Goal: Task Accomplishment & Management: Manage account settings

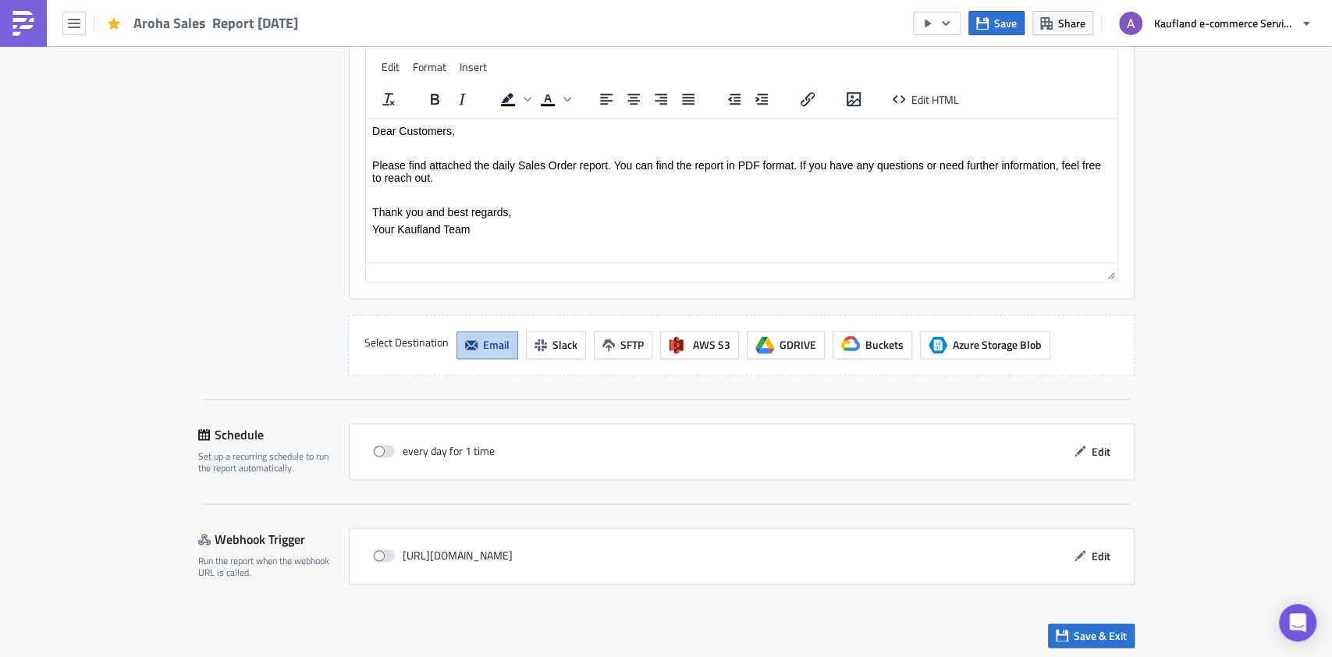
scroll to position [1326, 0]
click at [373, 448] on span at bounding box center [384, 449] width 22 height 12
click at [376, 448] on input "checkbox" at bounding box center [381, 450] width 10 height 10
checkbox input "true"
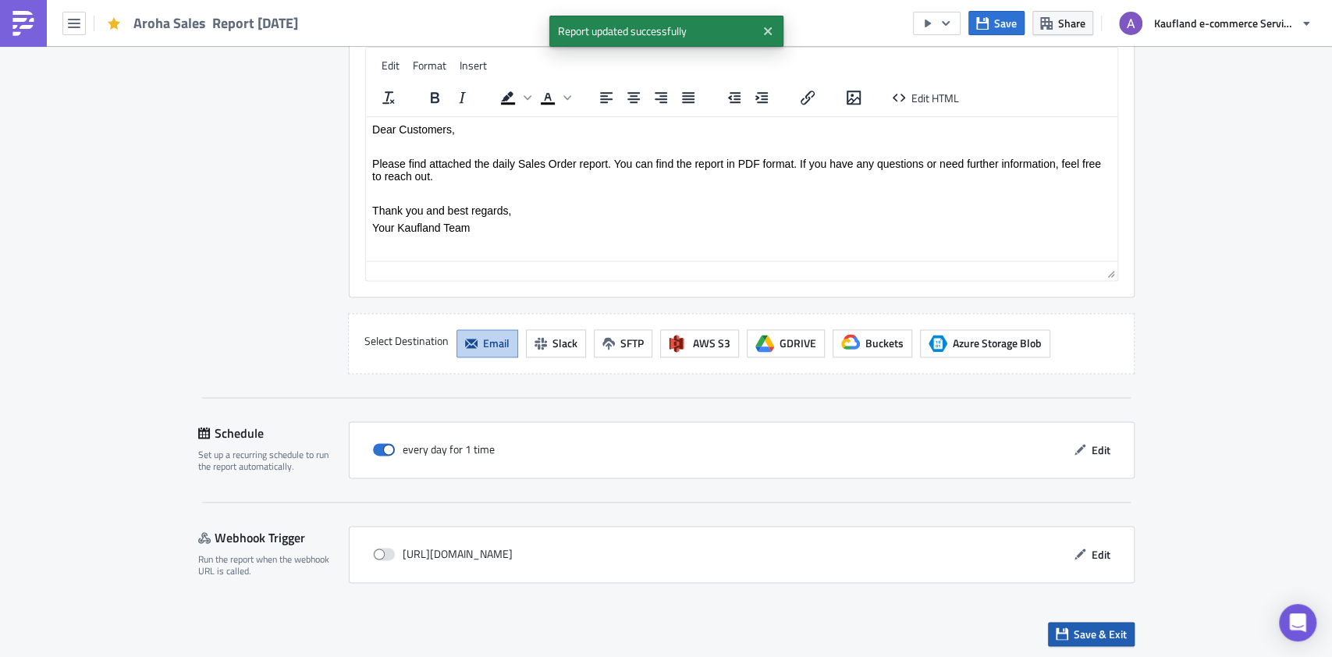
click at [1074, 630] on span "Save & Exit" at bounding box center [1100, 634] width 53 height 16
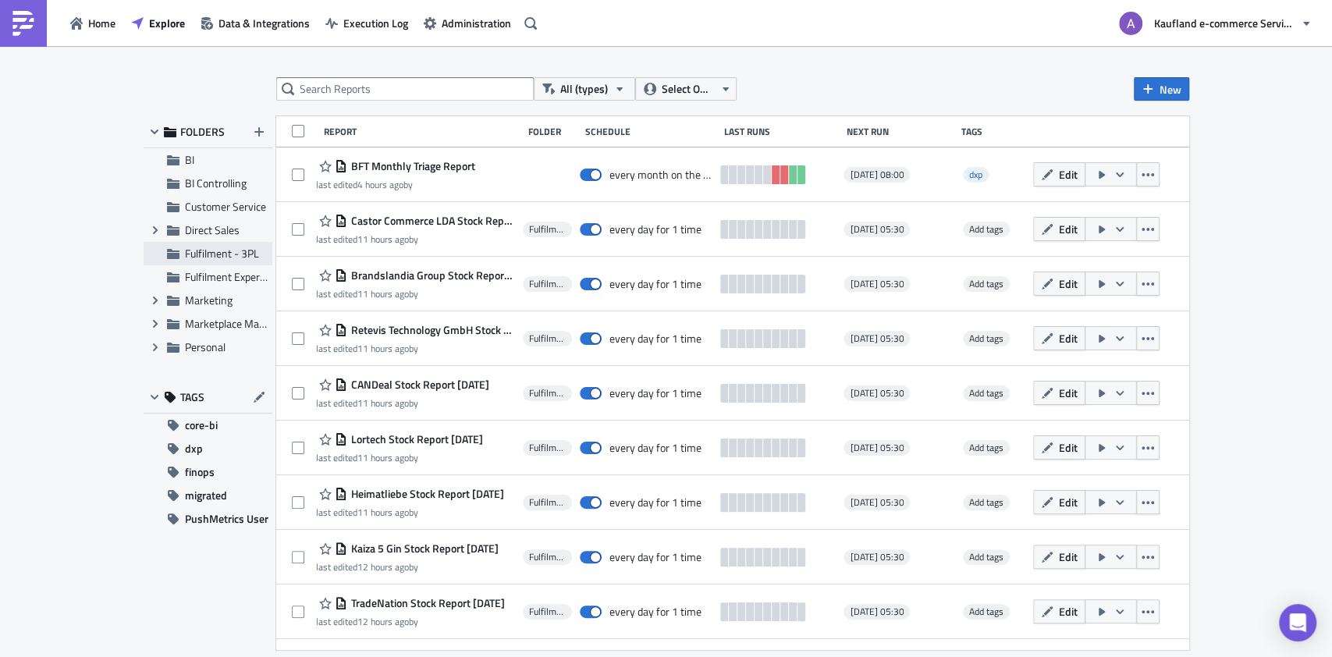
click at [233, 247] on span "Fulfilment - 3PL" at bounding box center [222, 253] width 74 height 16
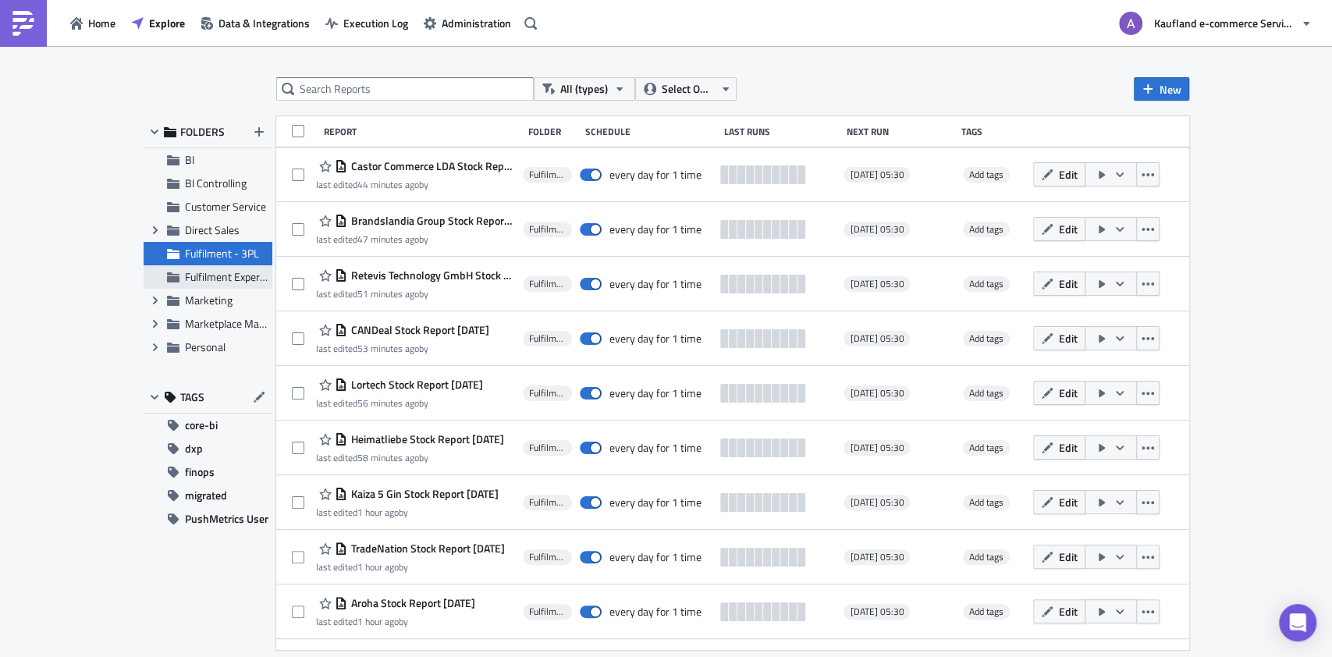
click at [204, 279] on span "Fulfilment Experience" at bounding box center [234, 276] width 99 height 16
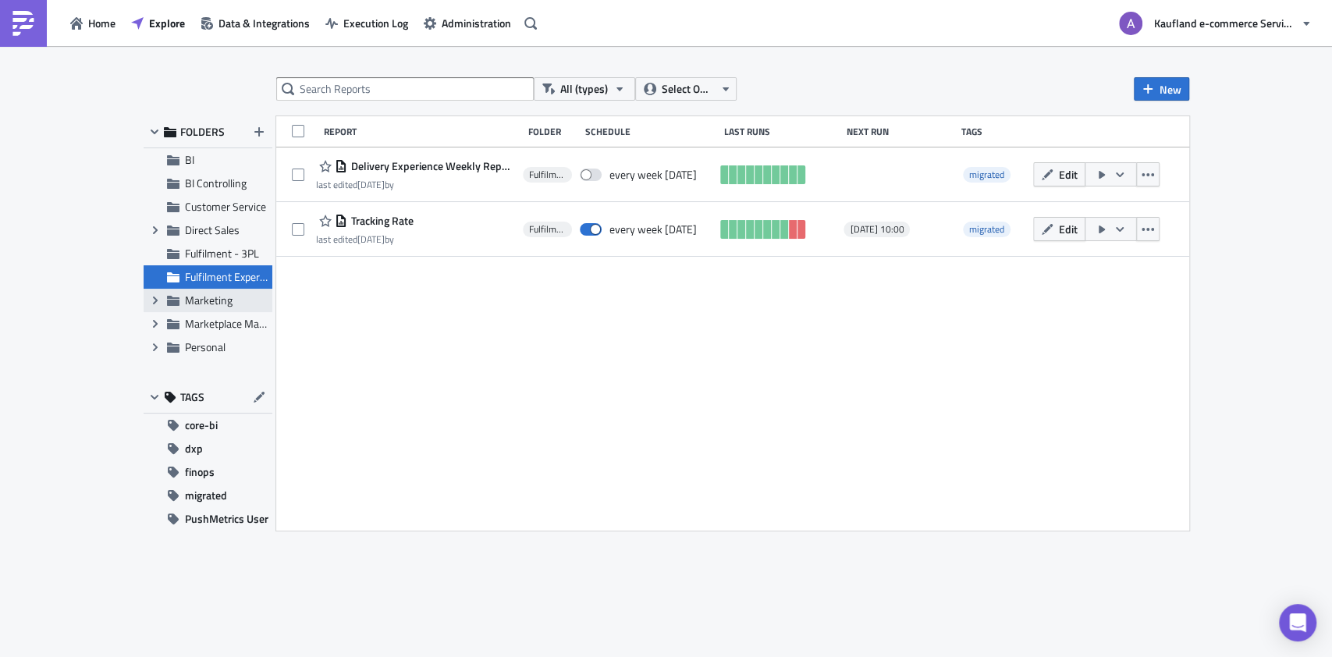
click at [199, 302] on span "Marketing" at bounding box center [209, 300] width 48 height 16
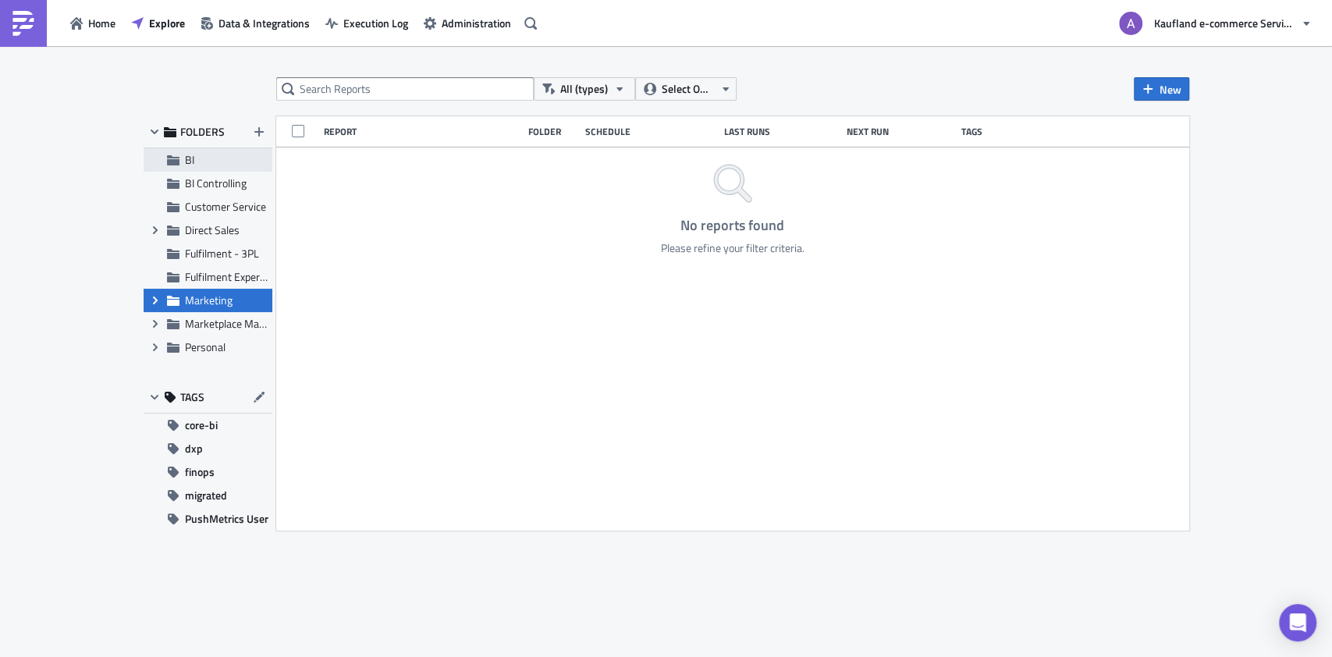
click at [199, 165] on span "BI" at bounding box center [226, 160] width 83 height 14
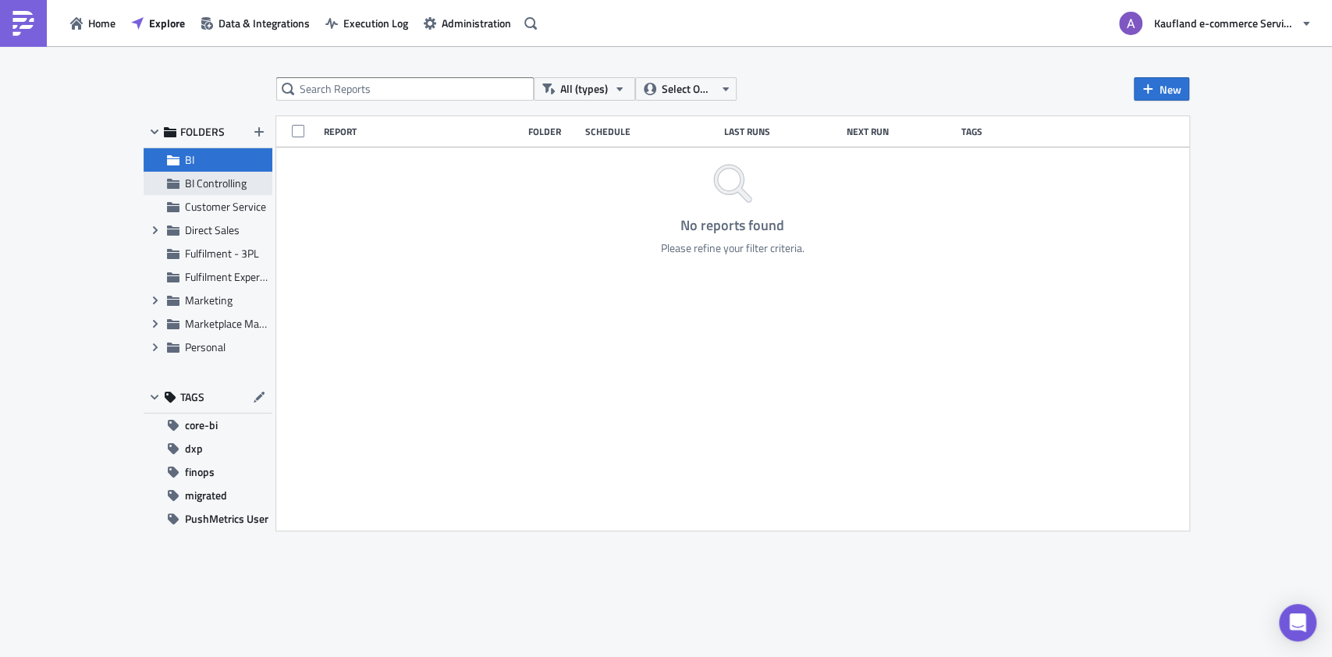
click at [213, 176] on span "BI Controlling" at bounding box center [216, 183] width 62 height 16
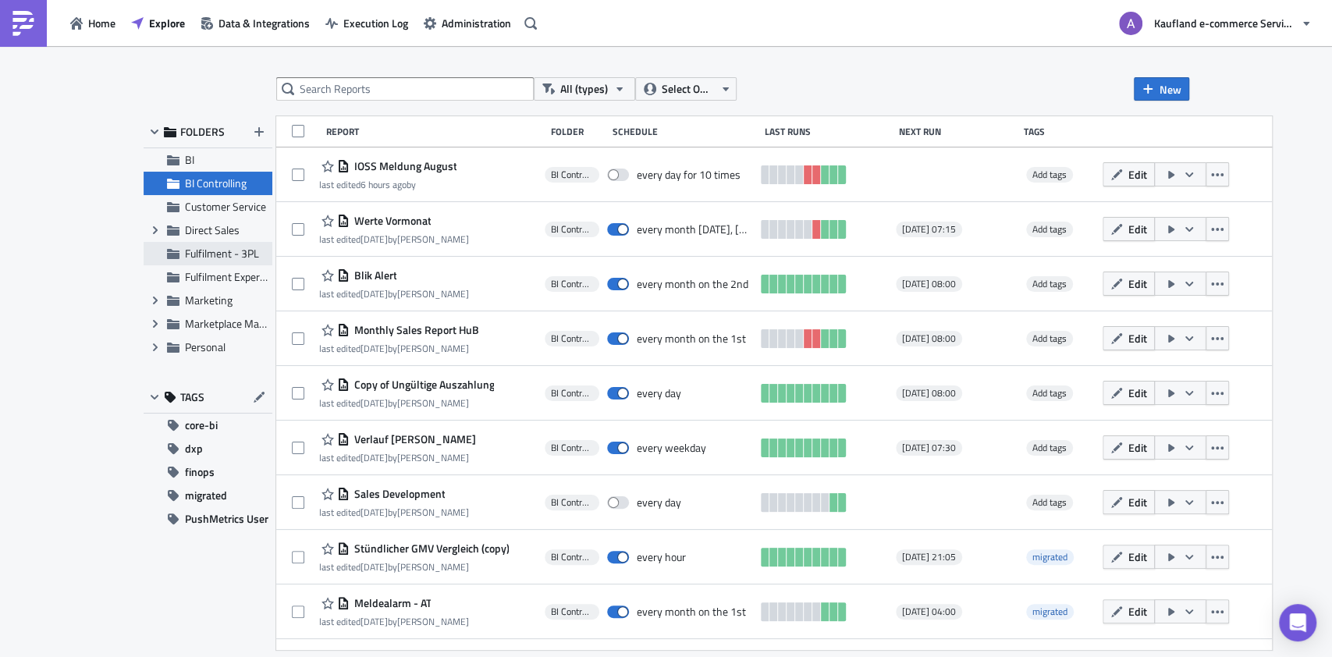
click at [226, 258] on span "Fulfilment - 3PL" at bounding box center [222, 253] width 74 height 16
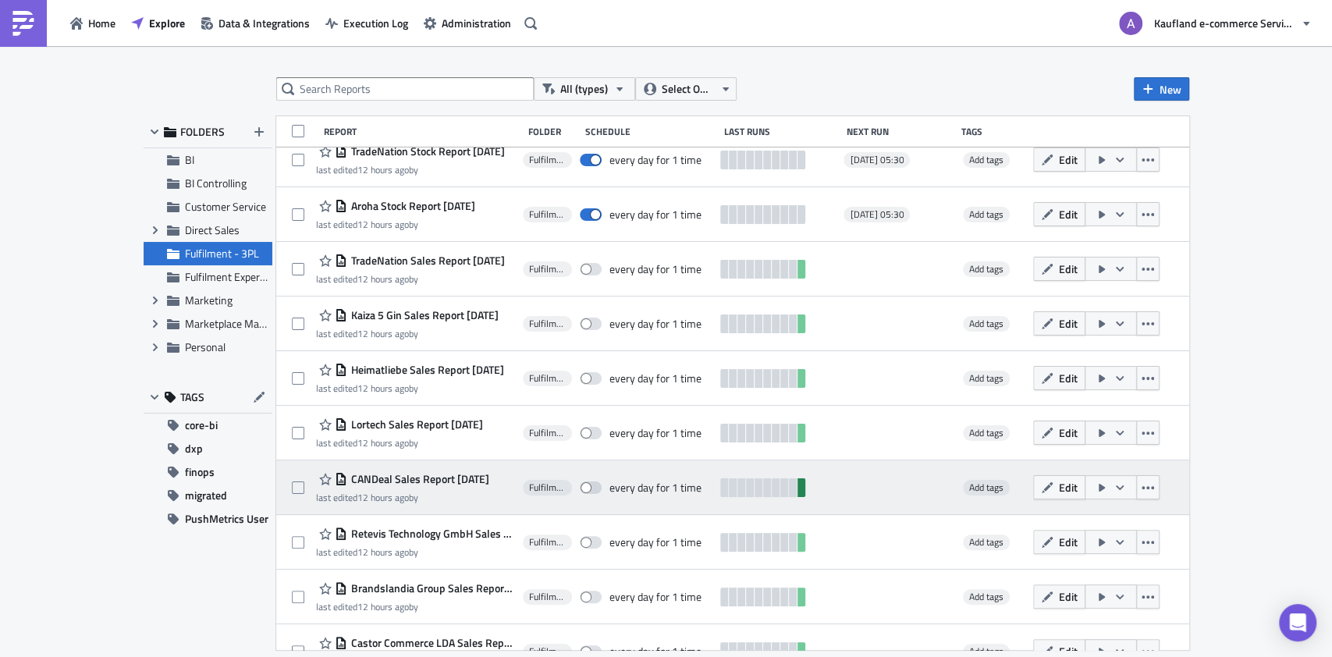
scroll to position [384, 0]
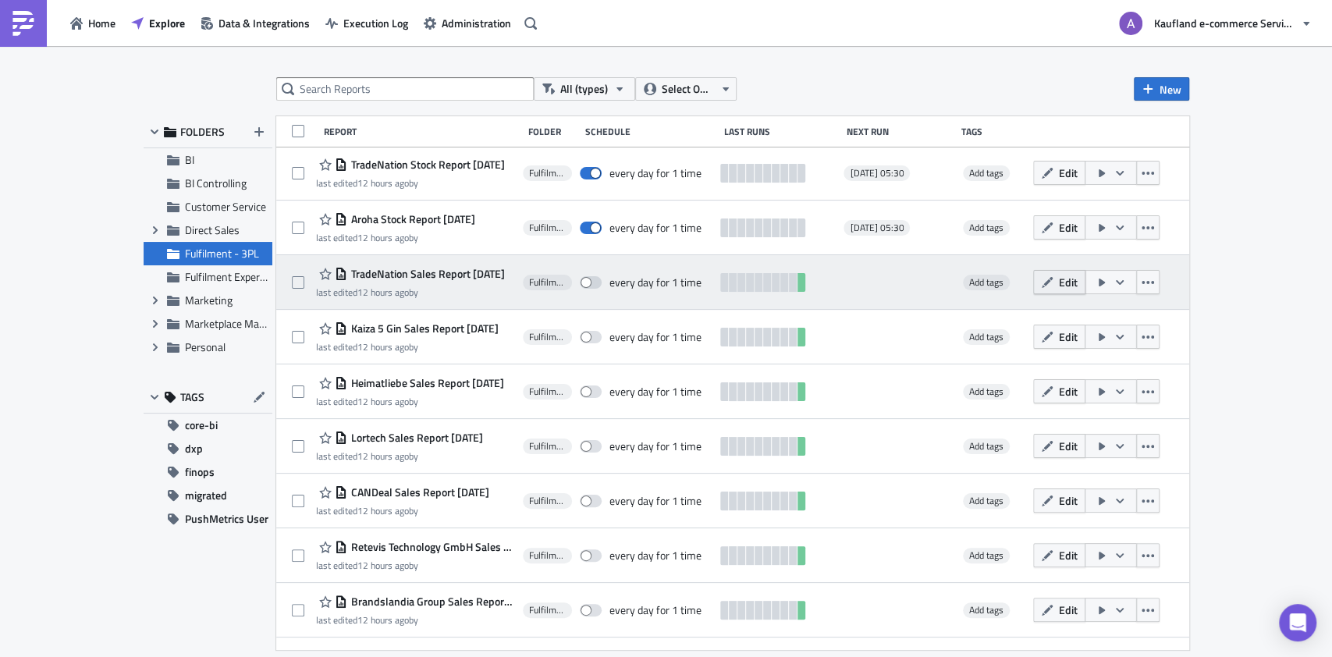
click at [1078, 287] on span "Edit" at bounding box center [1068, 282] width 19 height 16
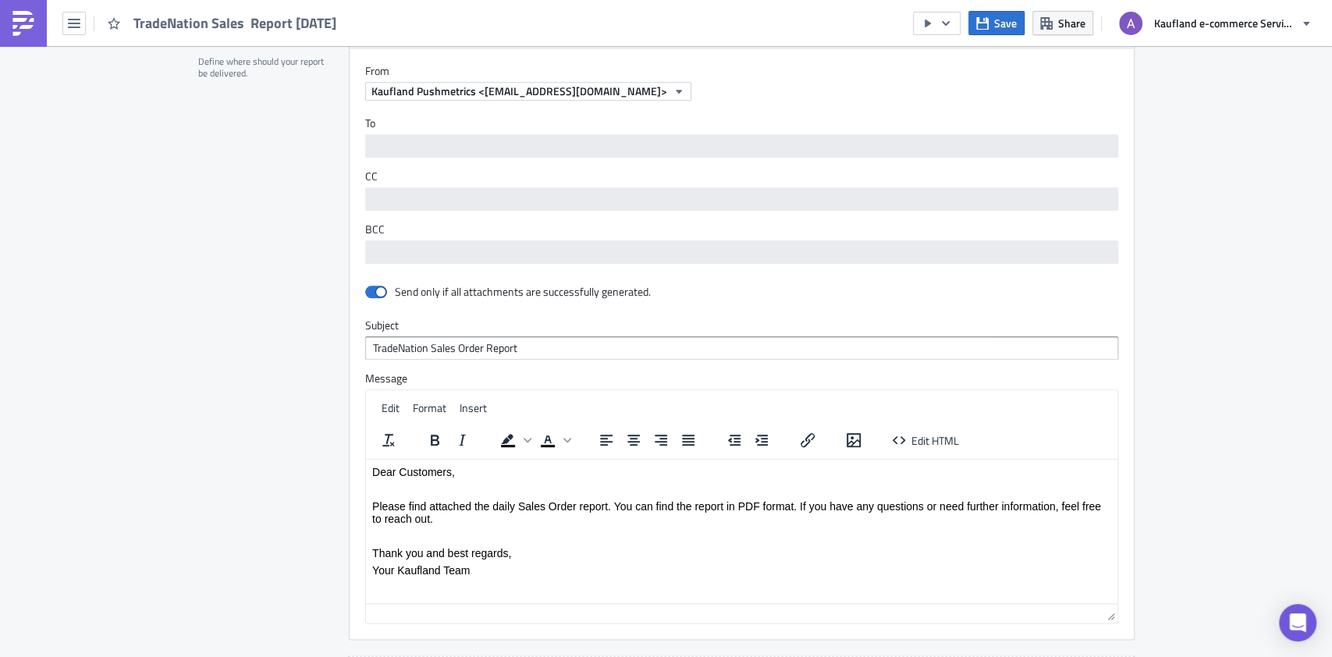
scroll to position [1327, 0]
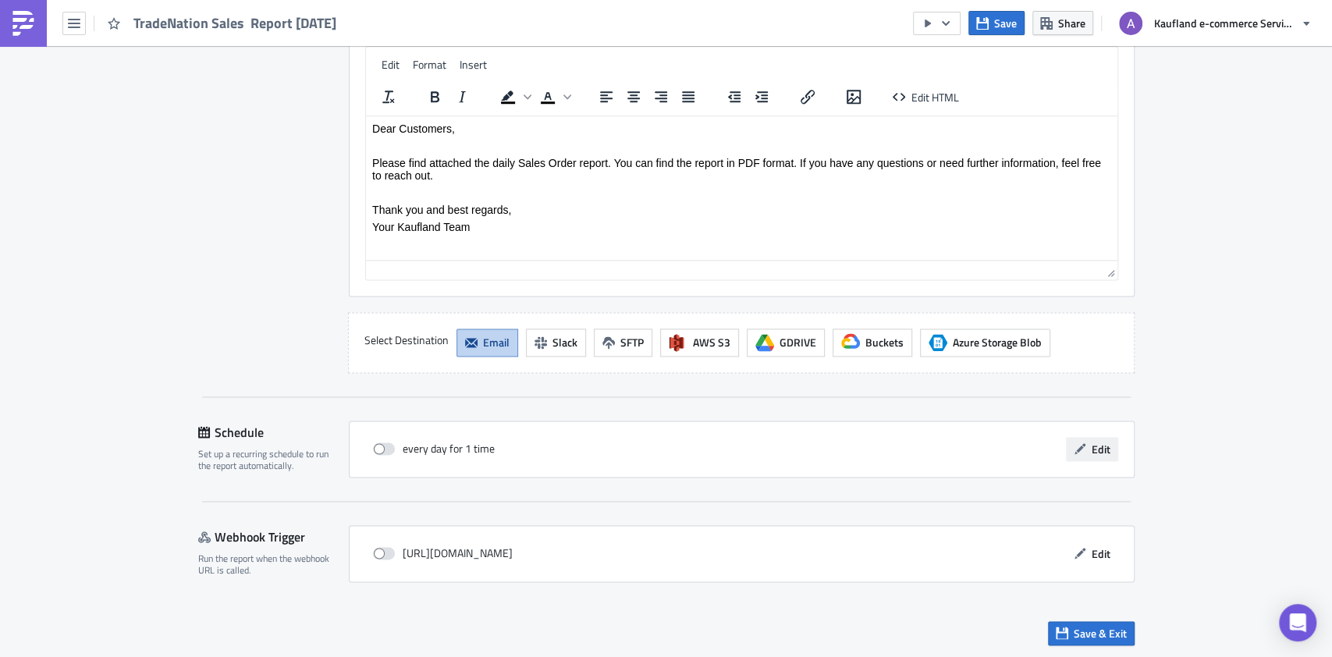
click at [1081, 446] on button "Edit" at bounding box center [1092, 449] width 52 height 24
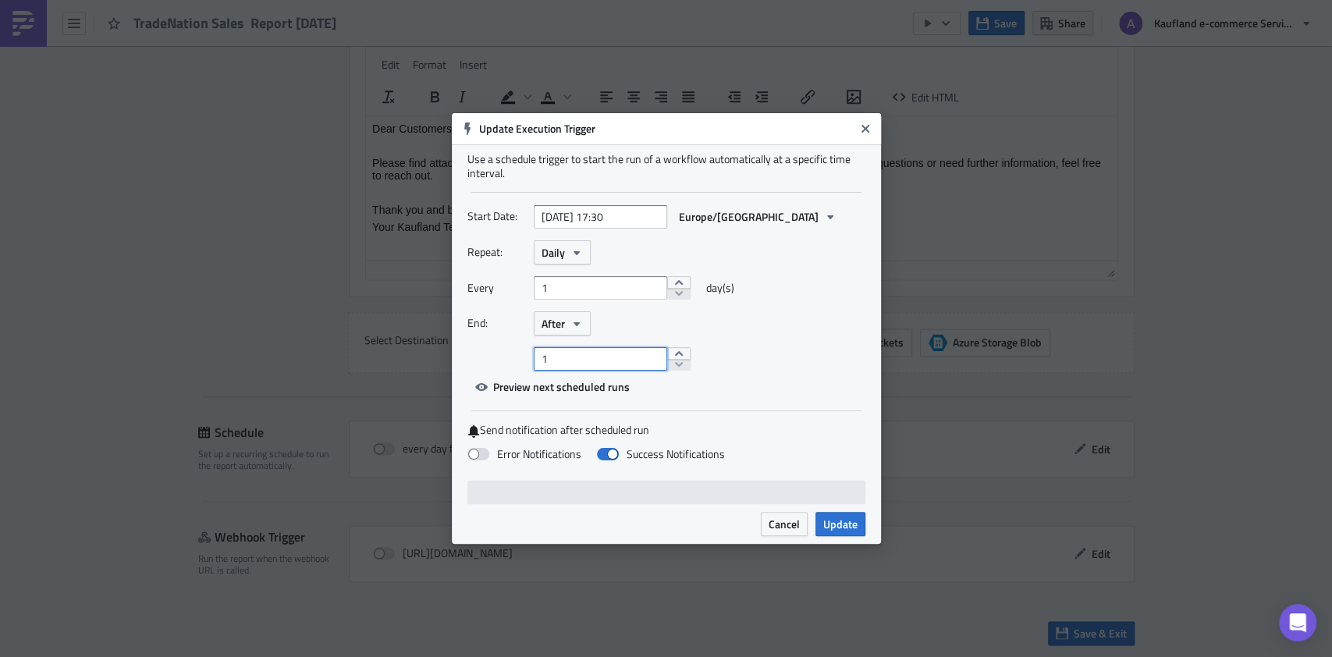
click at [623, 368] on input "1" at bounding box center [600, 358] width 133 height 23
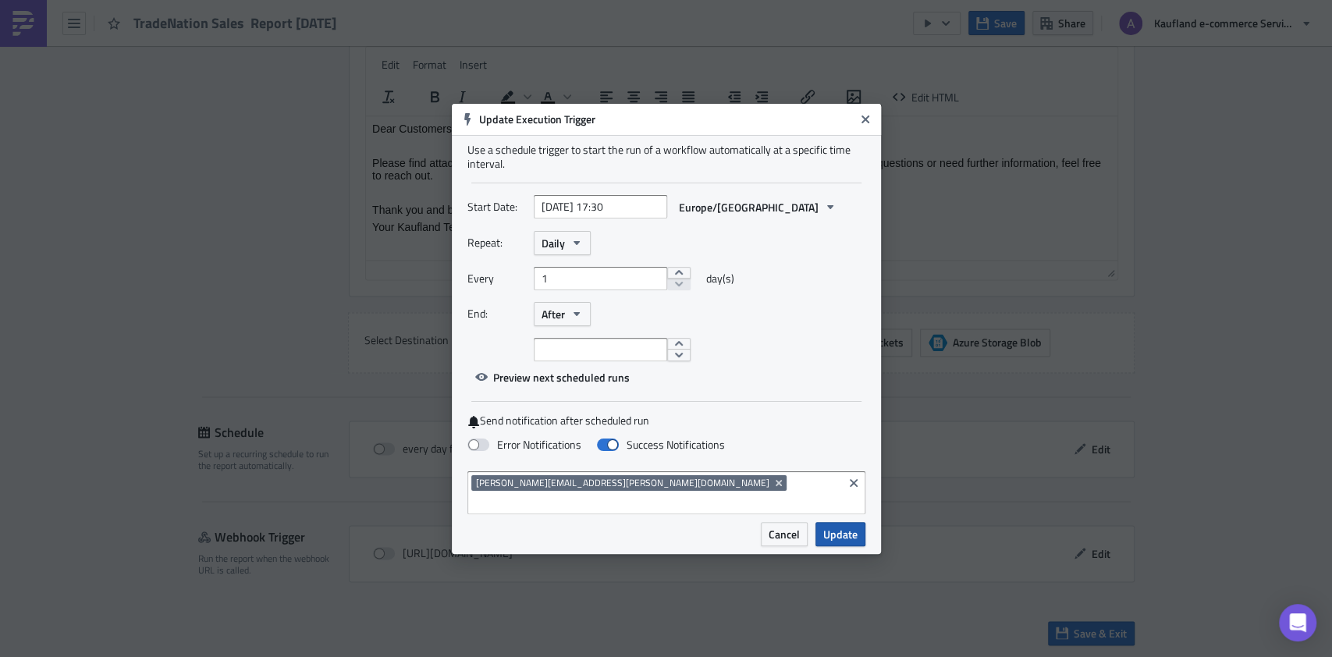
click at [835, 526] on span "Update" at bounding box center [840, 534] width 34 height 16
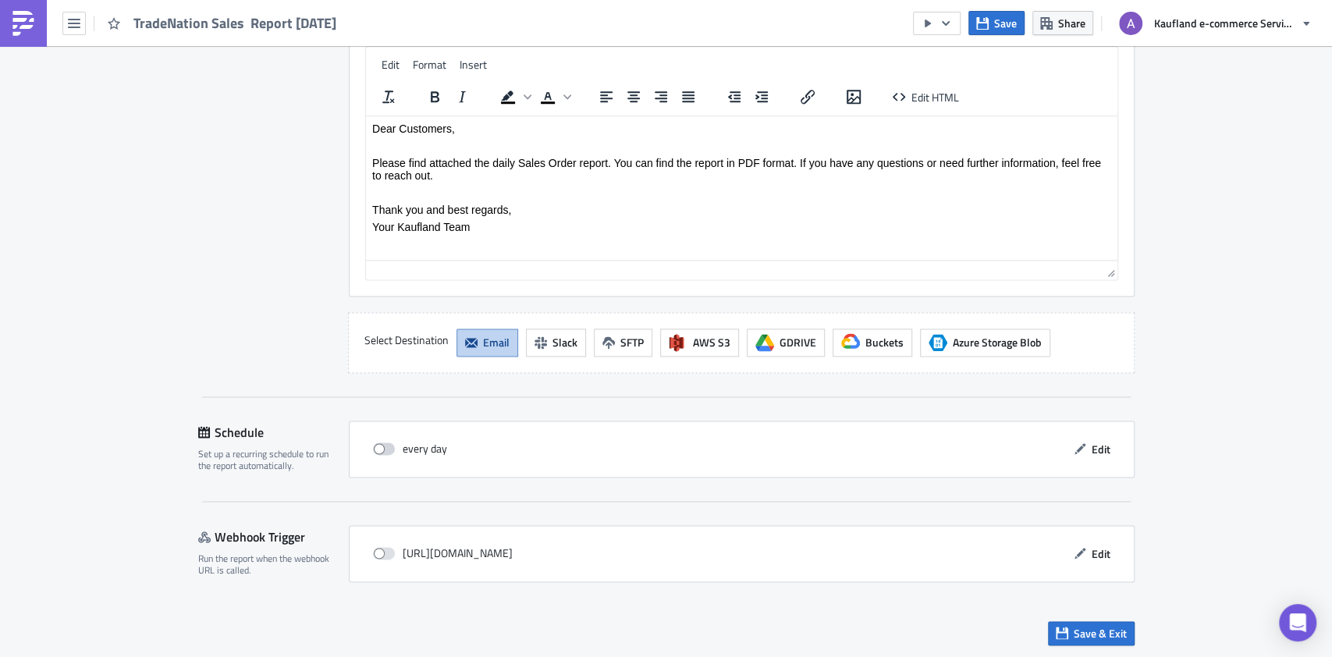
click at [374, 446] on span at bounding box center [384, 448] width 22 height 12
click at [376, 446] on input "checkbox" at bounding box center [381, 449] width 10 height 10
checkbox input "true"
click at [1074, 634] on span "Save & Exit" at bounding box center [1100, 633] width 53 height 16
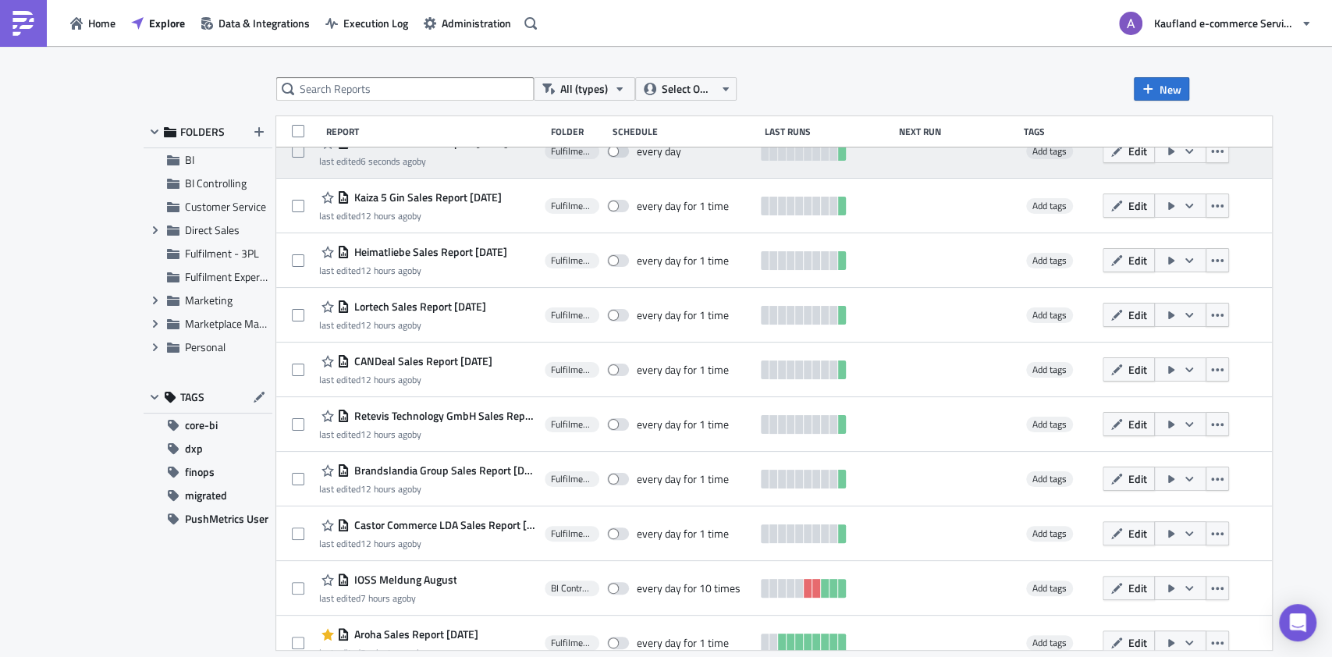
scroll to position [441, 0]
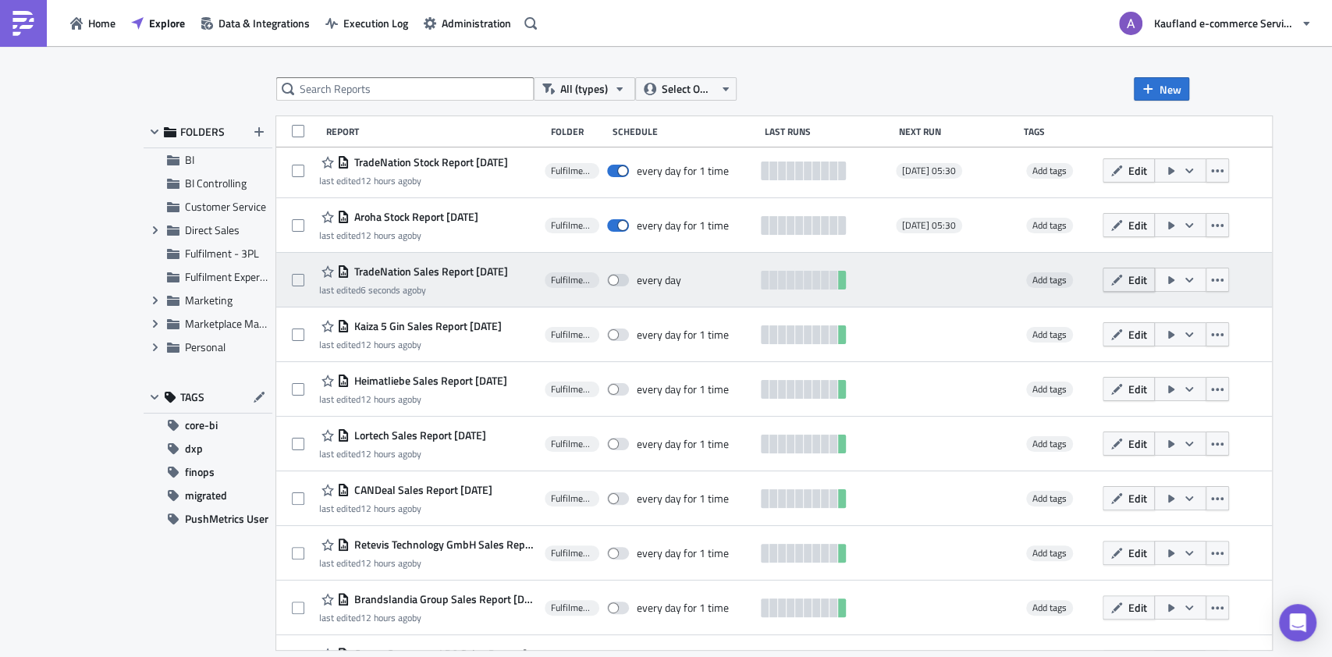
click at [1123, 284] on icon "button" at bounding box center [1116, 280] width 12 height 12
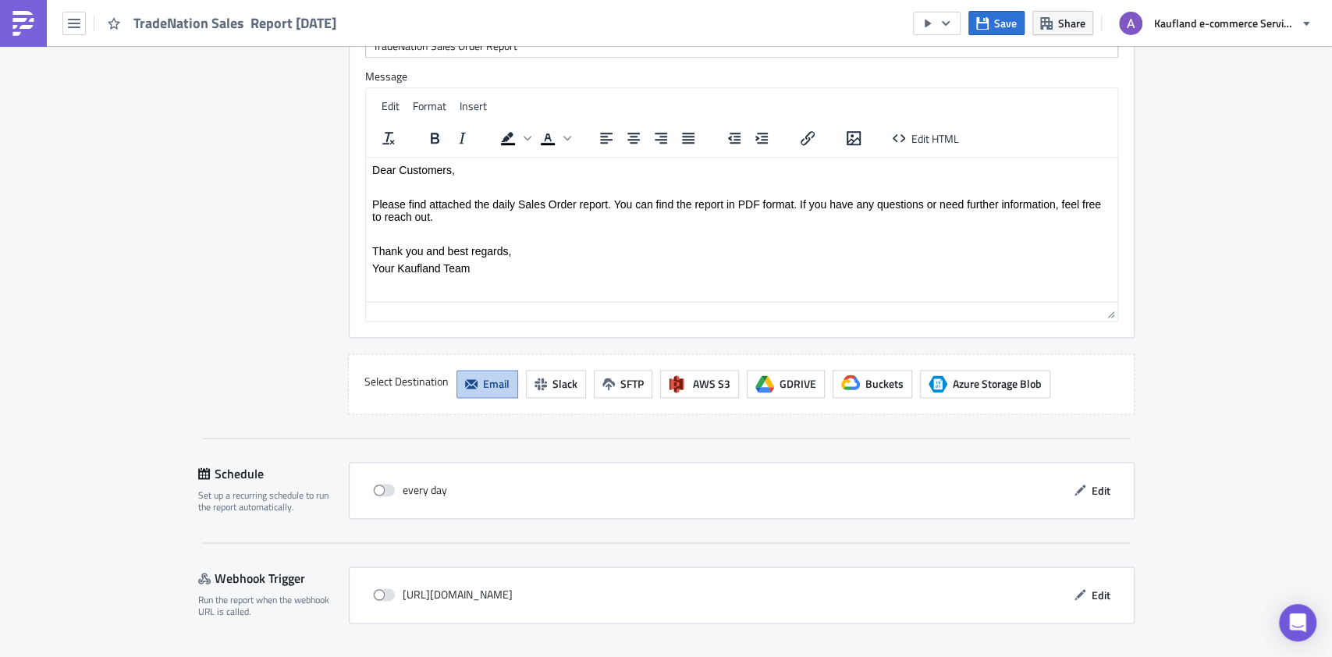
scroll to position [1327, 0]
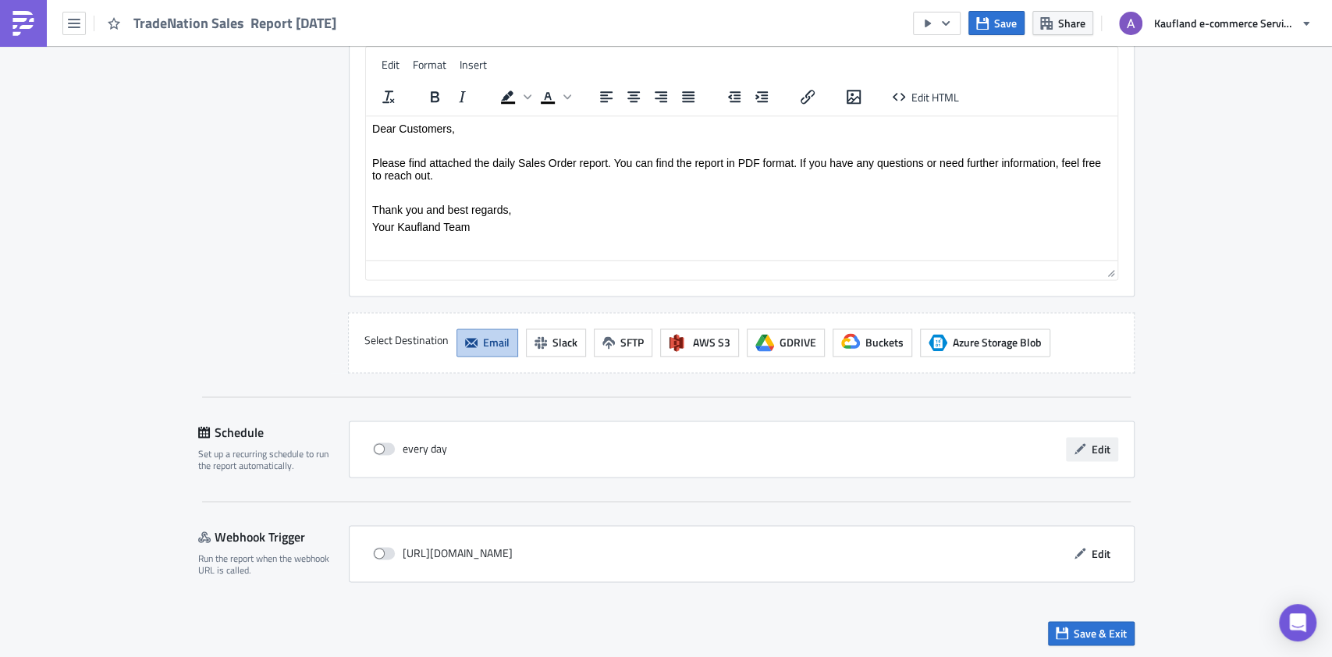
click at [1092, 450] on span "Edit" at bounding box center [1101, 449] width 19 height 16
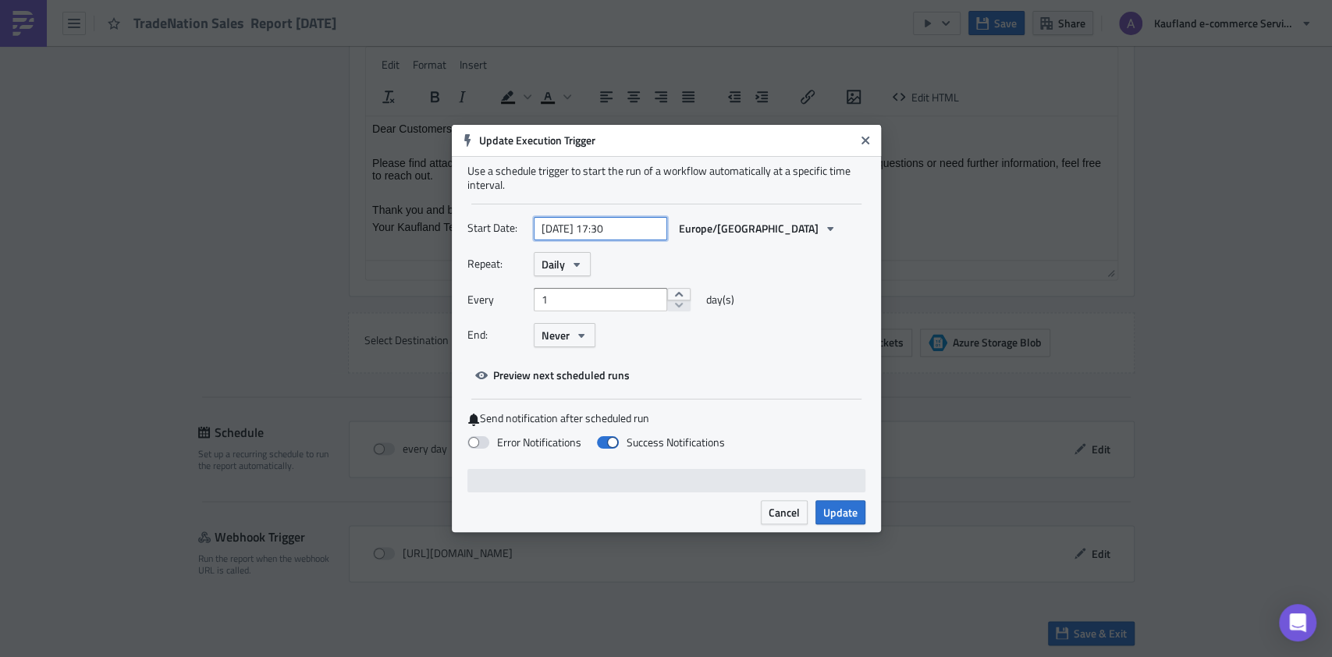
select select "9"
select select "2025"
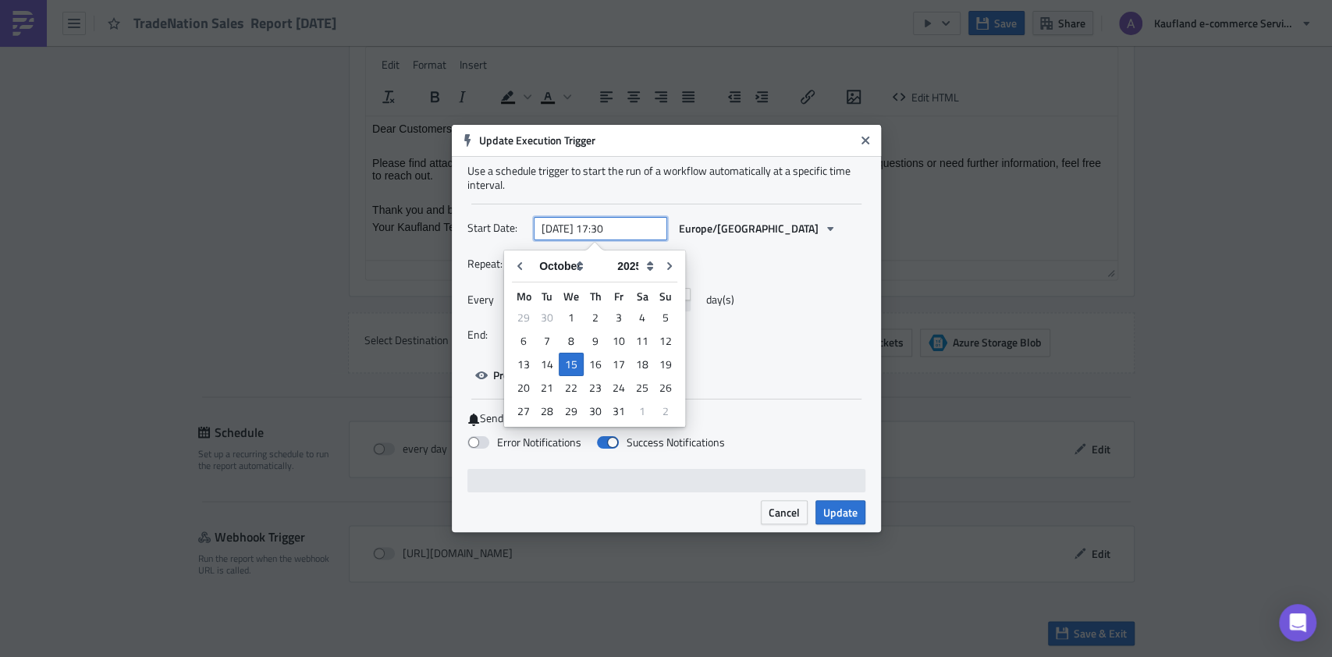
click at [599, 226] on input "2025-10-15 17:30" at bounding box center [600, 228] width 133 height 23
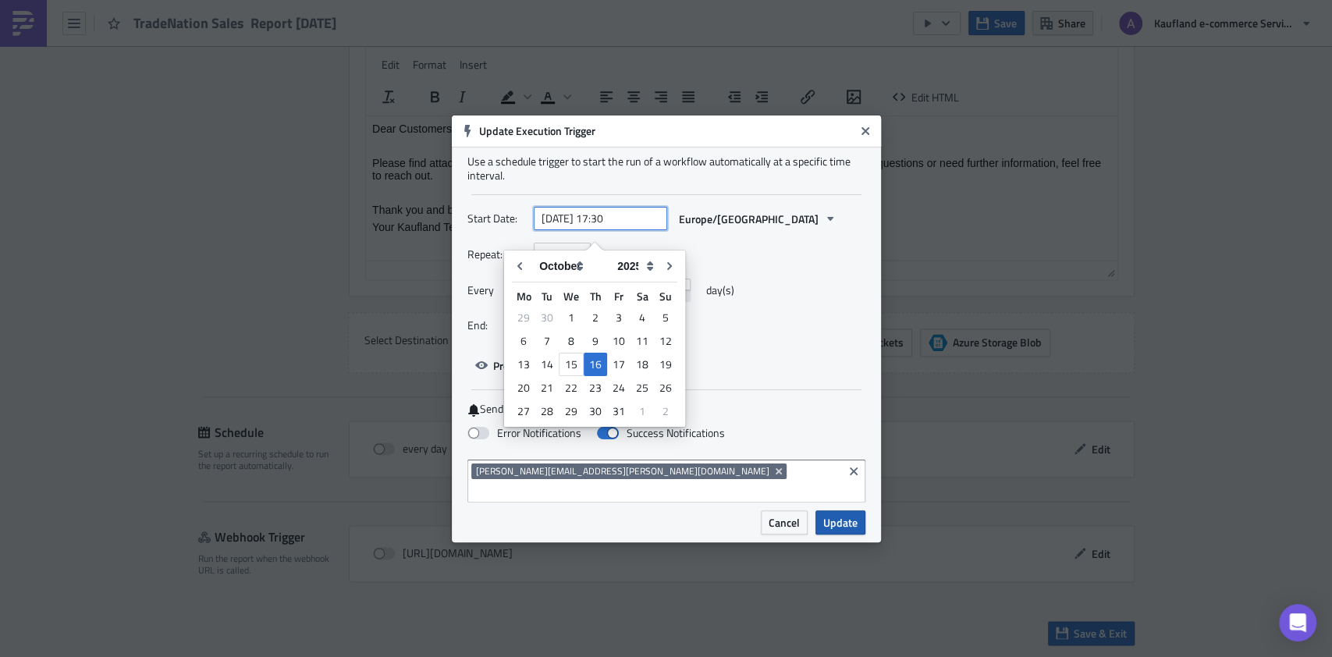
type input "[DATE] 17:30"
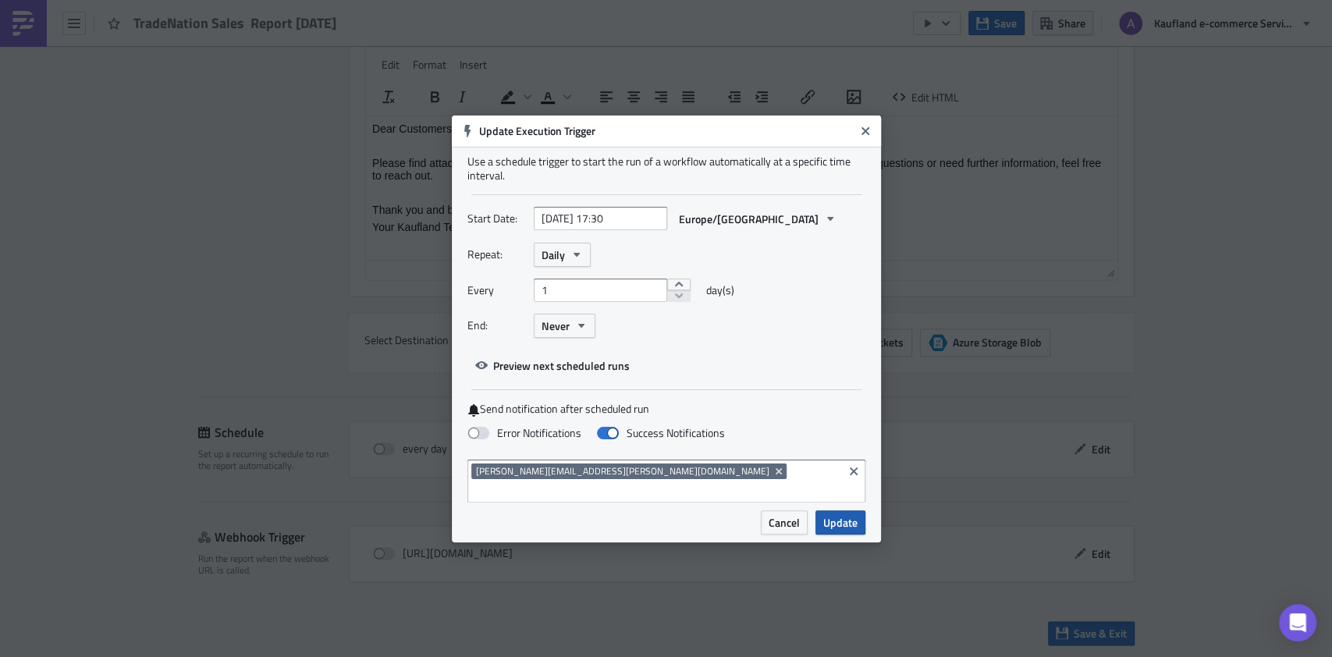
click at [842, 515] on span "Update" at bounding box center [840, 522] width 34 height 16
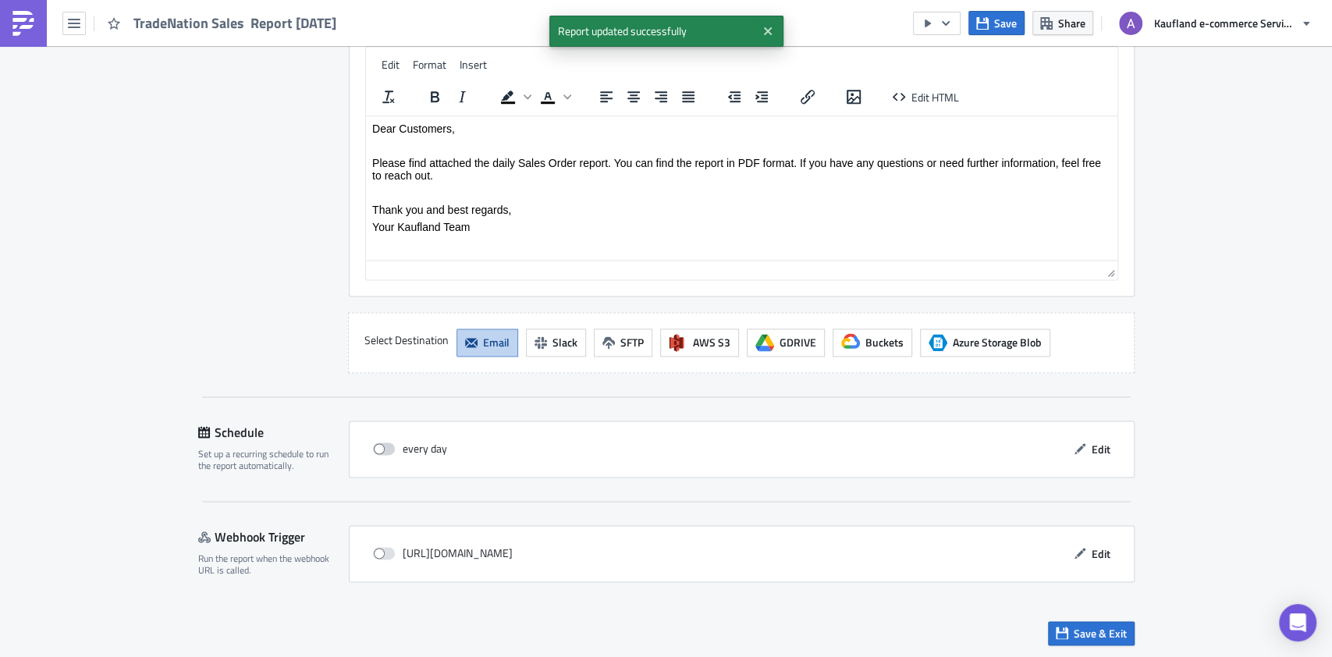
click at [373, 442] on span at bounding box center [384, 448] width 22 height 12
click at [376, 444] on input "checkbox" at bounding box center [381, 449] width 10 height 10
checkbox input "true"
click at [1074, 625] on span "Save & Exit" at bounding box center [1100, 633] width 53 height 16
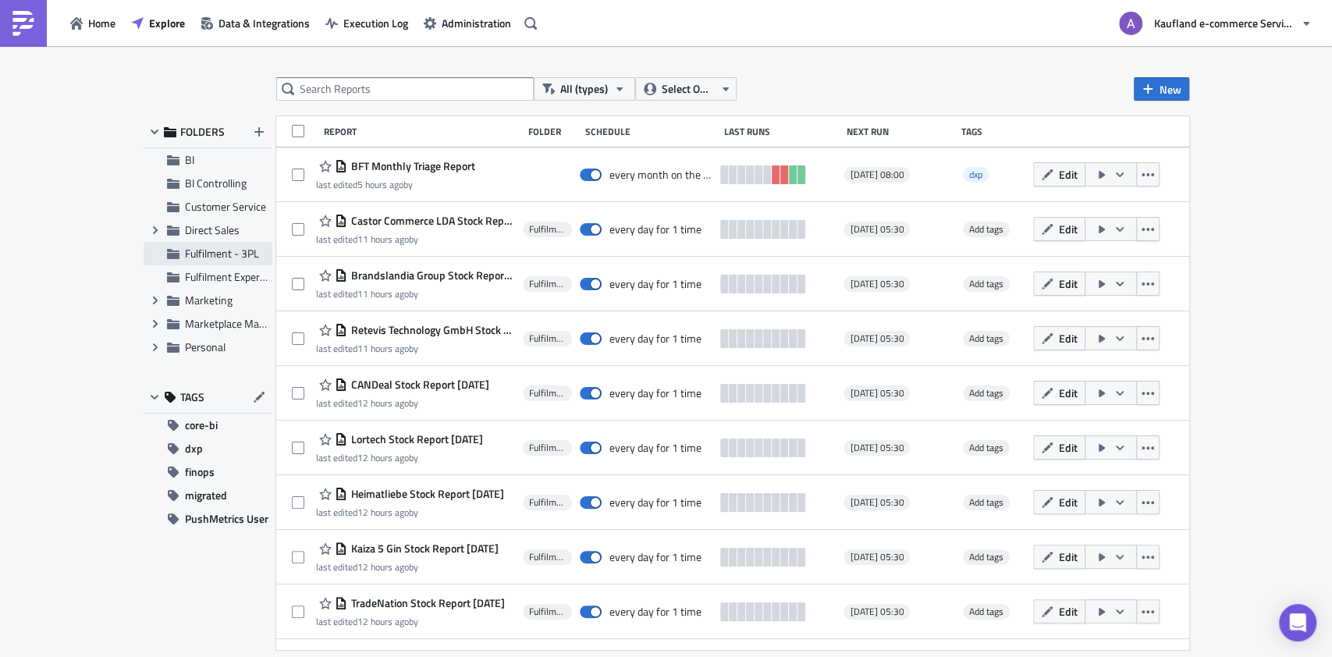
click at [240, 256] on span "Fulfilment - 3PL" at bounding box center [222, 253] width 74 height 16
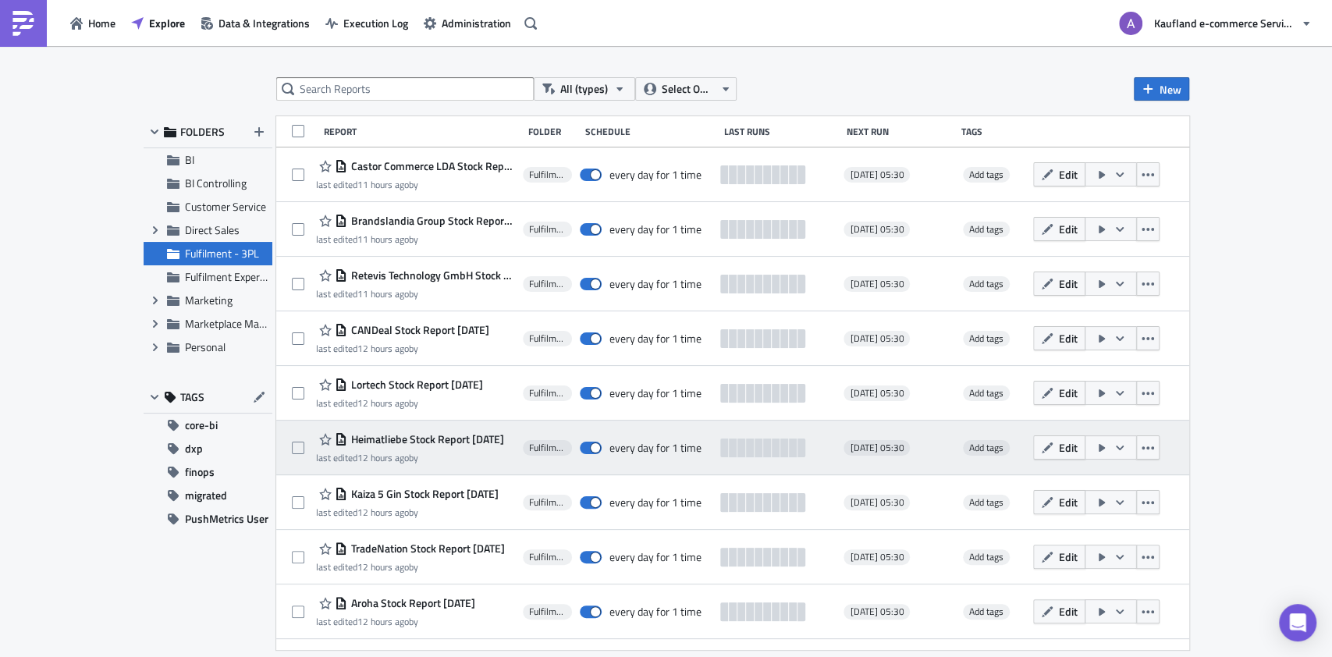
scroll to position [356, 0]
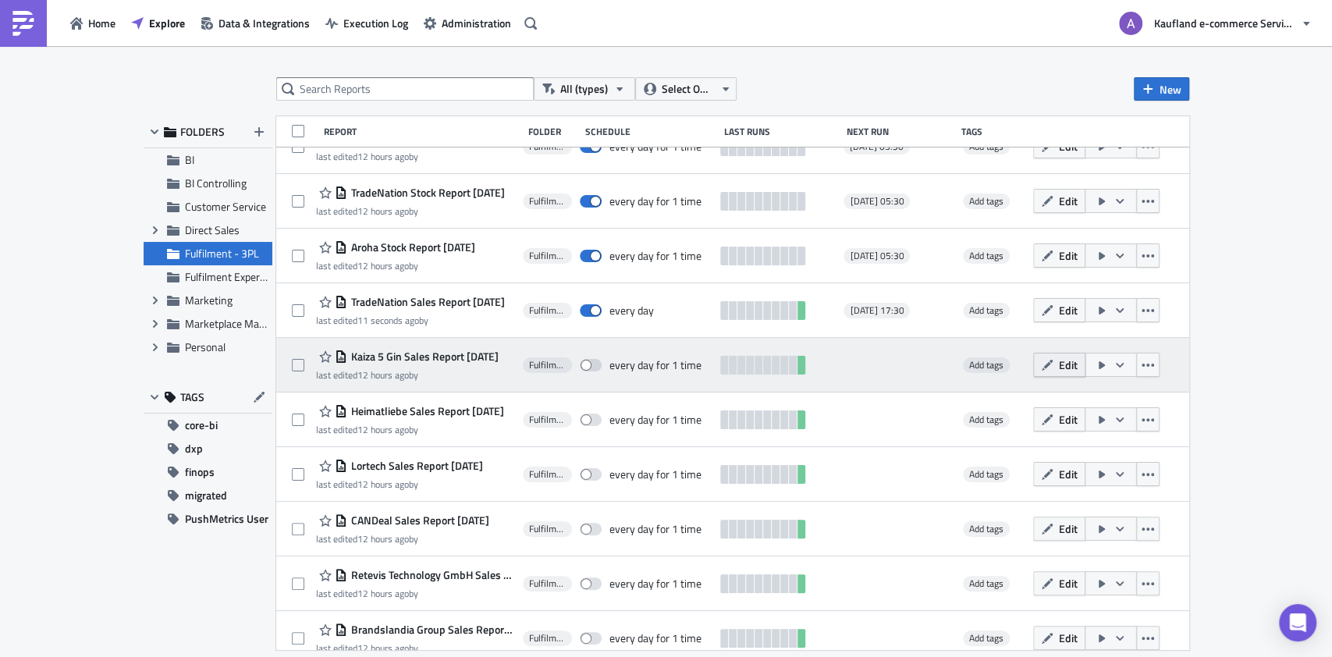
click at [1053, 359] on icon "button" at bounding box center [1047, 365] width 12 height 12
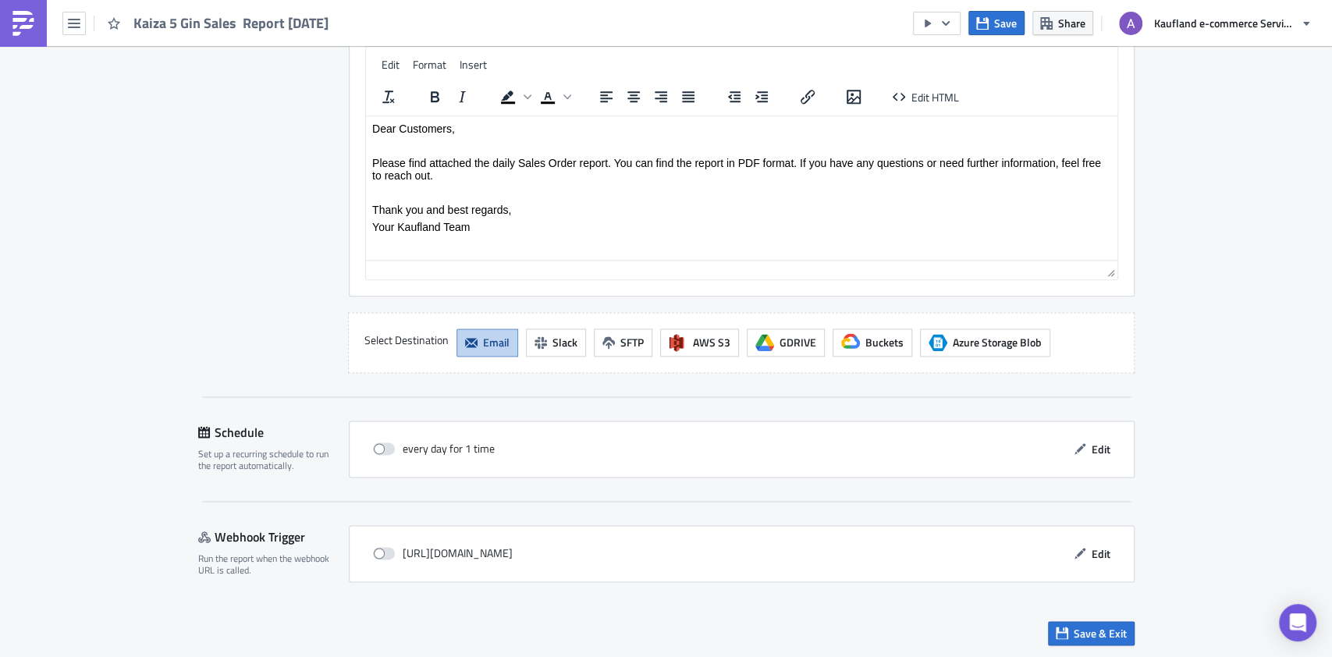
scroll to position [1327, 0]
click at [1096, 446] on span "Edit" at bounding box center [1101, 449] width 19 height 16
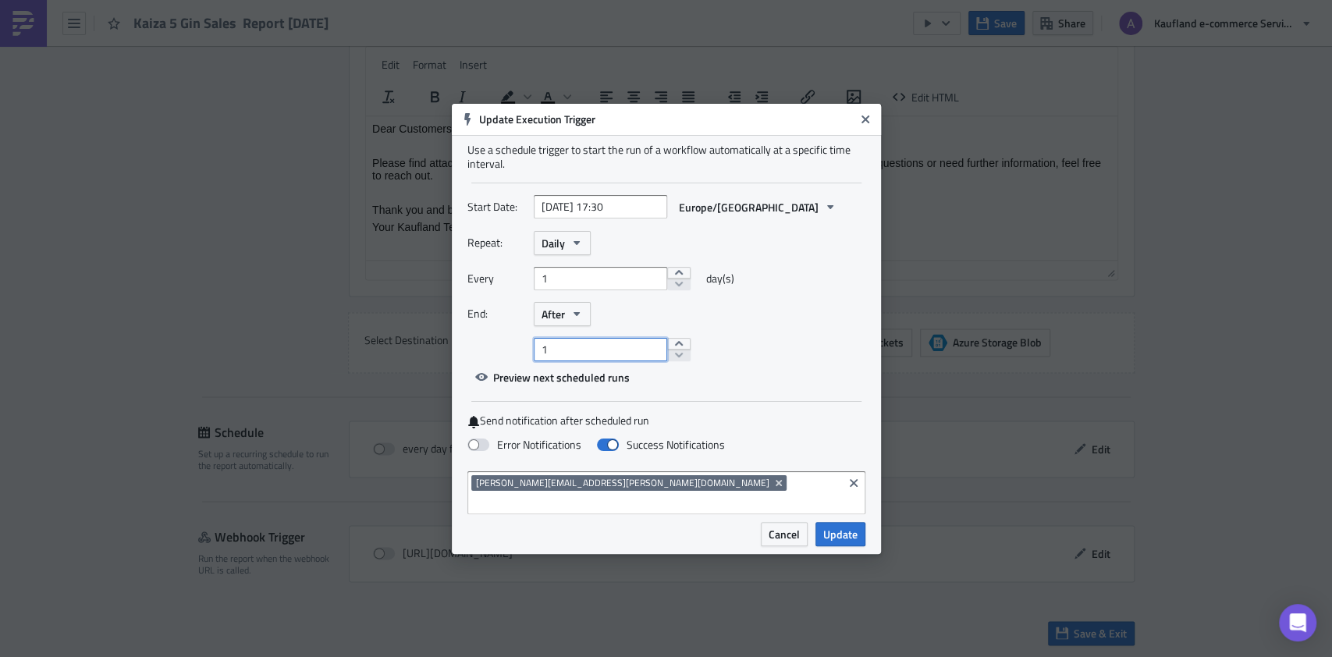
click at [605, 361] on input "1" at bounding box center [600, 349] width 133 height 23
click at [830, 358] on div at bounding box center [700, 349] width 332 height 23
click at [580, 320] on icon "button" at bounding box center [576, 313] width 12 height 12
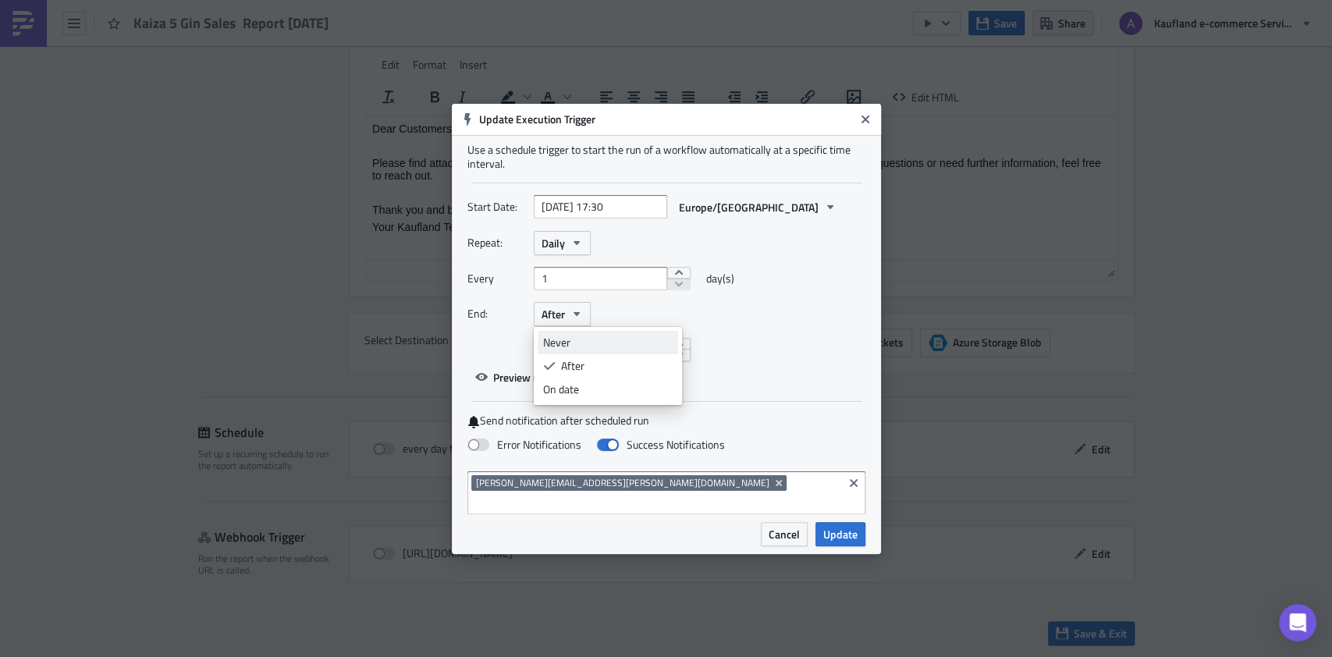
click at [568, 347] on div "Never" at bounding box center [608, 343] width 130 height 16
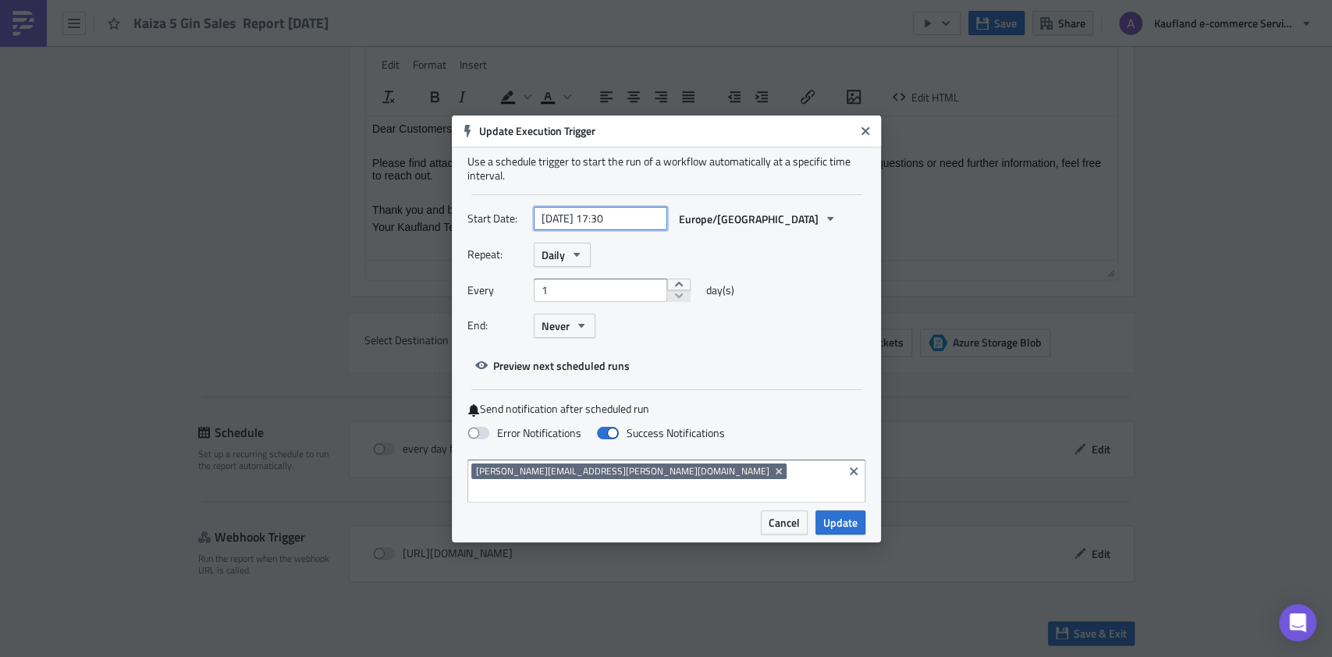
select select "9"
select select "2025"
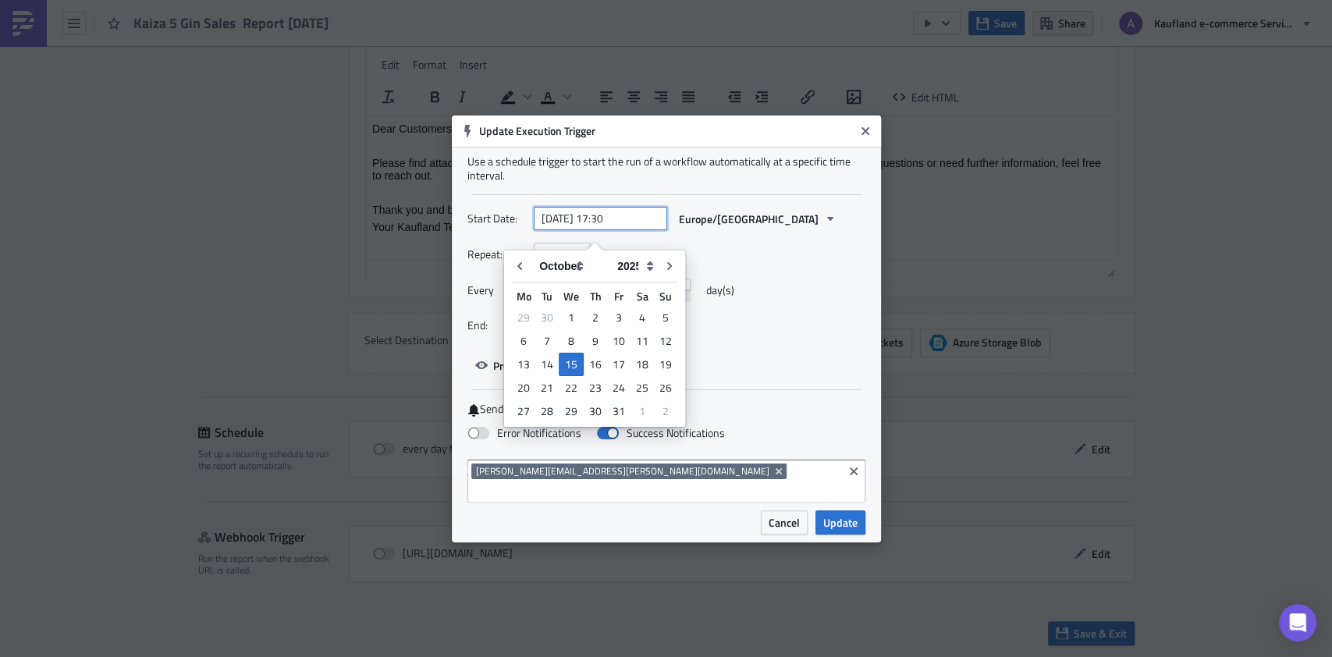
click at [596, 230] on input "2025-10-15 17:30" at bounding box center [600, 218] width 133 height 23
type input "[DATE] 17:30"
click at [799, 350] on div "Repeat: Daily Every 1 day(s) End: Never" at bounding box center [666, 296] width 398 height 107
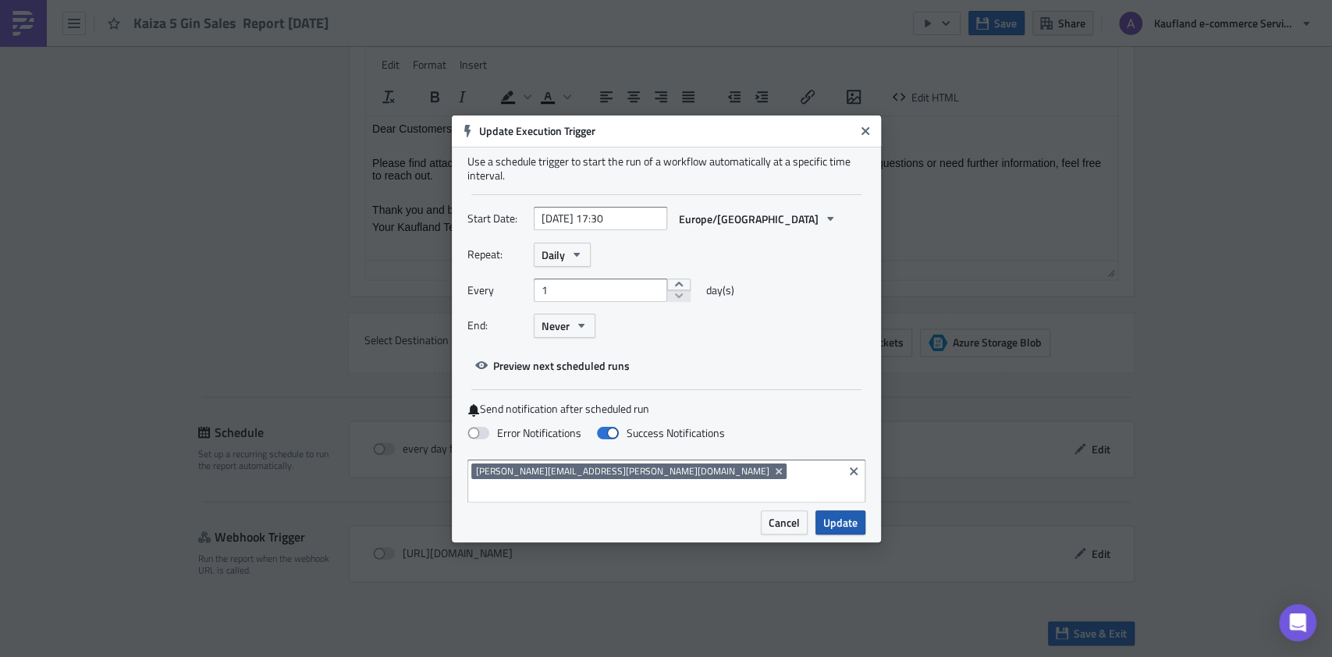
click at [840, 518] on span "Update" at bounding box center [840, 522] width 34 height 16
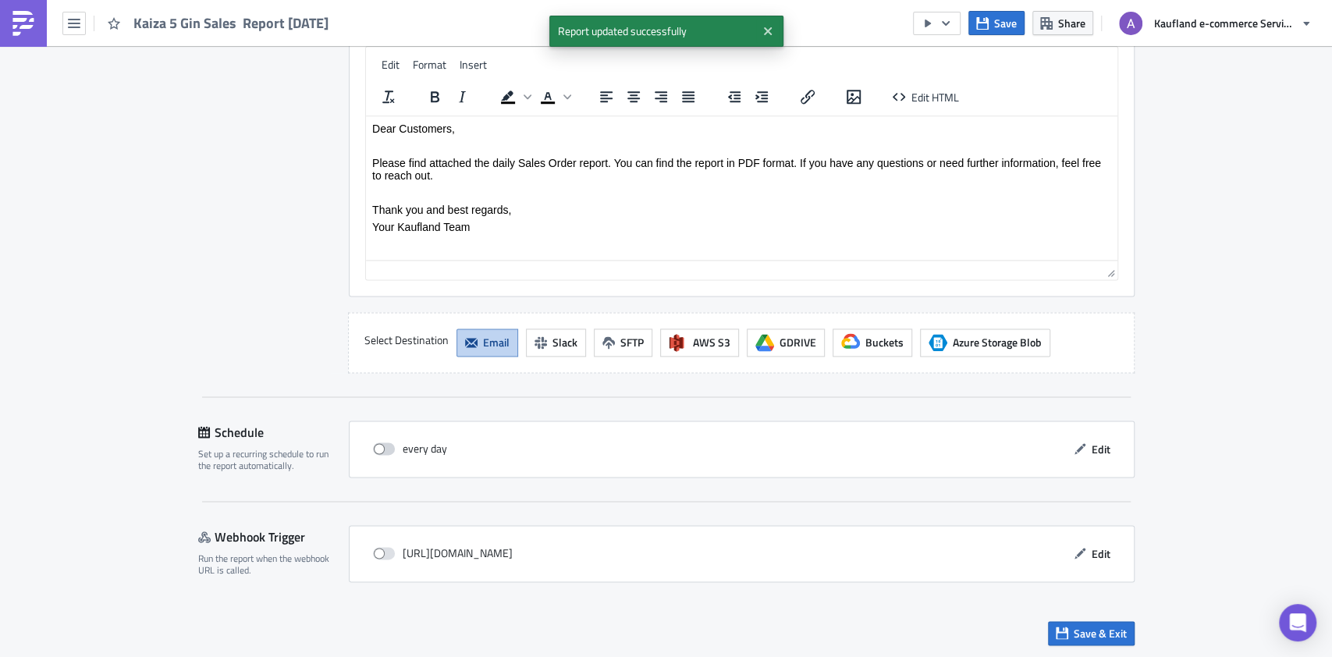
click at [373, 448] on span at bounding box center [384, 448] width 22 height 12
click at [376, 448] on input "checkbox" at bounding box center [381, 449] width 10 height 10
checkbox input "true"
click at [1074, 627] on span "Save & Exit" at bounding box center [1100, 633] width 53 height 16
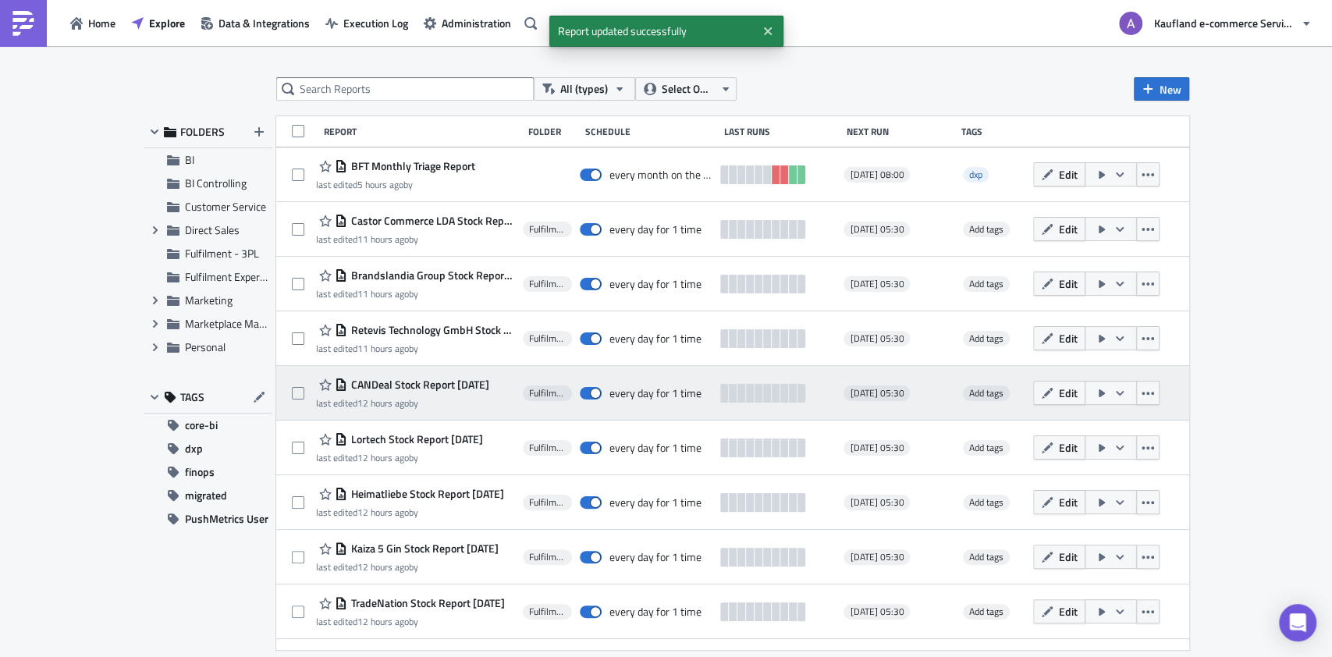
scroll to position [356, 0]
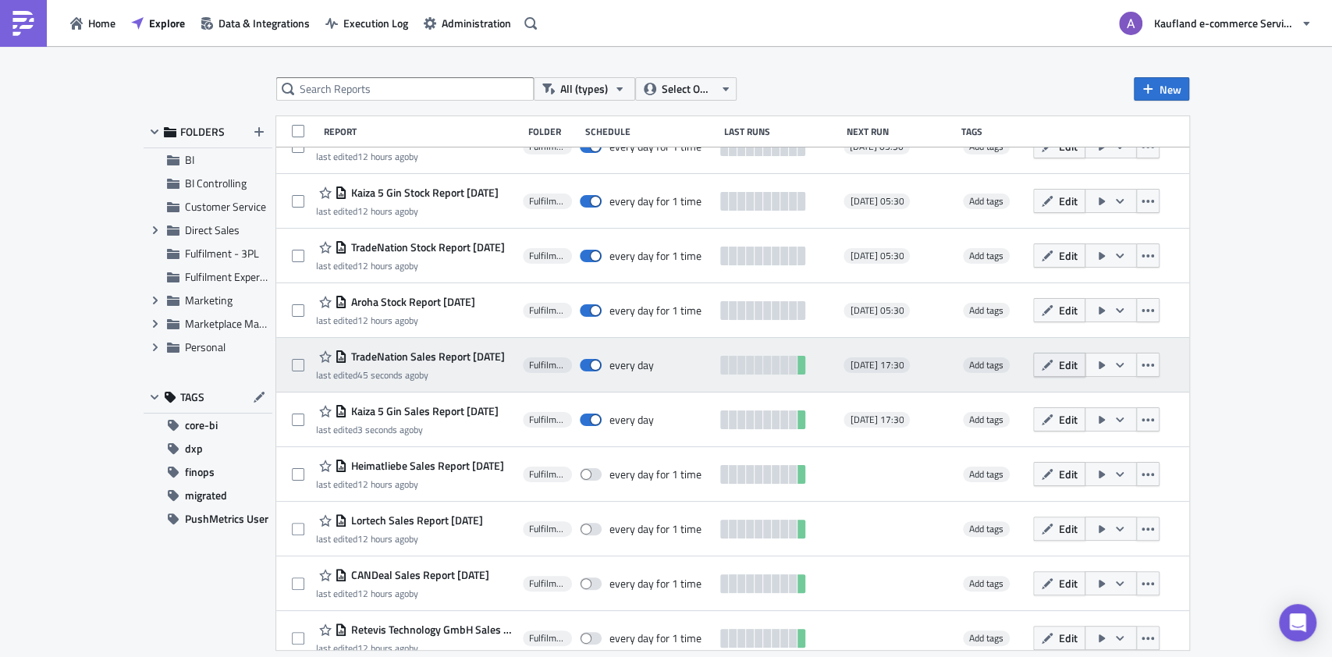
click at [1078, 364] on span "Edit" at bounding box center [1068, 365] width 19 height 16
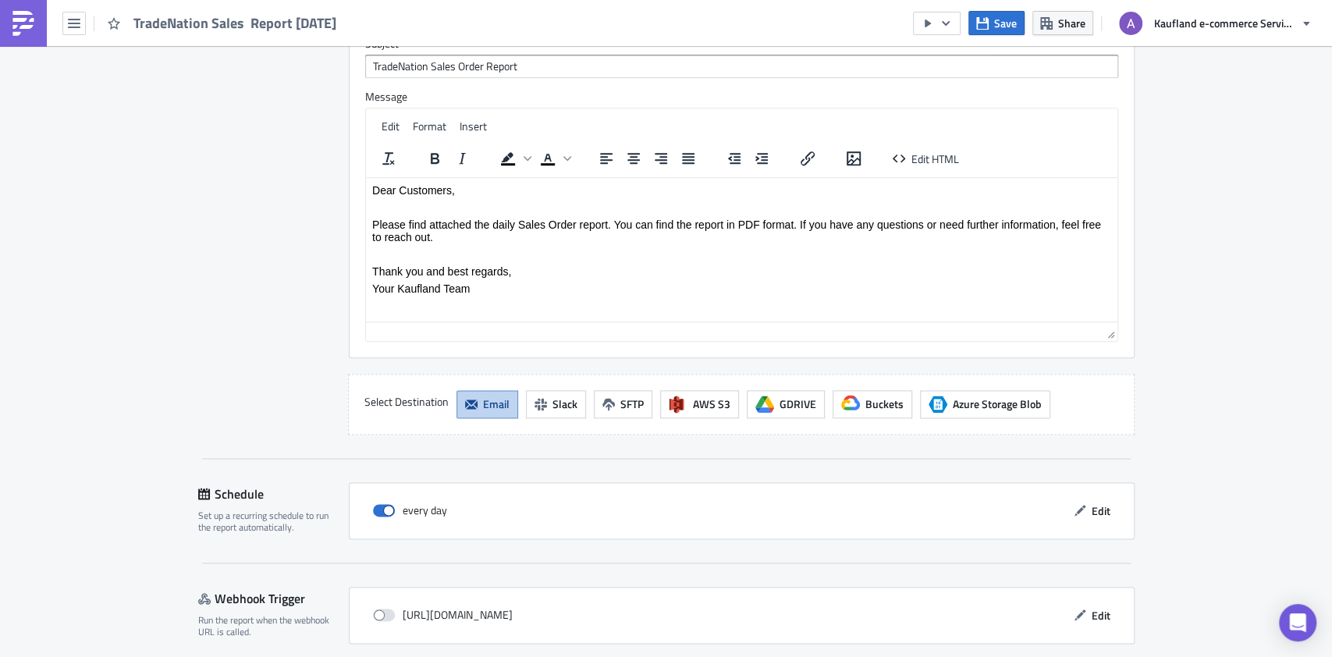
scroll to position [1327, 0]
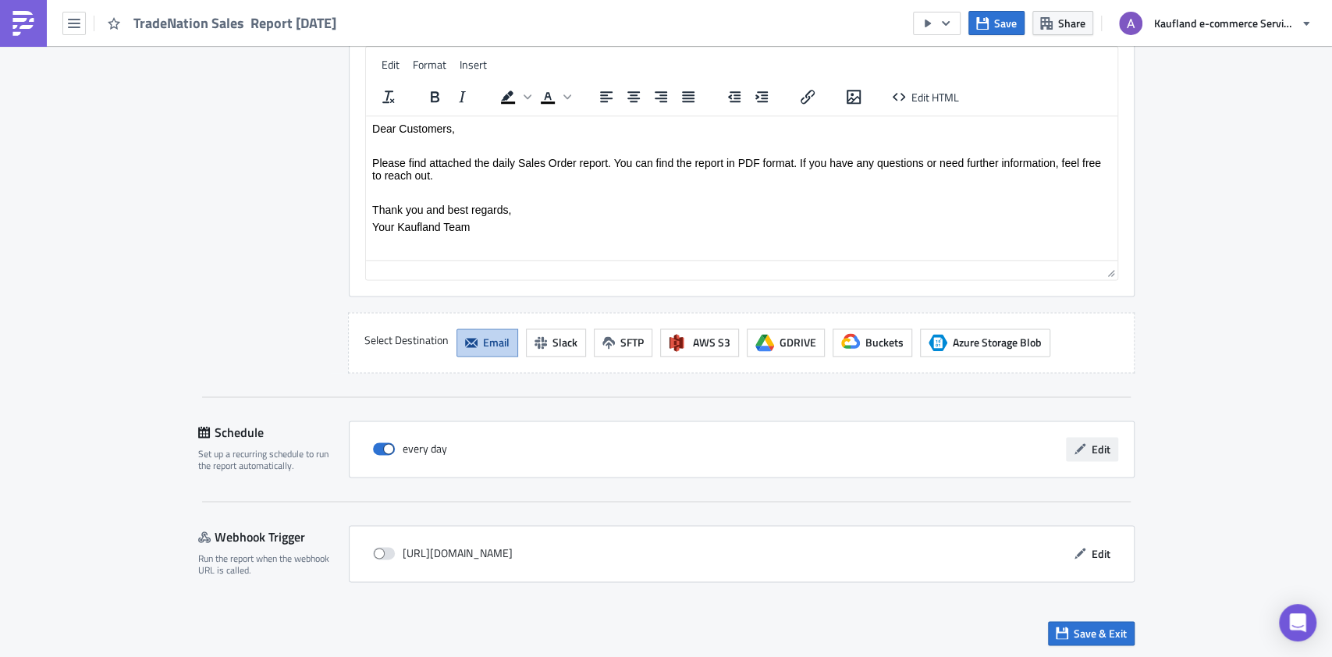
click at [1099, 446] on span "Edit" at bounding box center [1101, 449] width 19 height 16
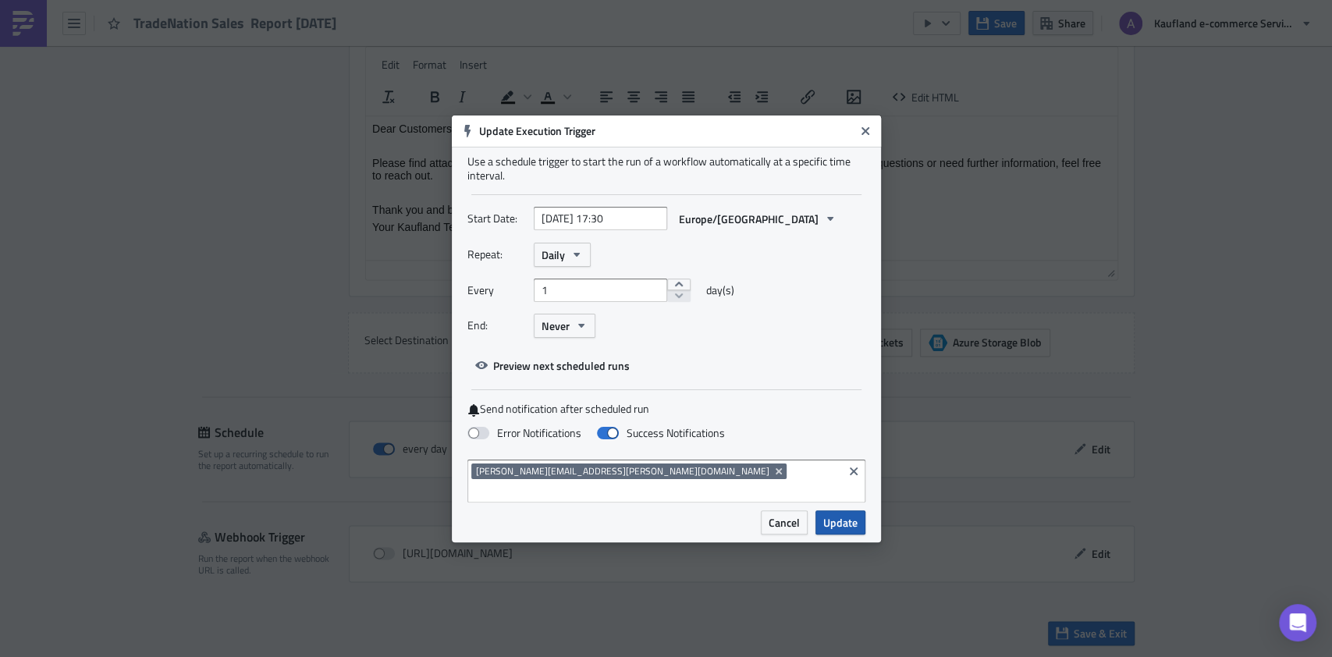
click at [841, 519] on span "Update" at bounding box center [840, 522] width 34 height 16
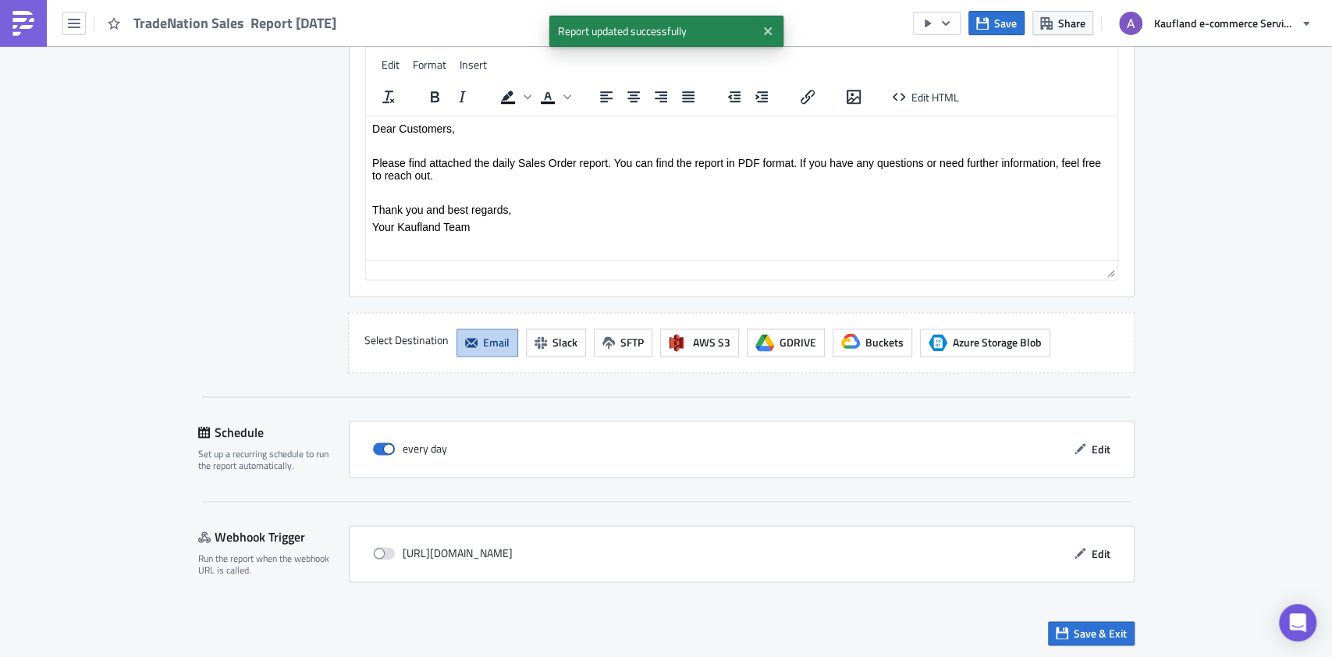
click at [1081, 615] on div "Save & Exit" at bounding box center [666, 632] width 936 height 55
click at [1082, 627] on span "Save & Exit" at bounding box center [1100, 633] width 53 height 16
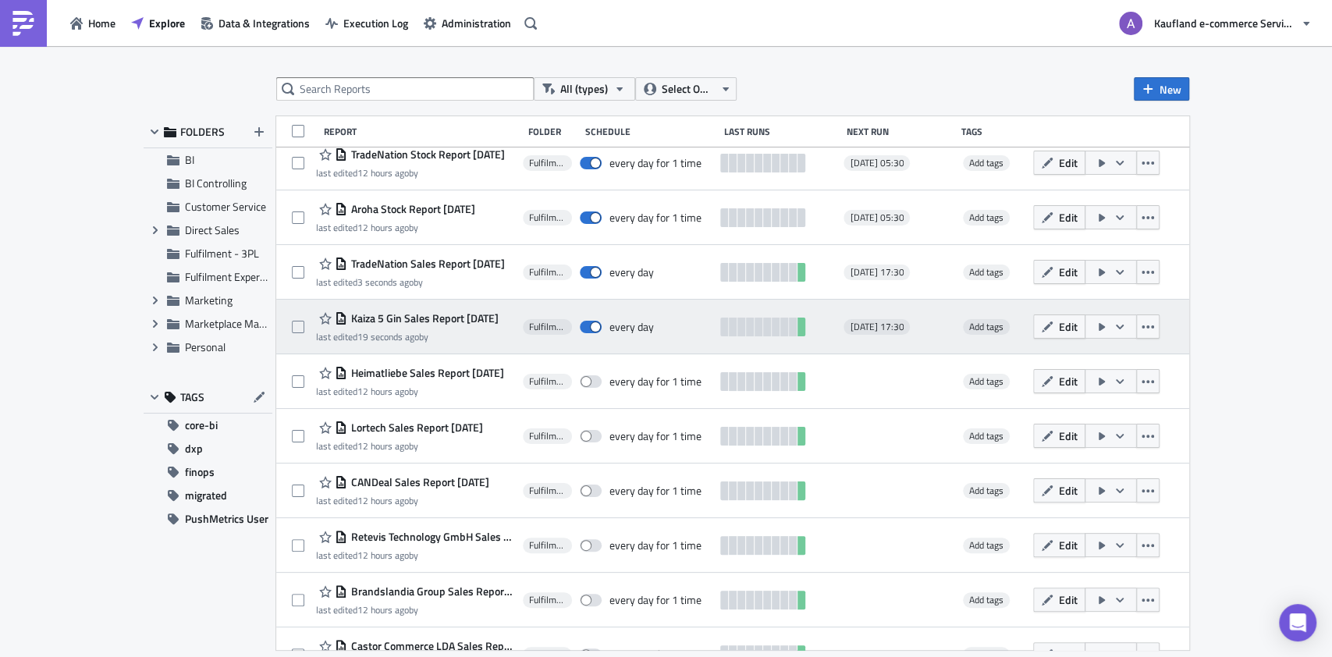
scroll to position [418, 0]
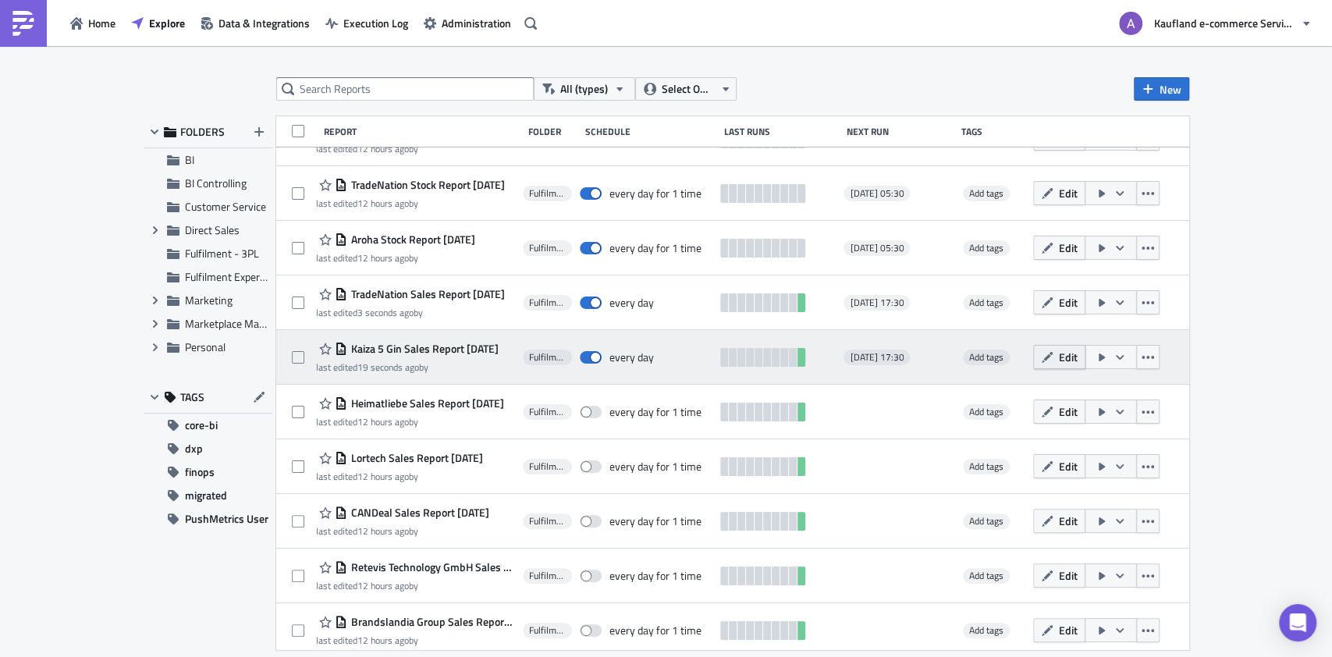
click at [1078, 363] on span "Edit" at bounding box center [1068, 357] width 19 height 16
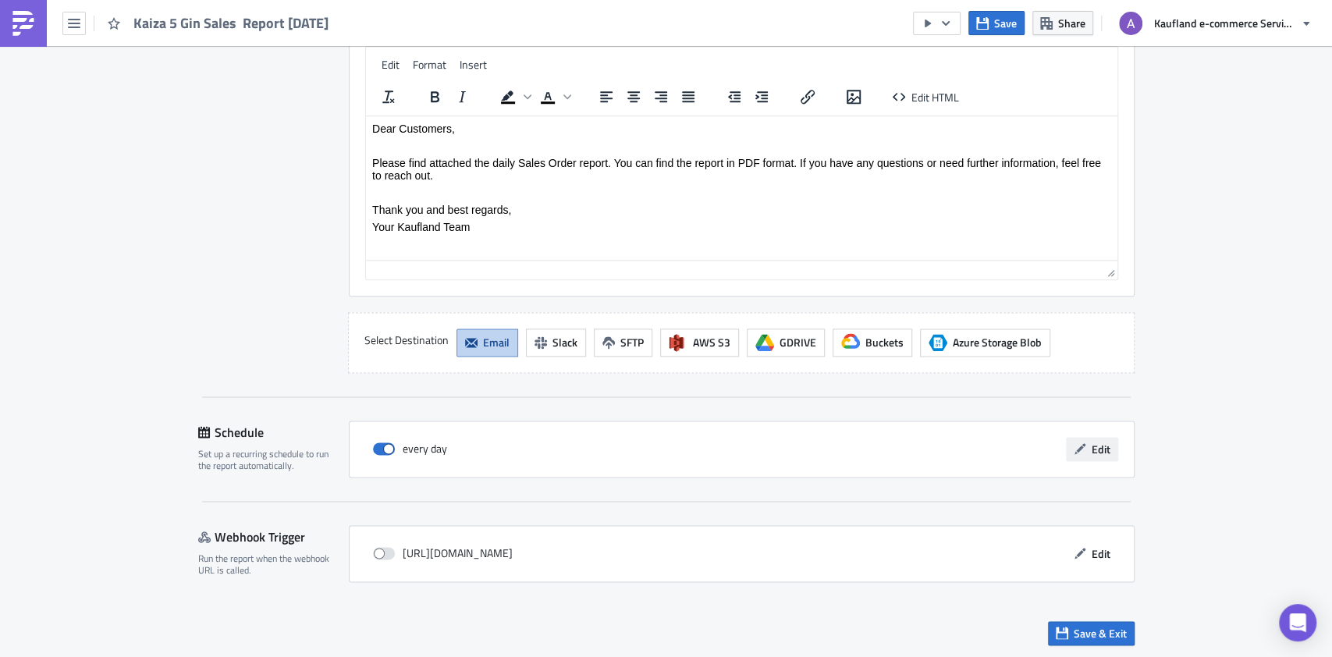
scroll to position [1327, 0]
click at [1078, 452] on button "Edit" at bounding box center [1092, 449] width 52 height 24
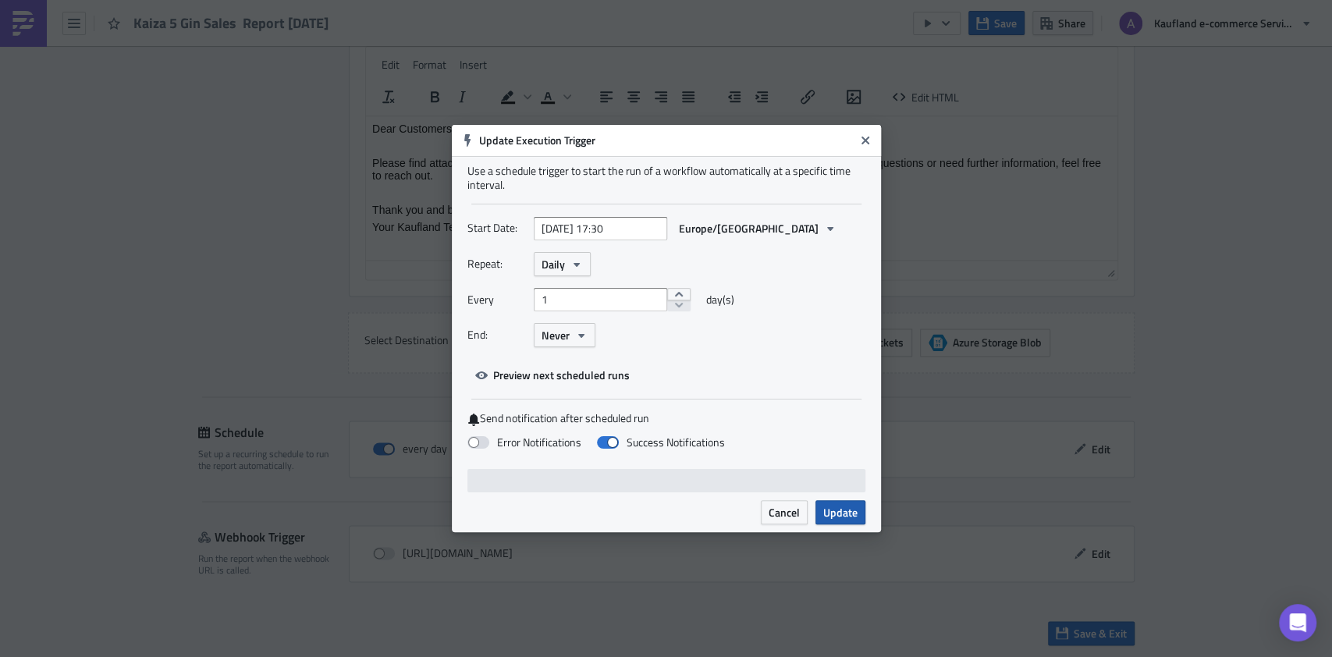
click at [837, 507] on span "Update" at bounding box center [840, 512] width 34 height 16
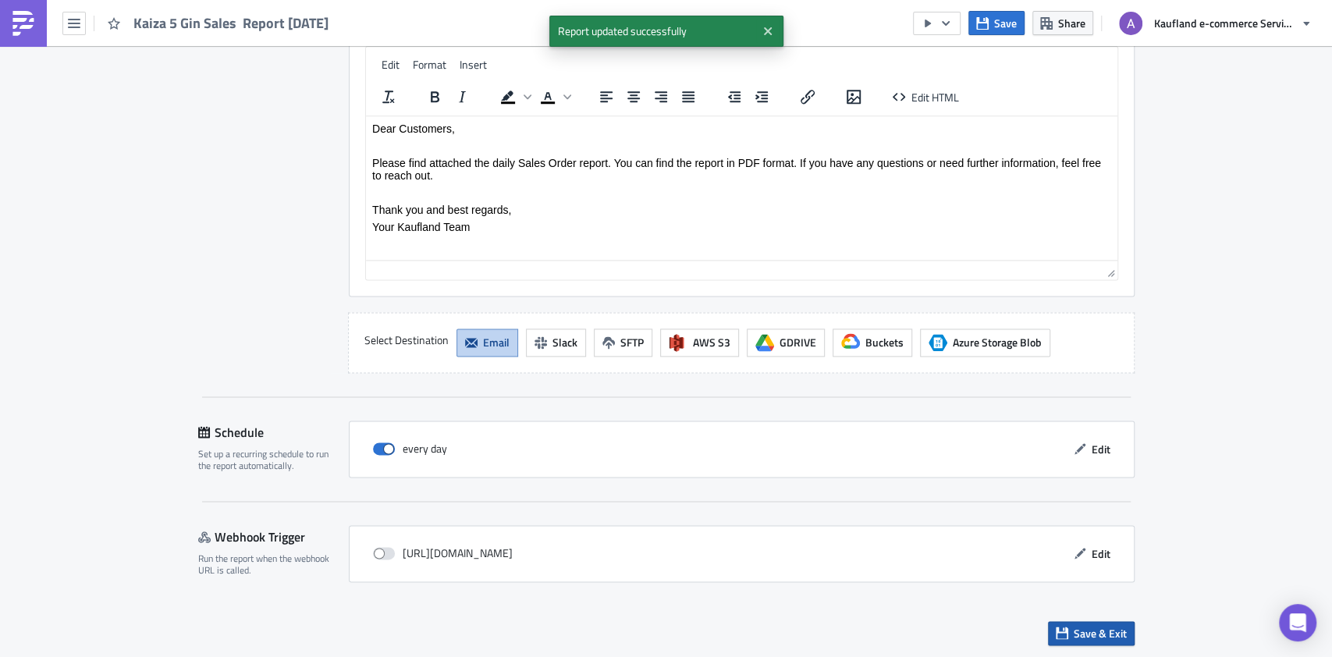
click at [1067, 621] on button "Save & Exit" at bounding box center [1091, 633] width 87 height 24
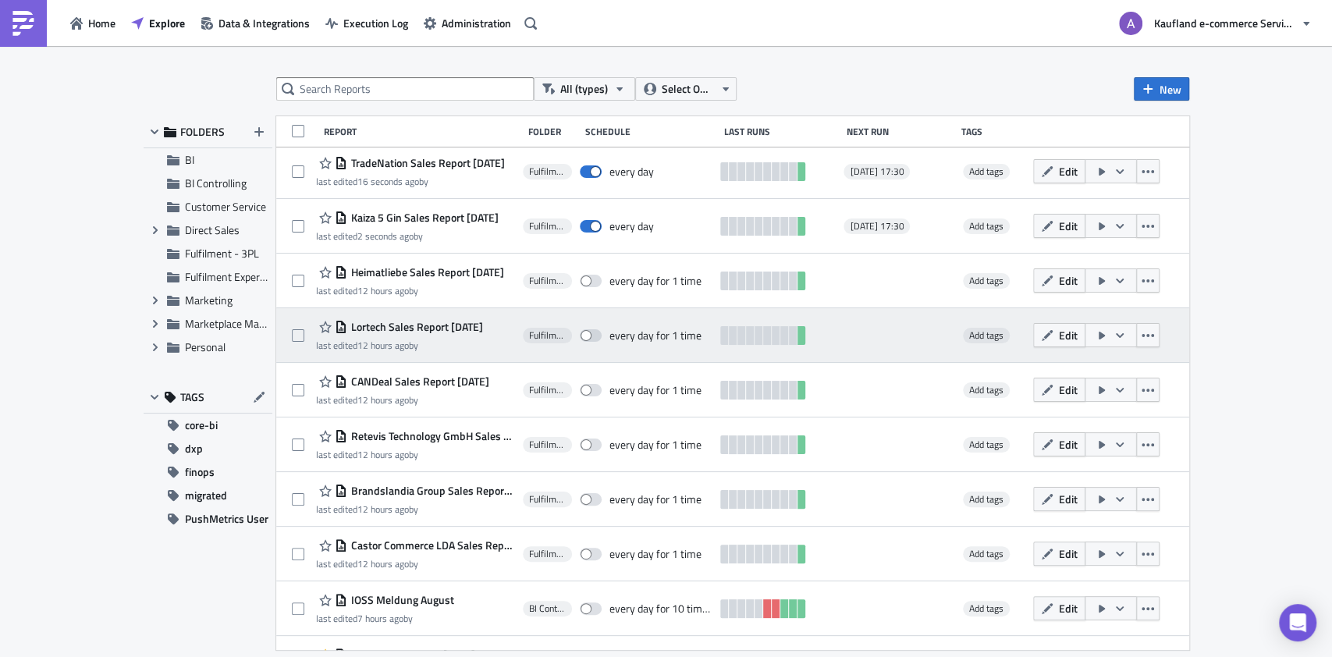
scroll to position [547, 0]
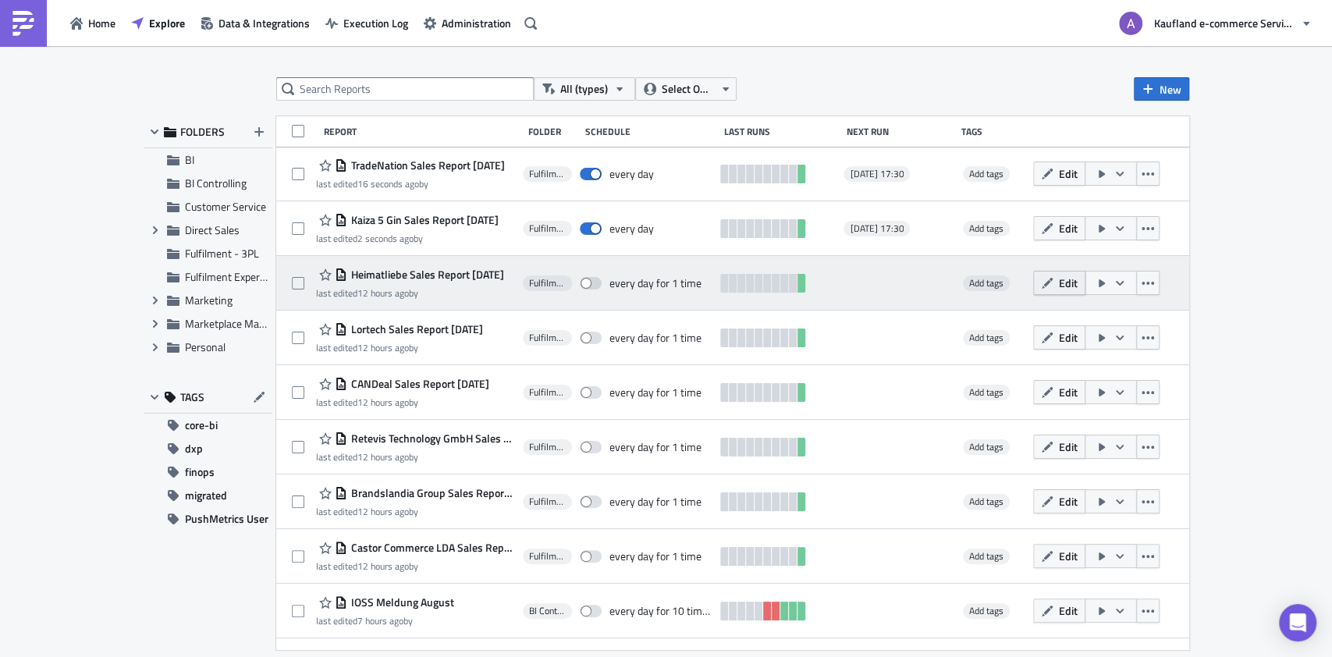
click at [1078, 277] on span "Edit" at bounding box center [1068, 283] width 19 height 16
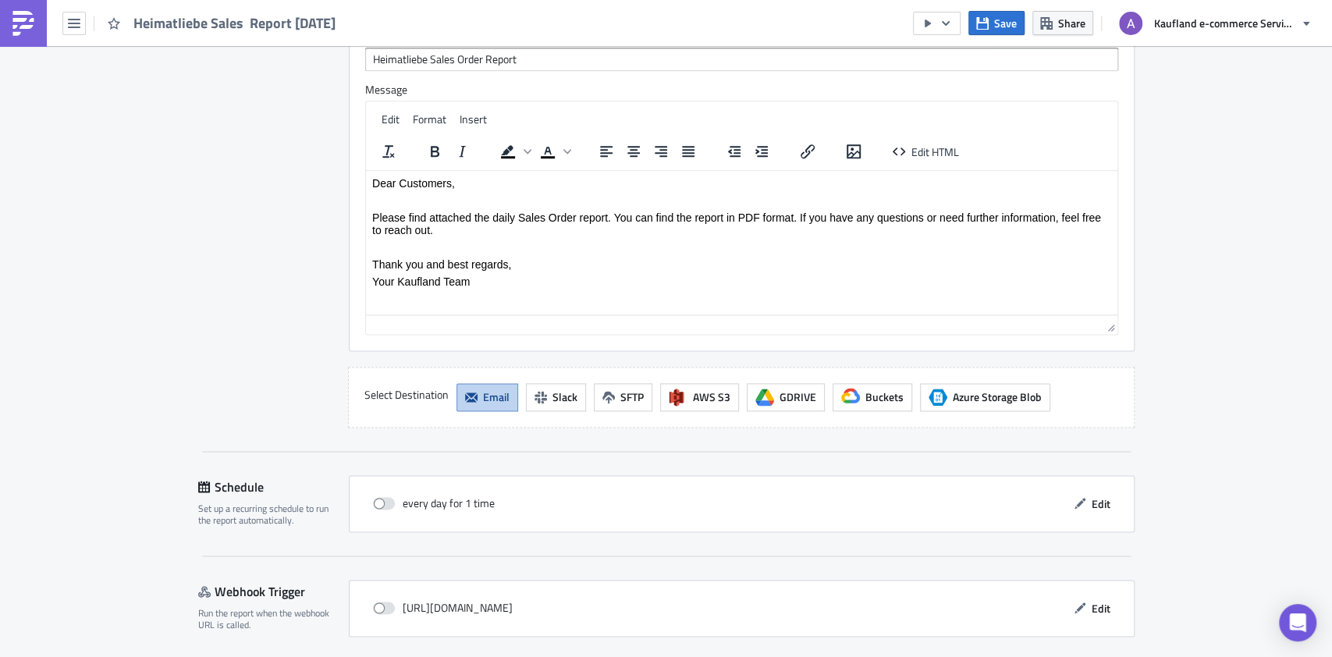
scroll to position [1327, 0]
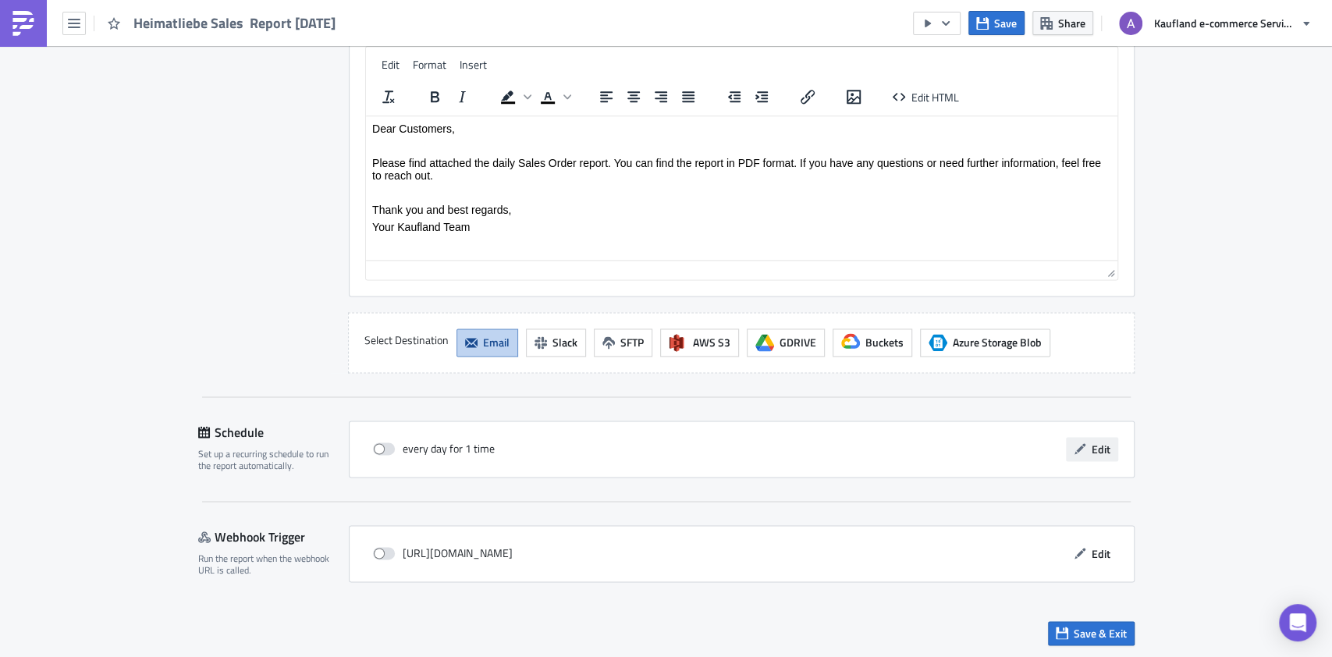
click at [1092, 454] on span "Edit" at bounding box center [1101, 449] width 19 height 16
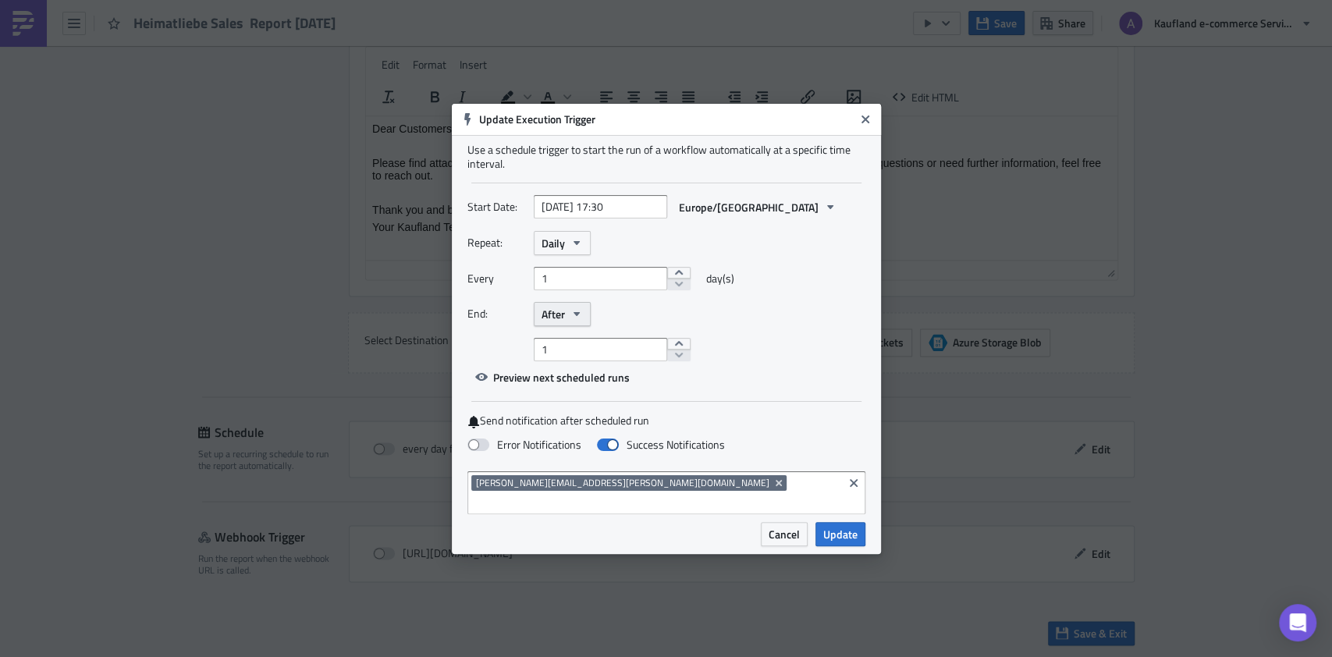
click at [563, 322] on span "After" at bounding box center [553, 314] width 23 height 16
click at [558, 346] on div "Never" at bounding box center [608, 343] width 130 height 16
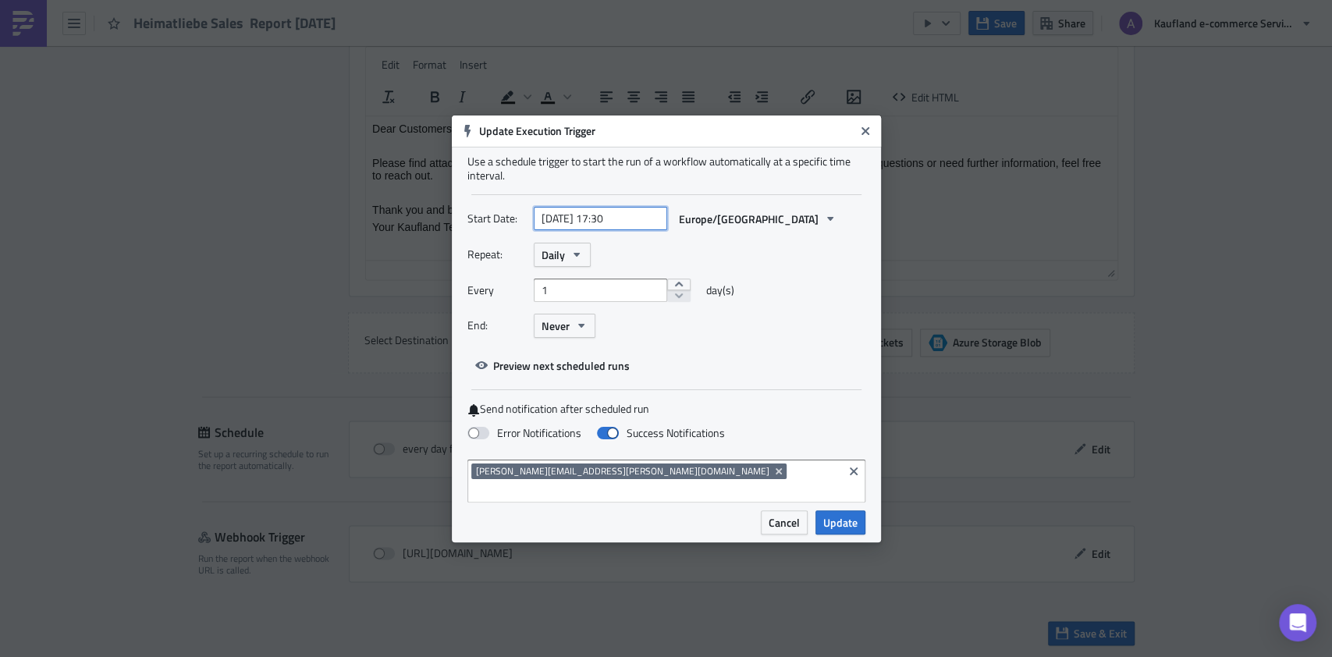
select select "9"
select select "2025"
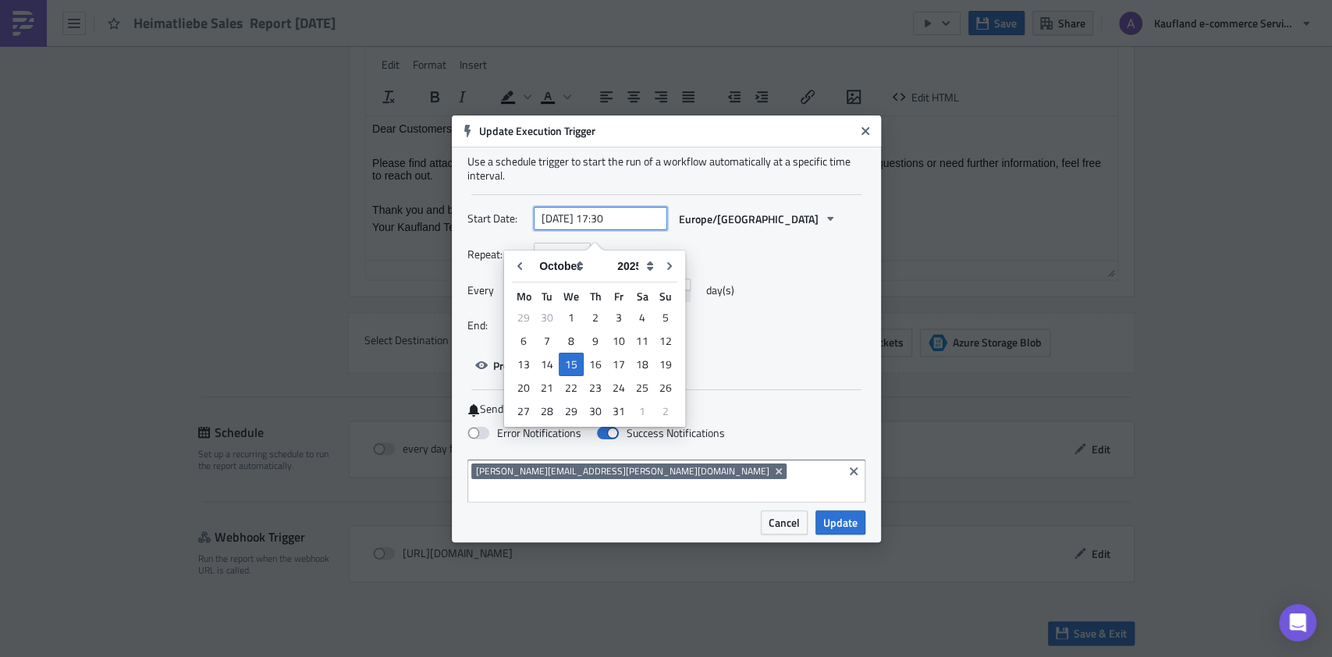
click at [599, 224] on input "2025-10-15 17:30" at bounding box center [600, 218] width 133 height 23
type input "[DATE] 17:30"
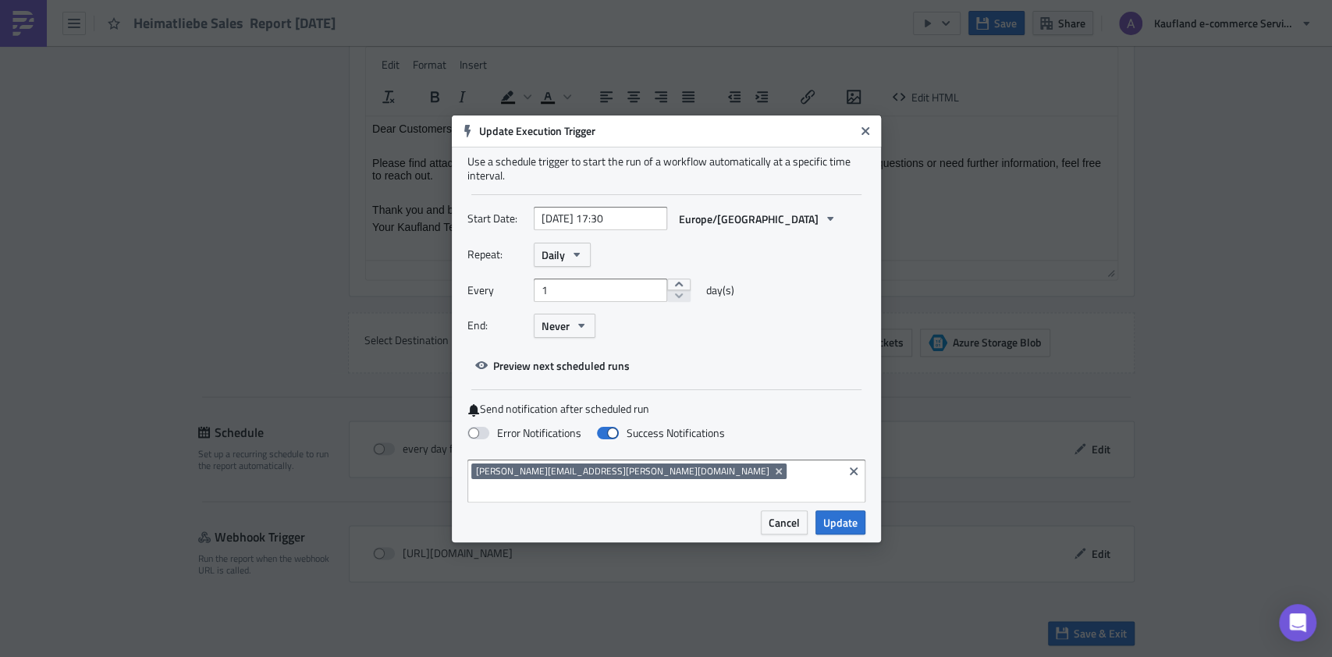
click at [779, 350] on div "Repeat: Daily Every 1 day(s) End: Never" at bounding box center [666, 296] width 398 height 107
click at [855, 514] on span "Update" at bounding box center [840, 522] width 34 height 16
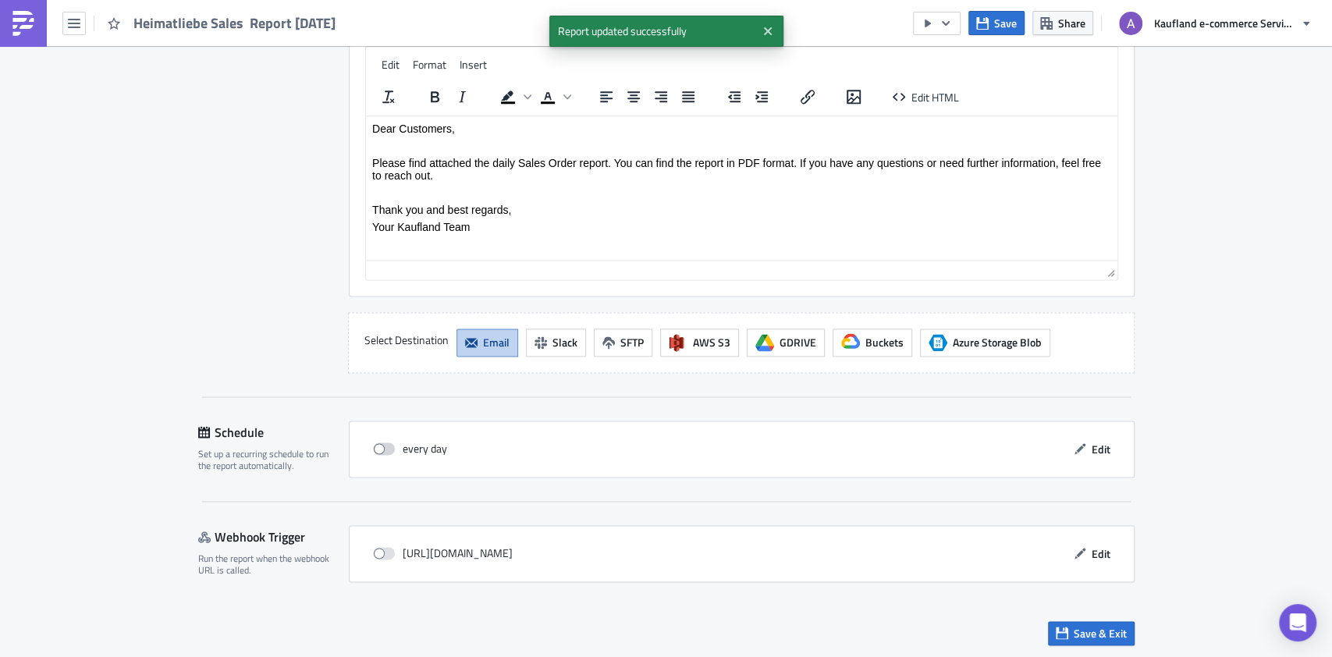
click at [381, 446] on span at bounding box center [384, 448] width 22 height 12
click at [381, 446] on input "checkbox" at bounding box center [381, 449] width 10 height 10
checkbox input "true"
click at [1074, 625] on span "Save & Exit" at bounding box center [1100, 633] width 53 height 16
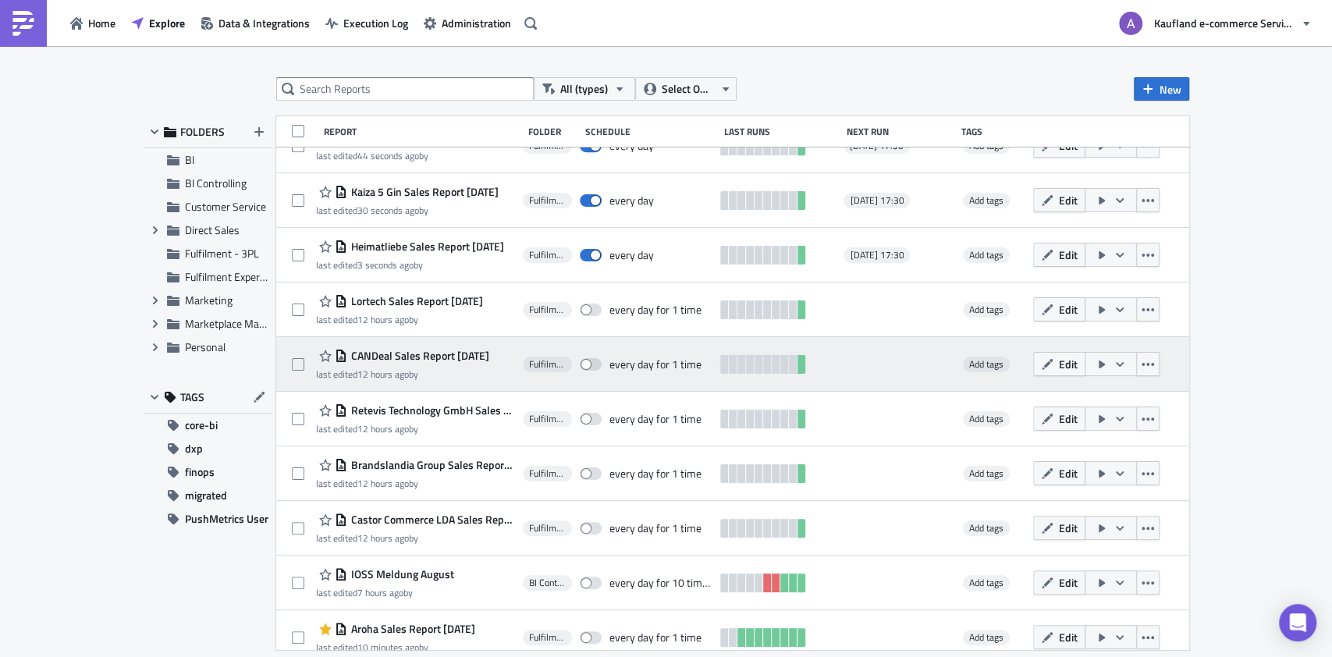
scroll to position [565, 0]
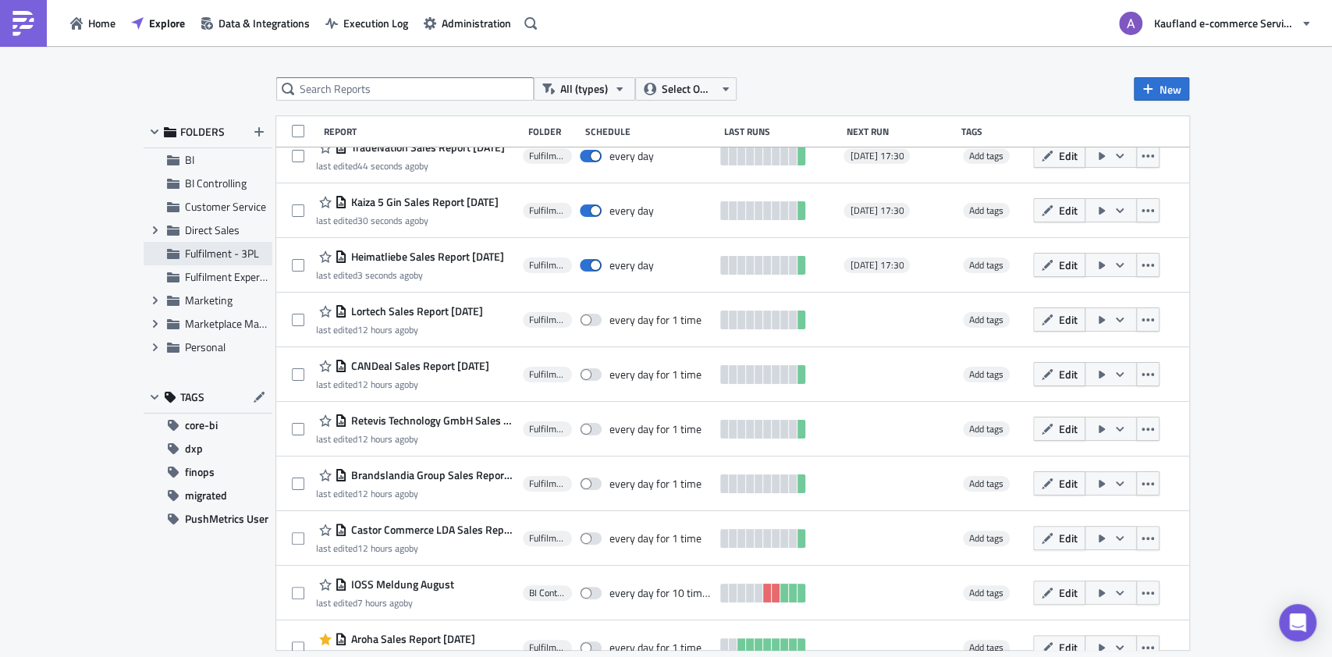
click at [215, 249] on span "Fulfilment - 3PL" at bounding box center [222, 253] width 74 height 16
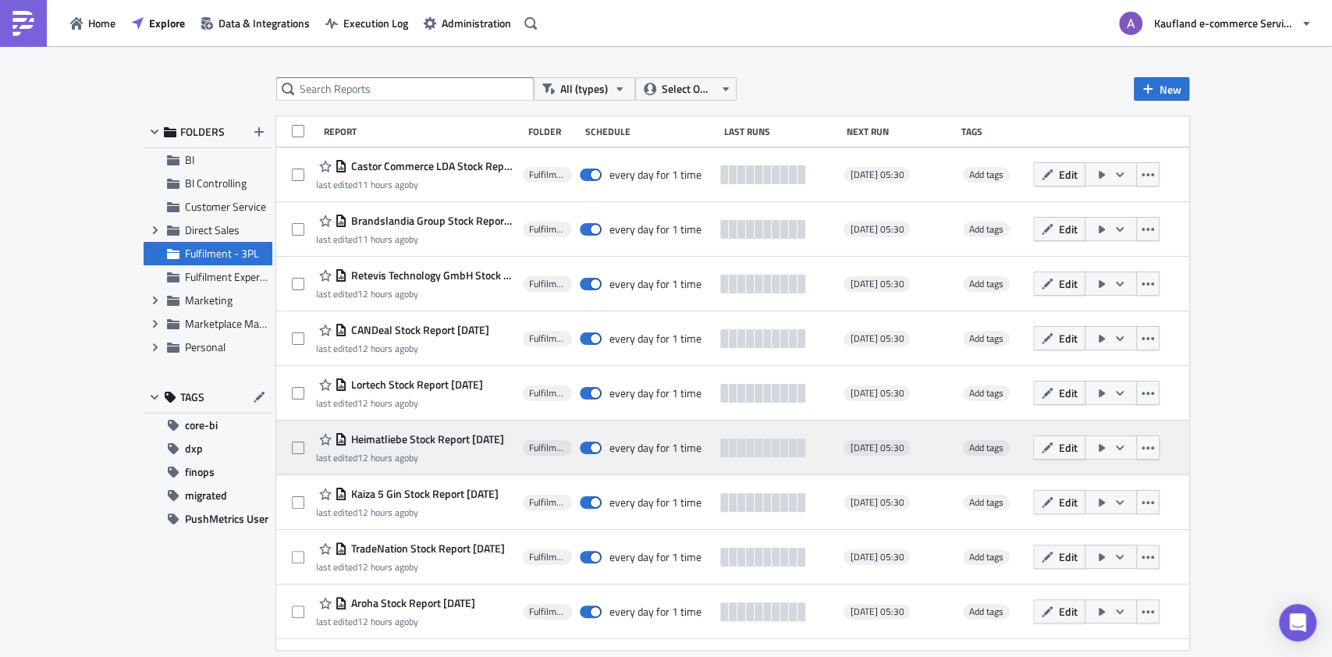
scroll to position [356, 0]
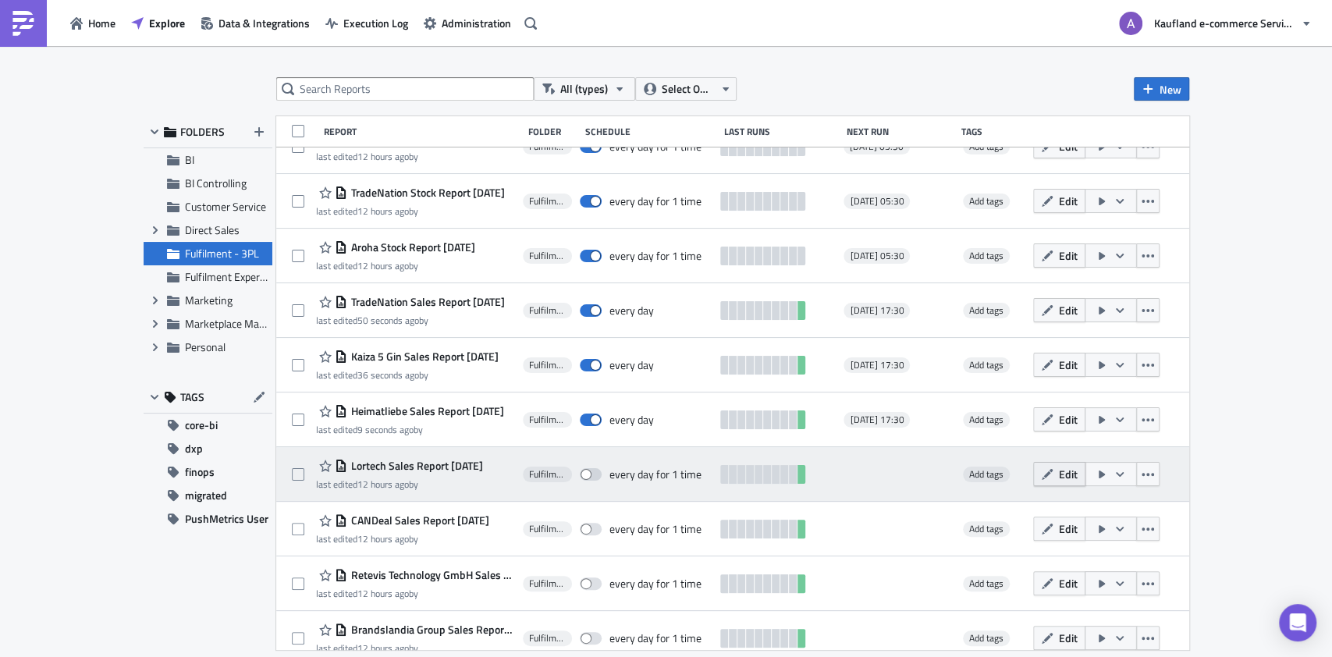
click at [1053, 469] on icon "button" at bounding box center [1047, 474] width 12 height 12
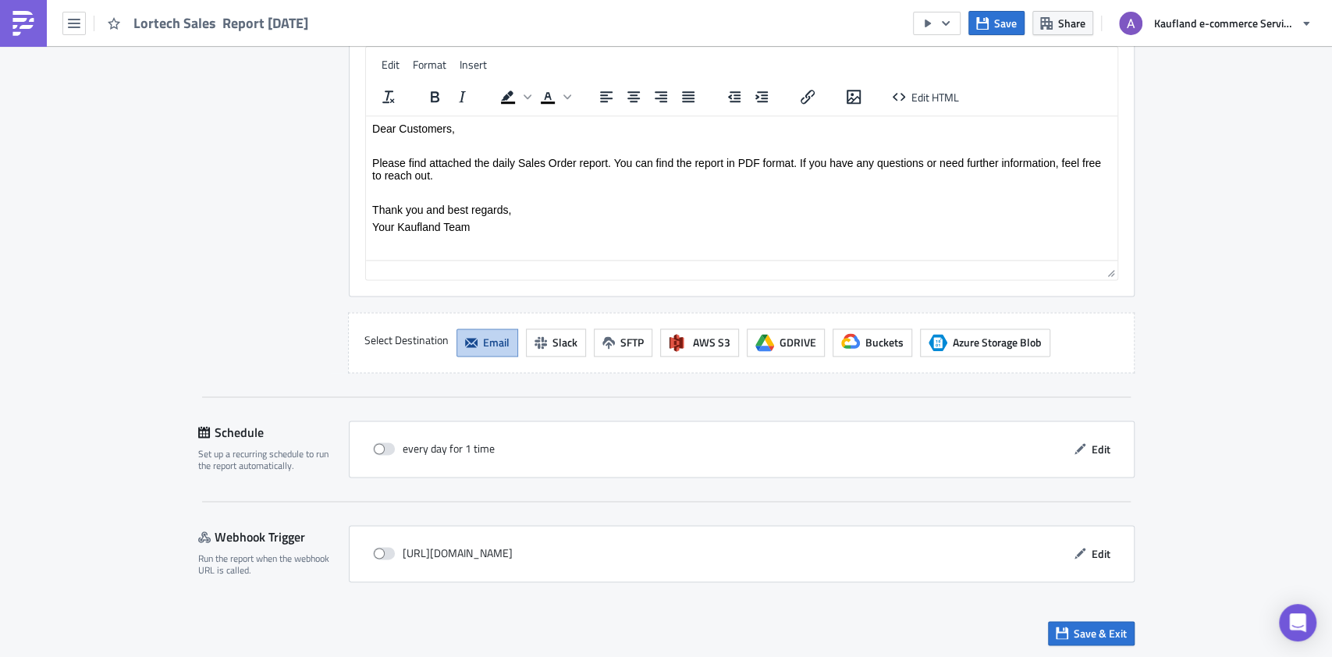
scroll to position [1298, 0]
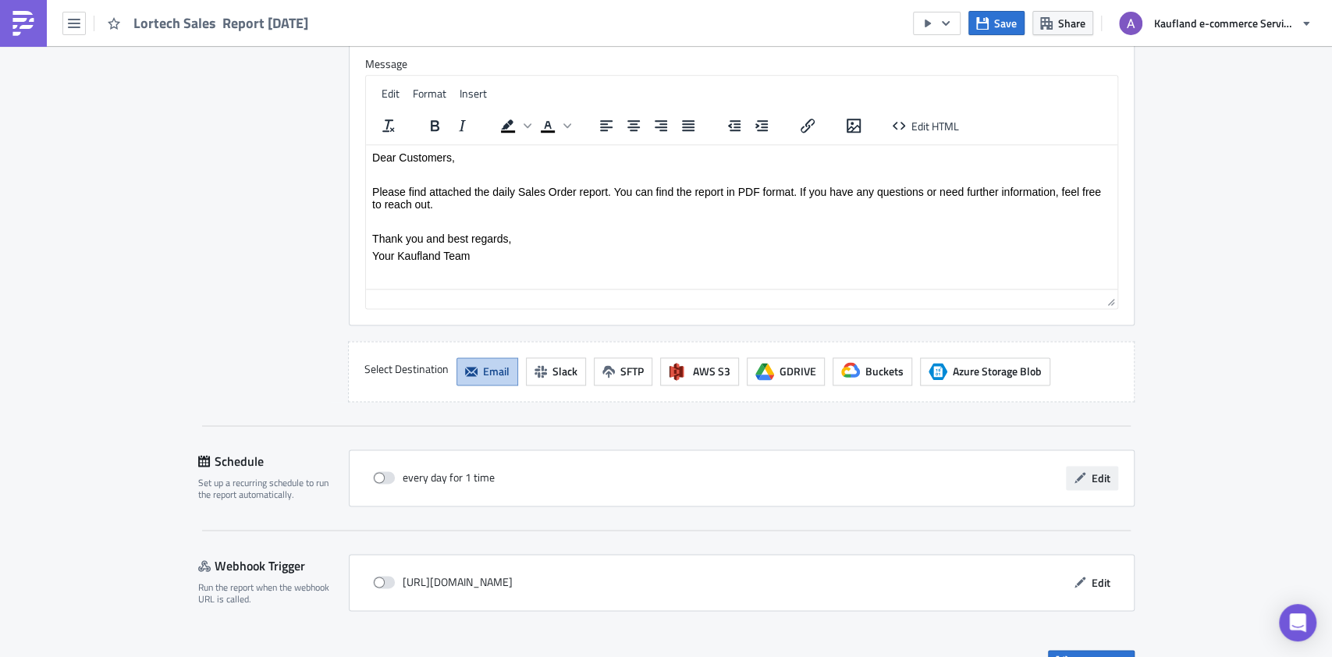
click at [1092, 473] on span "Edit" at bounding box center [1101, 478] width 19 height 16
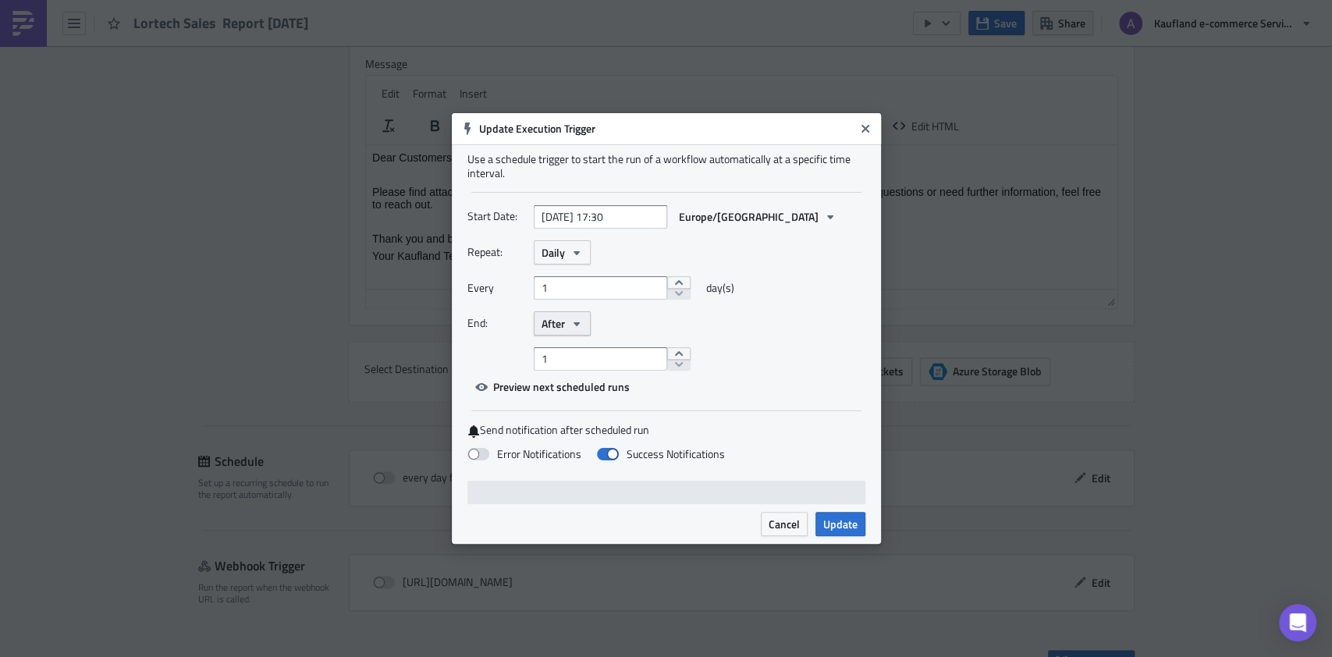
click at [556, 325] on span "After" at bounding box center [553, 323] width 23 height 16
click at [578, 344] on div "Never" at bounding box center [608, 352] width 130 height 16
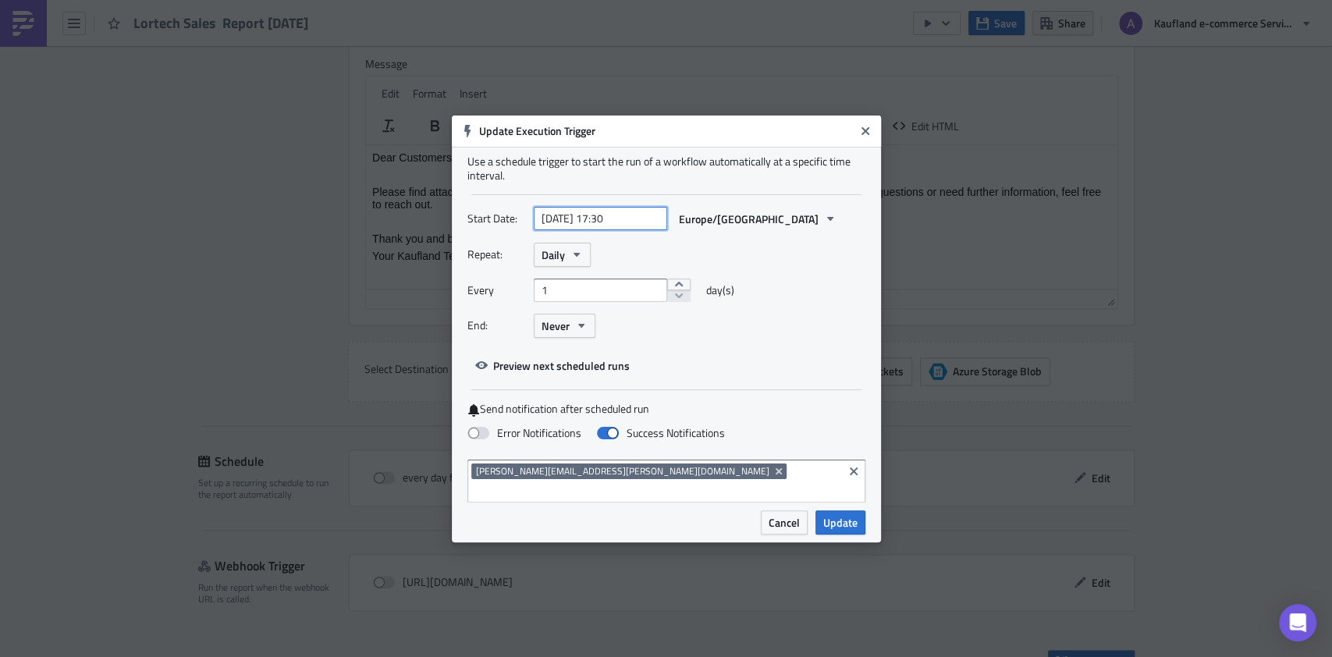
select select "9"
select select "2025"
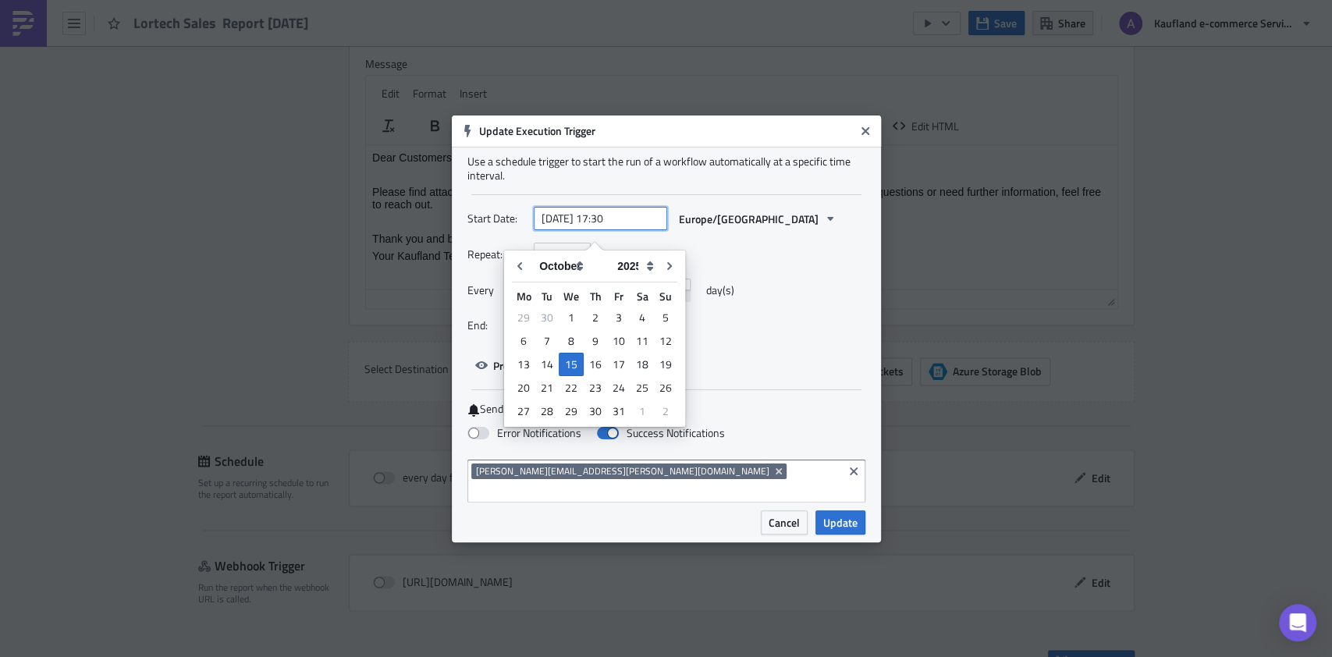
click at [600, 228] on input "2025-10-15 17:30" at bounding box center [600, 218] width 133 height 23
type input "[DATE] 17:30"
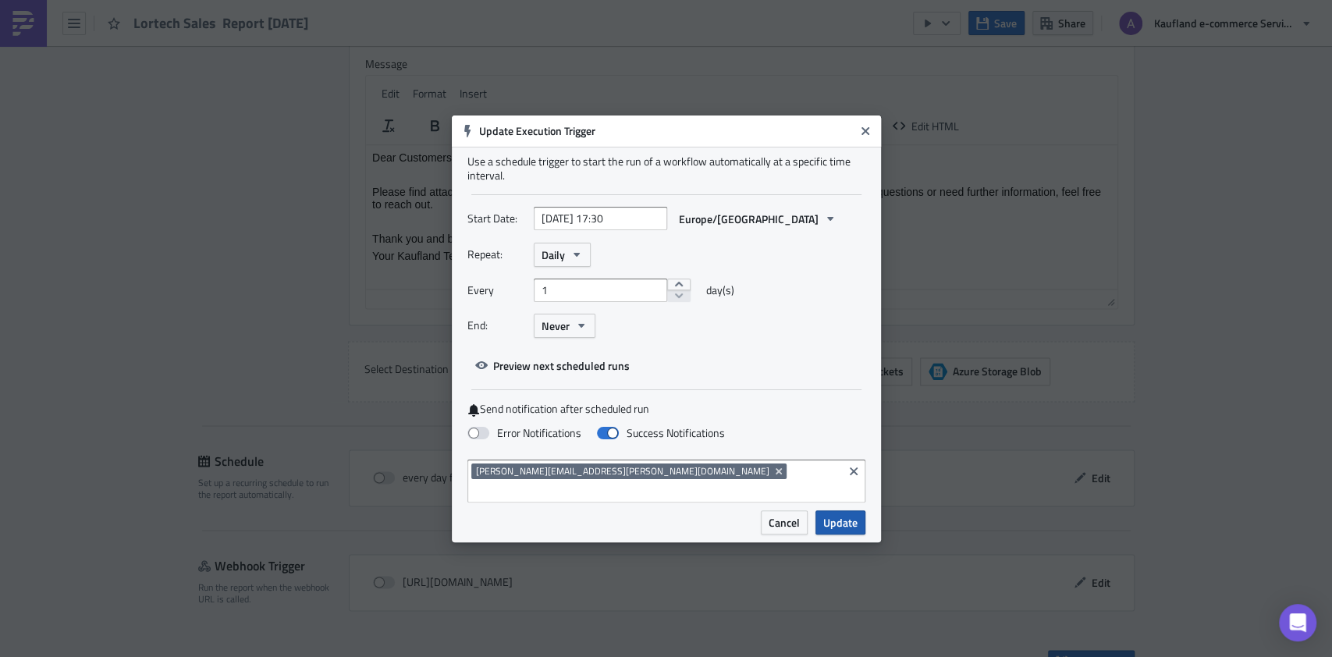
click at [843, 514] on span "Update" at bounding box center [840, 522] width 34 height 16
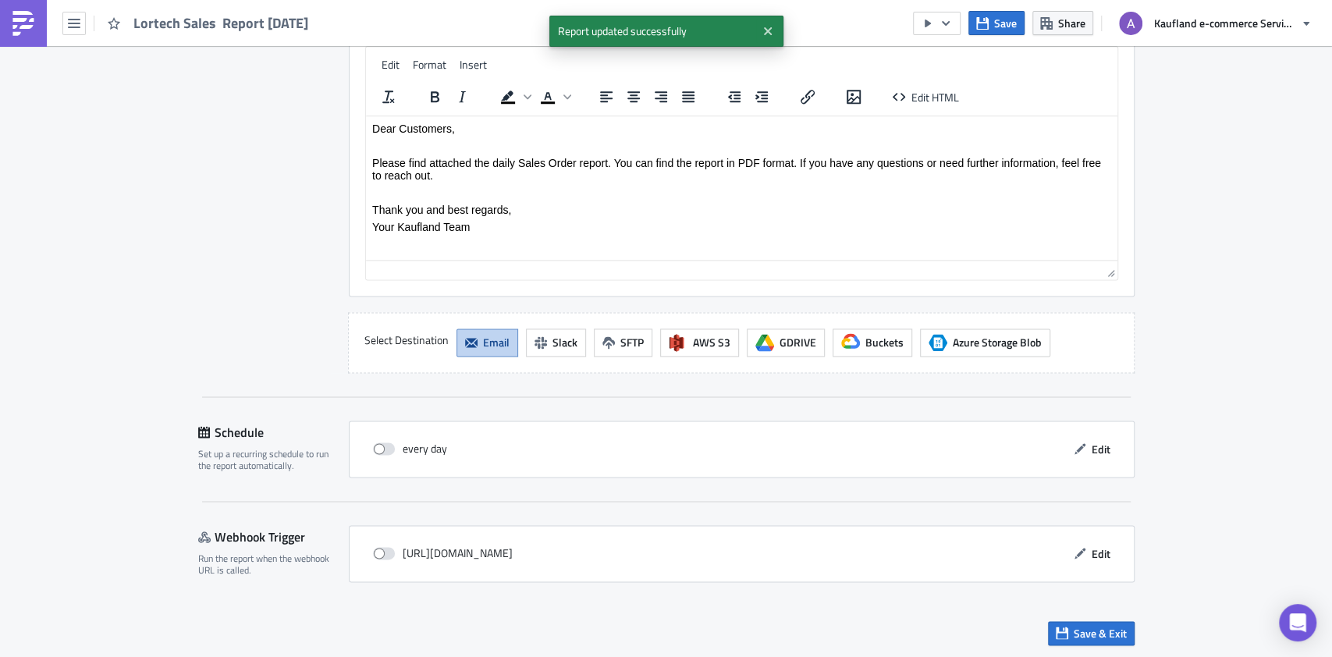
scroll to position [1319, 0]
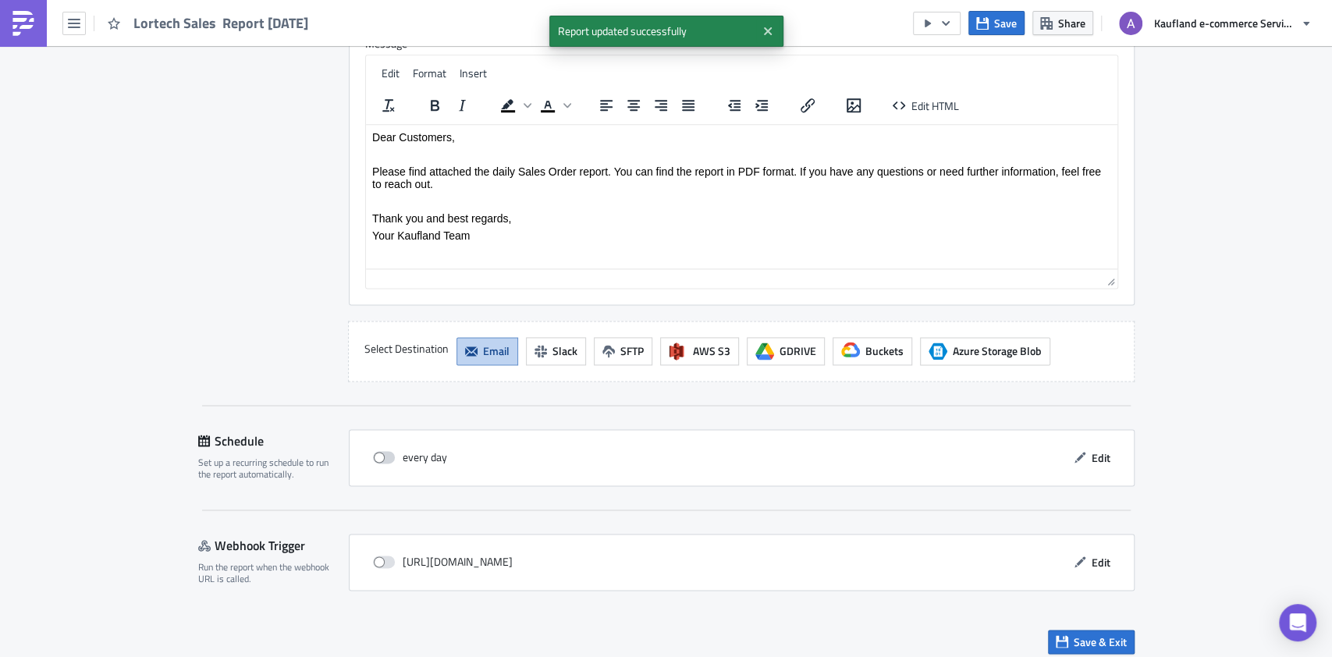
click at [375, 451] on span at bounding box center [384, 457] width 22 height 12
click at [376, 453] on input "checkbox" at bounding box center [381, 458] width 10 height 10
checkbox input "true"
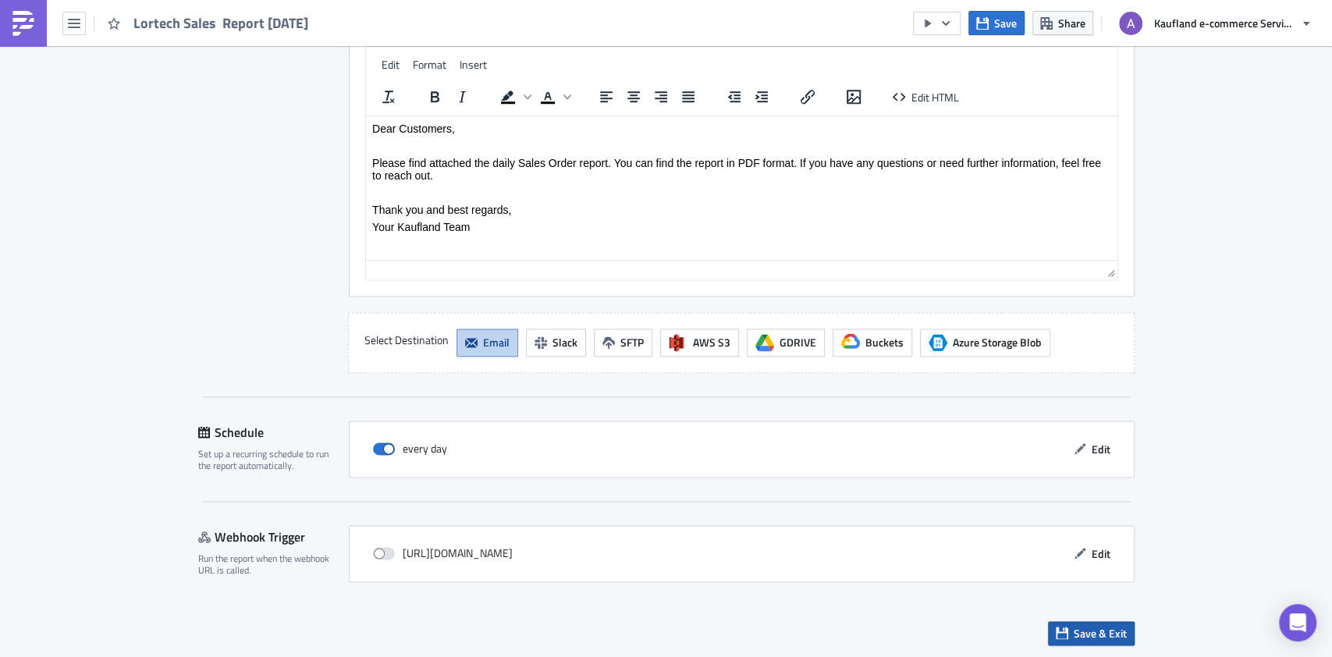
click at [1082, 633] on span "Save & Exit" at bounding box center [1100, 633] width 53 height 16
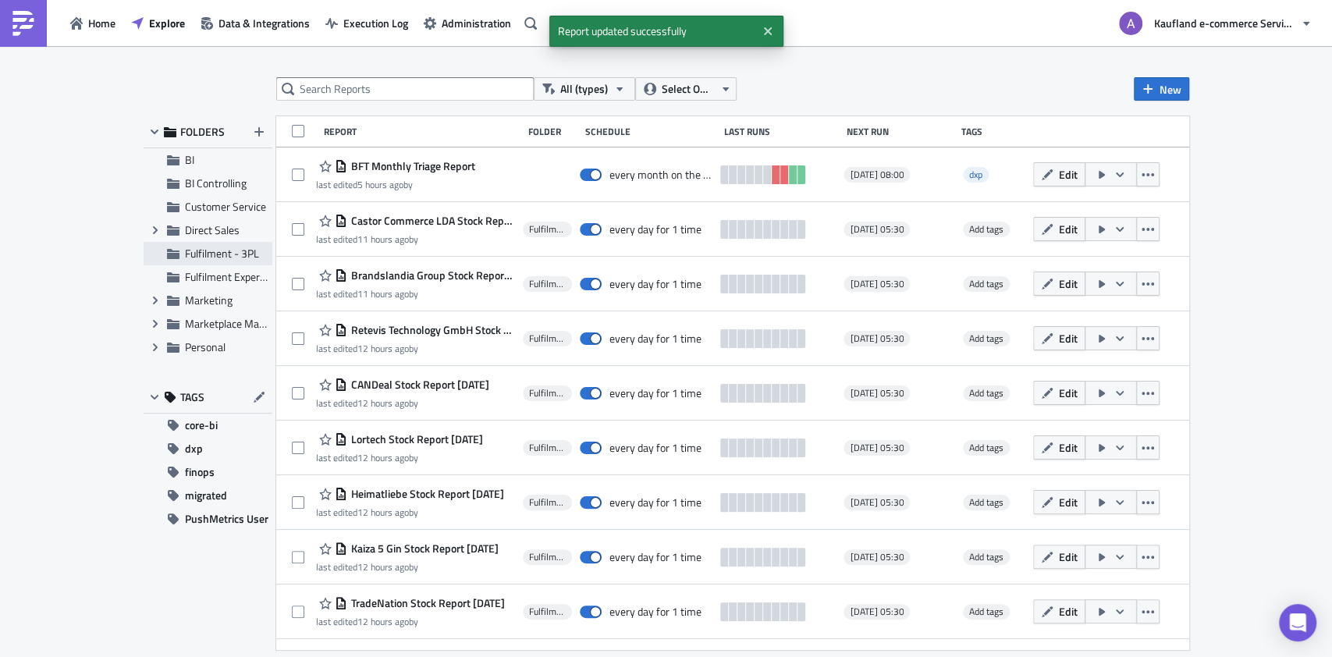
click at [218, 253] on span "Fulfilment - 3PL" at bounding box center [222, 253] width 74 height 16
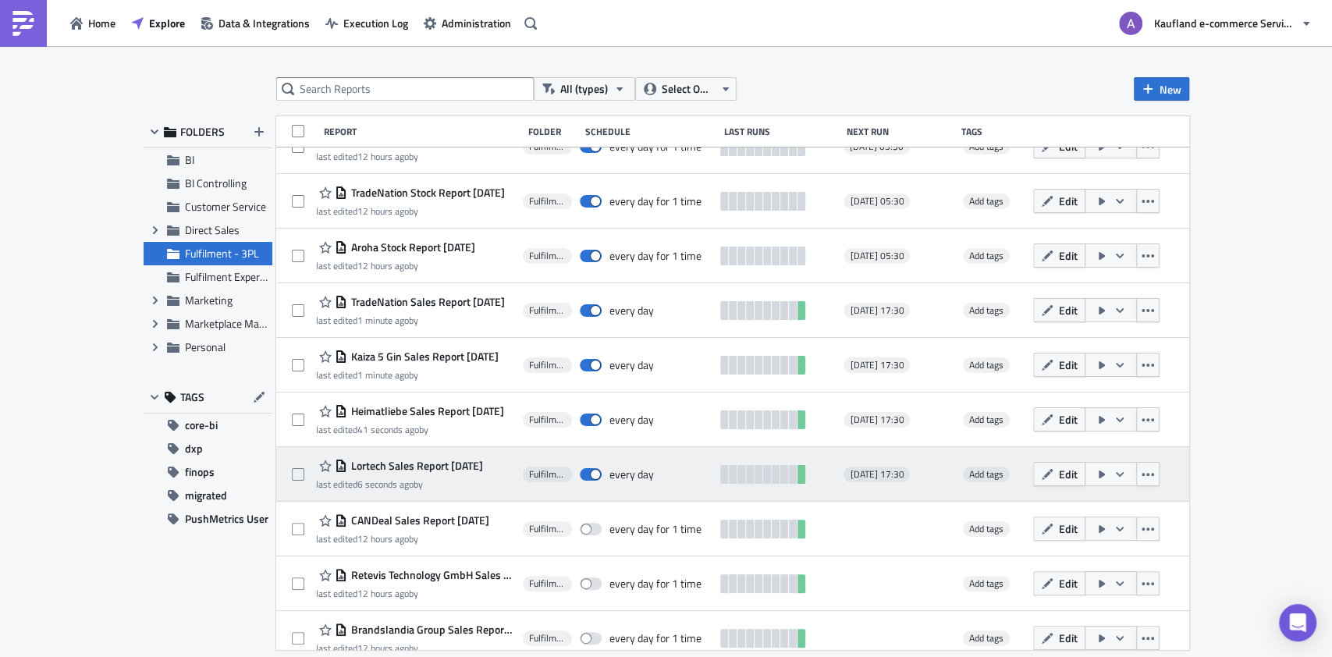
scroll to position [481, 0]
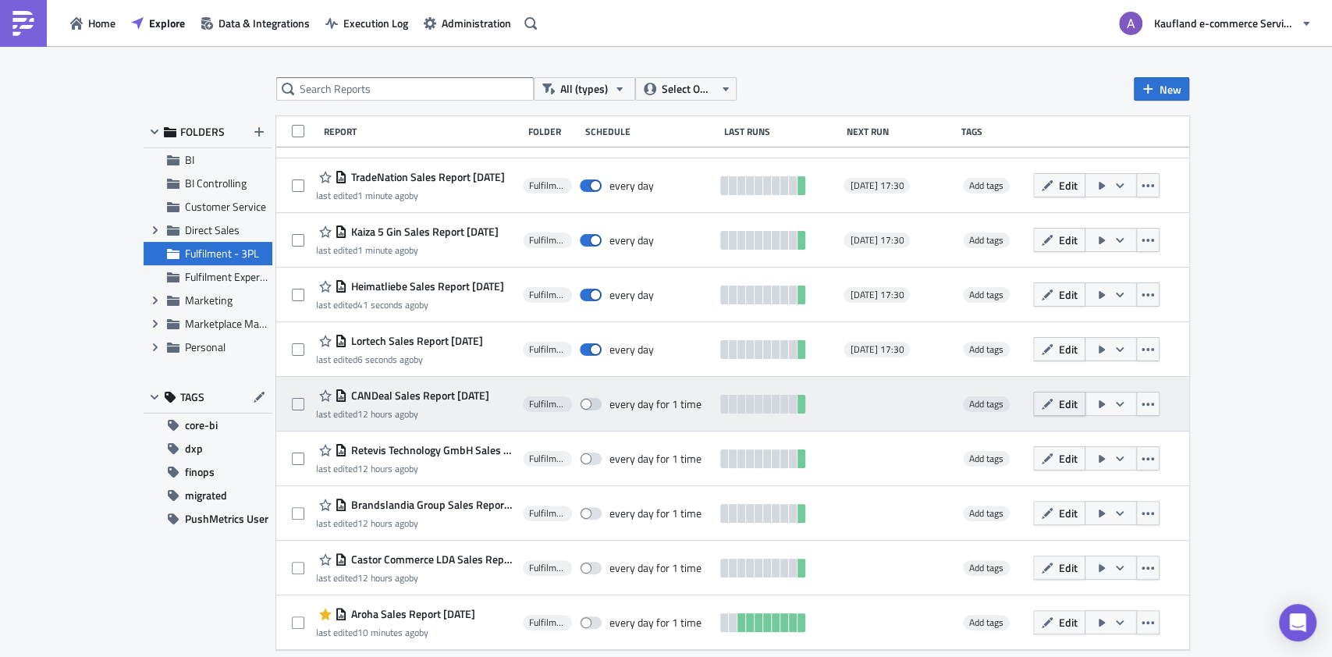
click at [1074, 407] on button "Edit" at bounding box center [1059, 404] width 52 height 24
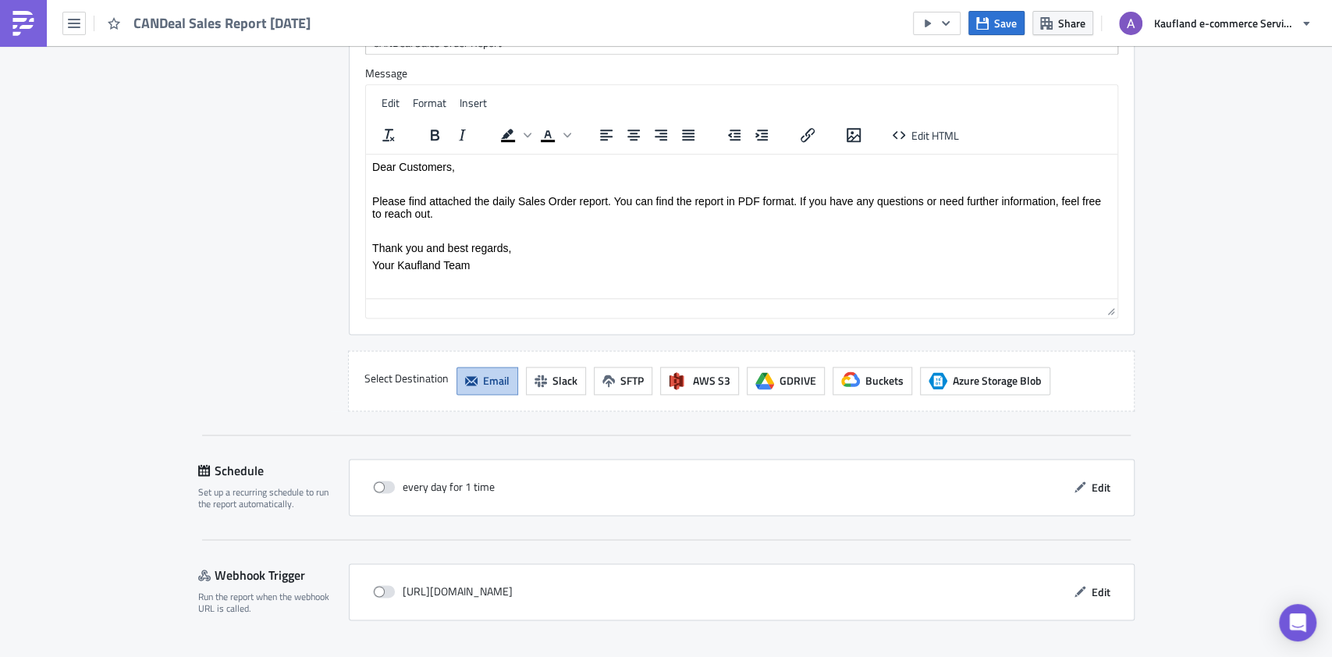
scroll to position [1327, 0]
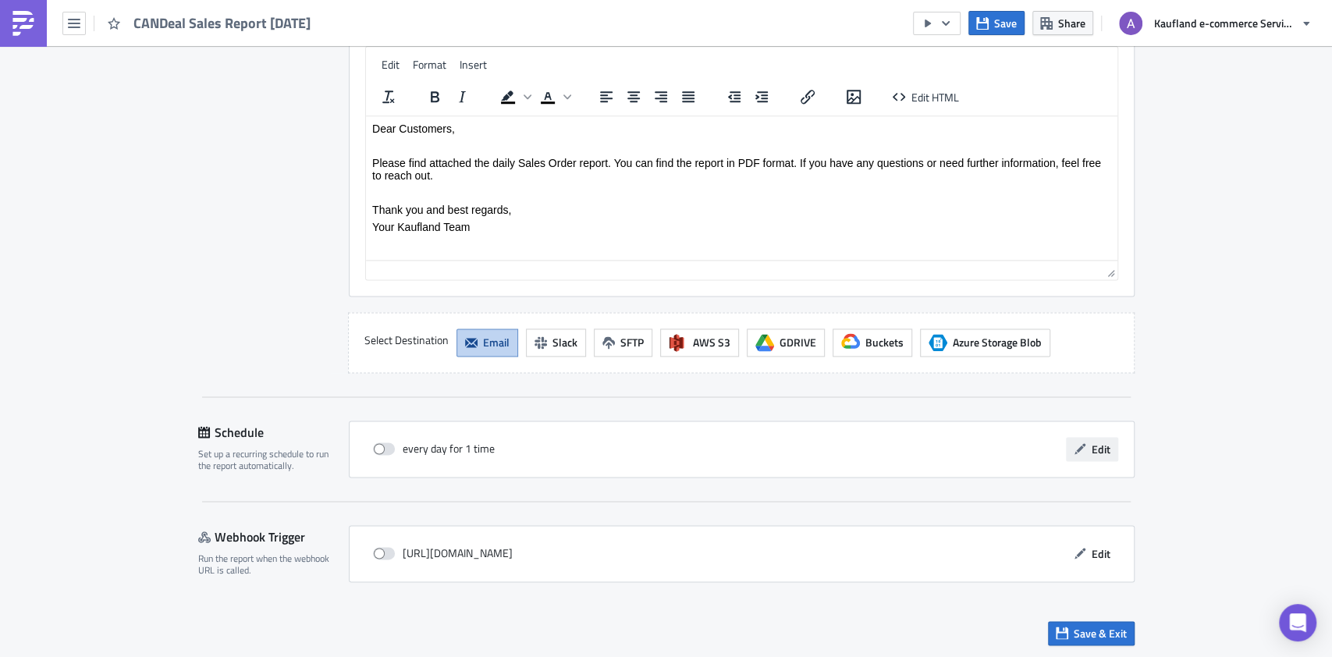
click at [1093, 449] on span "Edit" at bounding box center [1101, 449] width 19 height 16
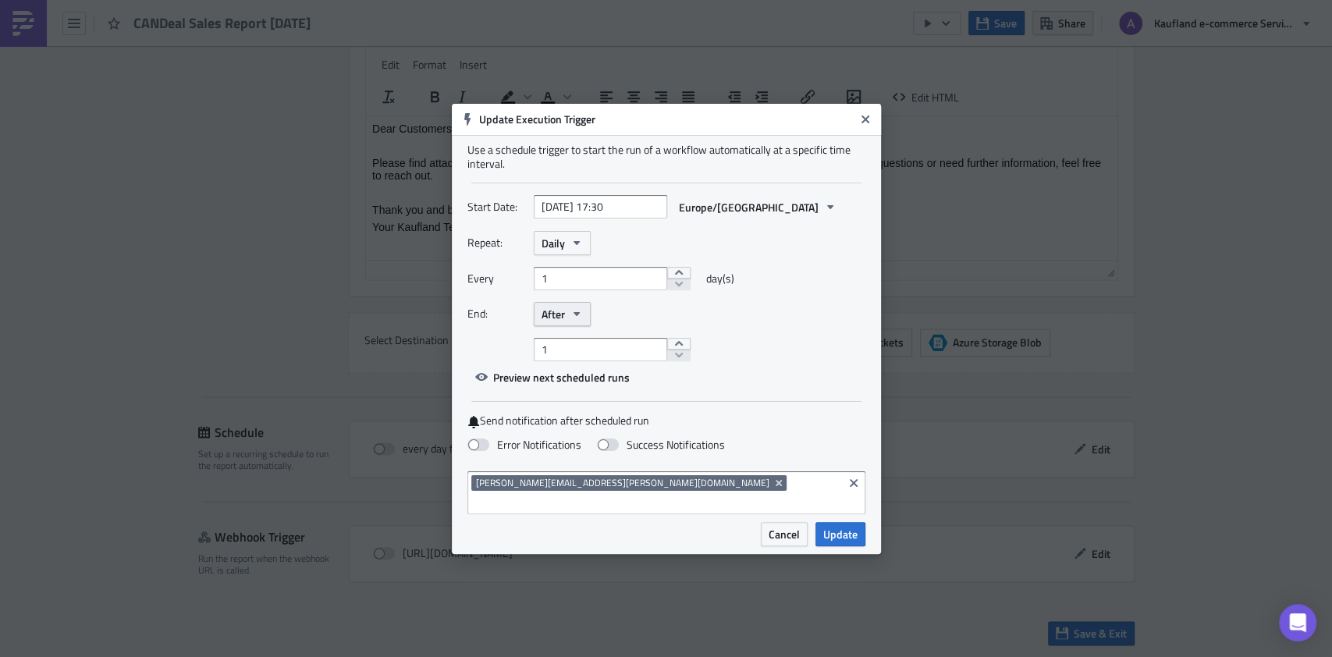
click at [579, 320] on icon "button" at bounding box center [576, 313] width 12 height 12
click at [574, 343] on div "Never" at bounding box center [608, 343] width 130 height 16
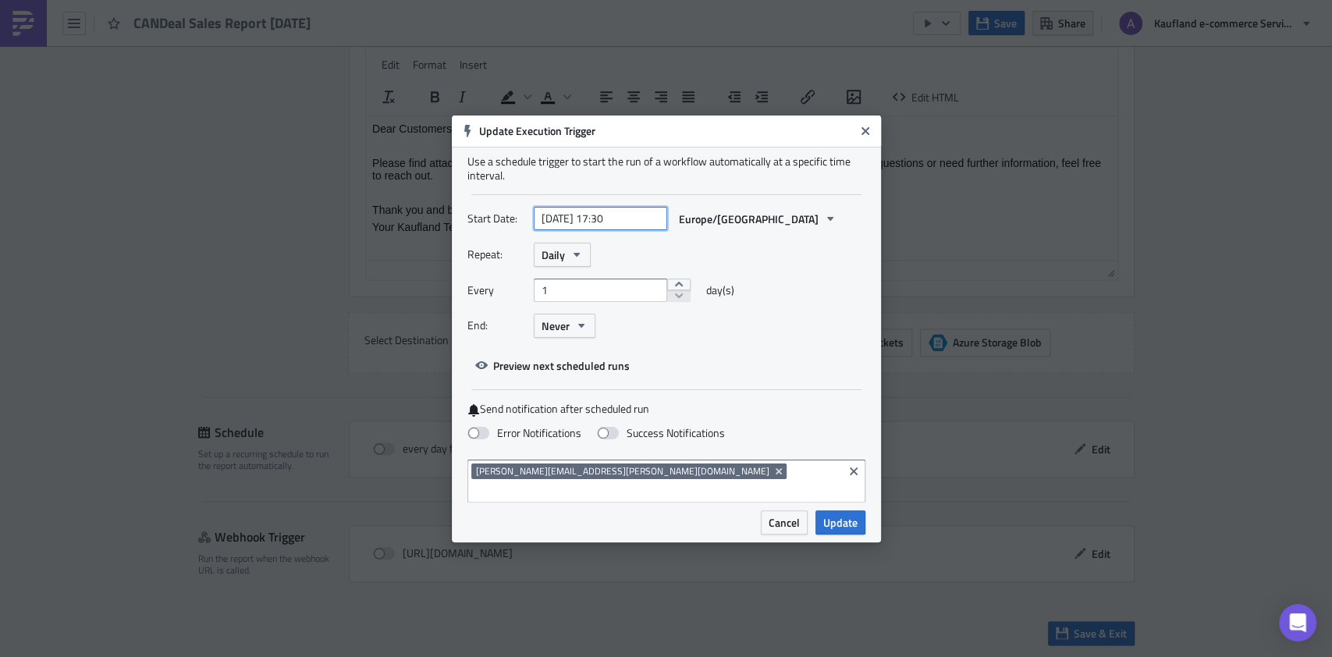
select select "9"
select select "2025"
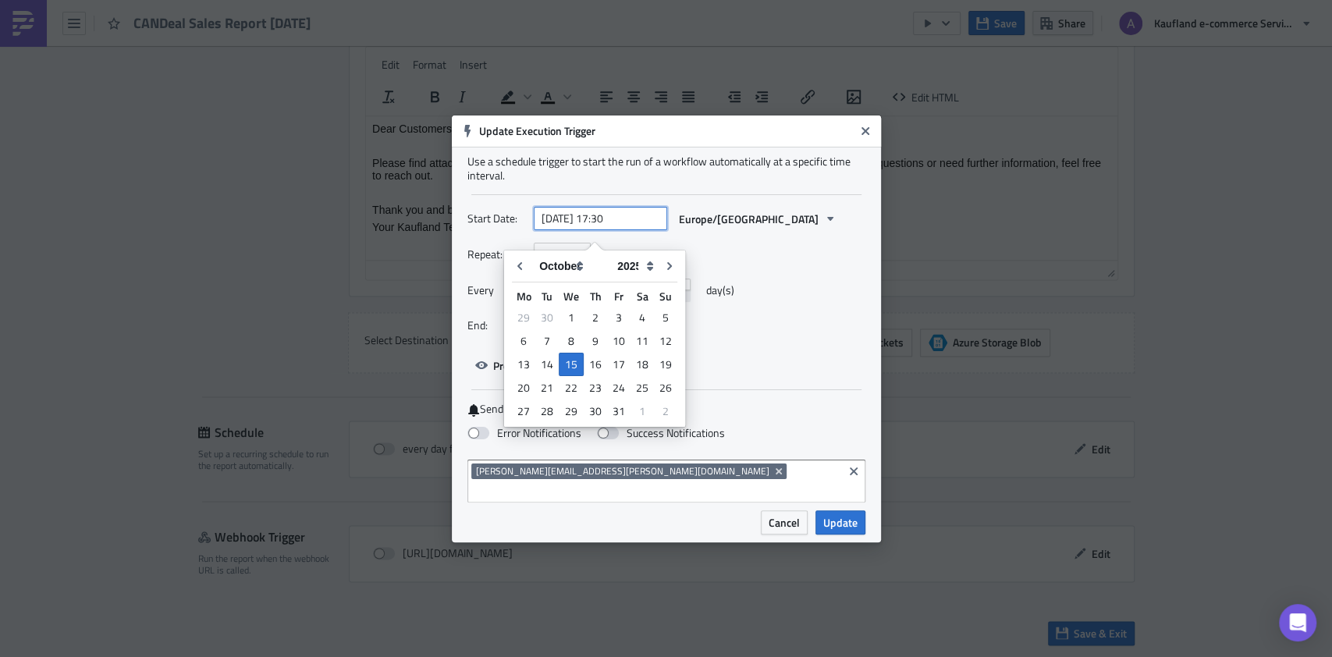
click at [598, 226] on input "2025-10-15 17:30" at bounding box center [600, 218] width 133 height 23
type input "[DATE] 17:30"
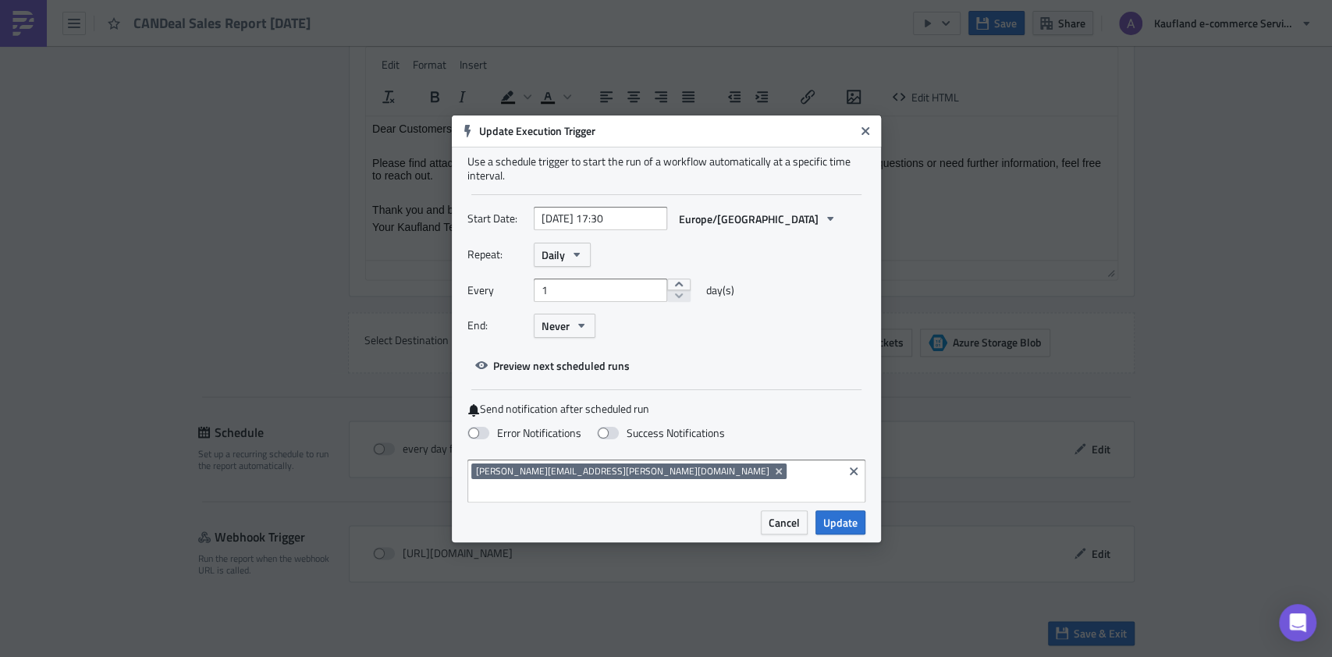
click at [796, 417] on label "Send notification after scheduled run" at bounding box center [666, 409] width 398 height 15
click at [620, 440] on label "Success Notifications" at bounding box center [661, 433] width 128 height 14
click at [13, 12] on input "Success Notifications" at bounding box center [8, 7] width 10 height 10
checkbox input "true"
click at [830, 514] on span "Update" at bounding box center [840, 522] width 34 height 16
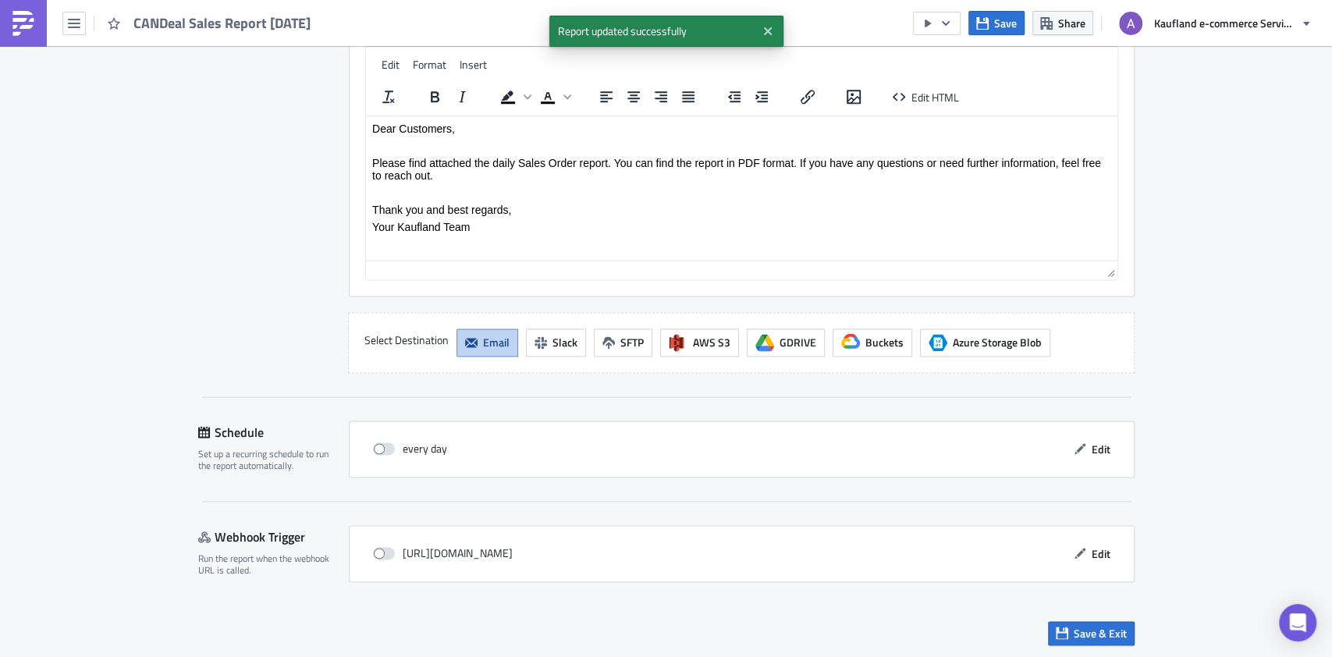
click at [365, 445] on div "every day Edit" at bounding box center [741, 449] width 753 height 24
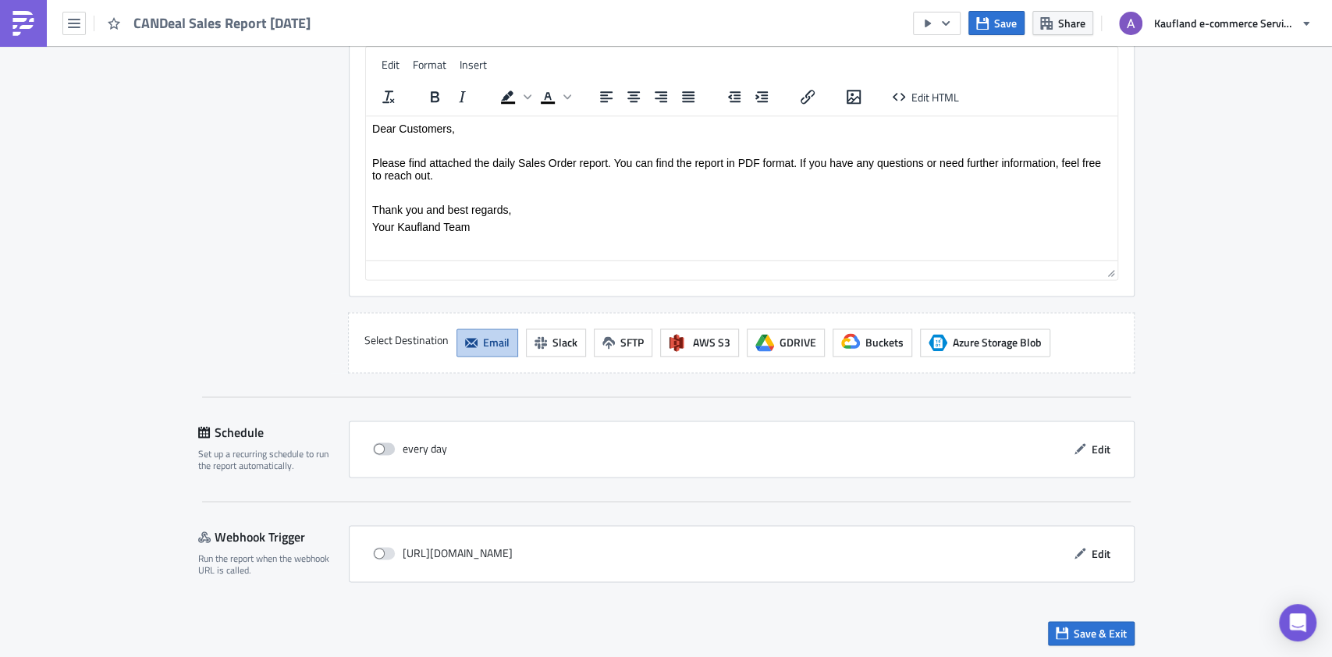
click at [373, 447] on span at bounding box center [384, 448] width 22 height 12
click at [376, 447] on input "checkbox" at bounding box center [381, 449] width 10 height 10
checkbox input "true"
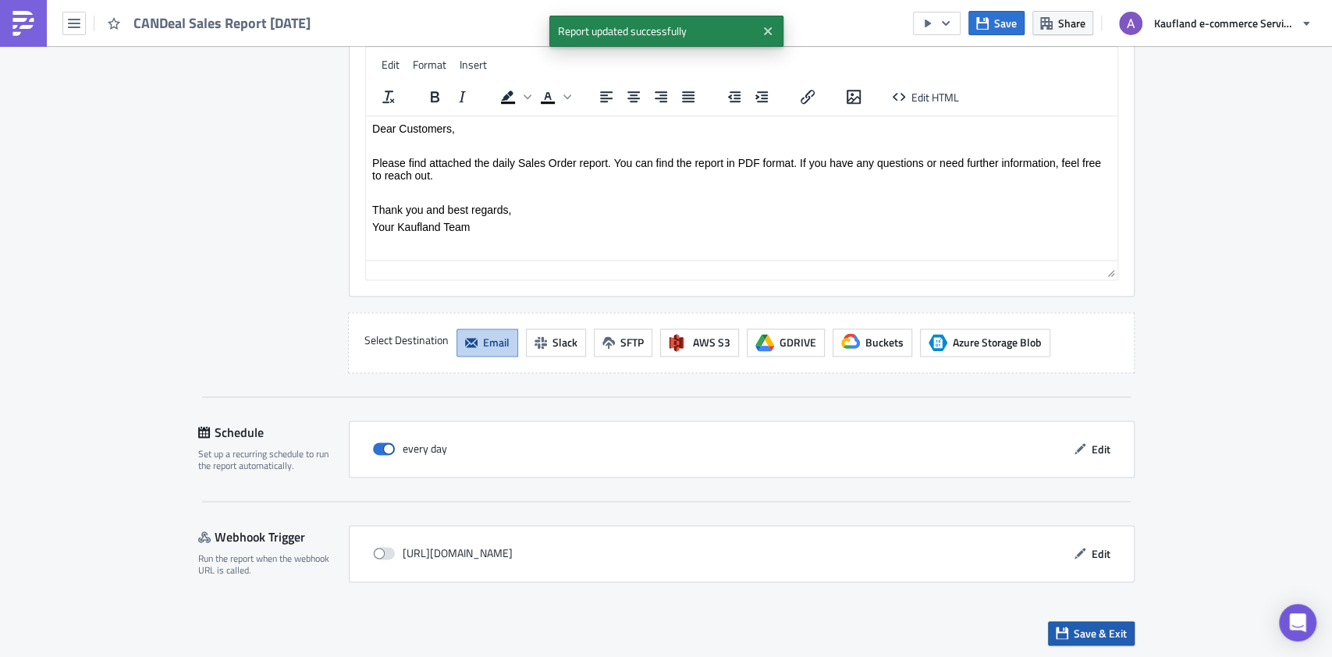
click at [1064, 627] on button "Save & Exit" at bounding box center [1091, 633] width 87 height 24
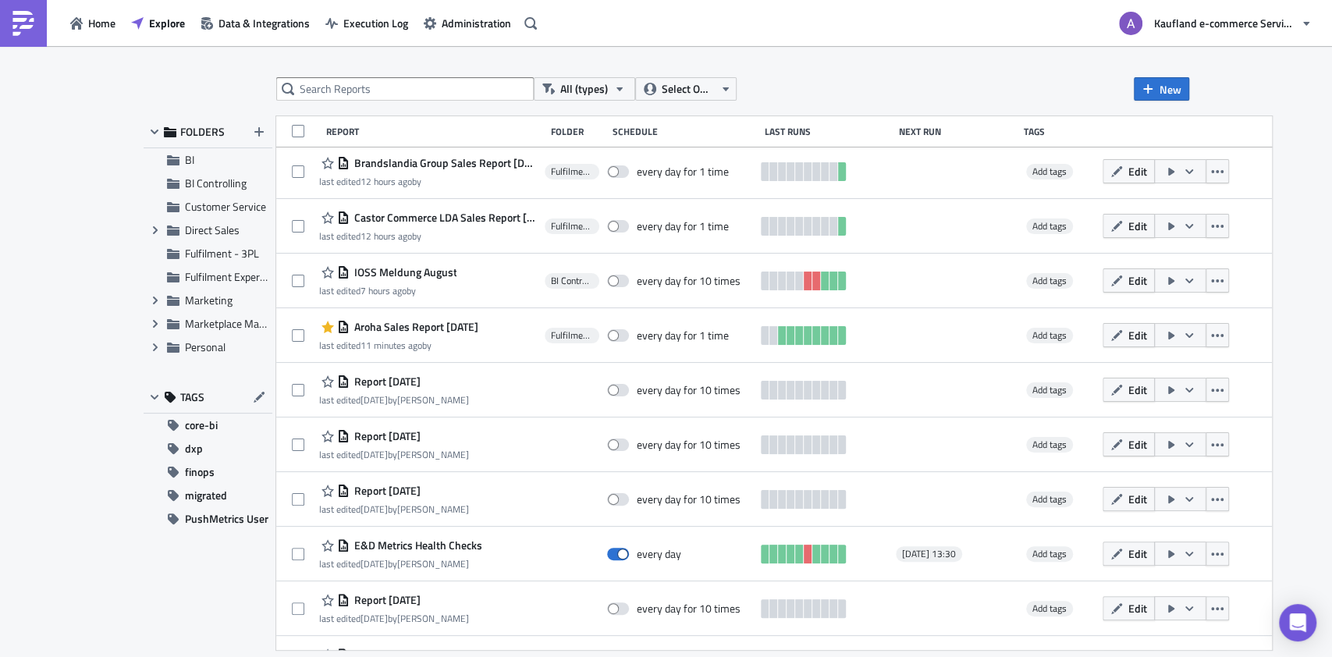
scroll to position [869, 0]
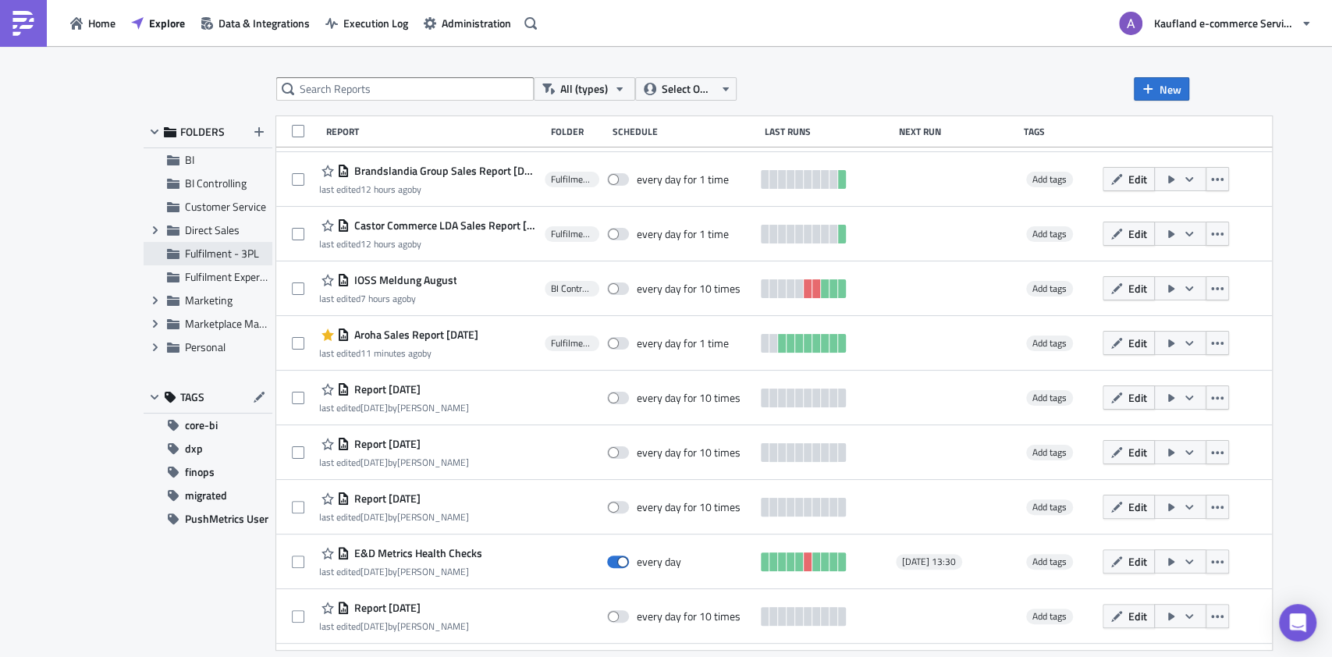
click at [208, 250] on span "Fulfilment - 3PL" at bounding box center [222, 253] width 74 height 16
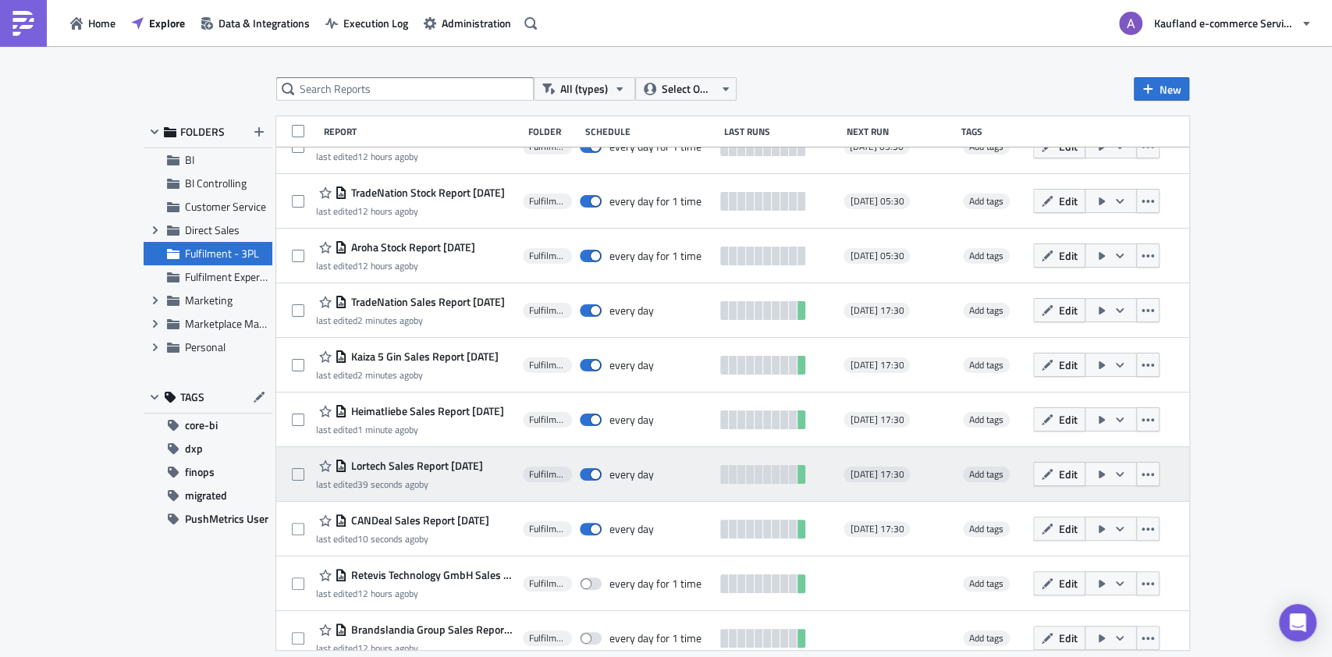
scroll to position [481, 0]
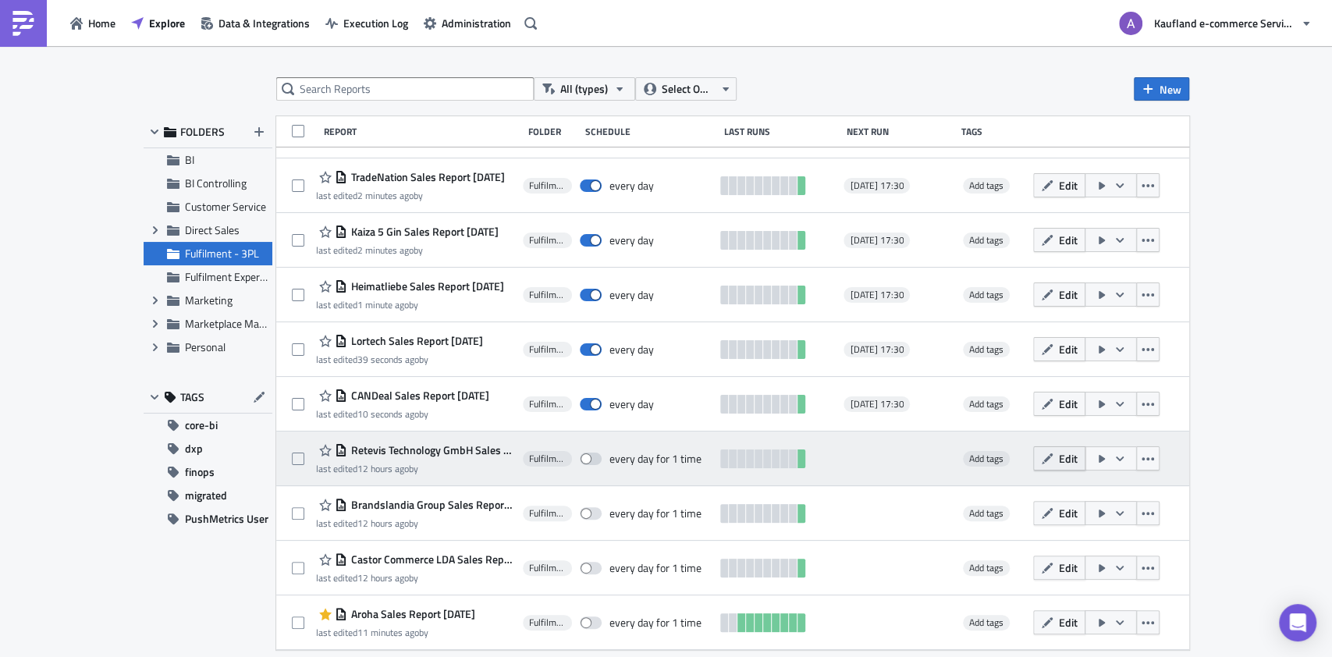
click at [1053, 453] on icon "button" at bounding box center [1047, 459] width 12 height 12
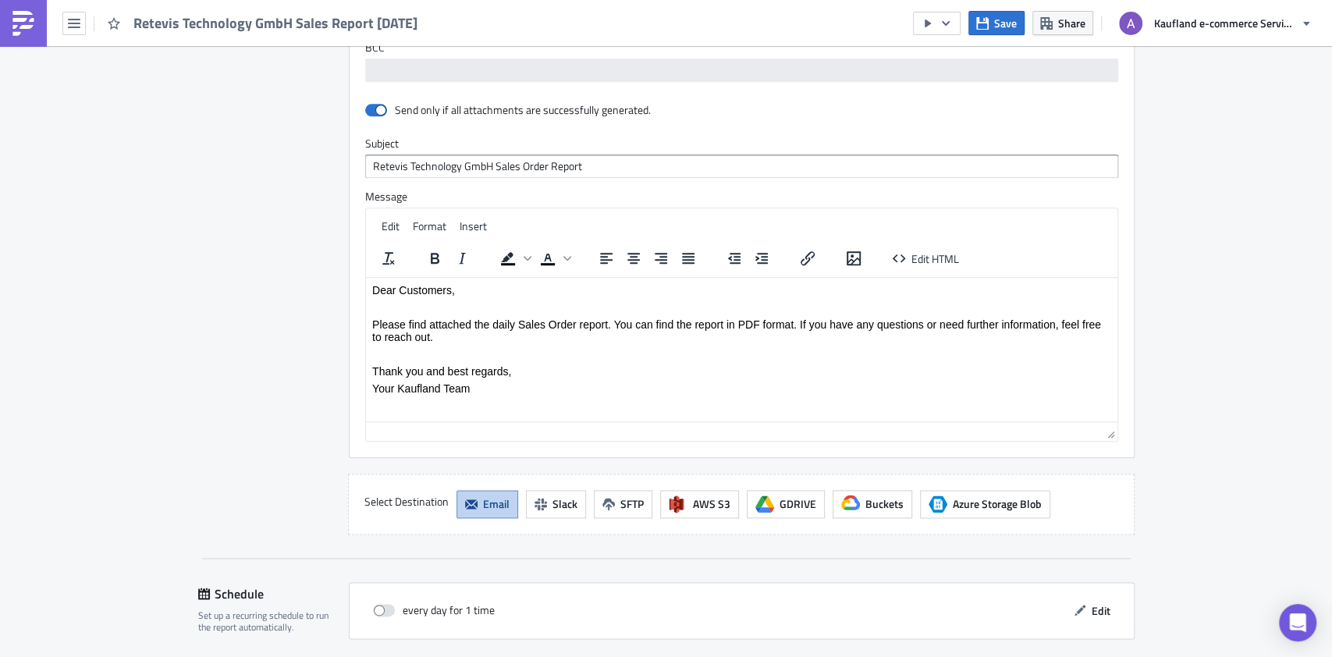
scroll to position [1327, 0]
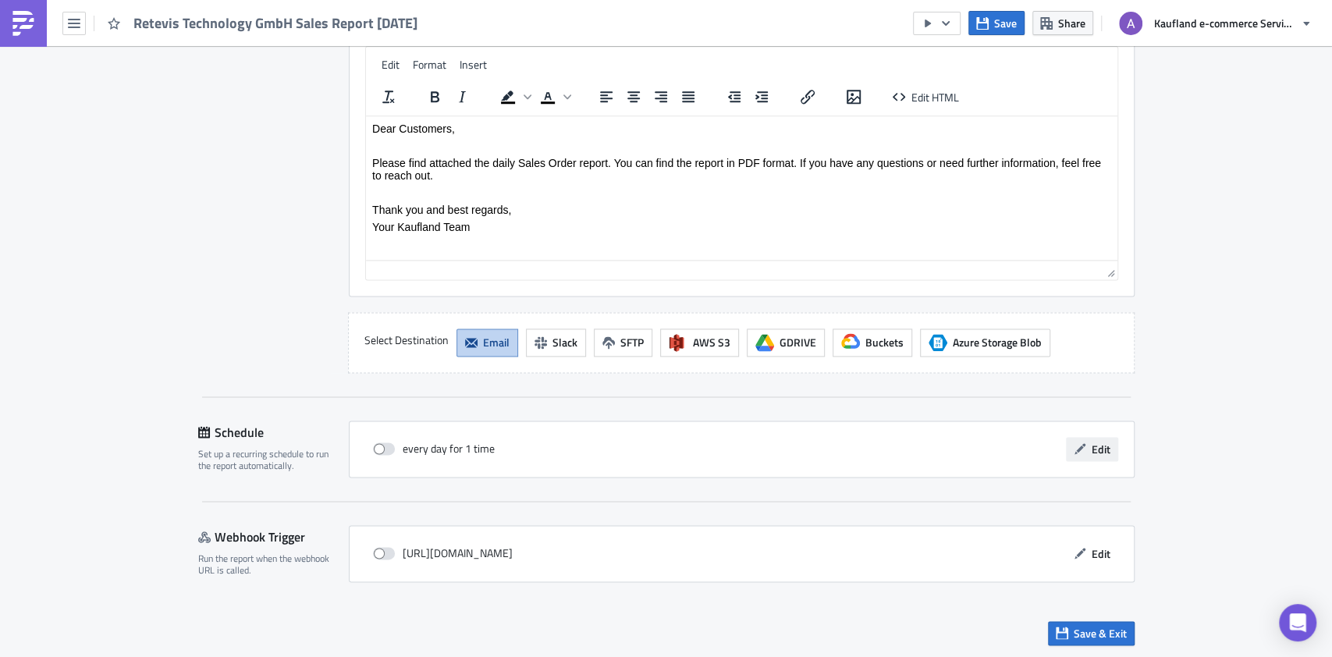
click at [1092, 453] on span "Edit" at bounding box center [1101, 449] width 19 height 16
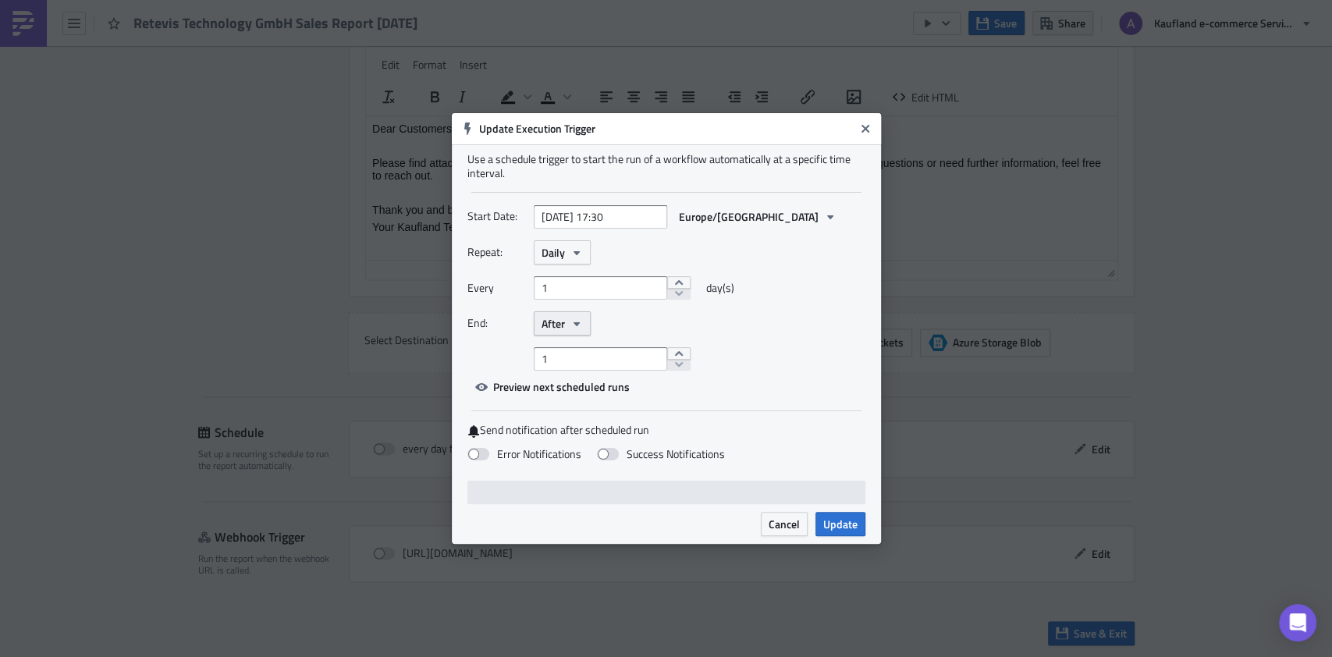
click at [571, 332] on button "After" at bounding box center [562, 323] width 57 height 24
click at [574, 346] on div "Never" at bounding box center [608, 352] width 130 height 16
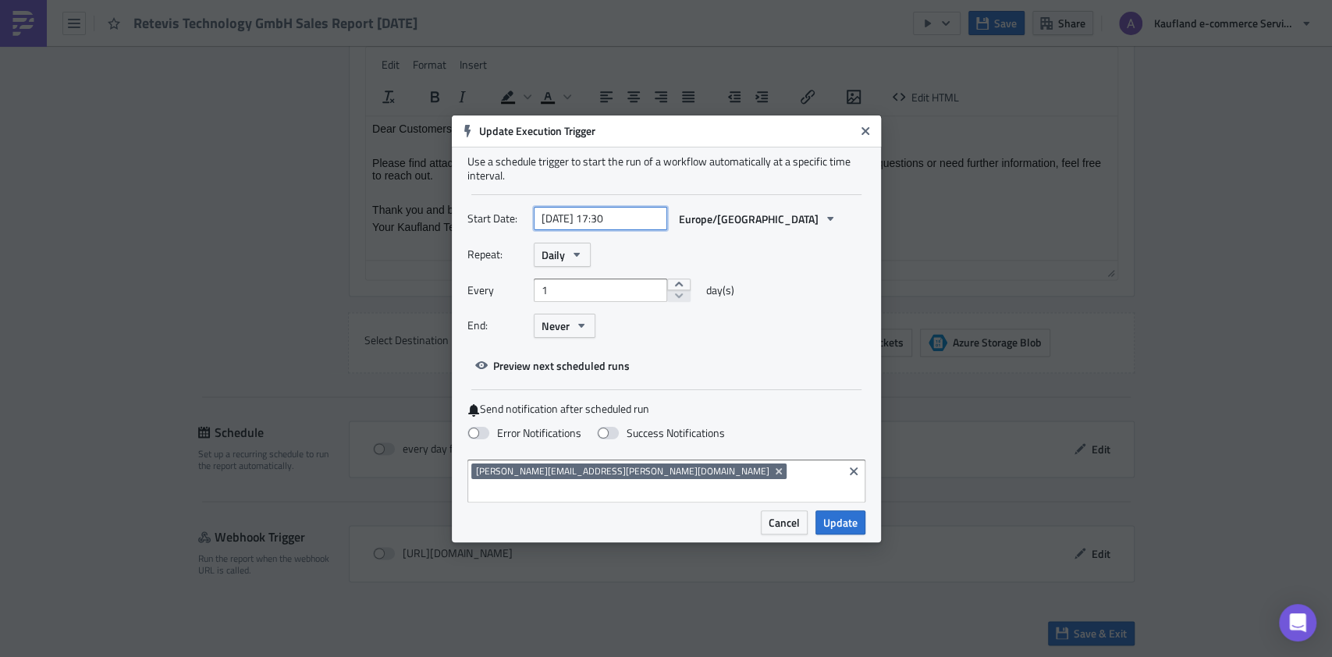
select select "9"
select select "2025"
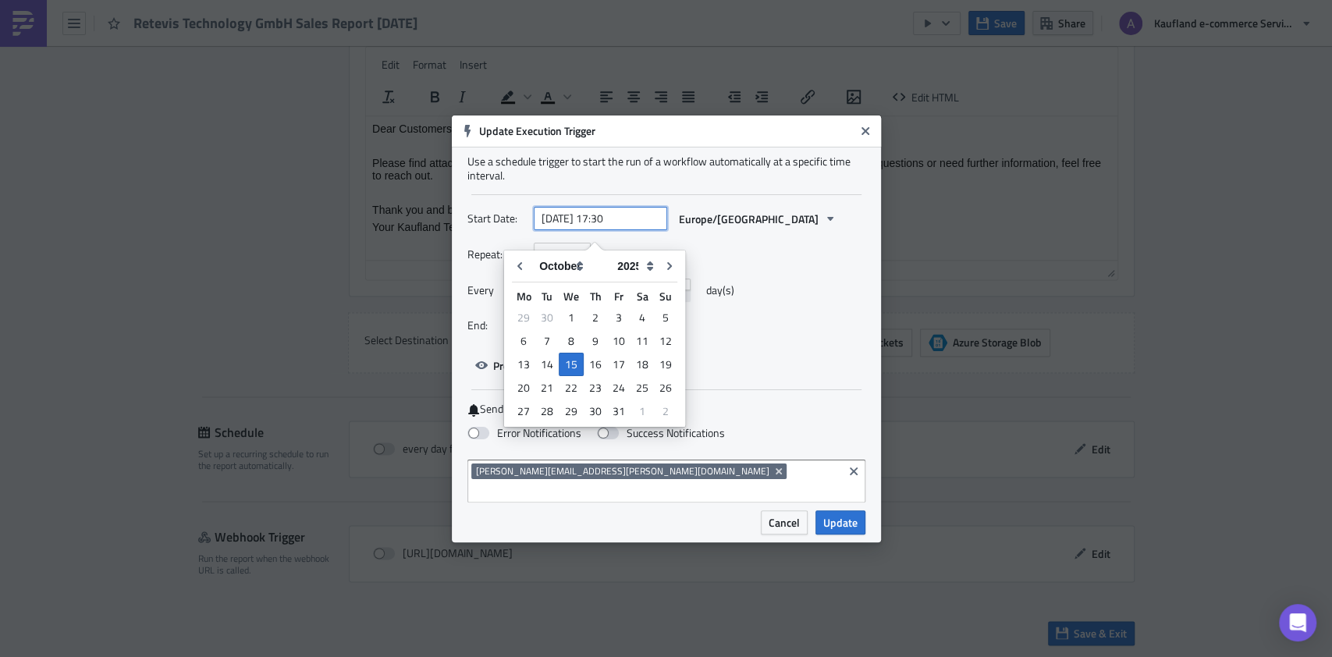
click at [599, 229] on input "2025-10-15 17:30" at bounding box center [600, 218] width 133 height 23
type input "[DATE] 17:30"
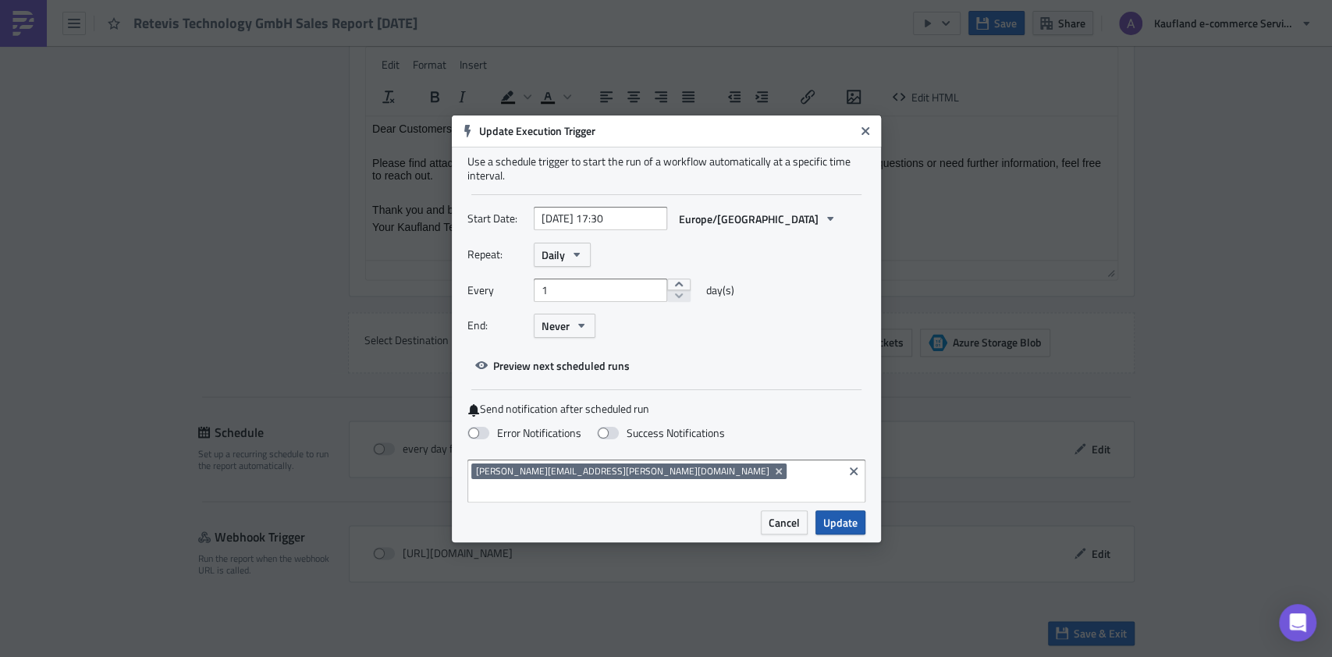
click at [830, 514] on span "Update" at bounding box center [840, 522] width 34 height 16
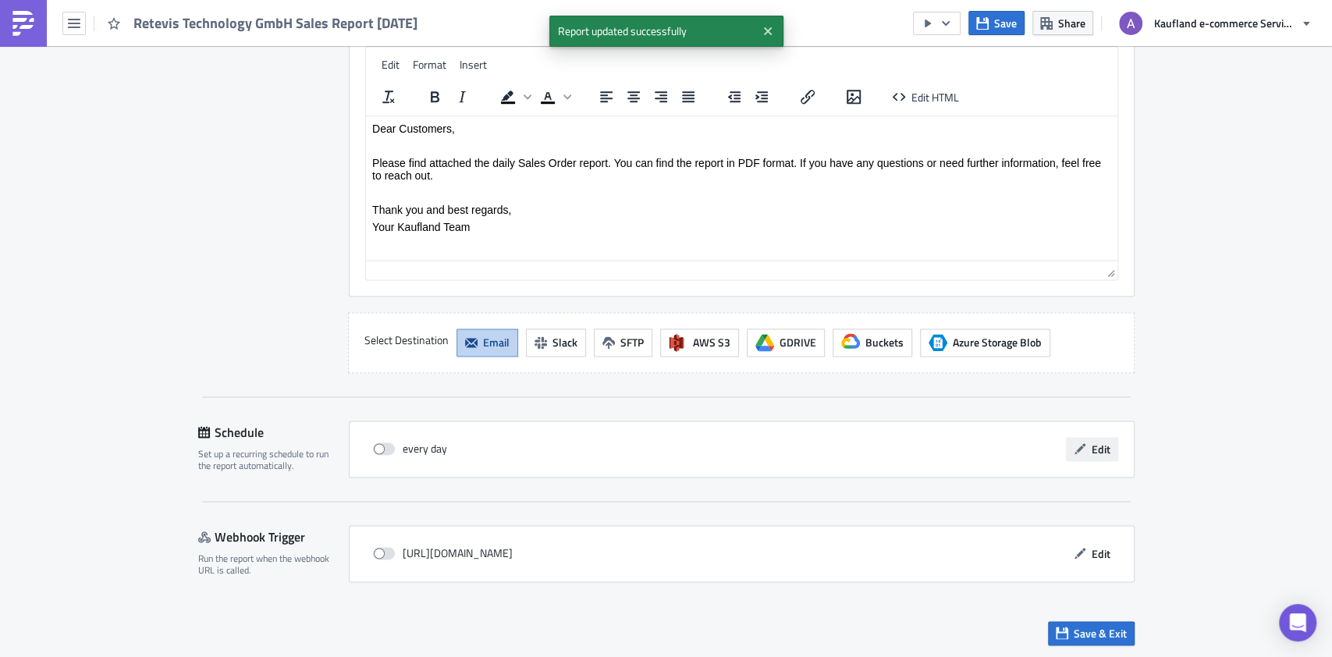
click at [1077, 443] on icon "button" at bounding box center [1079, 448] width 11 height 11
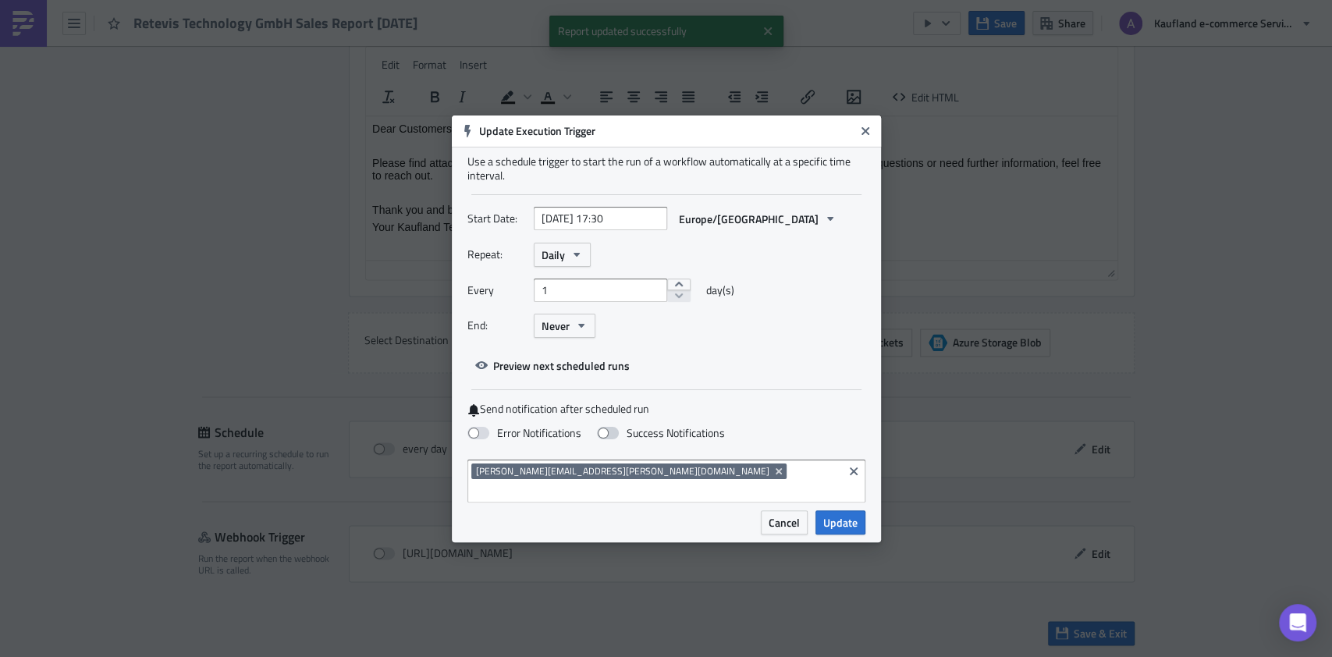
click at [633, 440] on label "Success Notifications" at bounding box center [661, 433] width 128 height 14
click at [13, 12] on input "Success Notifications" at bounding box center [8, 7] width 10 height 10
checkbox input "true"
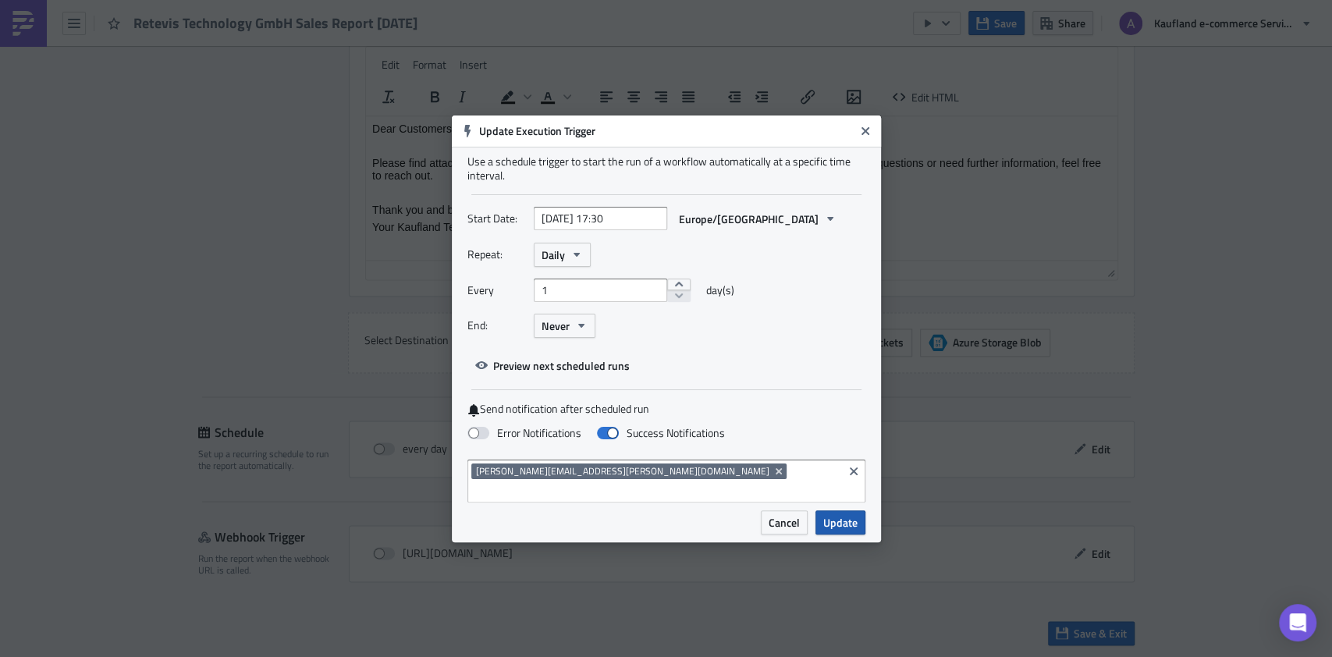
click at [832, 514] on span "Update" at bounding box center [840, 522] width 34 height 16
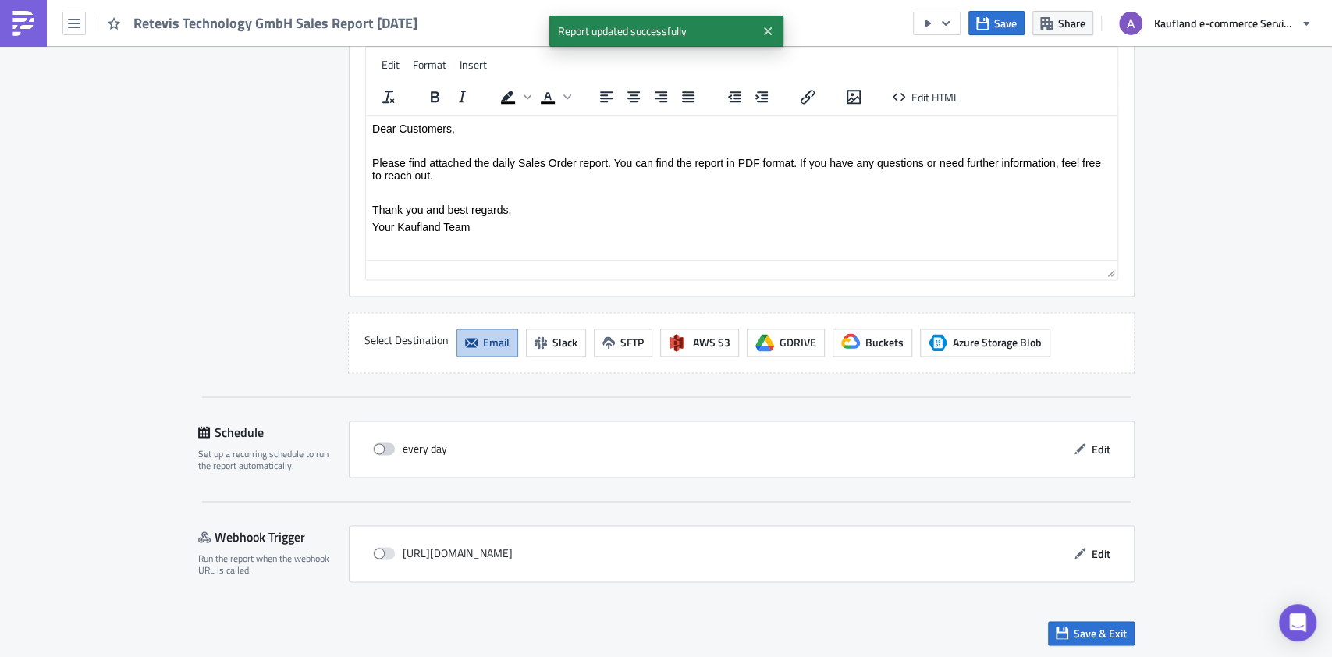
click at [375, 445] on span at bounding box center [384, 448] width 22 height 12
click at [376, 445] on input "checkbox" at bounding box center [381, 449] width 10 height 10
checkbox input "true"
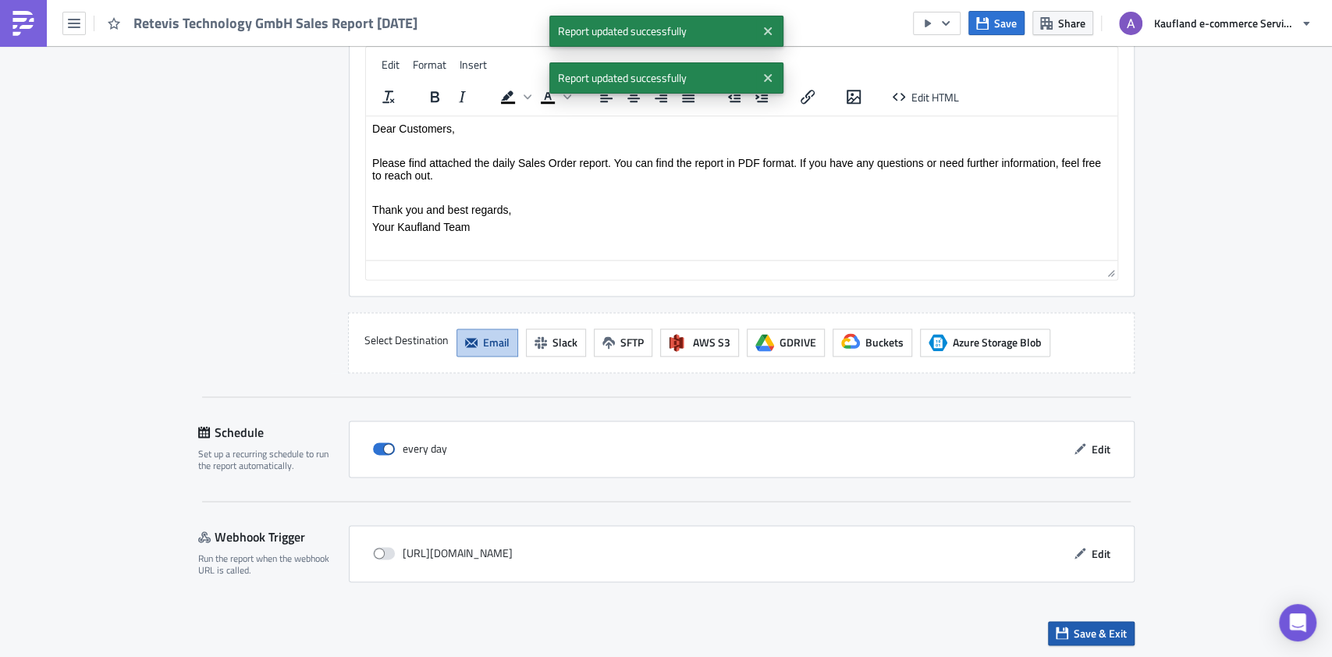
click at [1077, 625] on span "Save & Exit" at bounding box center [1100, 633] width 53 height 16
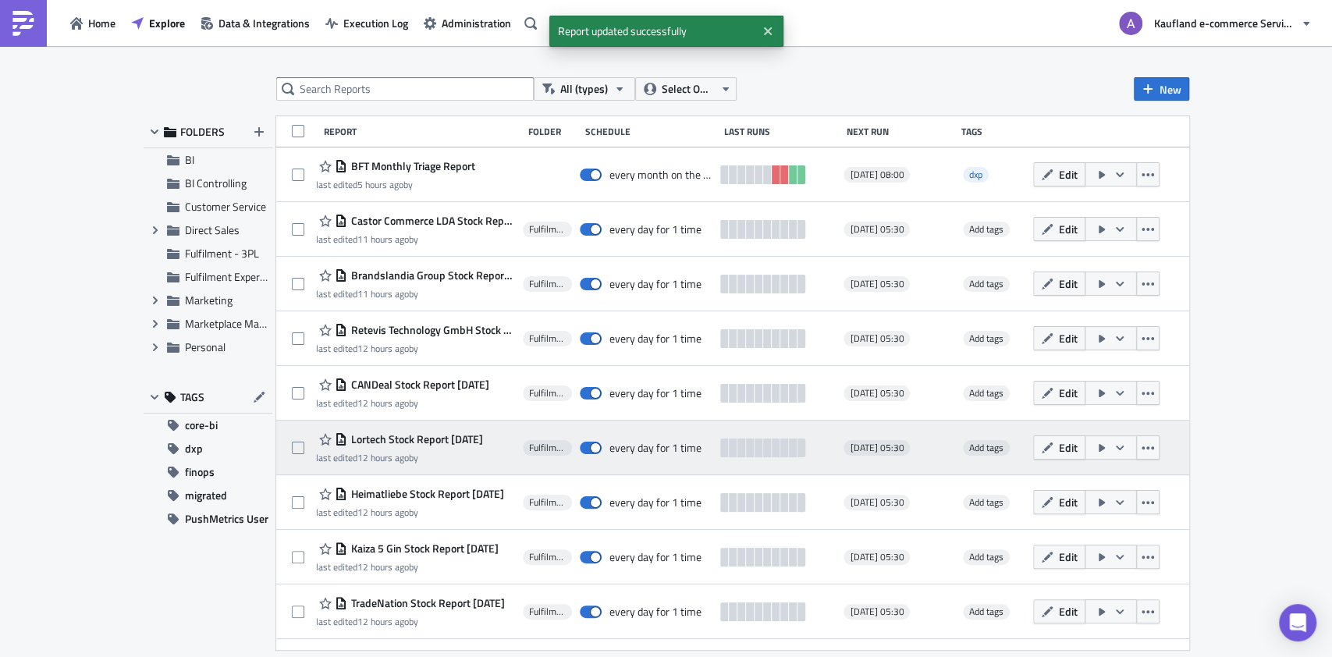
scroll to position [356, 0]
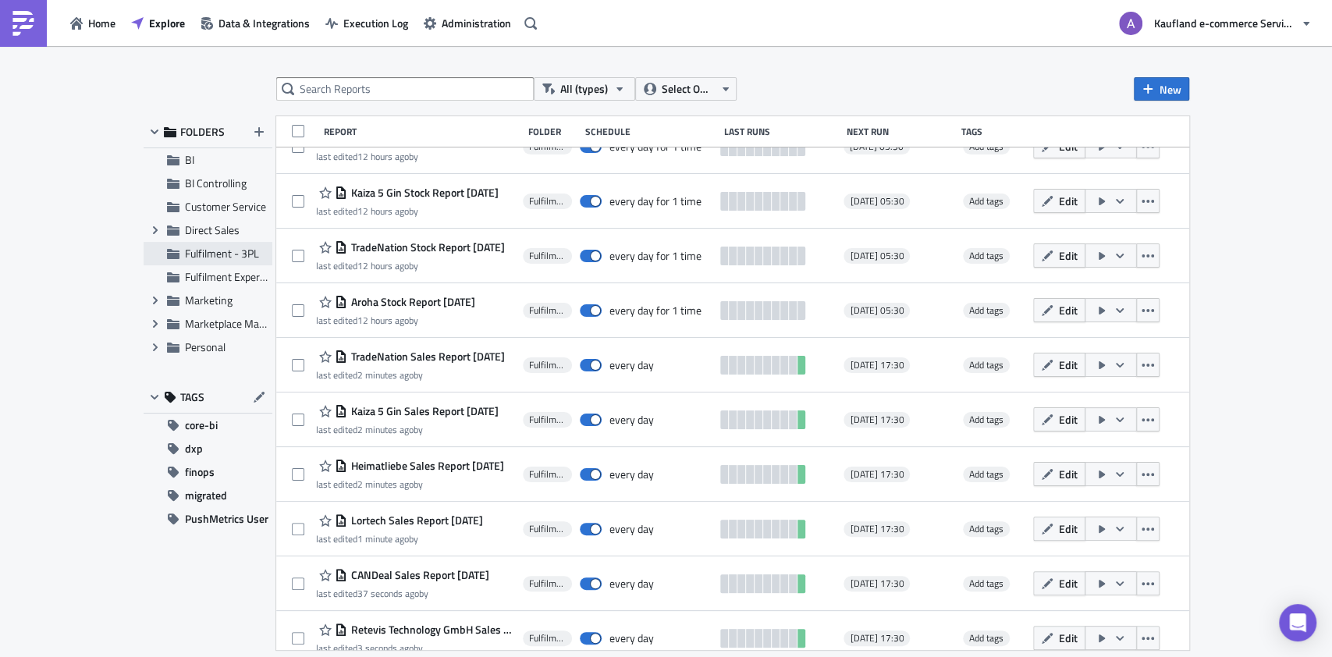
click at [229, 257] on span "Fulfilment - 3PL" at bounding box center [222, 253] width 74 height 16
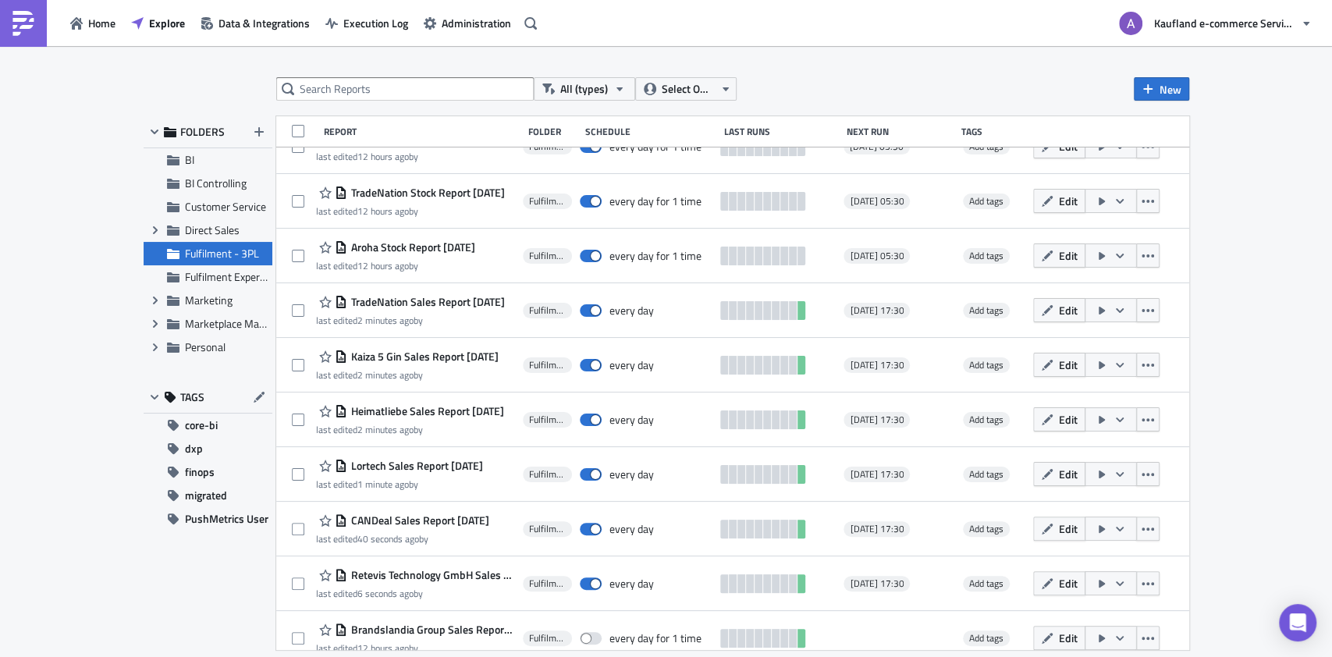
scroll to position [481, 0]
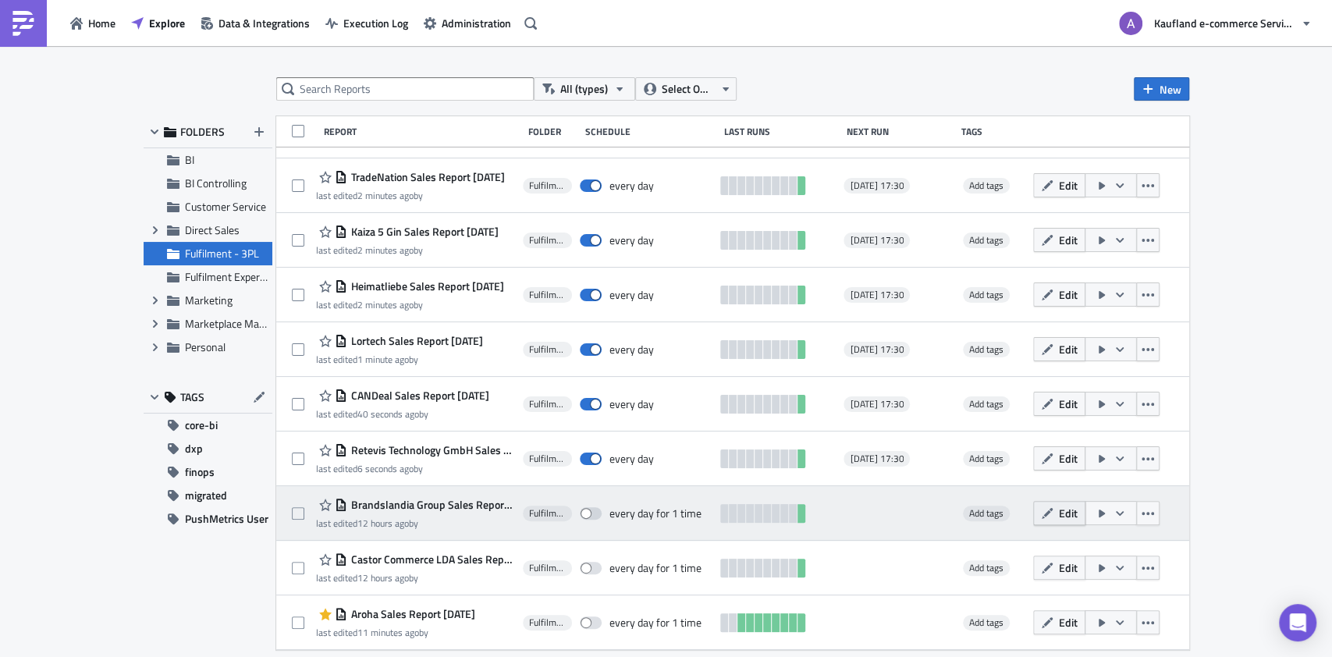
click at [1078, 514] on span "Edit" at bounding box center [1068, 513] width 19 height 16
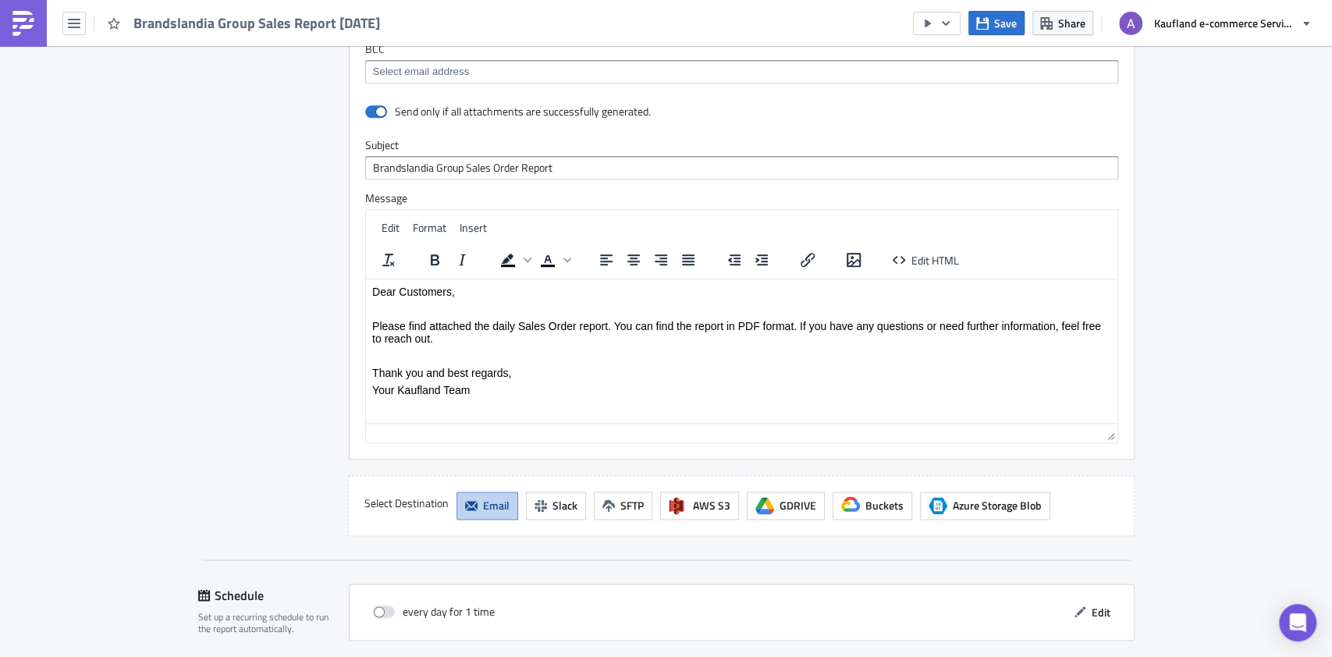
scroll to position [1327, 0]
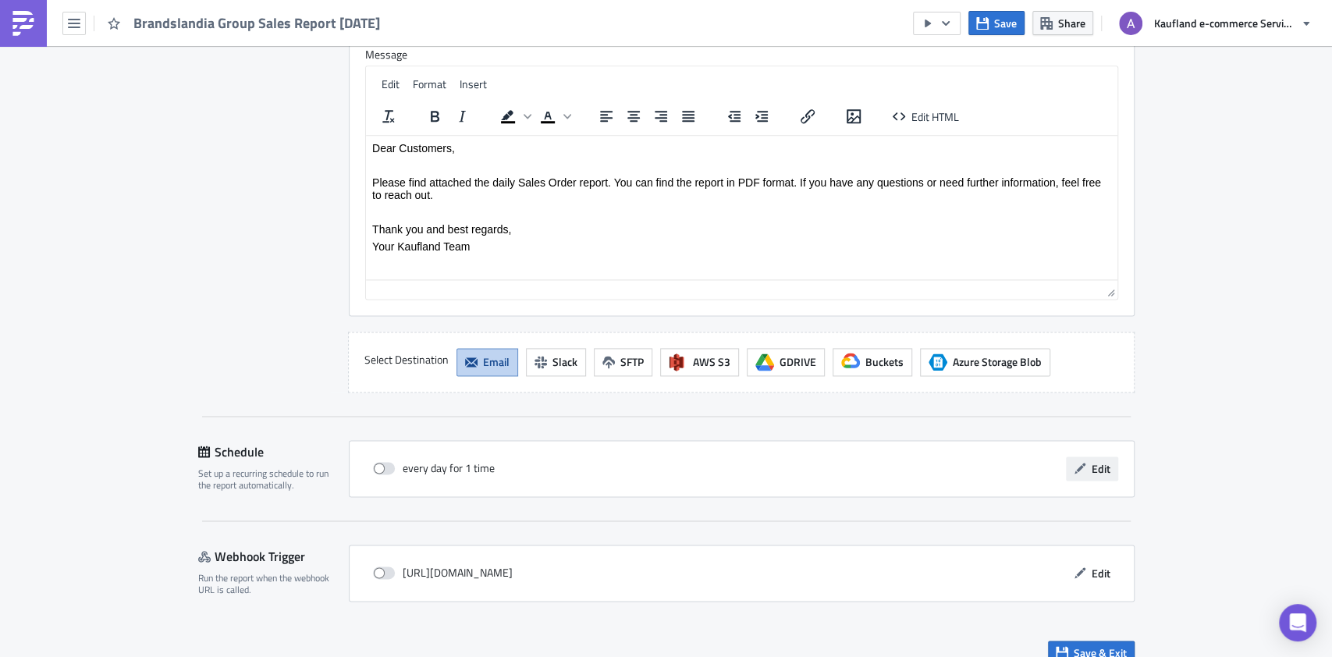
click at [1092, 460] on span "Edit" at bounding box center [1101, 468] width 19 height 16
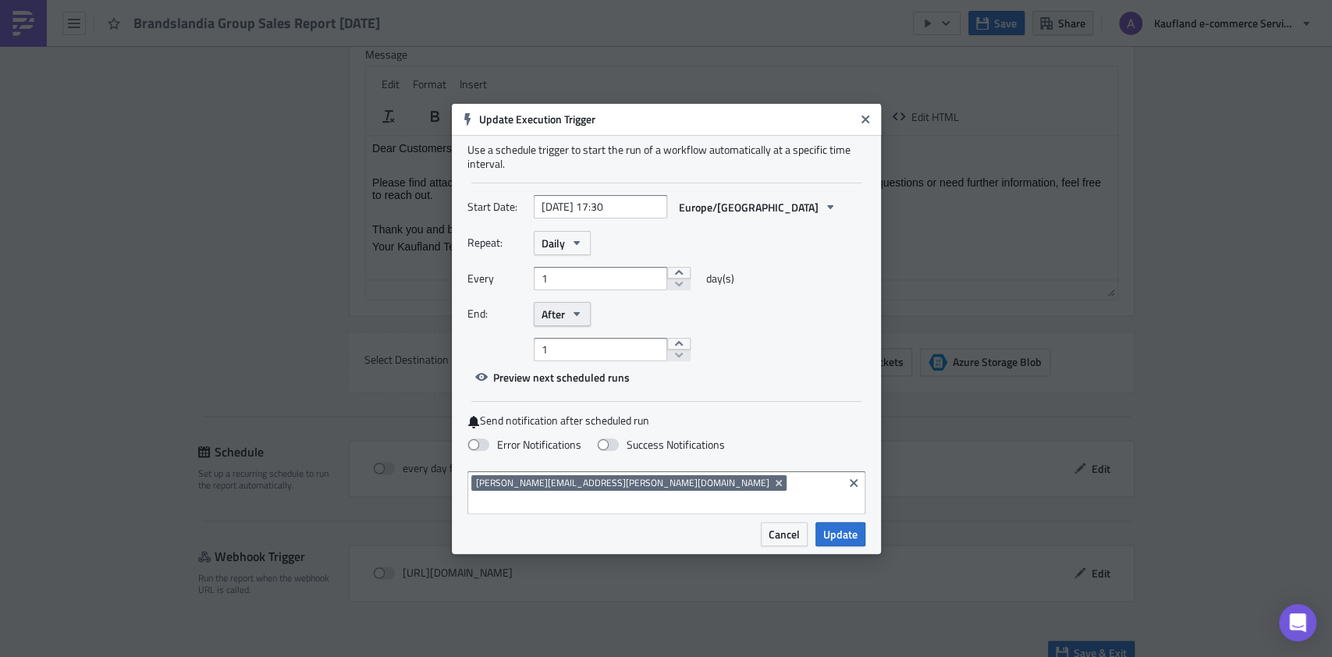
click at [562, 322] on span "After" at bounding box center [553, 314] width 23 height 16
click at [562, 340] on link "Never" at bounding box center [608, 342] width 140 height 23
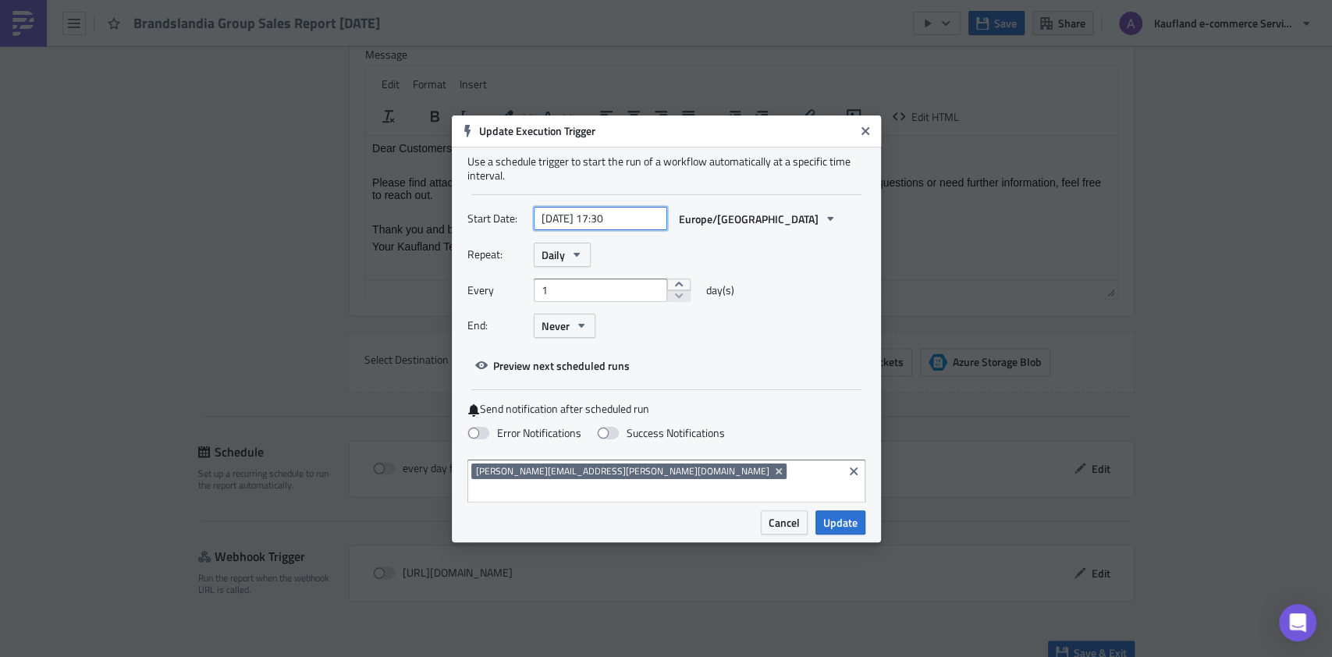
select select "9"
select select "2025"
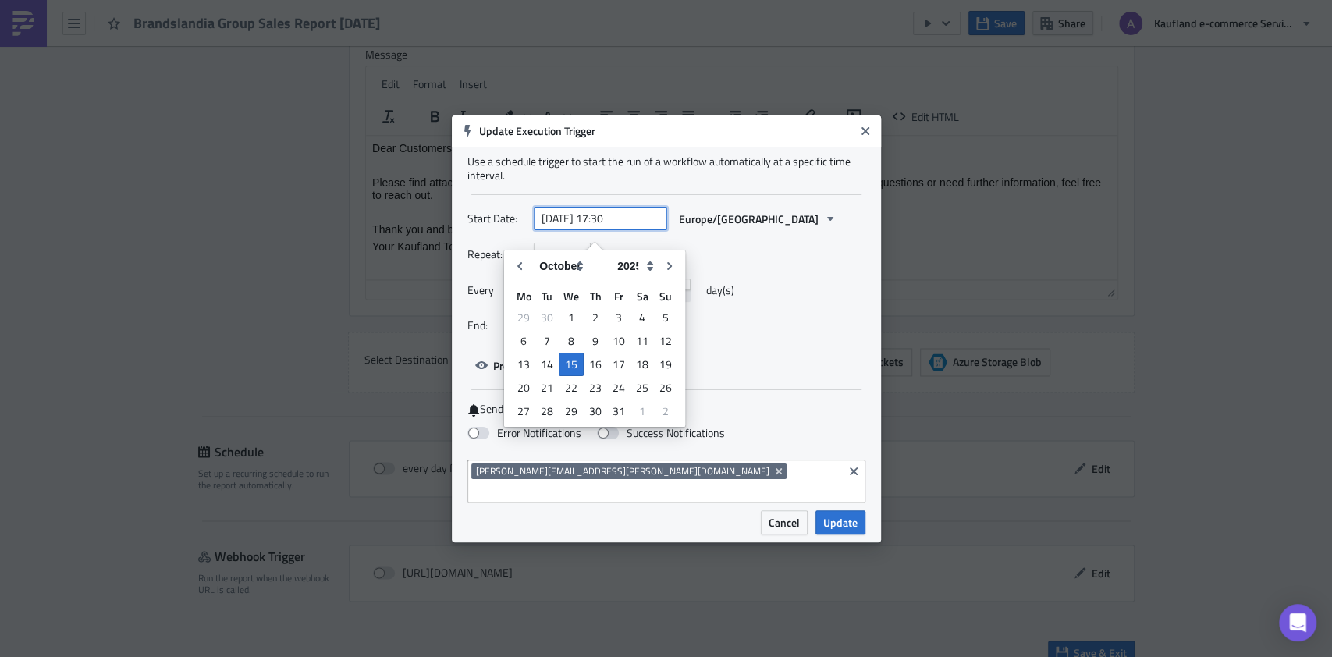
click at [596, 226] on input "2025-10-15 17:30" at bounding box center [600, 218] width 133 height 23
type input "[DATE] 17:30"
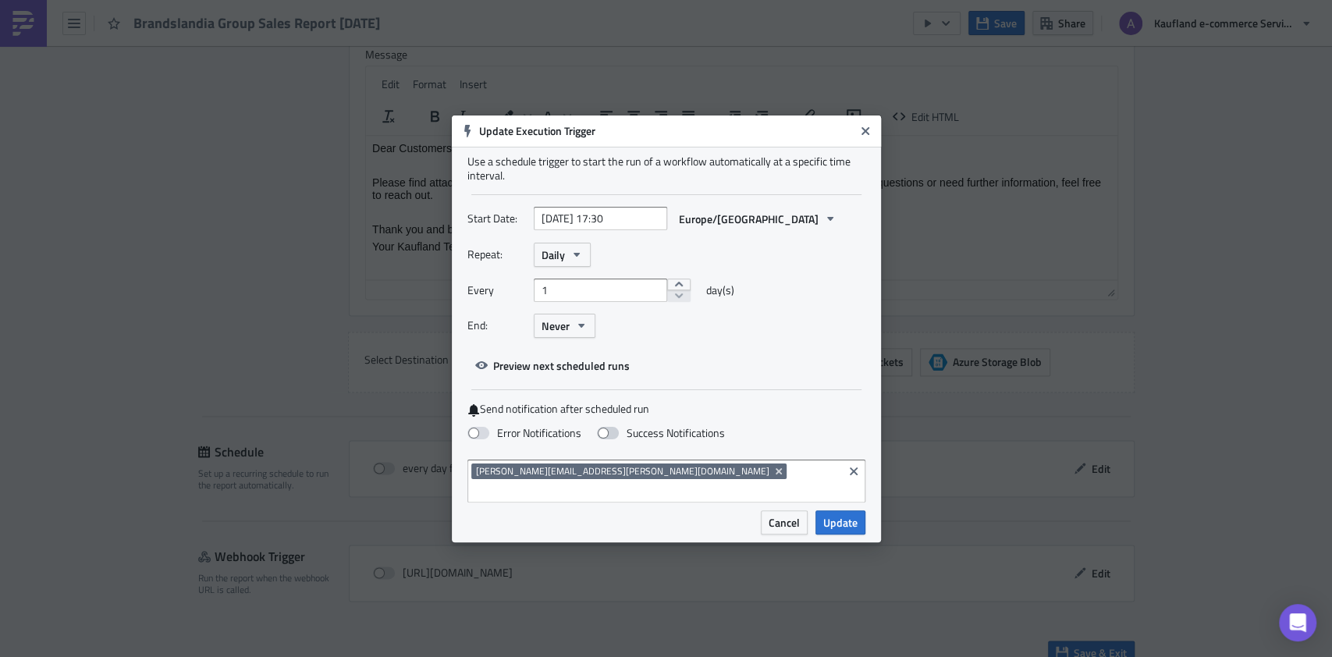
click at [604, 439] on span at bounding box center [608, 433] width 22 height 12
click at [13, 12] on input "Success Notifications" at bounding box center [8, 7] width 10 height 10
checkbox input "true"
click at [840, 514] on span "Update" at bounding box center [840, 522] width 34 height 16
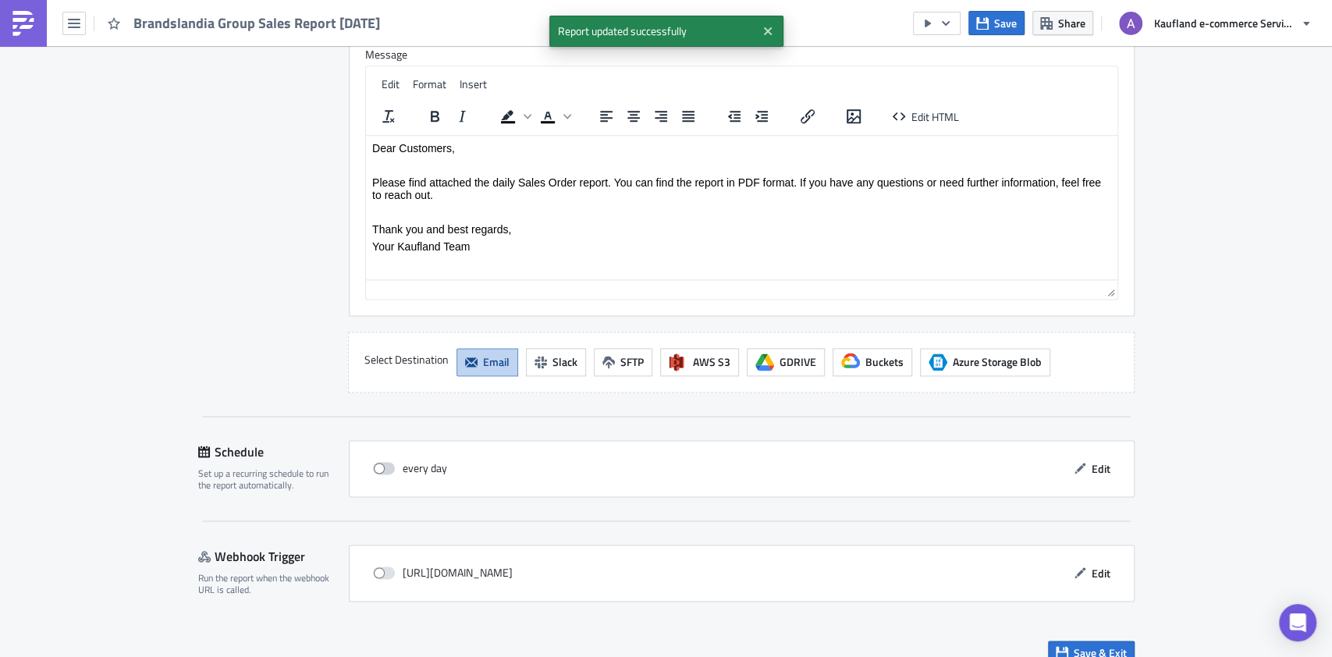
click at [373, 462] on span at bounding box center [384, 468] width 22 height 12
click at [376, 463] on input "checkbox" at bounding box center [381, 468] width 10 height 10
checkbox input "true"
click at [1074, 645] on span "Save & Exit" at bounding box center [1100, 653] width 53 height 16
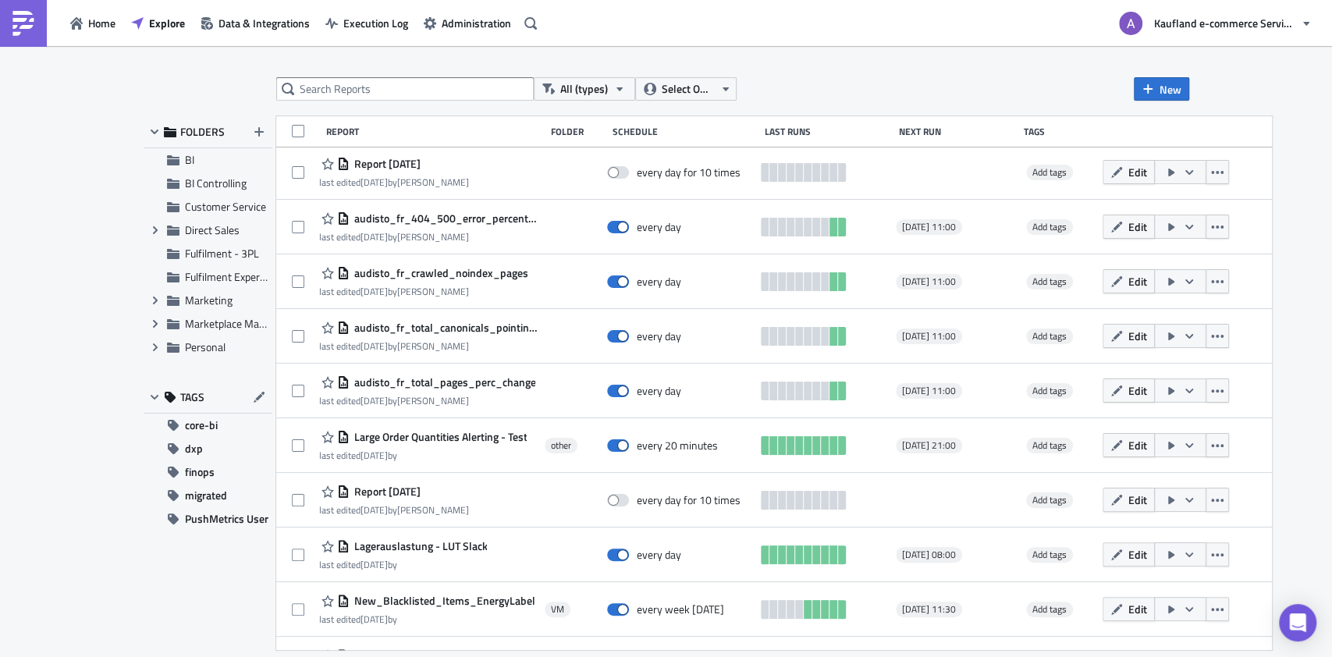
scroll to position [1312, 0]
click at [215, 256] on span "Fulfilment - 3PL" at bounding box center [222, 253] width 74 height 16
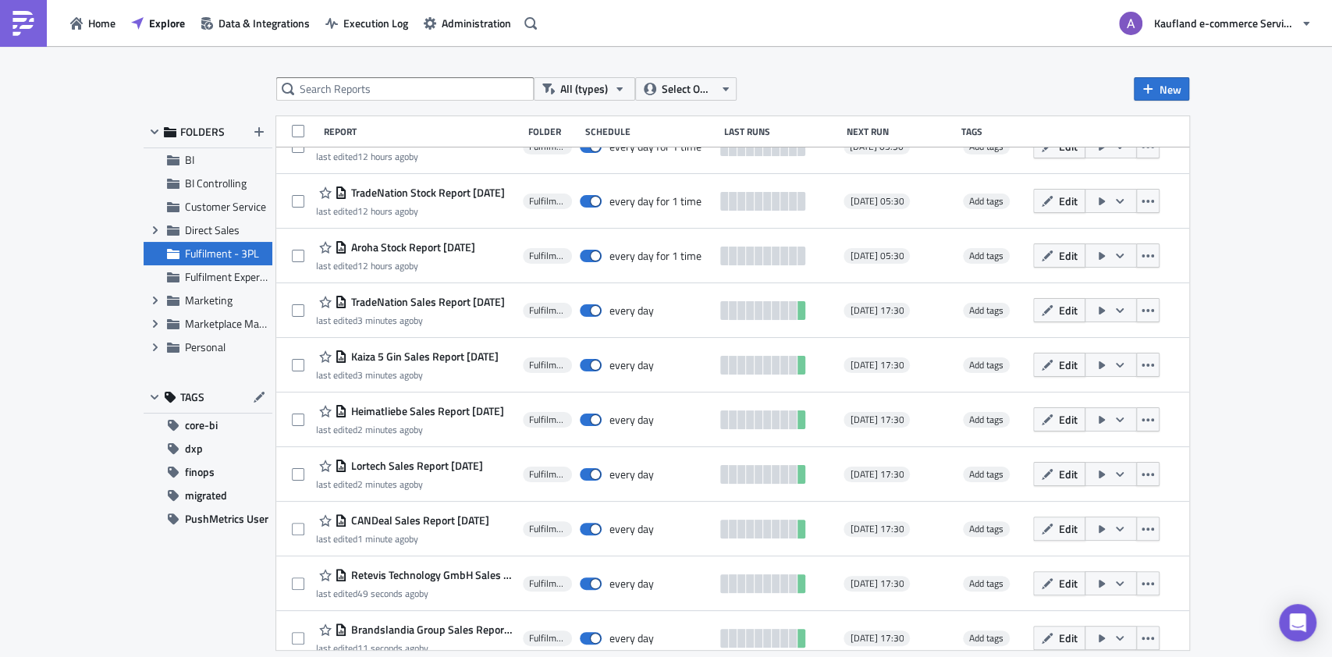
scroll to position [481, 0]
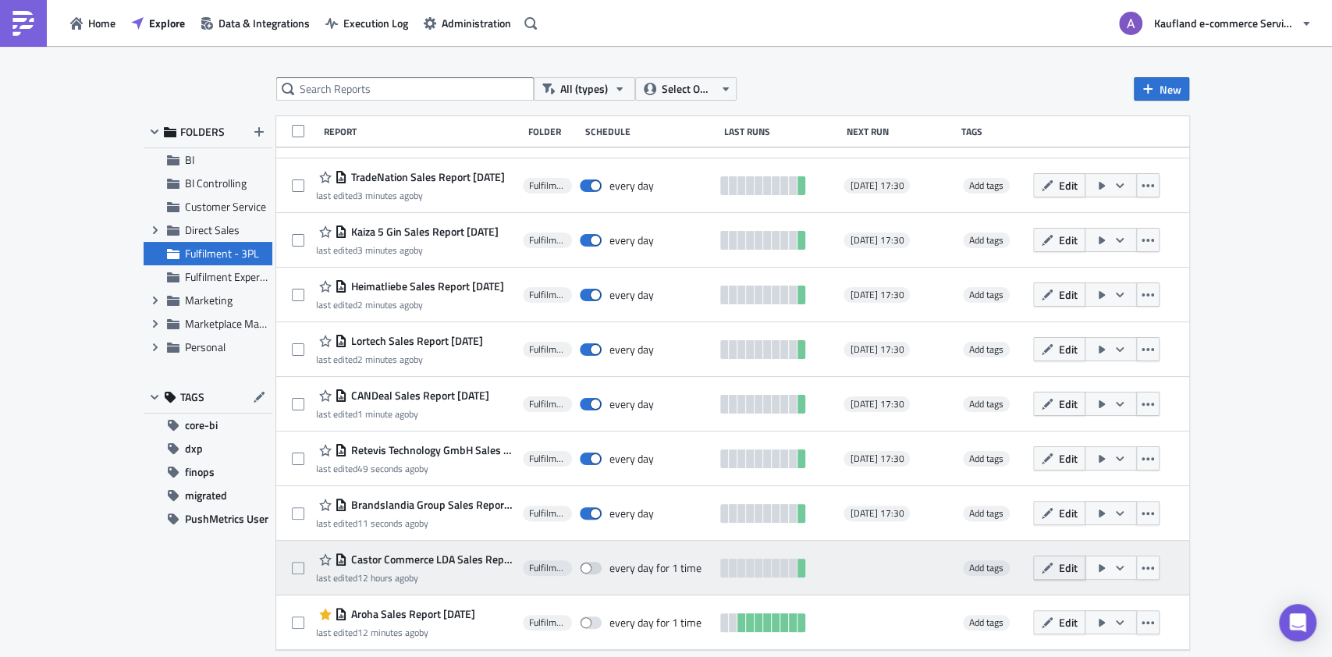
click at [1053, 565] on icon "button" at bounding box center [1047, 568] width 12 height 12
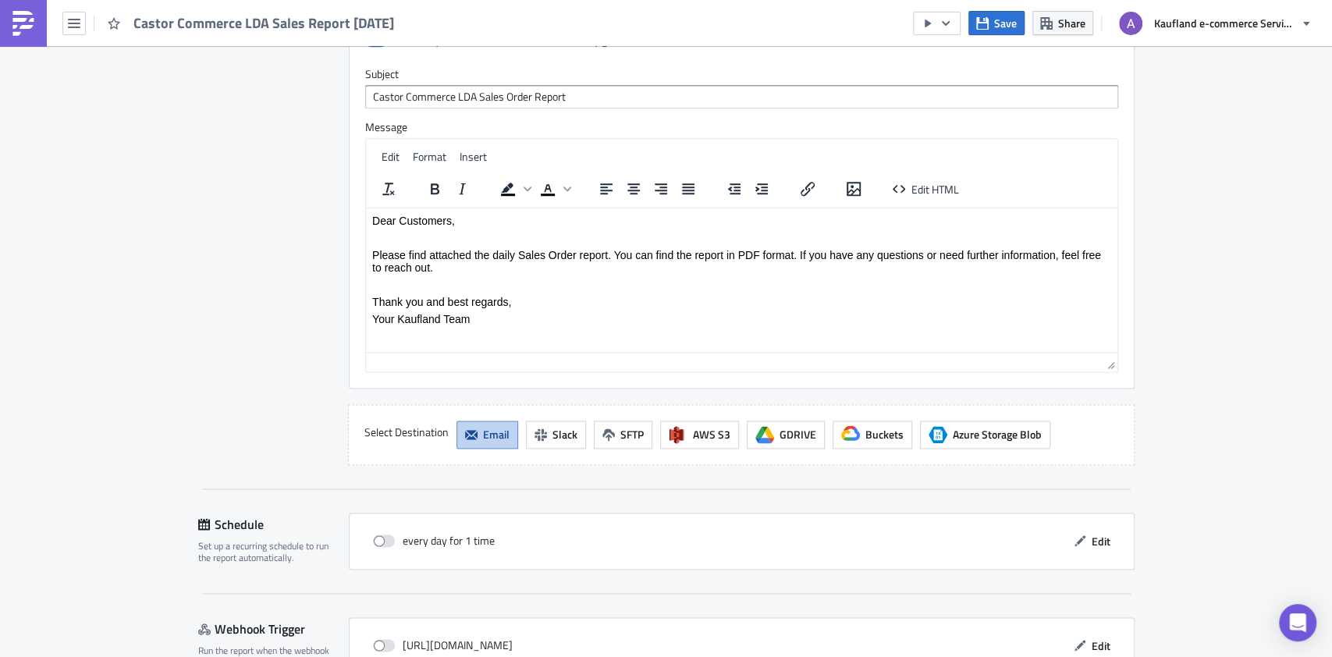
scroll to position [1327, 0]
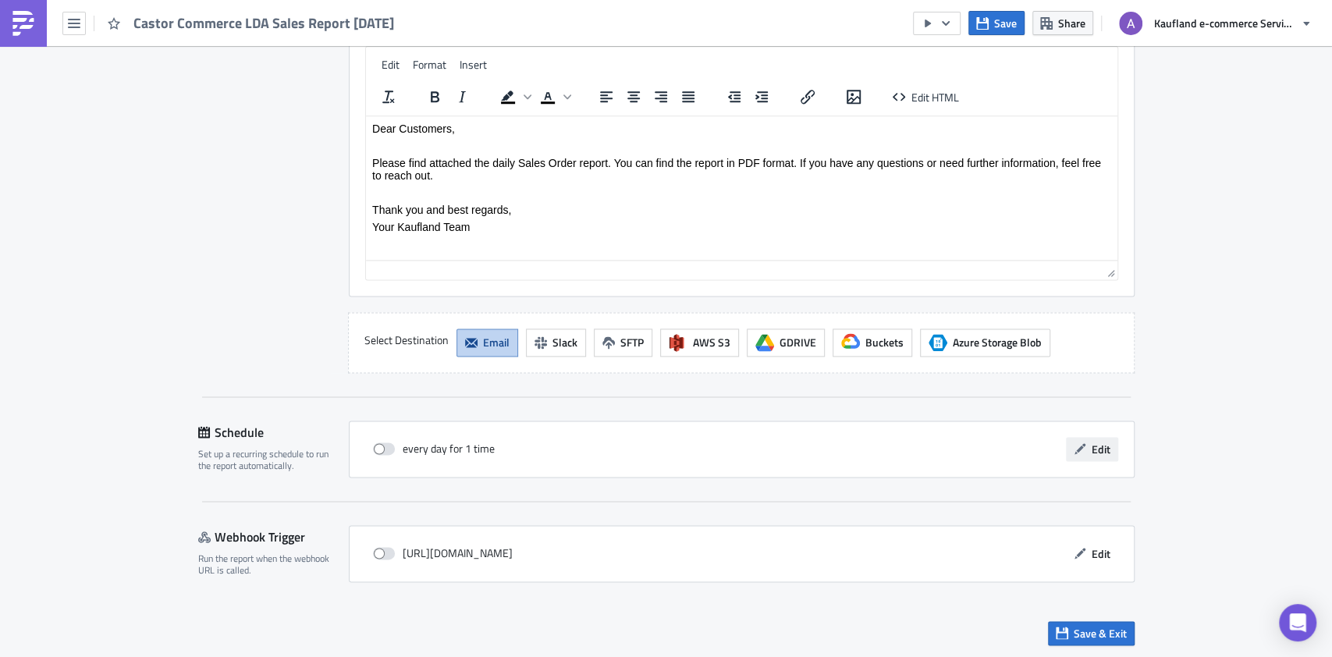
click at [1101, 441] on span "Edit" at bounding box center [1101, 449] width 19 height 16
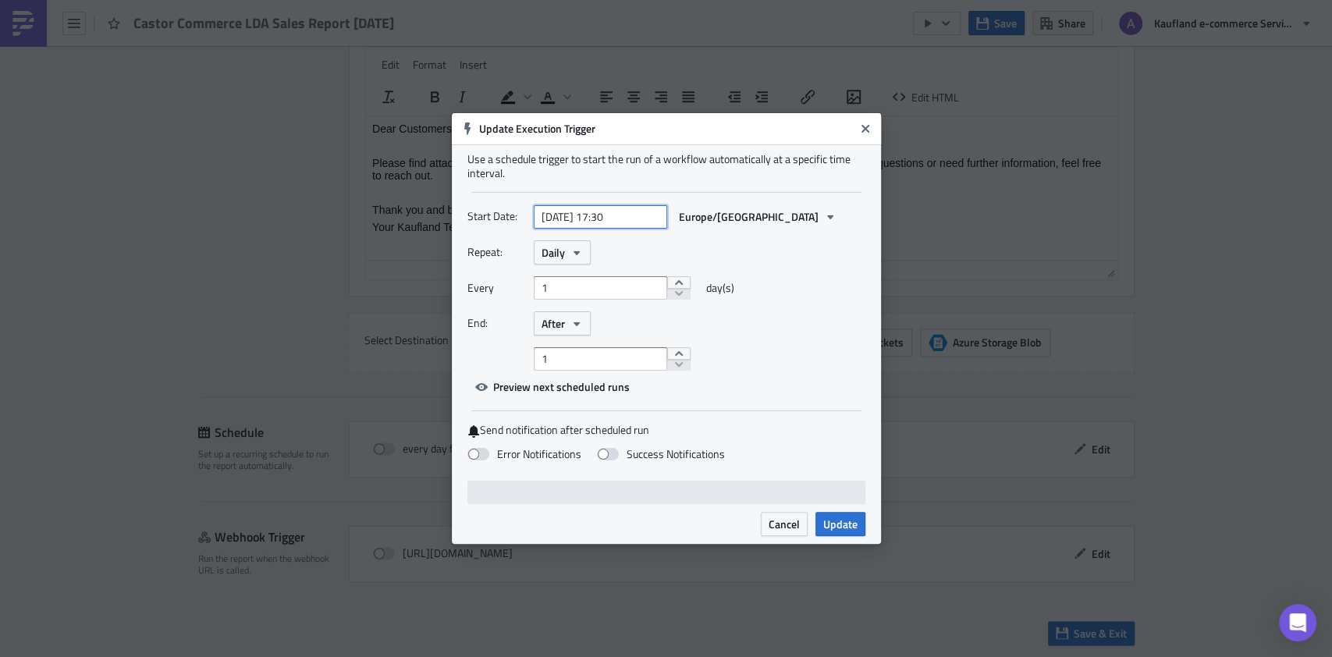
select select "9"
select select "2025"
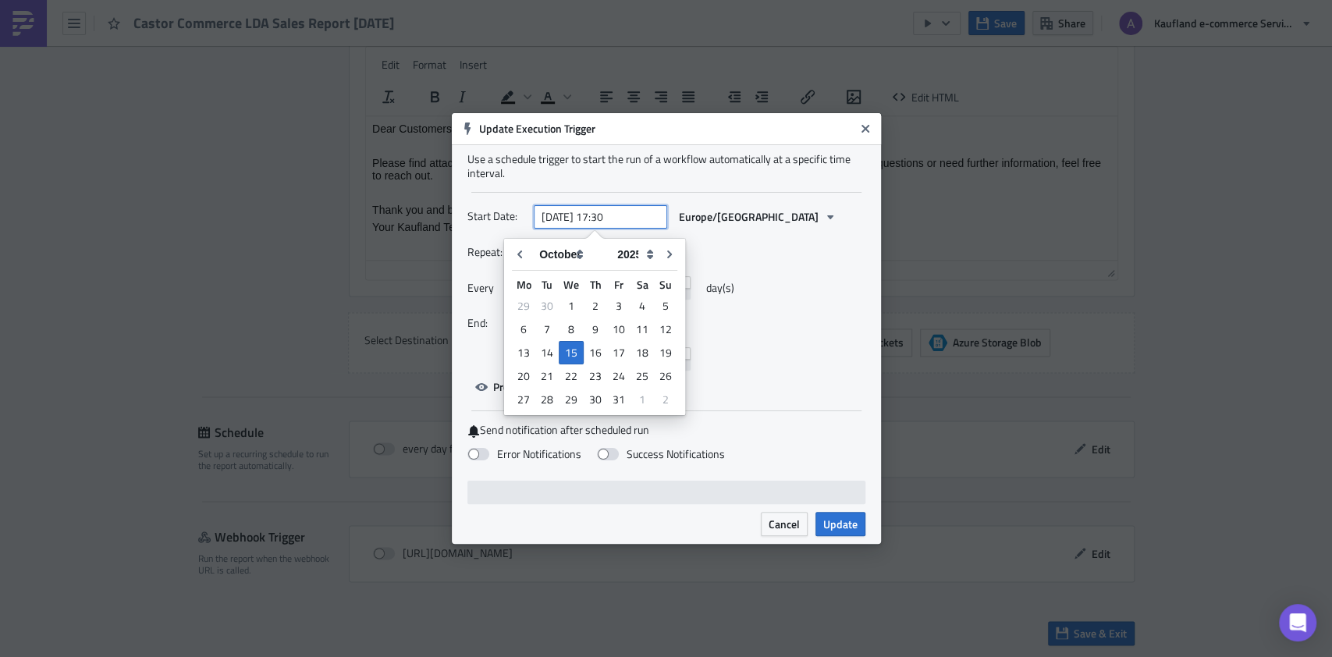
click at [598, 218] on input "2025-10-15 17:30" at bounding box center [600, 216] width 133 height 23
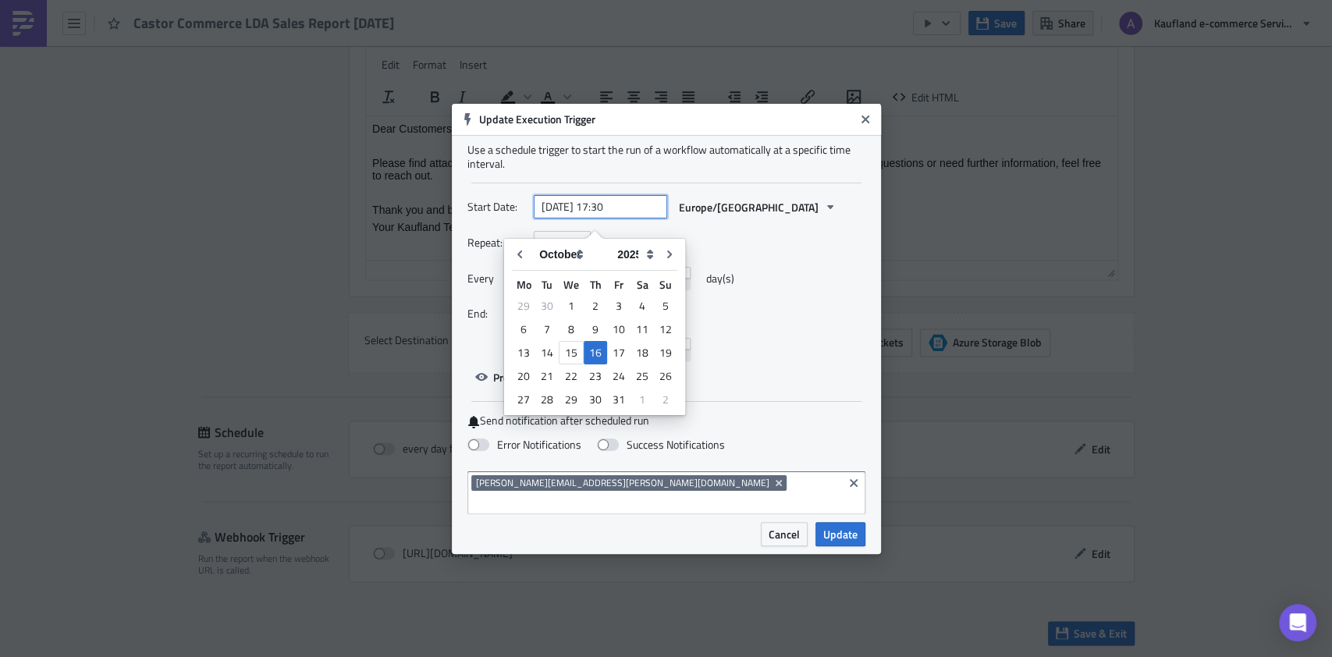
type input "[DATE] 17:30"
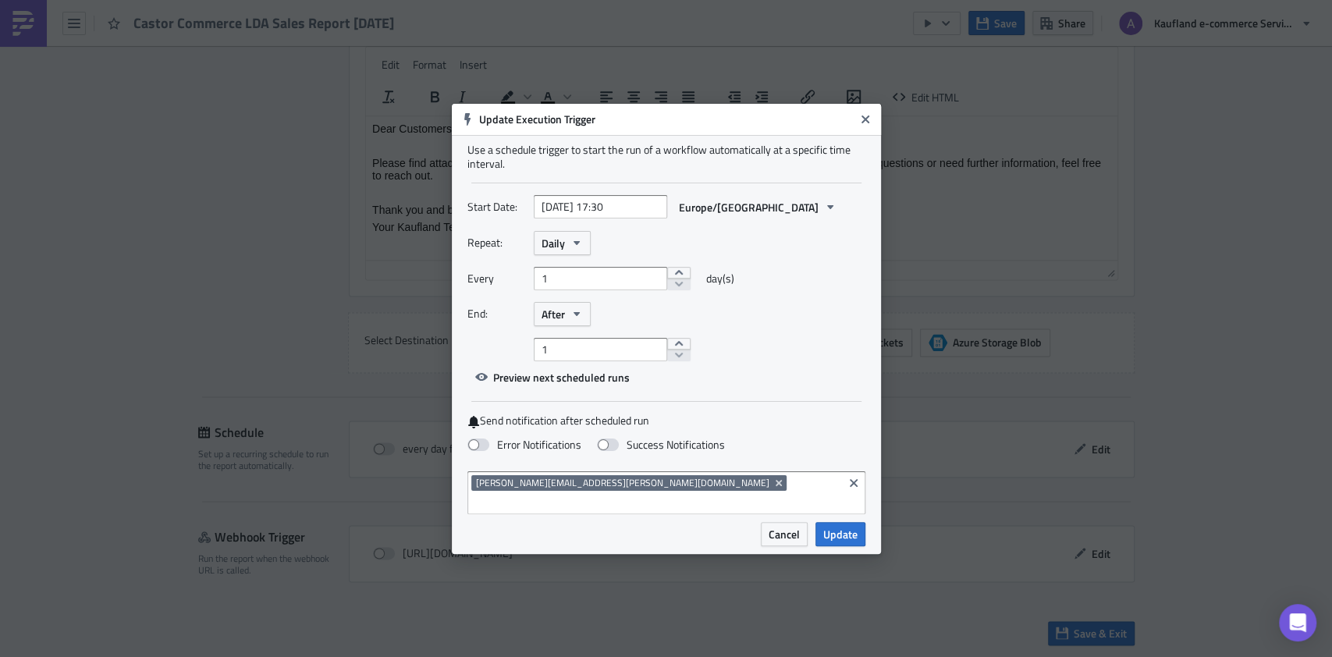
click at [836, 381] on div "Start Date: 2025-10-16 17:30 Europe/Berlin Repeat: Daily Every 1 day(s) End: Af…" at bounding box center [666, 292] width 398 height 194
click at [569, 326] on button "After" at bounding box center [562, 314] width 57 height 24
click at [573, 343] on div "Never" at bounding box center [608, 343] width 130 height 16
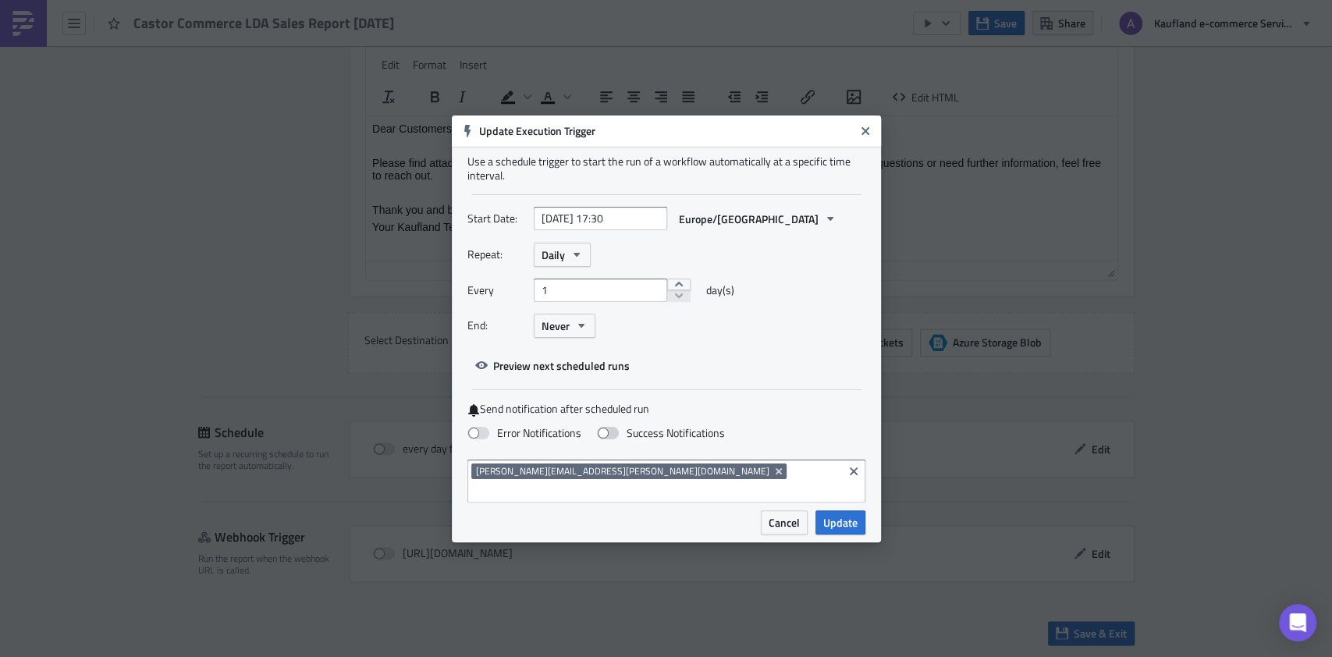
click at [615, 439] on span at bounding box center [608, 433] width 22 height 12
click at [13, 12] on input "Success Notifications" at bounding box center [8, 7] width 10 height 10
checkbox input "true"
click at [856, 514] on span "Update" at bounding box center [840, 522] width 34 height 16
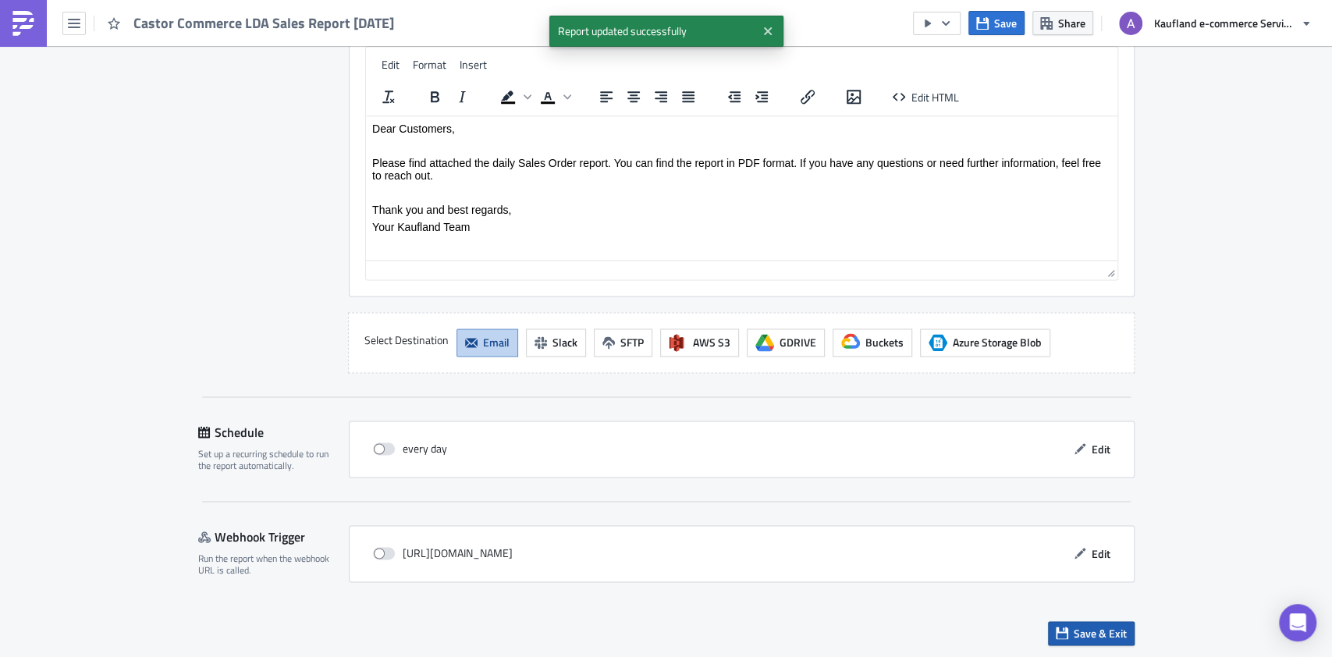
click at [1074, 625] on span "Save & Exit" at bounding box center [1100, 633] width 53 height 16
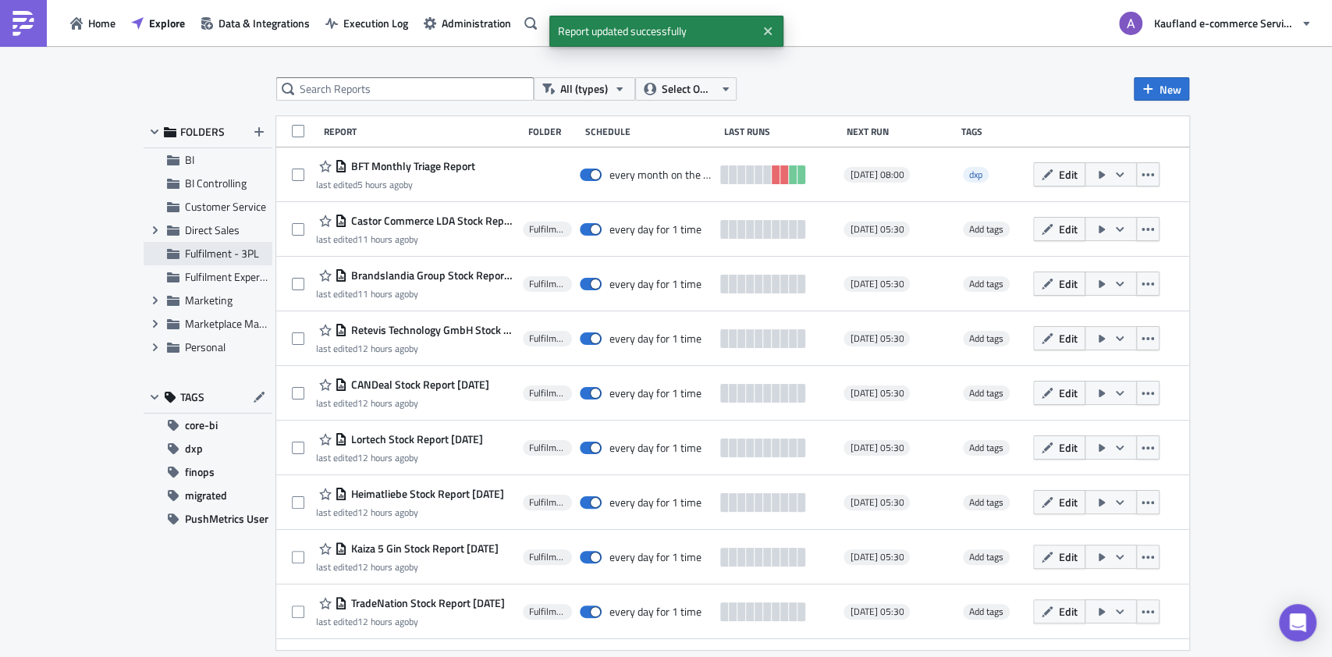
click at [185, 247] on span "Fulfilment - 3PL" at bounding box center [222, 253] width 74 height 16
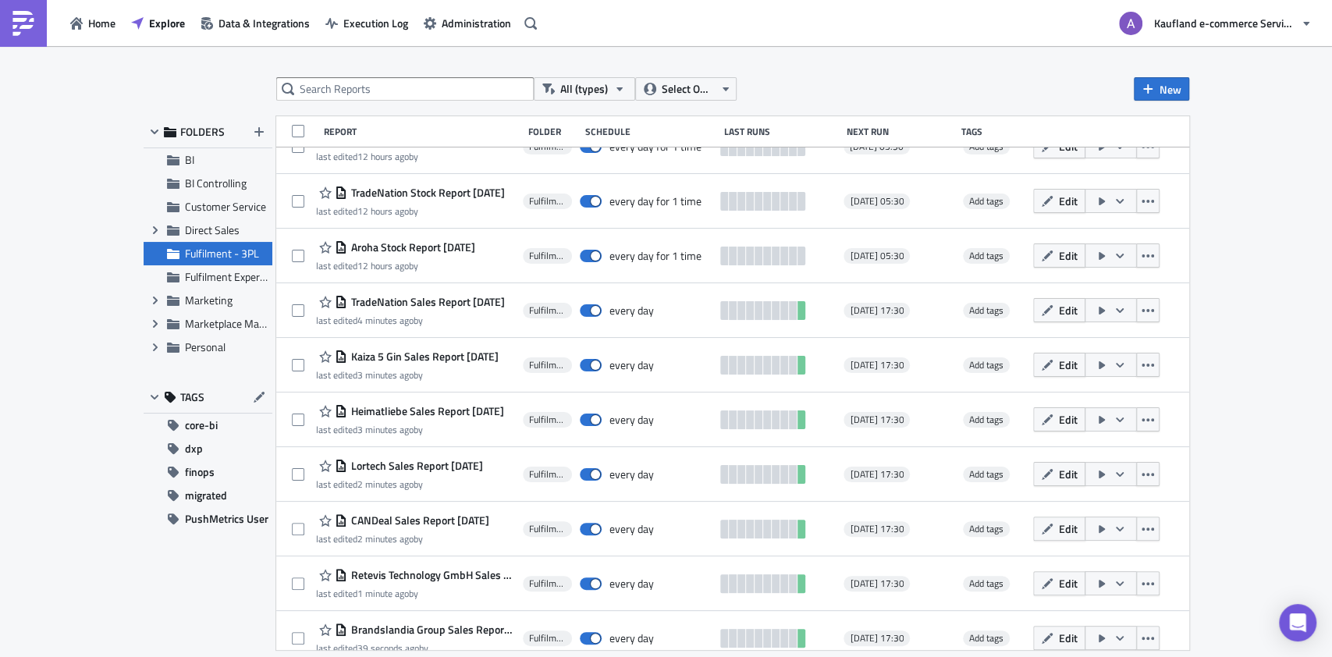
scroll to position [481, 0]
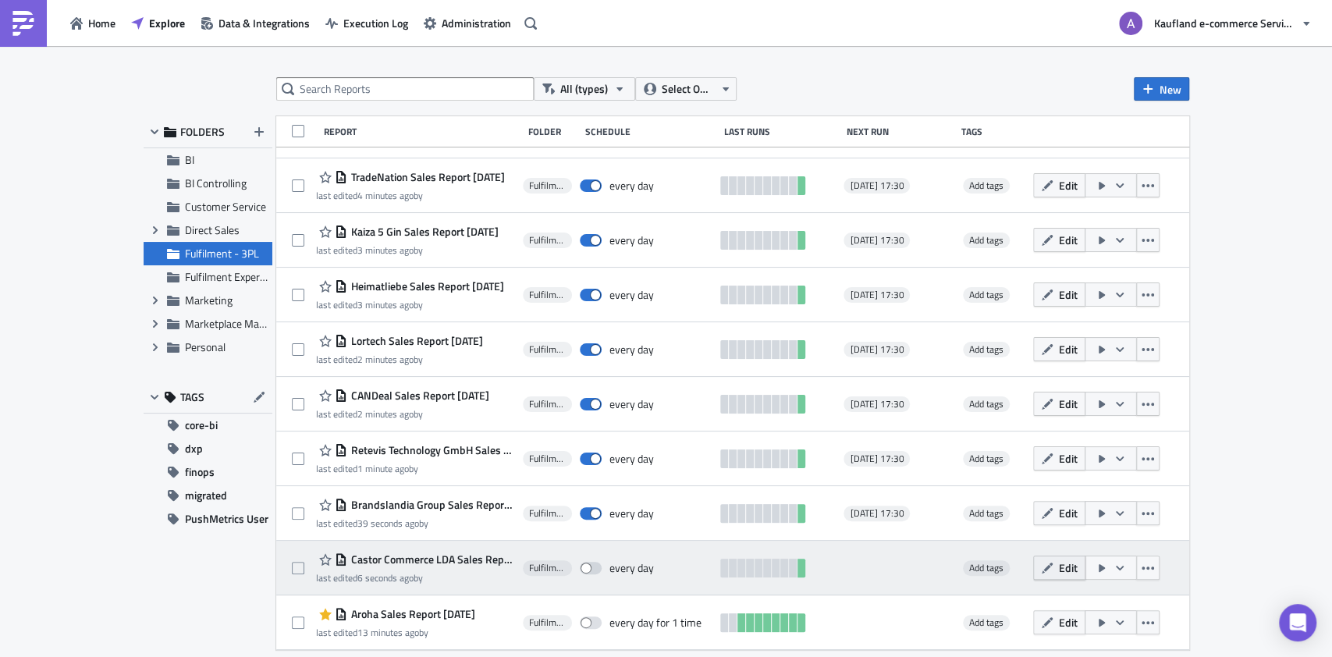
click at [1053, 565] on icon "button" at bounding box center [1047, 568] width 12 height 12
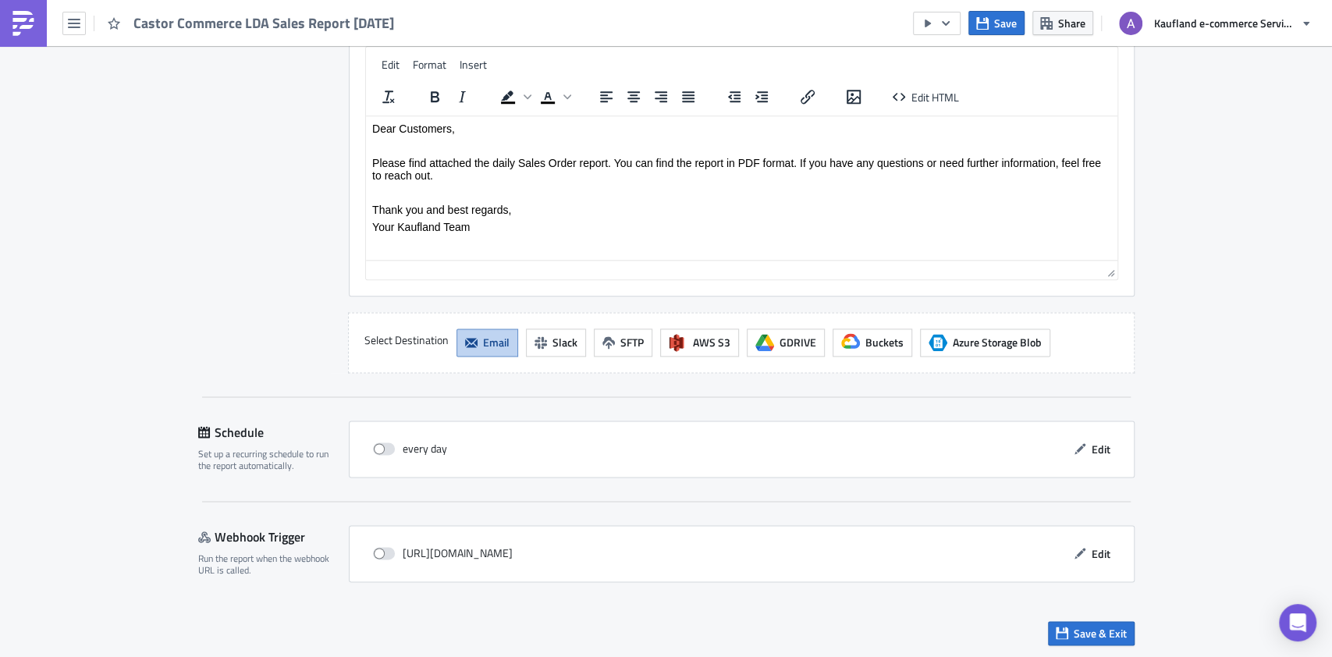
scroll to position [1327, 0]
click at [380, 446] on span at bounding box center [384, 448] width 22 height 12
click at [380, 446] on input "checkbox" at bounding box center [381, 449] width 10 height 10
checkbox input "true"
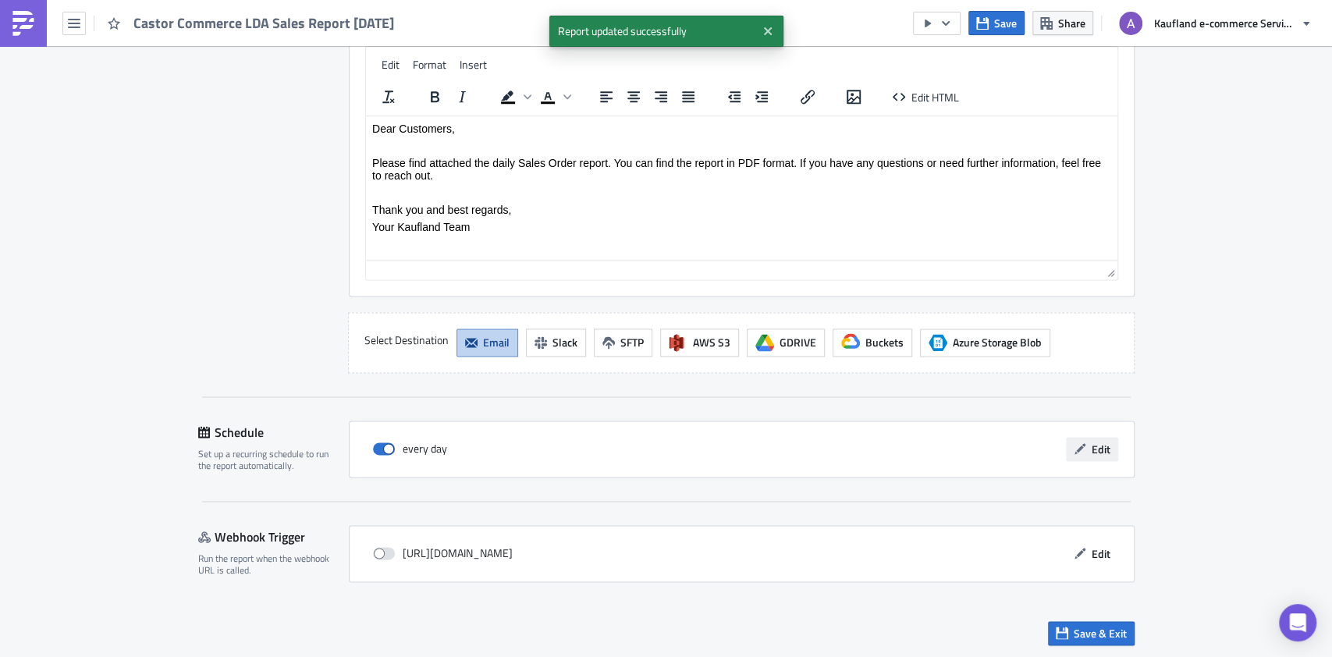
click at [1092, 442] on span "Edit" at bounding box center [1101, 449] width 19 height 16
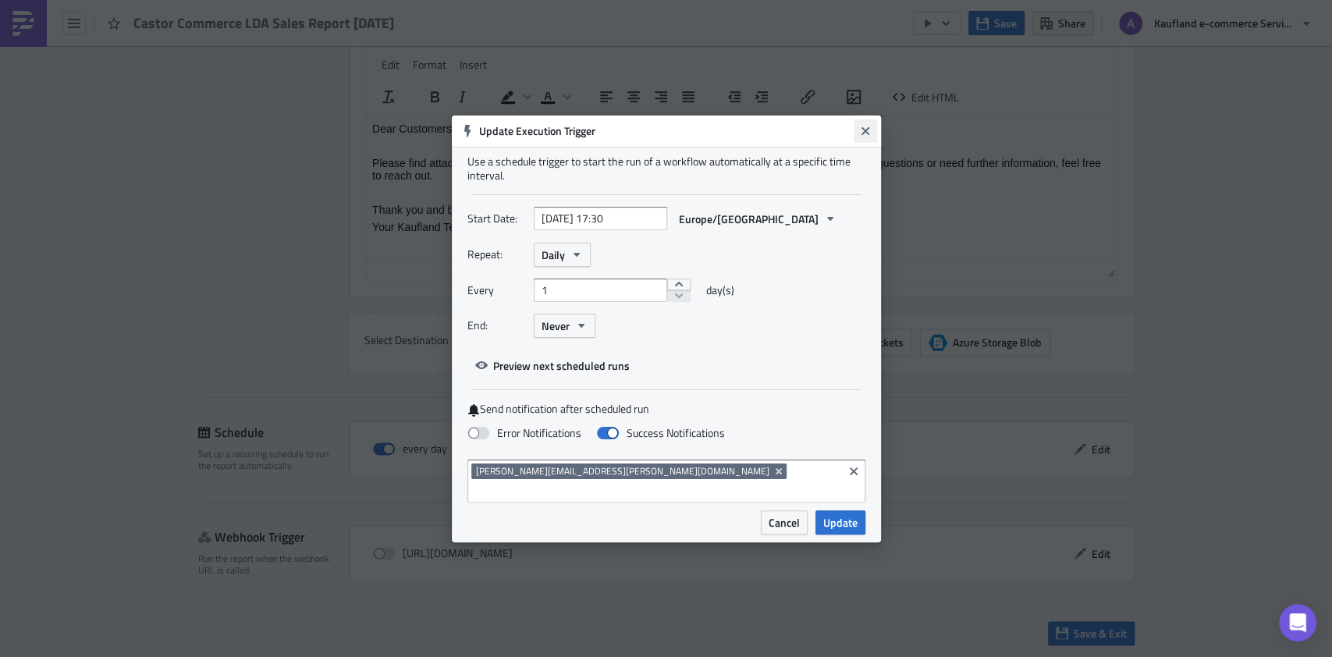
click at [865, 137] on icon "Close" at bounding box center [865, 131] width 12 height 12
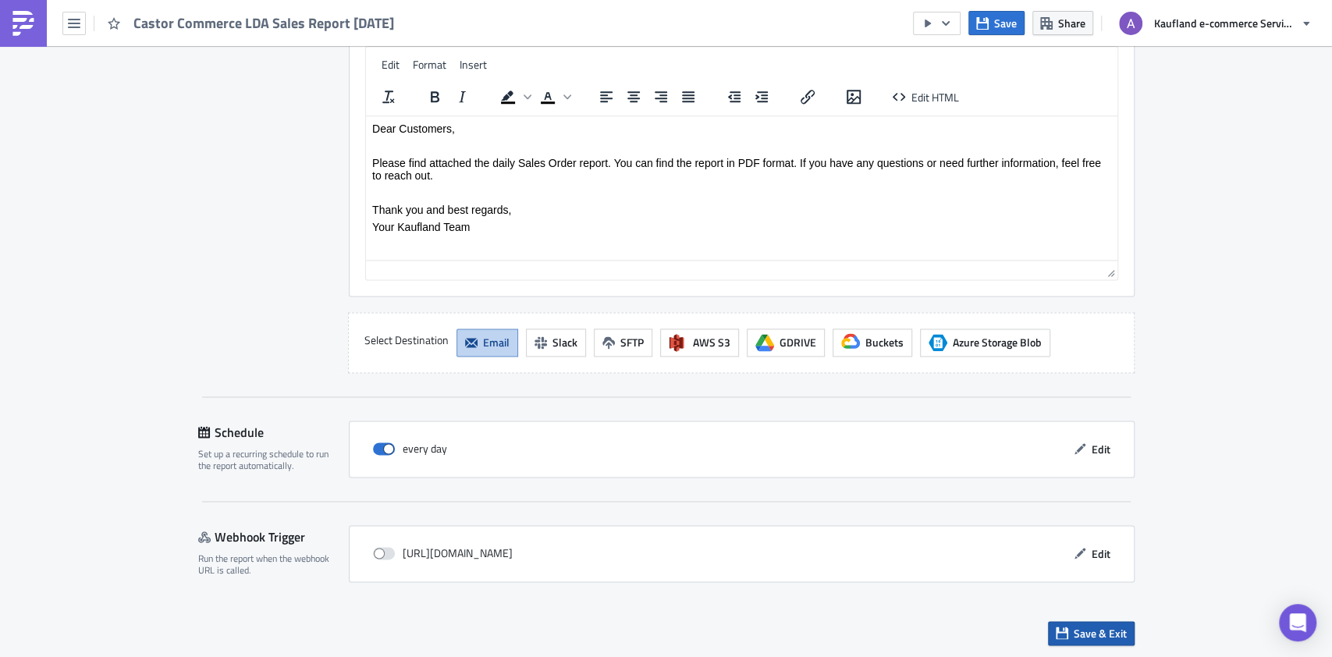
click at [1084, 633] on span "Save & Exit" at bounding box center [1100, 633] width 53 height 16
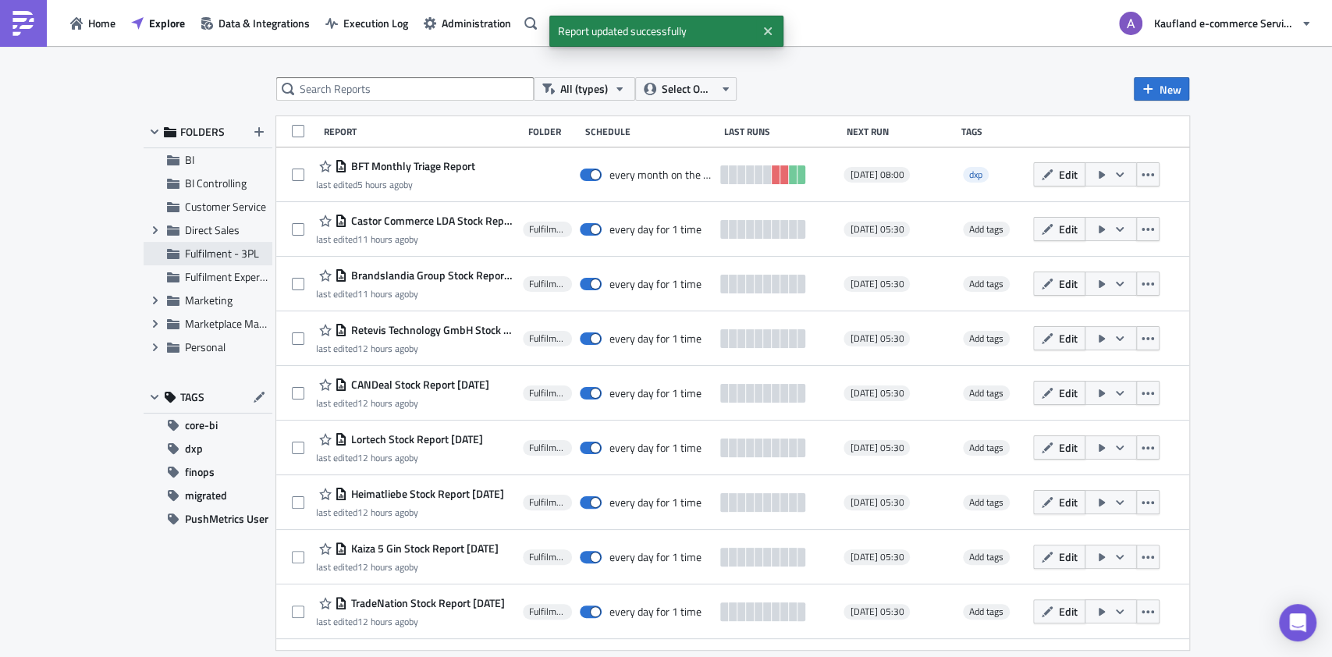
click at [222, 250] on span "Fulfilment - 3PL" at bounding box center [222, 253] width 74 height 16
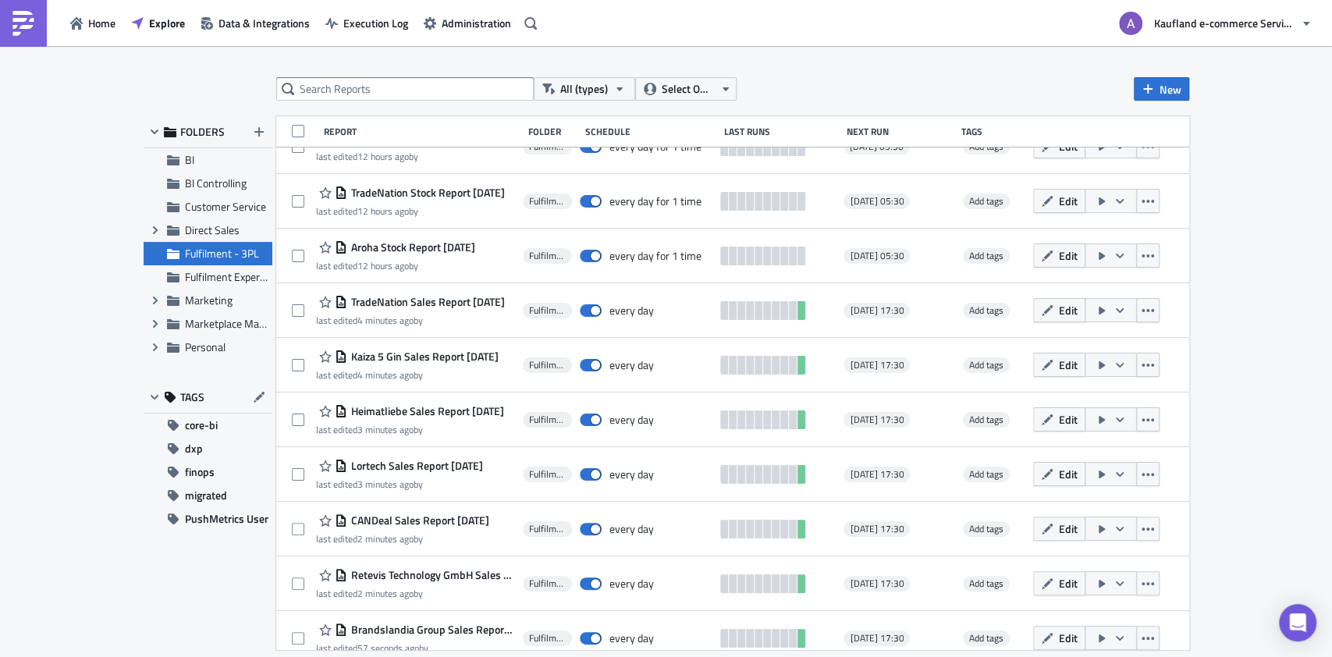
scroll to position [481, 0]
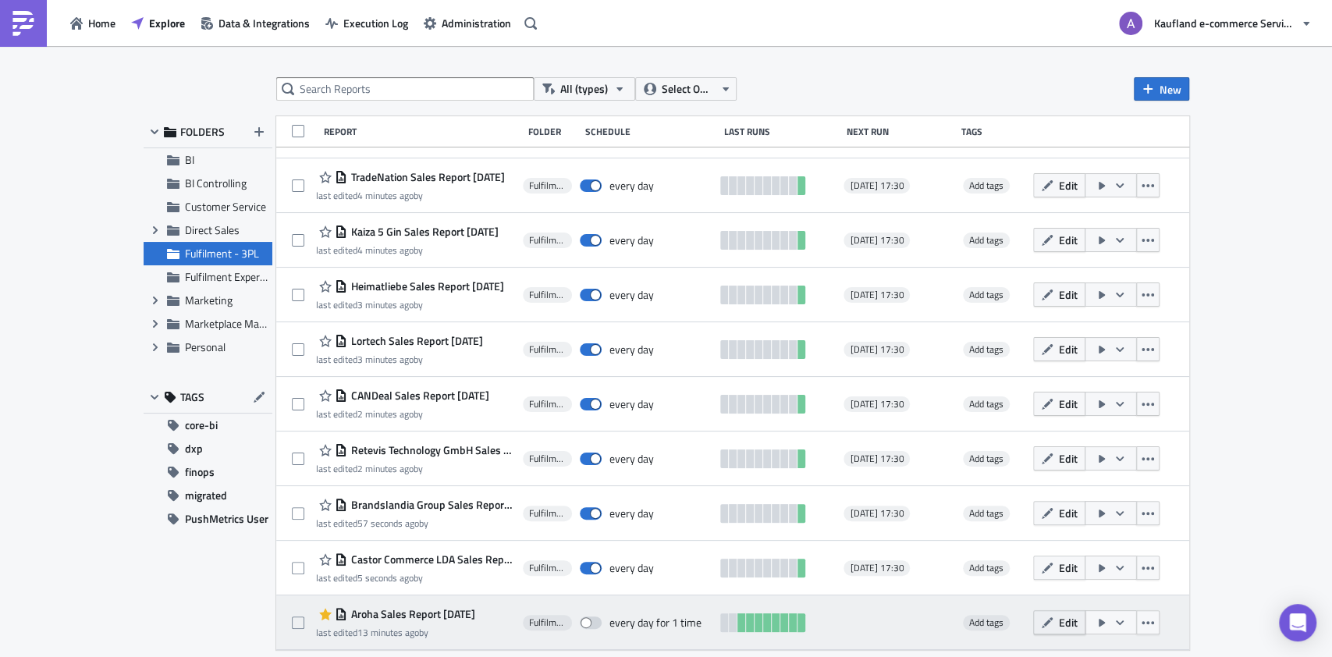
click at [1078, 624] on span "Edit" at bounding box center [1068, 622] width 19 height 16
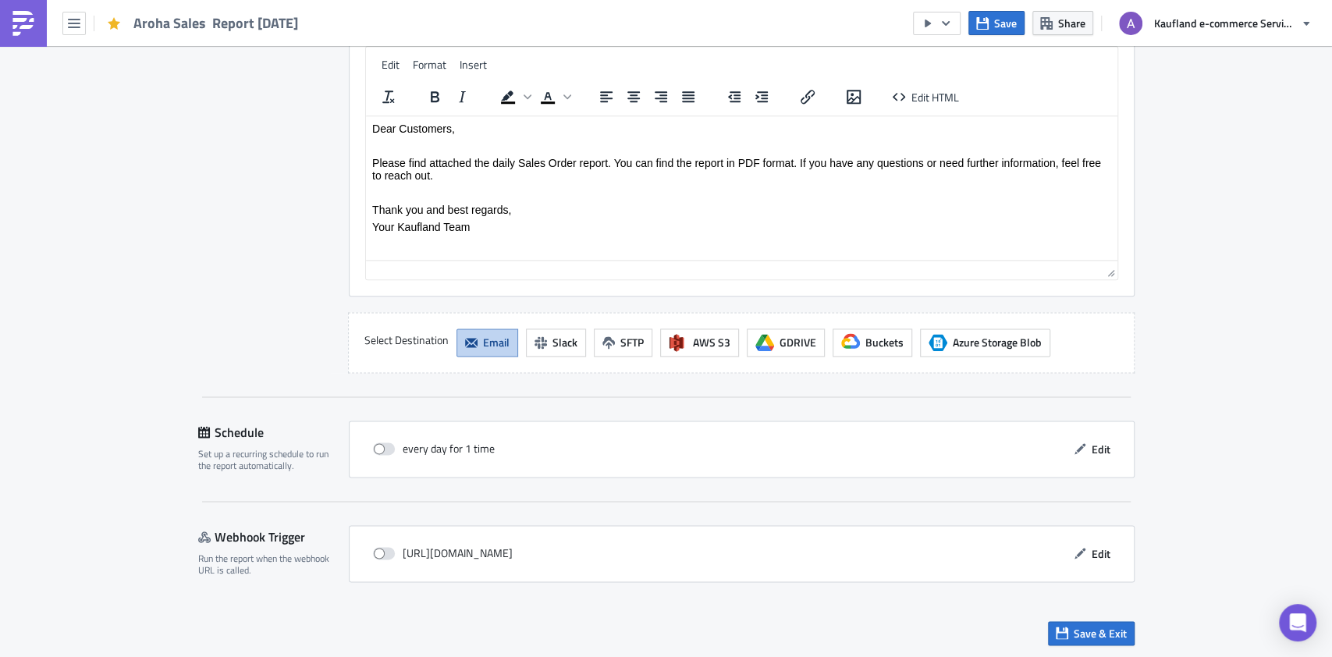
scroll to position [1327, 0]
click at [1092, 446] on span "Edit" at bounding box center [1101, 449] width 19 height 16
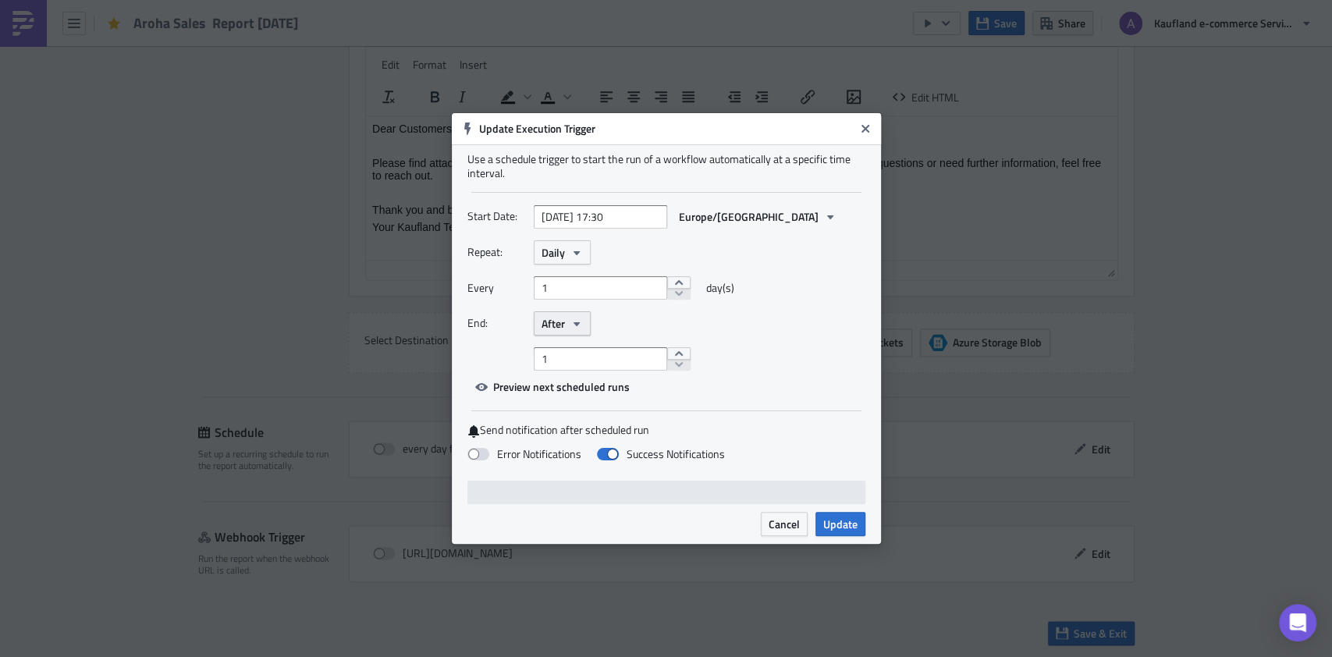
click at [570, 314] on button "After" at bounding box center [562, 323] width 57 height 24
click at [578, 346] on div "Never" at bounding box center [608, 352] width 130 height 16
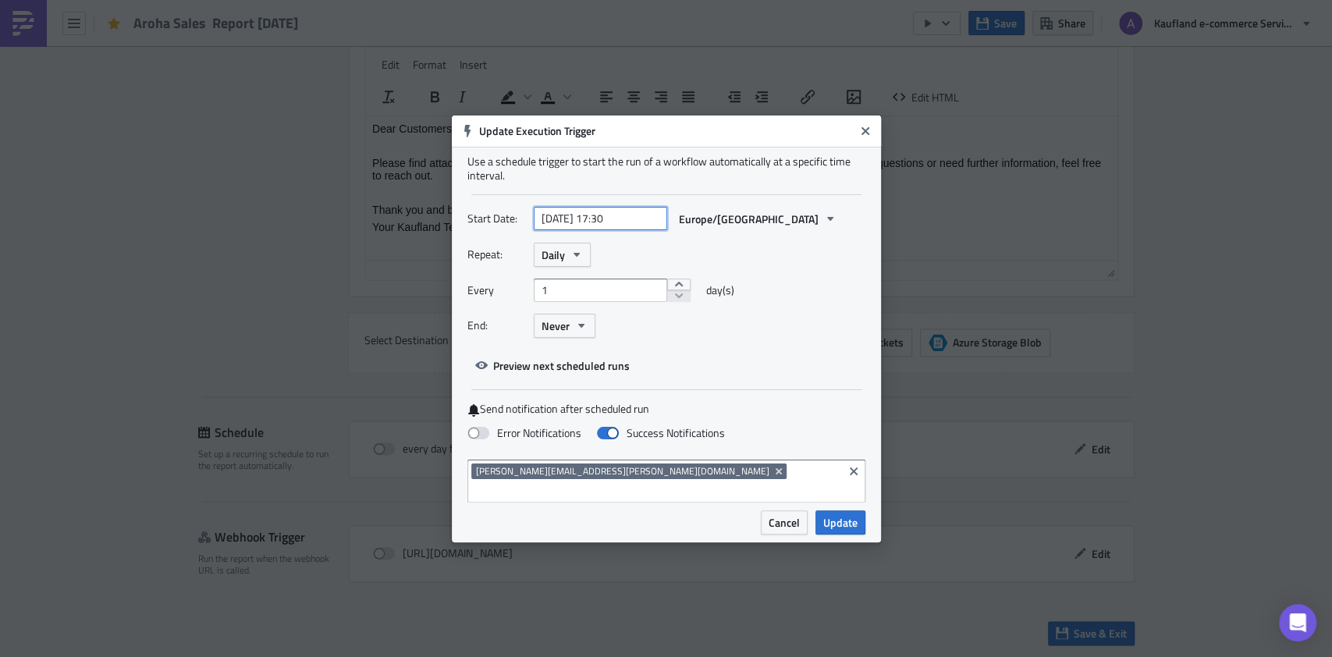
select select "9"
select select "2025"
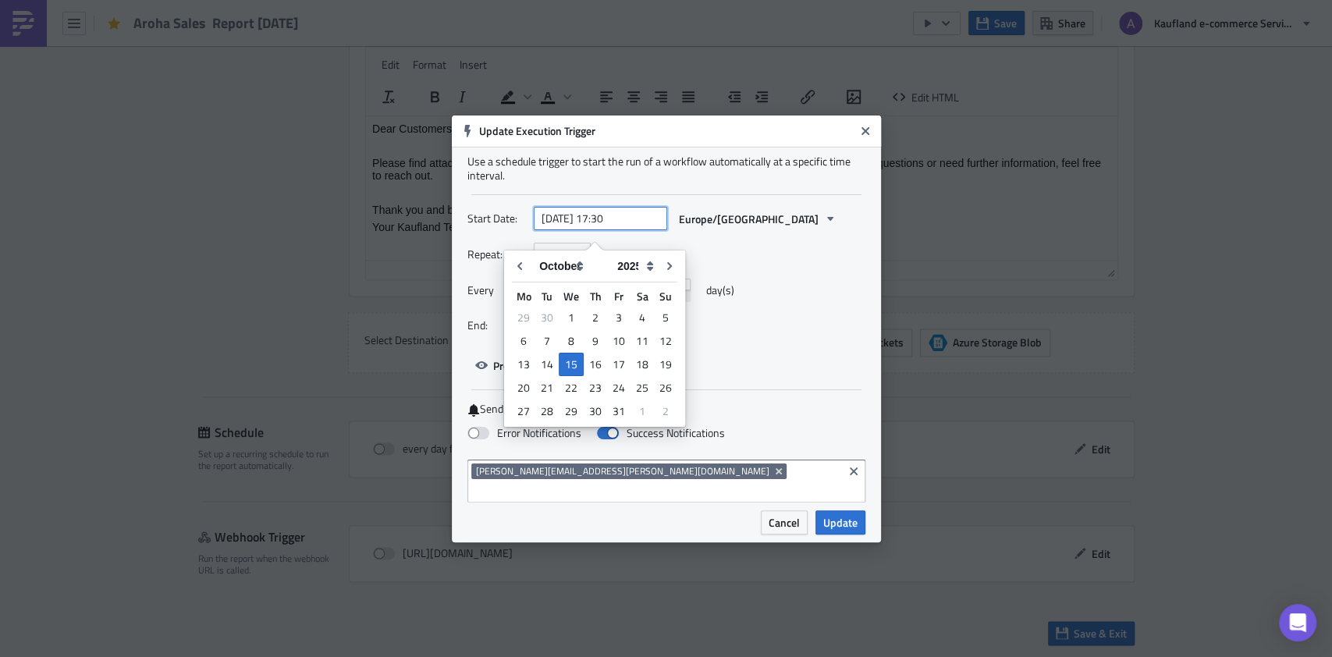
click at [599, 229] on input "2025-10-15 17:30" at bounding box center [600, 218] width 133 height 23
type input "[DATE] 17:30"
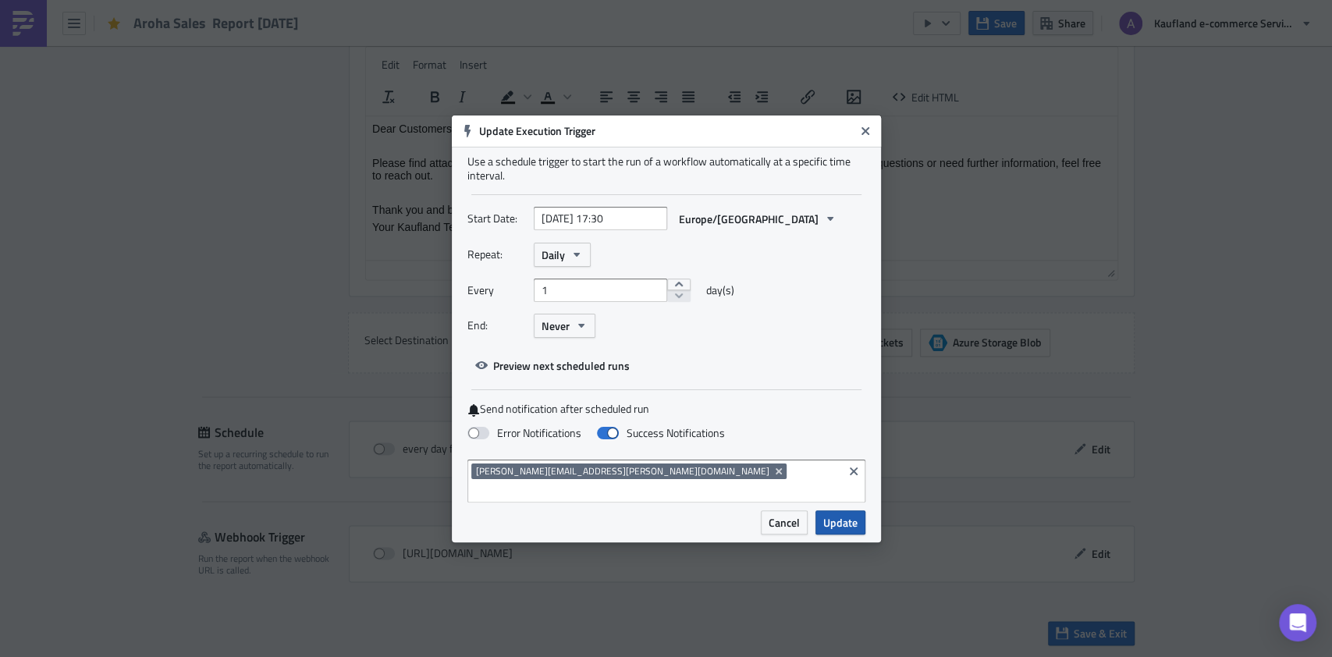
click at [834, 514] on span "Update" at bounding box center [840, 522] width 34 height 16
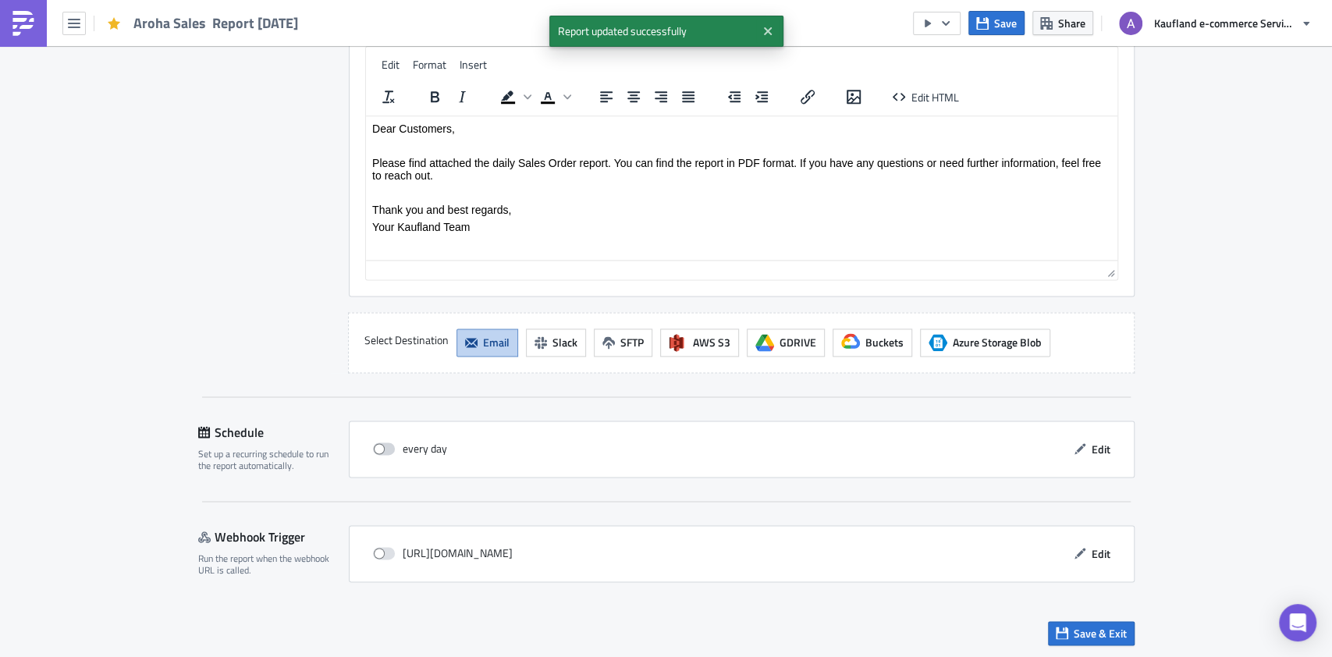
click at [373, 453] on span at bounding box center [384, 448] width 22 height 12
click at [376, 453] on input "checkbox" at bounding box center [381, 449] width 10 height 10
checkbox input "true"
click at [1072, 621] on button "Save & Exit" at bounding box center [1091, 633] width 87 height 24
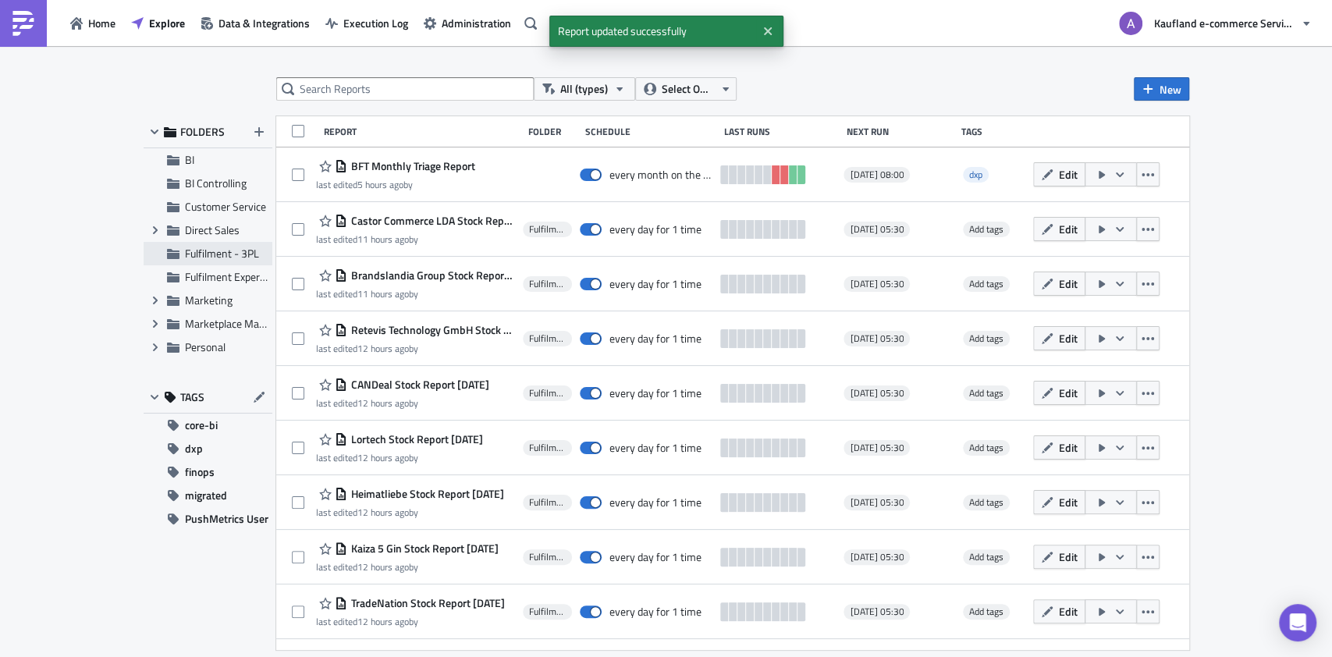
click at [218, 254] on span "Fulfilment - 3PL" at bounding box center [222, 253] width 74 height 16
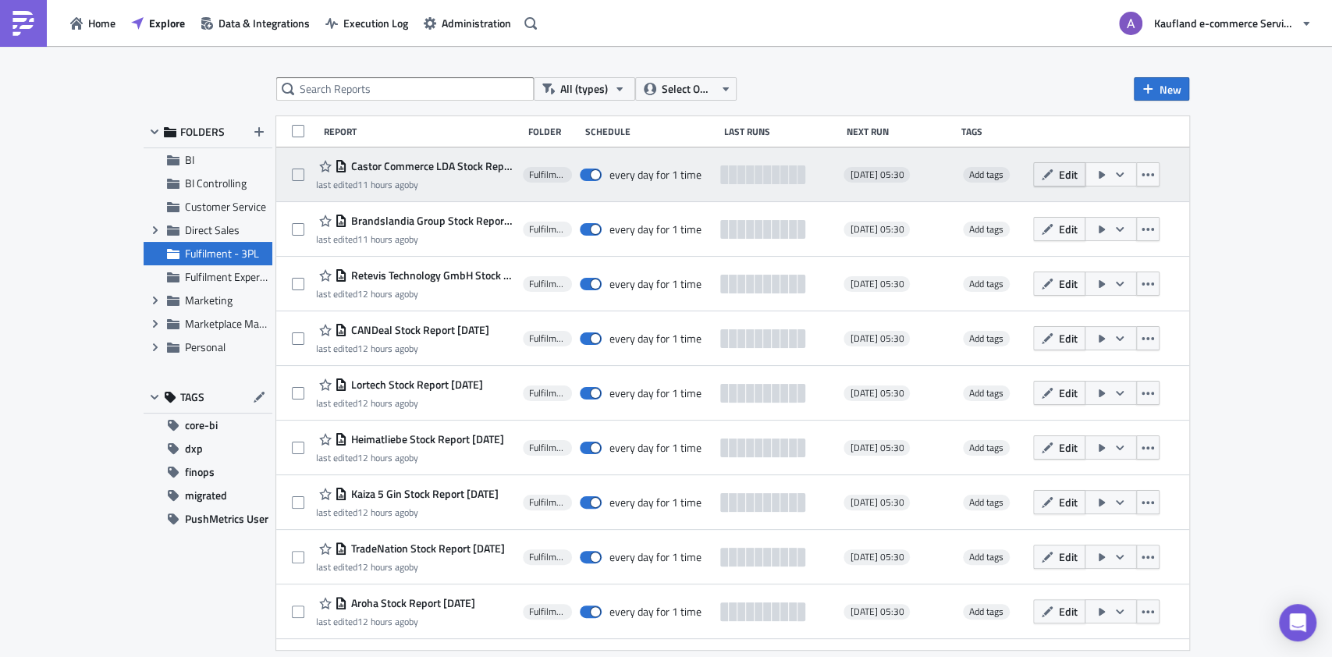
click at [1075, 179] on button "Edit" at bounding box center [1059, 174] width 52 height 24
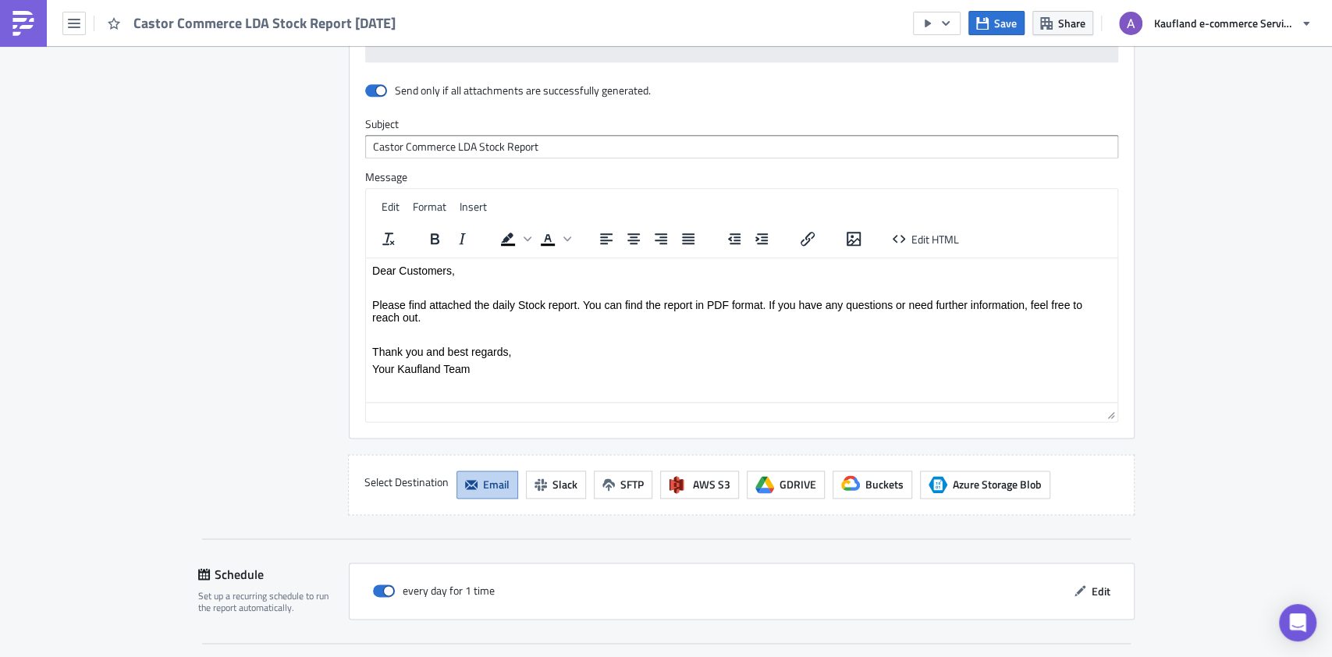
scroll to position [1327, 0]
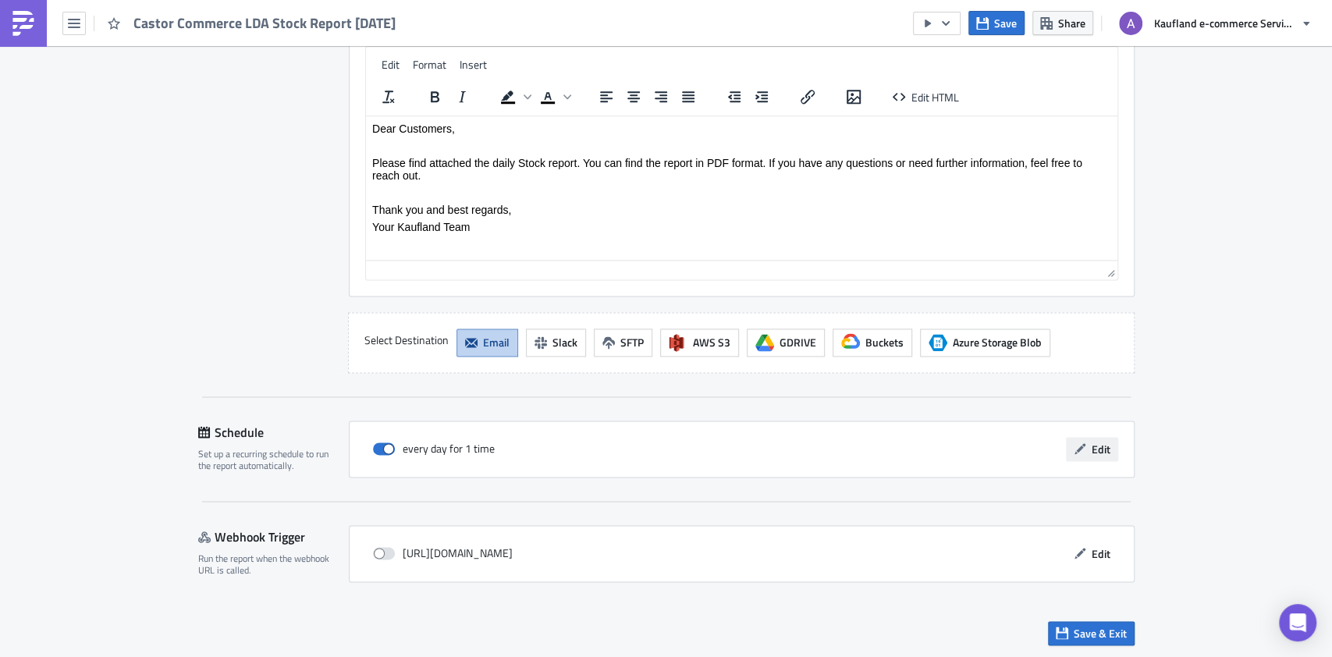
click at [1077, 446] on icon "button" at bounding box center [1080, 448] width 12 height 12
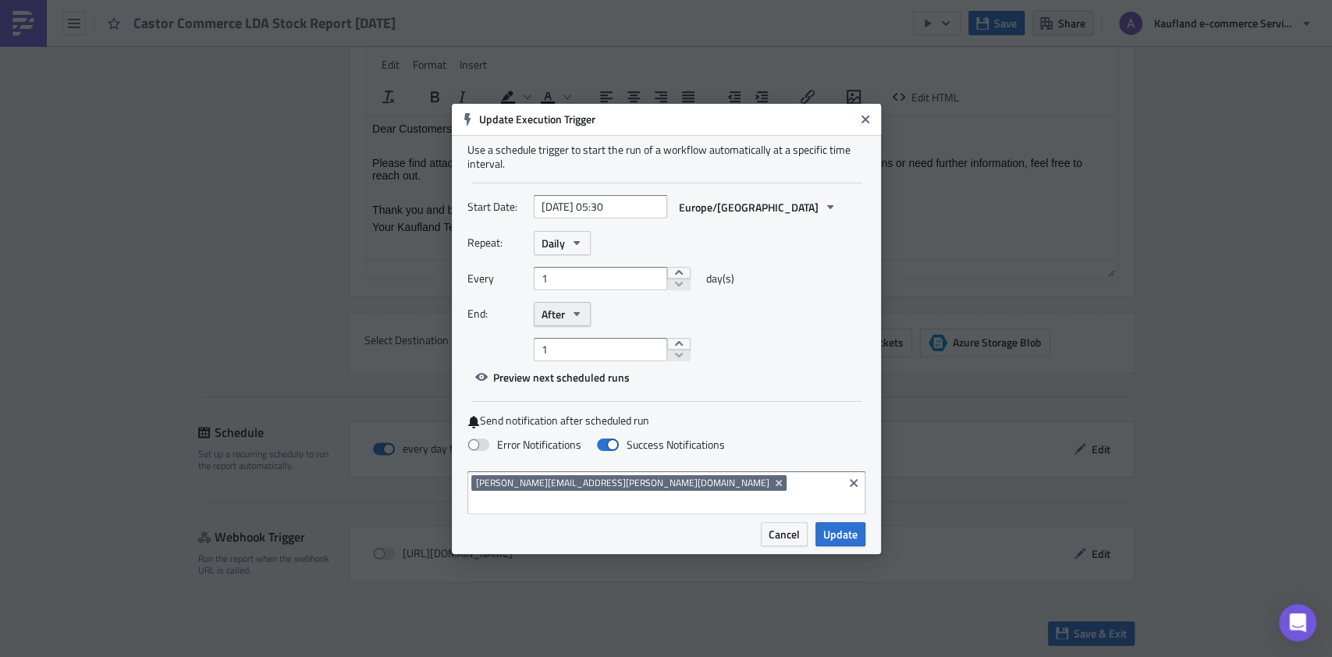
click at [575, 319] on icon "button" at bounding box center [576, 313] width 12 height 12
click at [598, 344] on div "Never" at bounding box center [608, 343] width 130 height 16
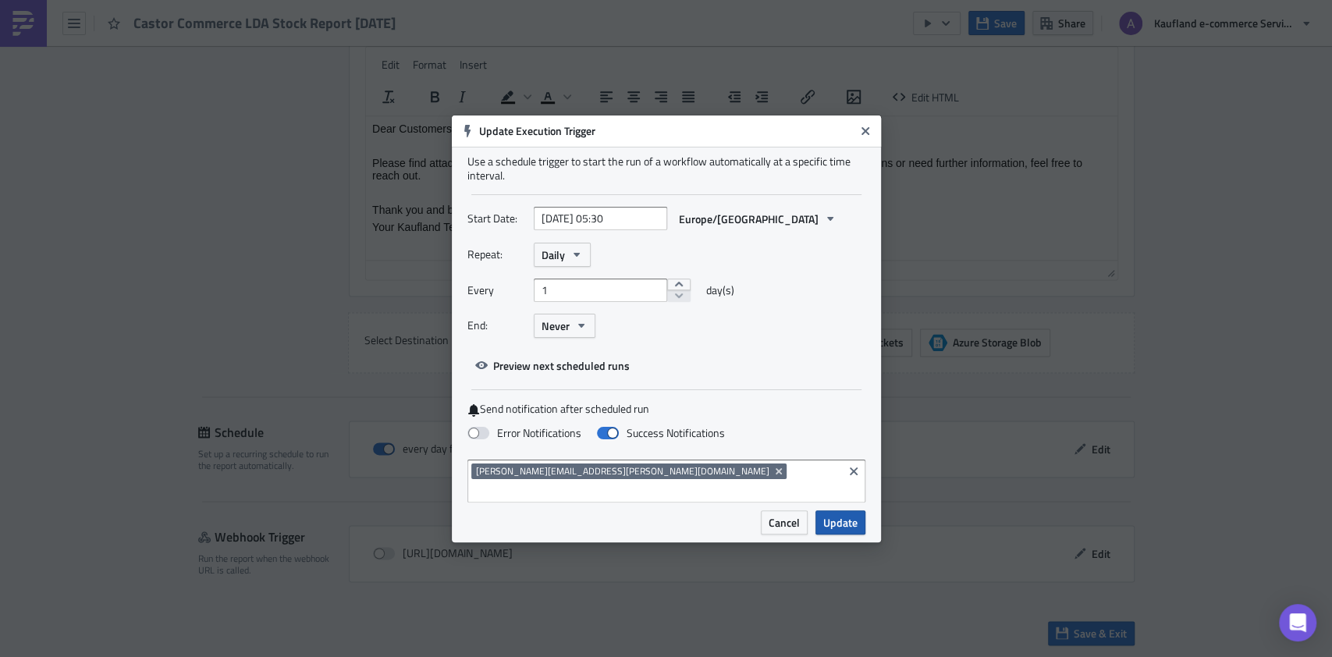
click at [843, 514] on span "Update" at bounding box center [840, 522] width 34 height 16
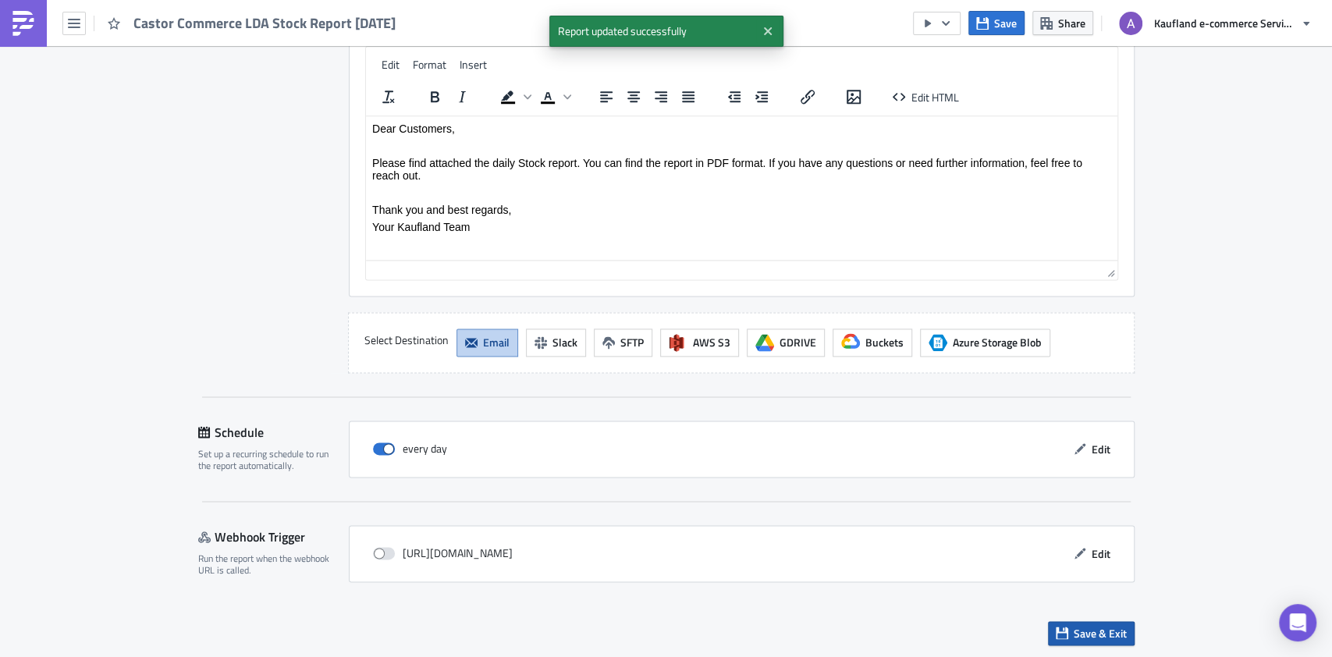
click at [1083, 627] on span "Save & Exit" at bounding box center [1100, 633] width 53 height 16
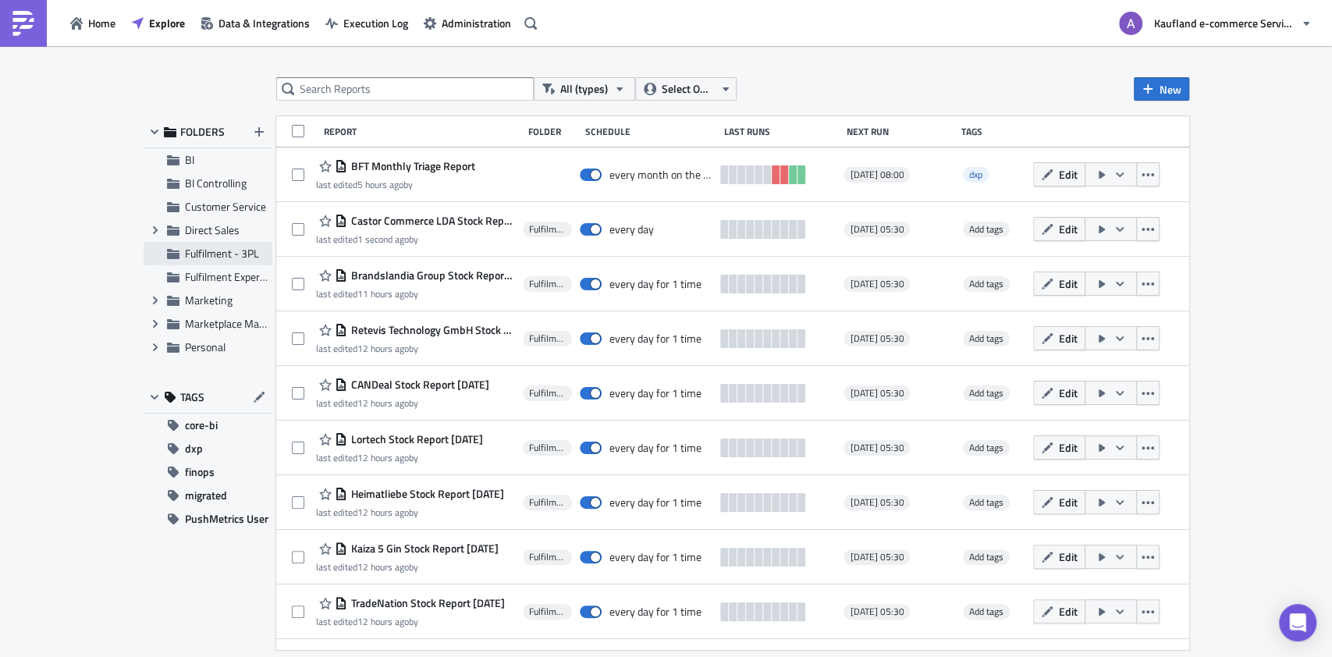
click at [229, 257] on span "Fulfilment - 3PL" at bounding box center [222, 253] width 74 height 16
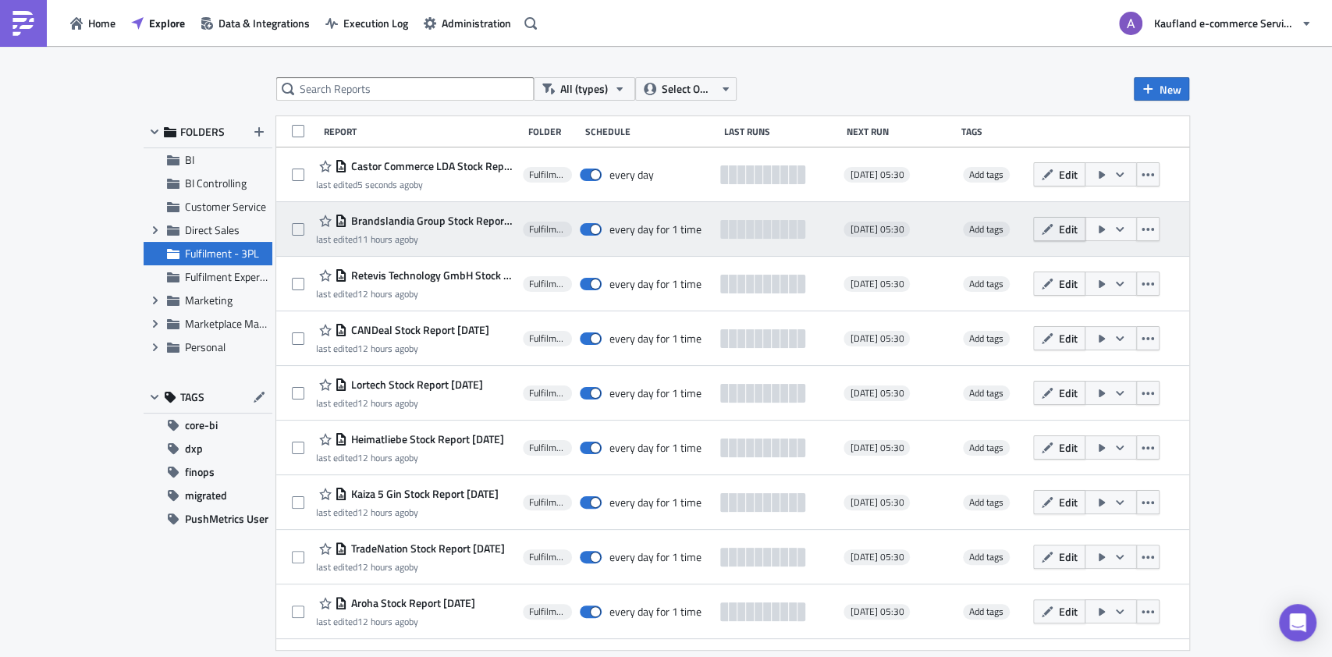
click at [1072, 229] on button "Edit" at bounding box center [1059, 229] width 52 height 24
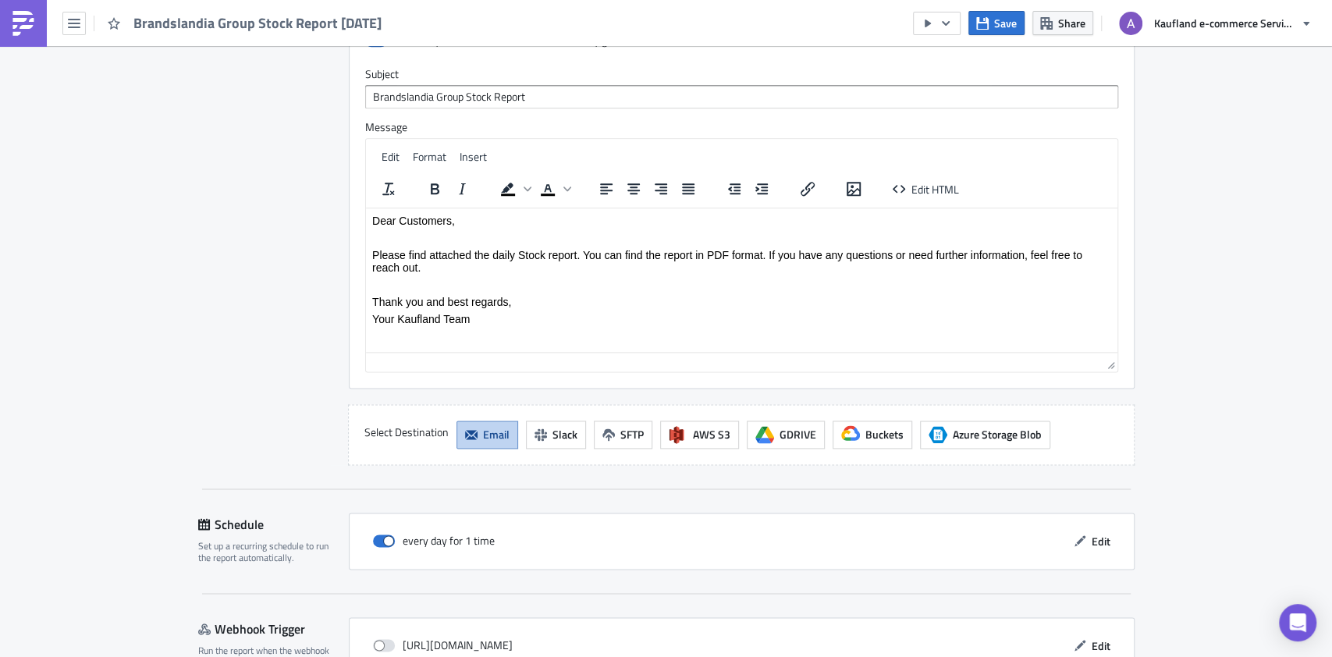
scroll to position [1327, 0]
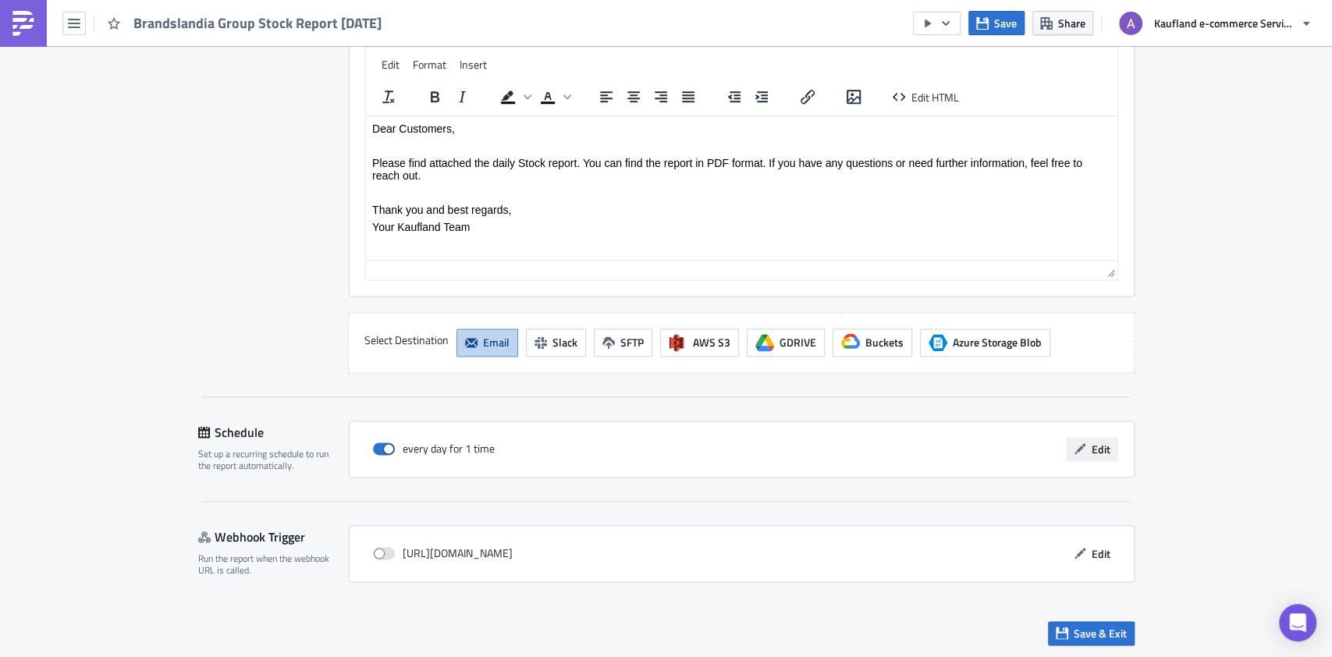
click at [1099, 447] on span "Edit" at bounding box center [1101, 449] width 19 height 16
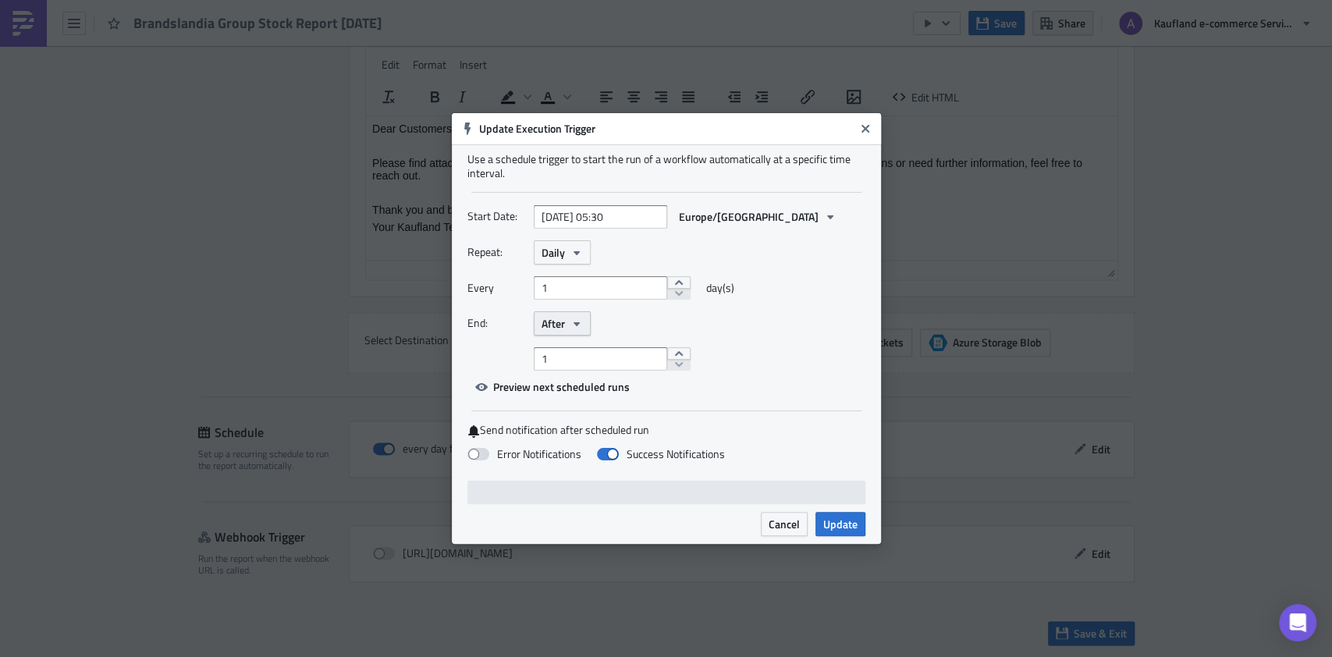
click at [553, 334] on button "After" at bounding box center [562, 323] width 57 height 24
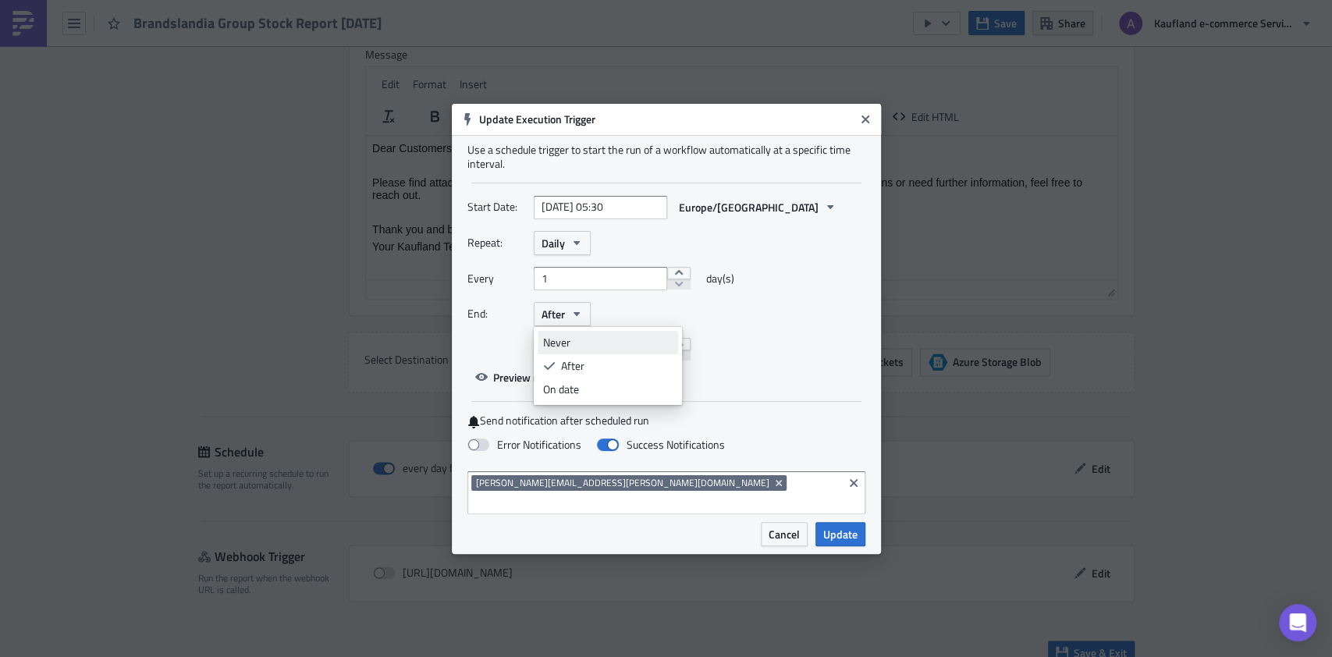
click at [568, 350] on div "Never" at bounding box center [608, 343] width 130 height 16
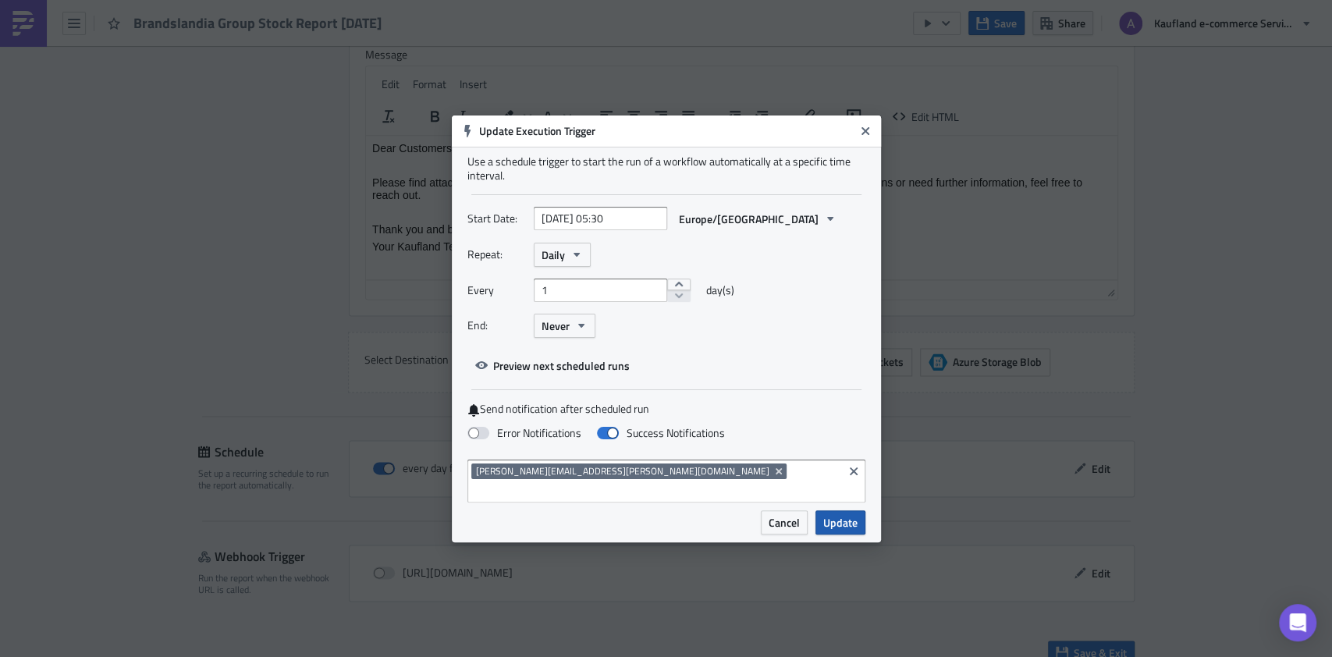
click at [851, 516] on span "Update" at bounding box center [840, 522] width 34 height 16
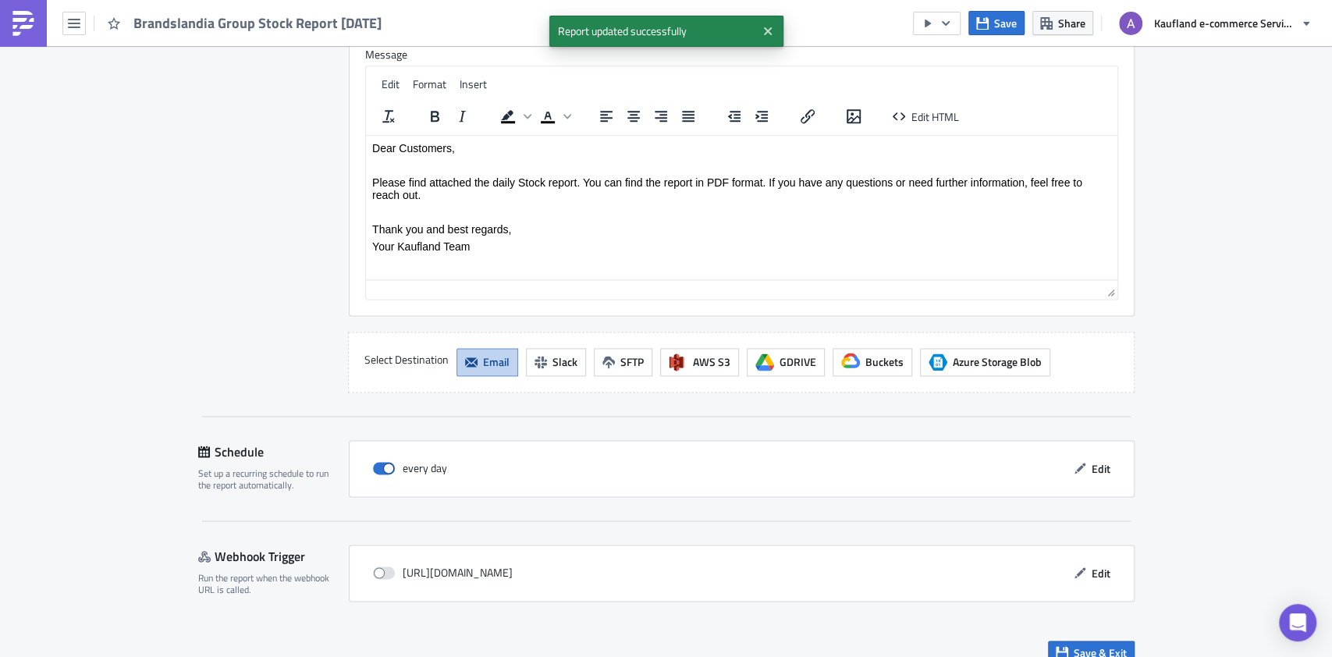
click at [1069, 625] on div "Save & Exit" at bounding box center [666, 652] width 936 height 55
click at [1074, 645] on span "Save & Exit" at bounding box center [1100, 653] width 53 height 16
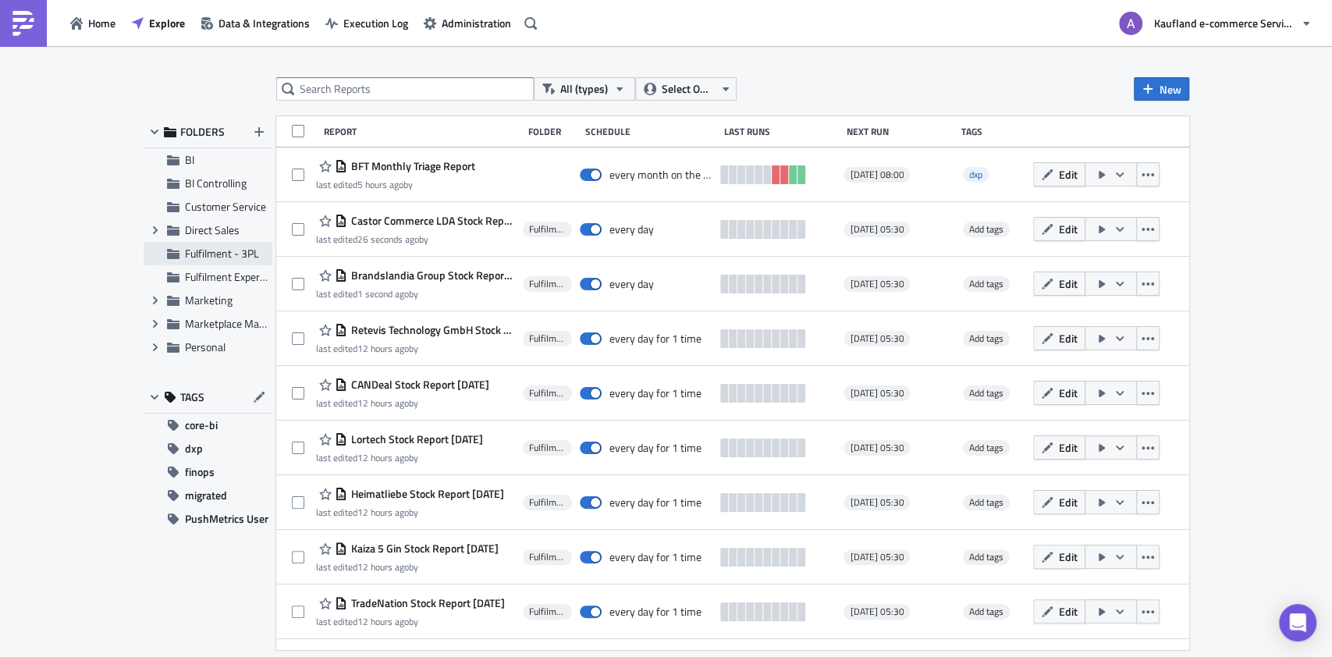
click at [218, 247] on span "Fulfilment - 3PL" at bounding box center [222, 253] width 74 height 16
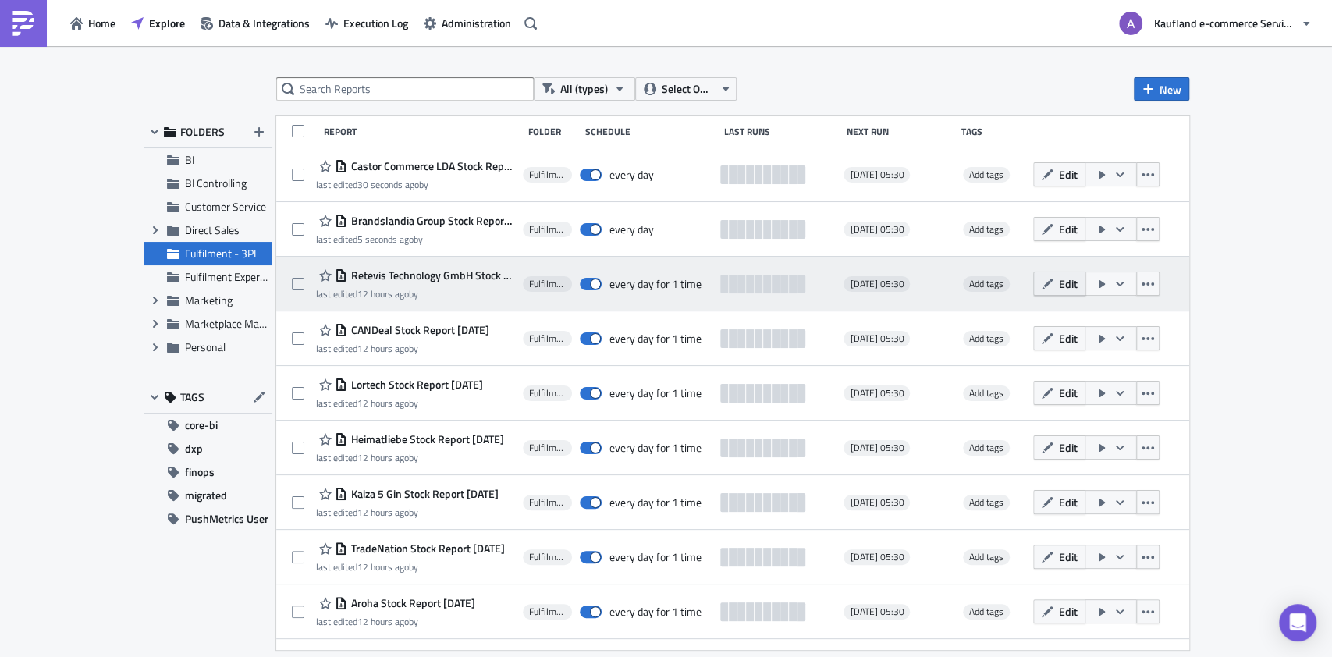
click at [1078, 289] on span "Edit" at bounding box center [1068, 283] width 19 height 16
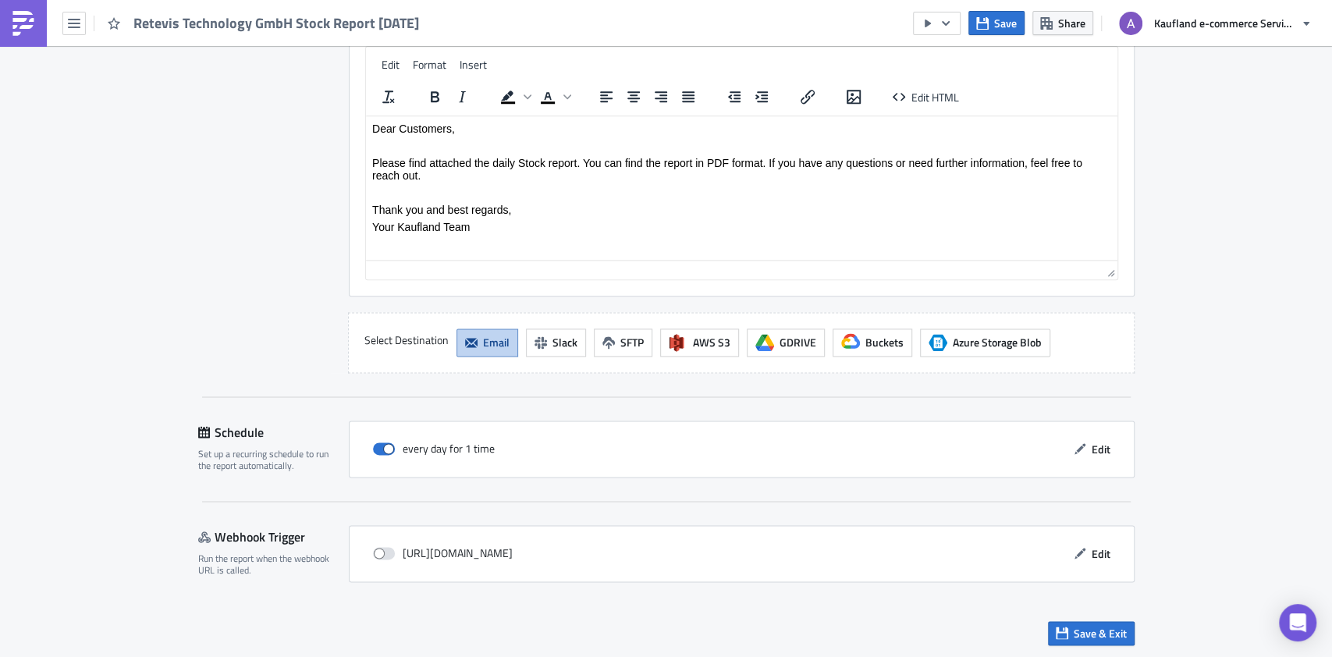
scroll to position [1327, 0]
click at [1080, 447] on button "Edit" at bounding box center [1092, 449] width 52 height 24
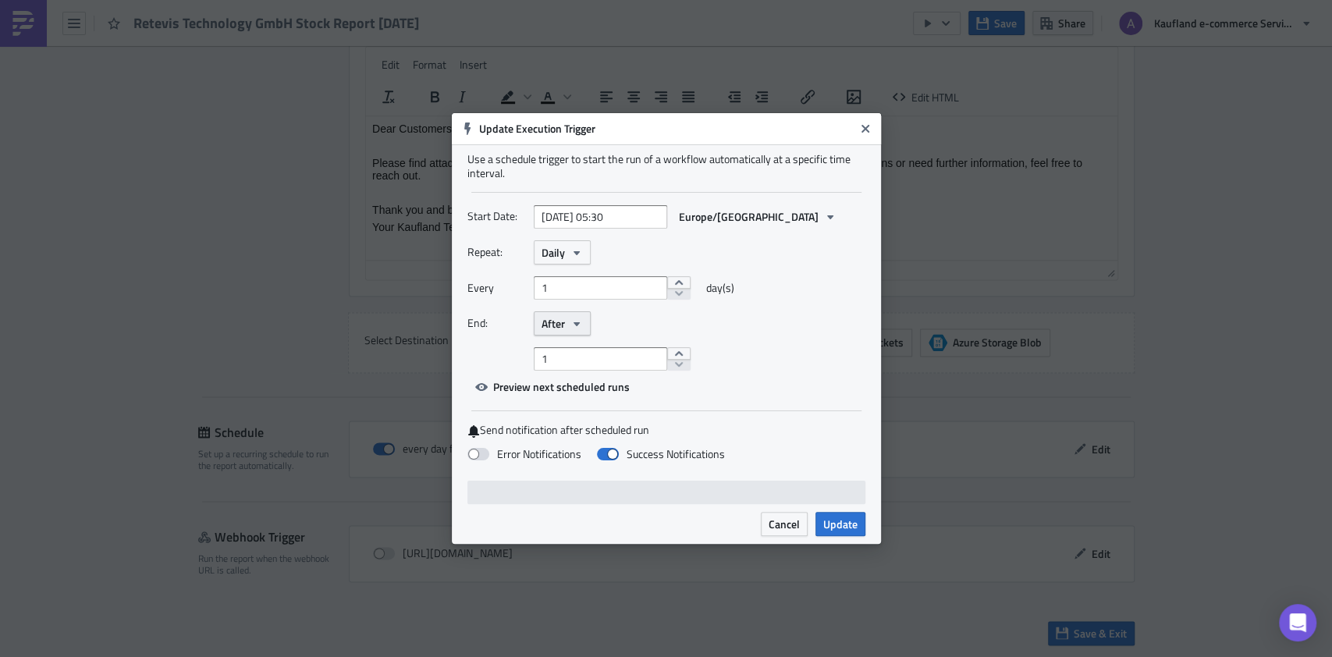
click at [567, 318] on button "After" at bounding box center [562, 323] width 57 height 24
click at [562, 344] on div "Never" at bounding box center [608, 352] width 130 height 16
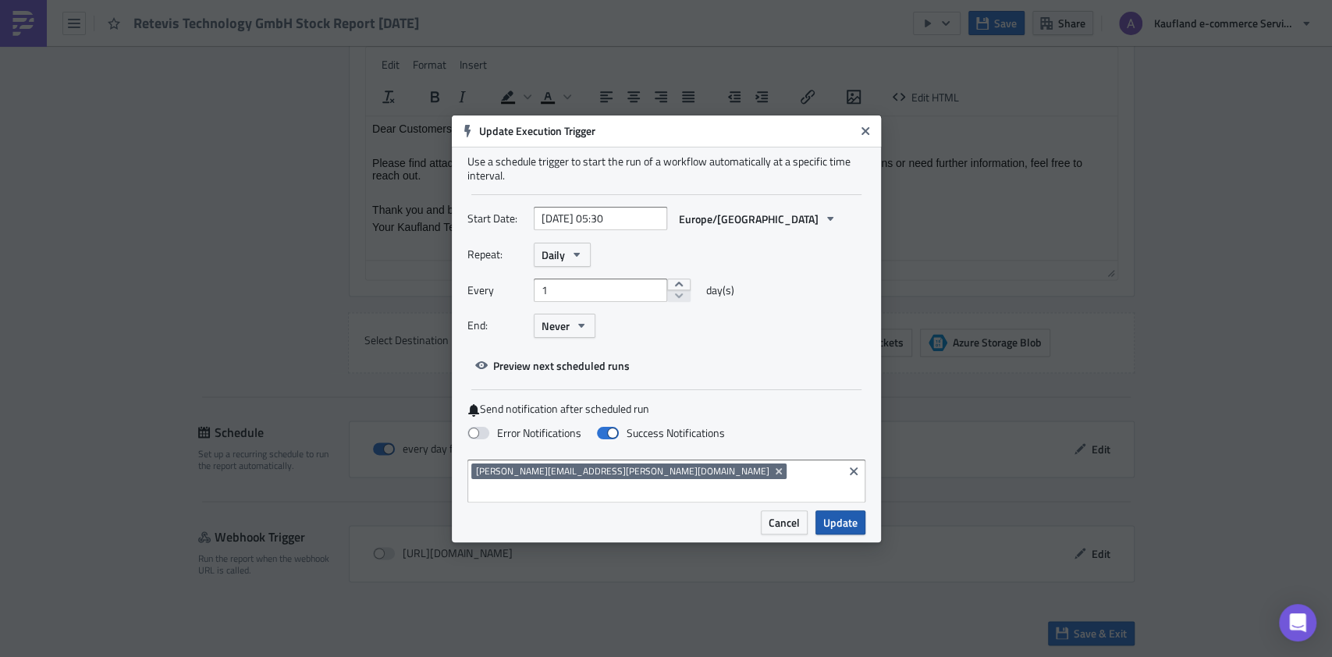
click at [836, 514] on span "Update" at bounding box center [840, 522] width 34 height 16
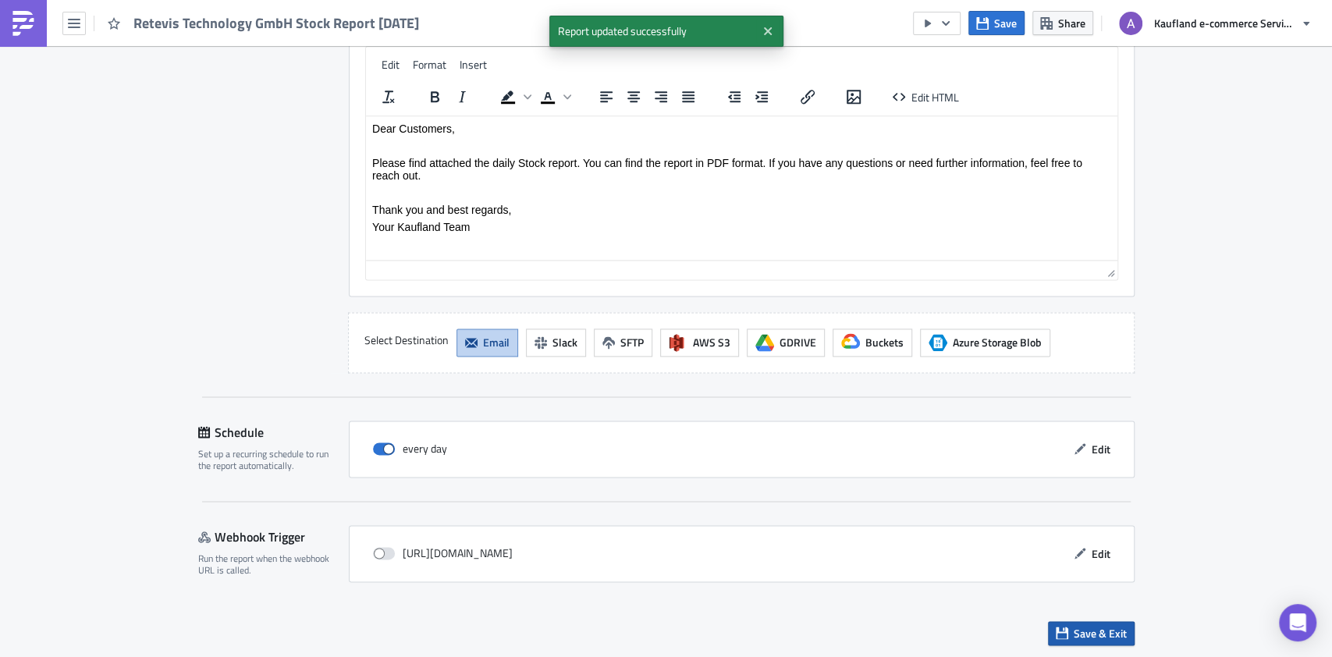
click at [1080, 625] on span "Save & Exit" at bounding box center [1100, 633] width 53 height 16
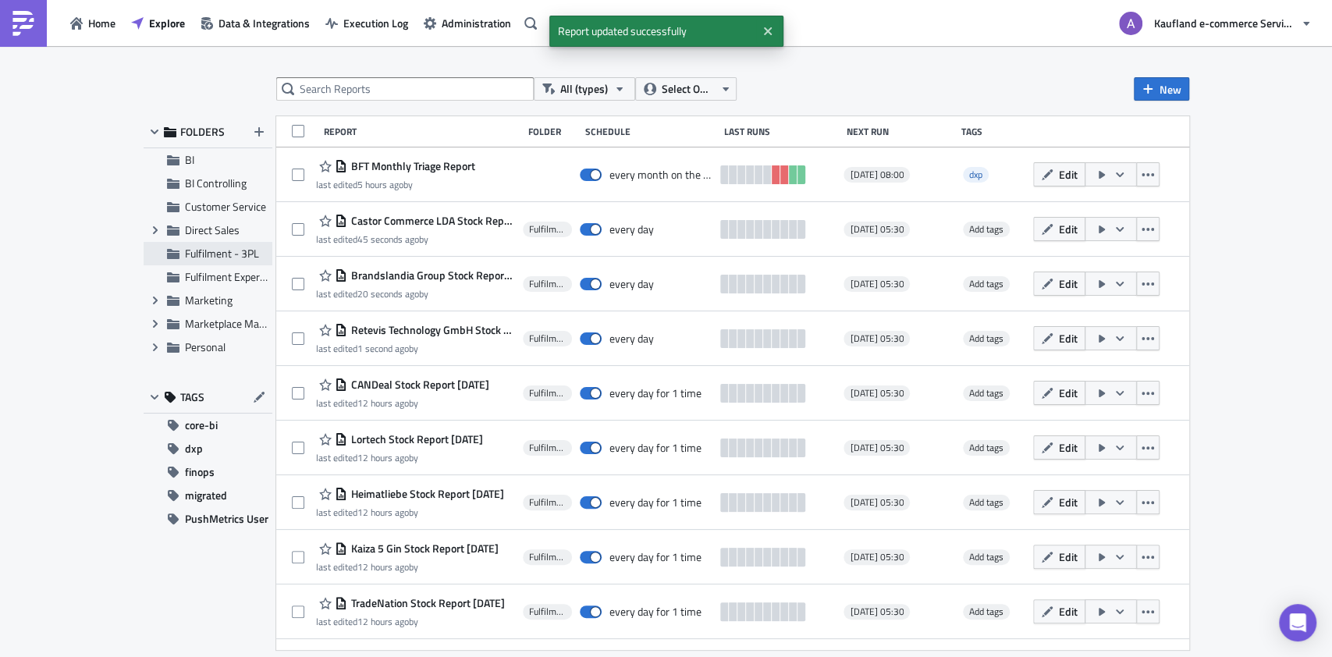
click at [215, 257] on span "Fulfilment - 3PL" at bounding box center [222, 253] width 74 height 16
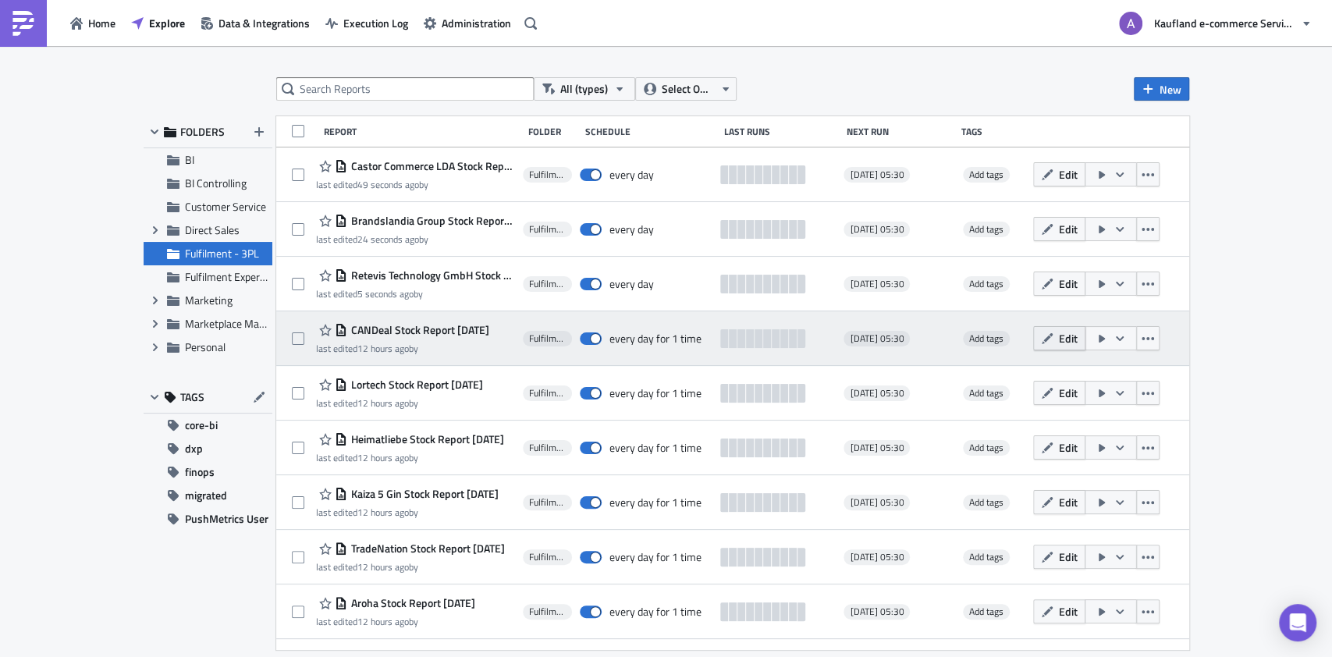
click at [1059, 345] on span "Edit" at bounding box center [1068, 338] width 19 height 16
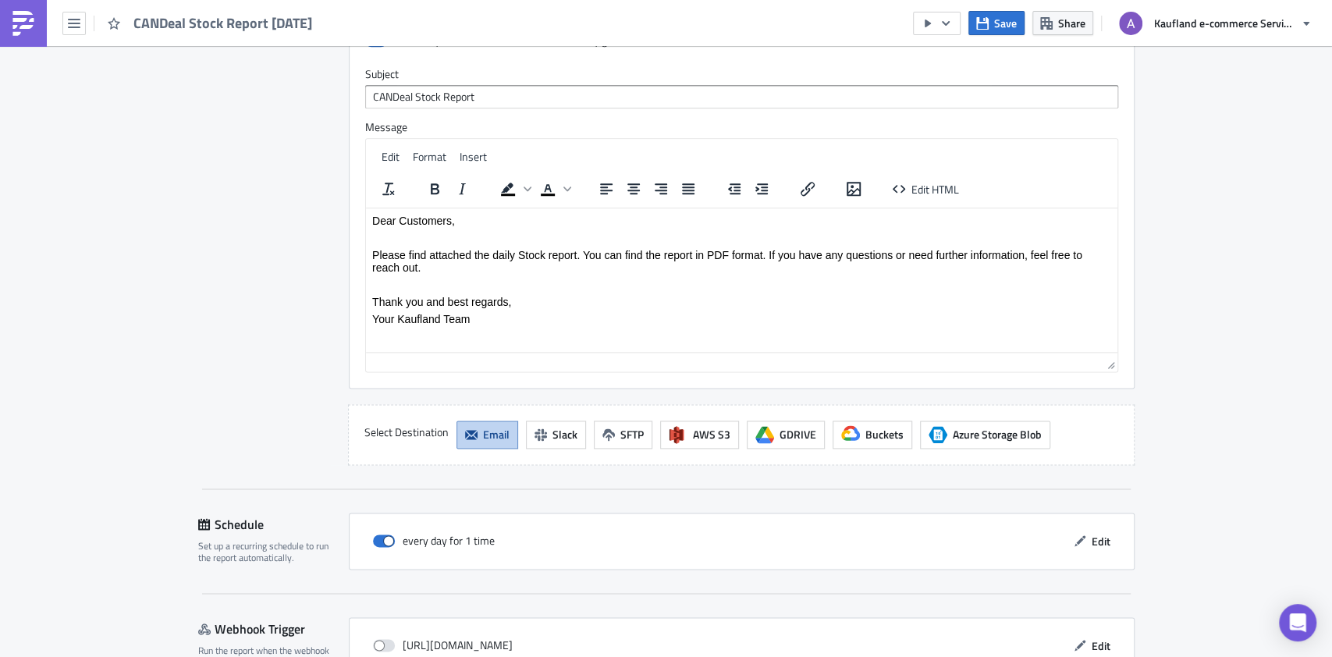
scroll to position [1327, 0]
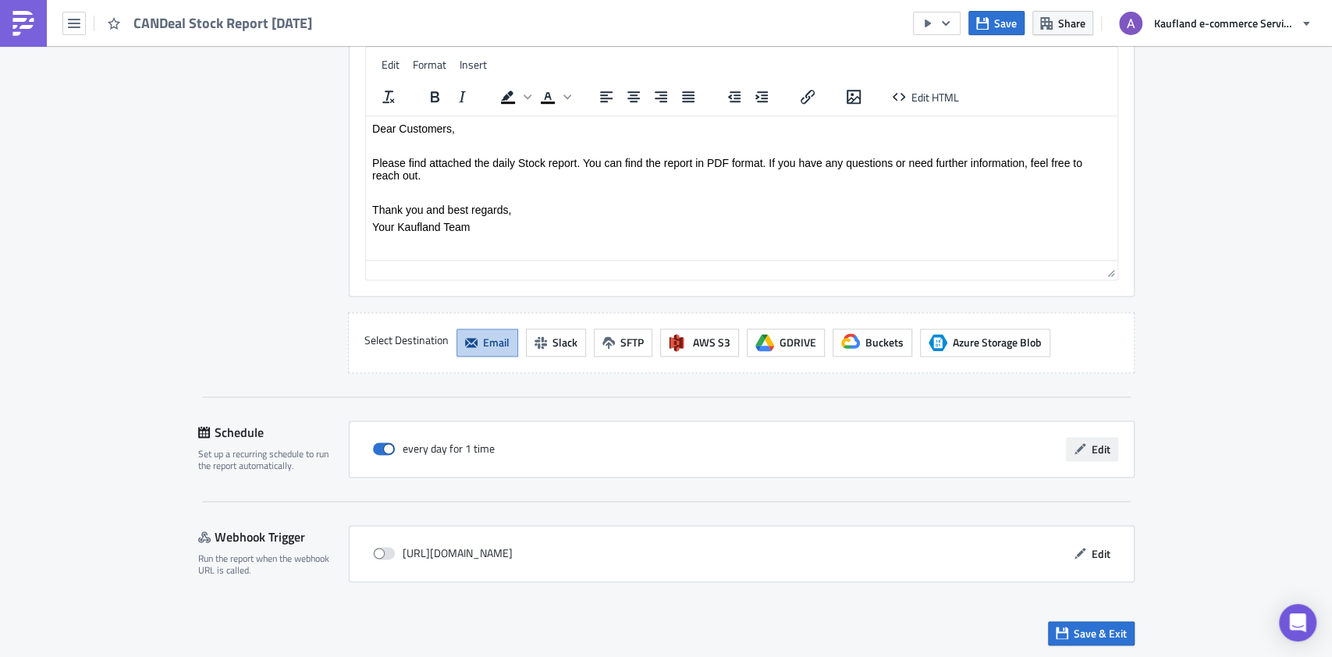
click at [1092, 441] on span "Edit" at bounding box center [1101, 449] width 19 height 16
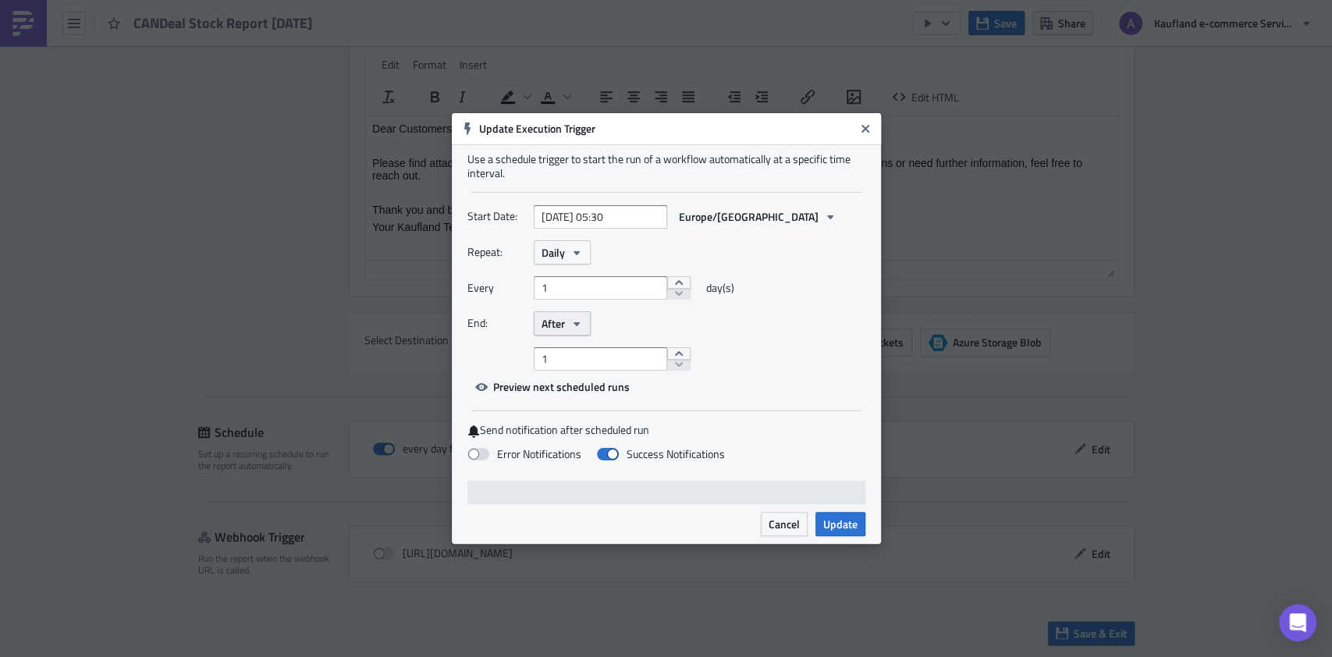
click at [564, 321] on span "After" at bounding box center [553, 323] width 23 height 16
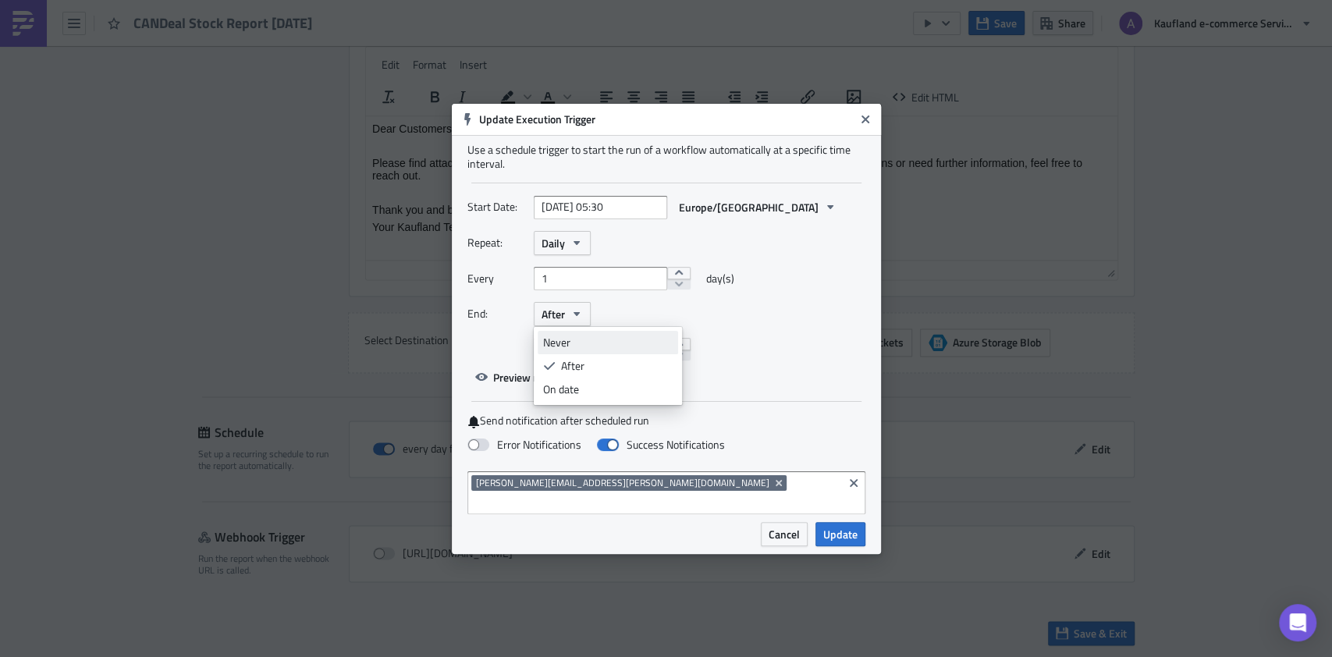
click at [567, 344] on div "Never" at bounding box center [608, 343] width 130 height 16
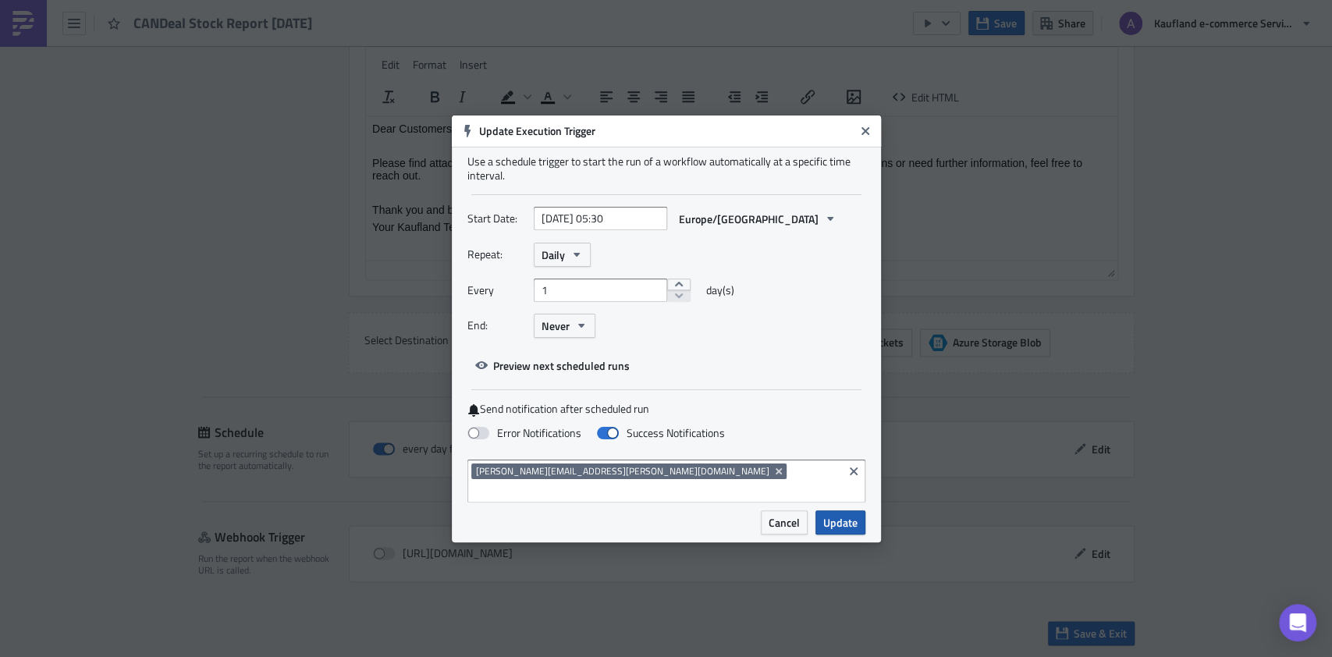
click at [836, 514] on span "Update" at bounding box center [840, 522] width 34 height 16
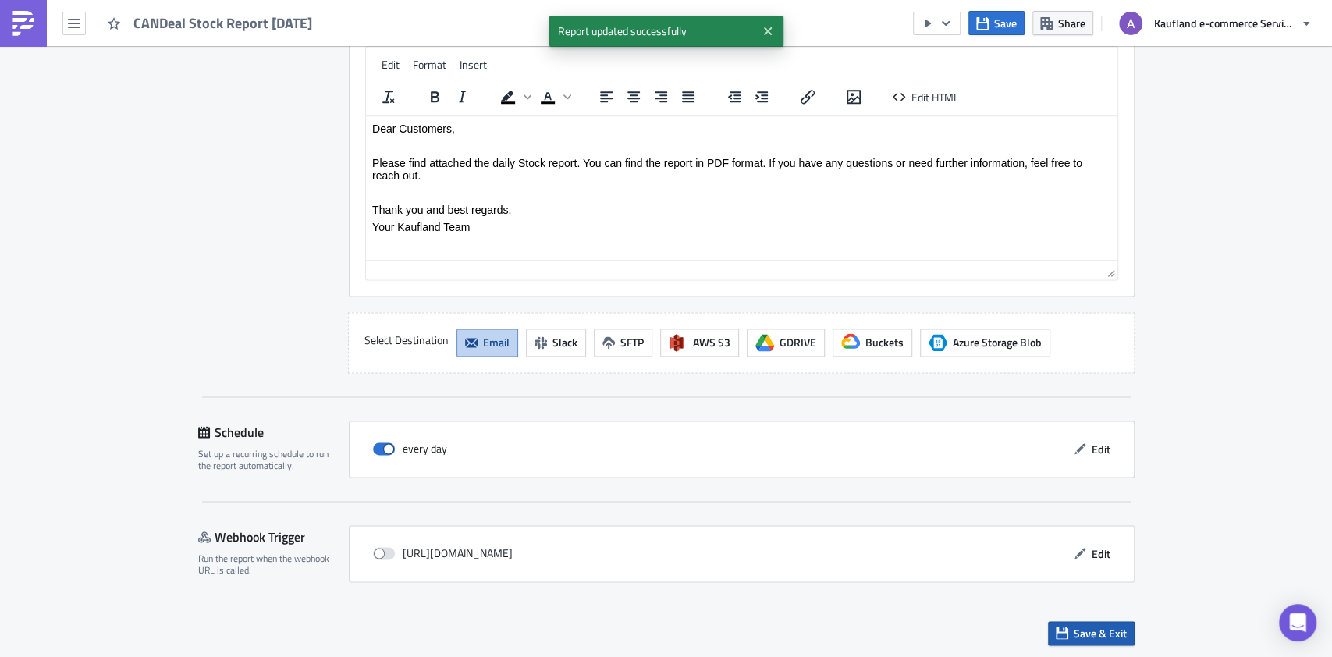
click at [1092, 634] on span "Save & Exit" at bounding box center [1100, 633] width 53 height 16
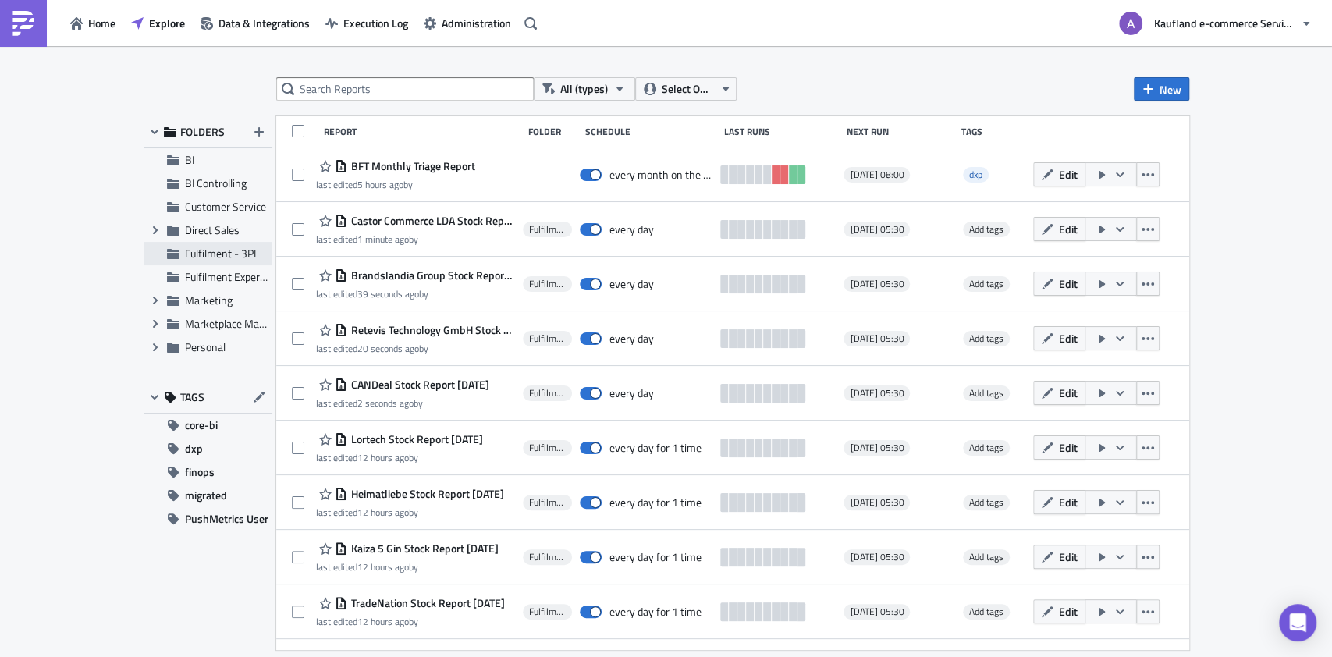
click at [199, 259] on span "Fulfilment - 3PL" at bounding box center [222, 253] width 74 height 16
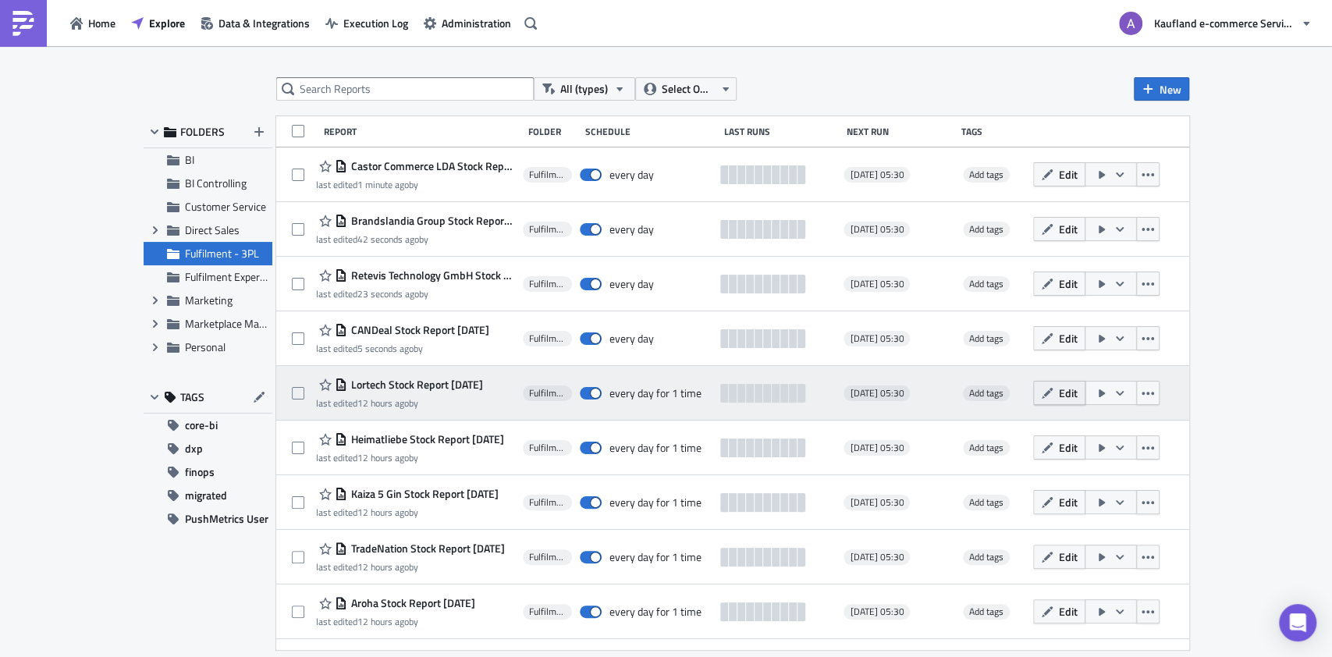
click at [1059, 396] on span "Edit" at bounding box center [1068, 393] width 19 height 16
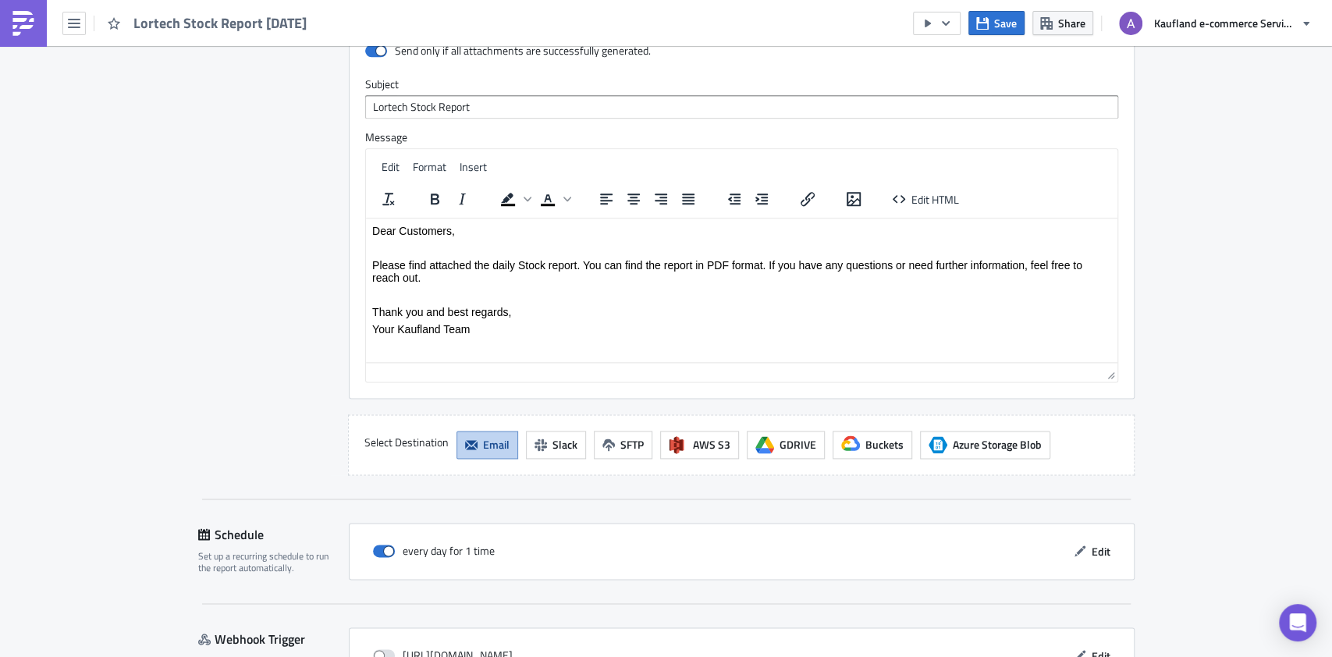
scroll to position [1327, 0]
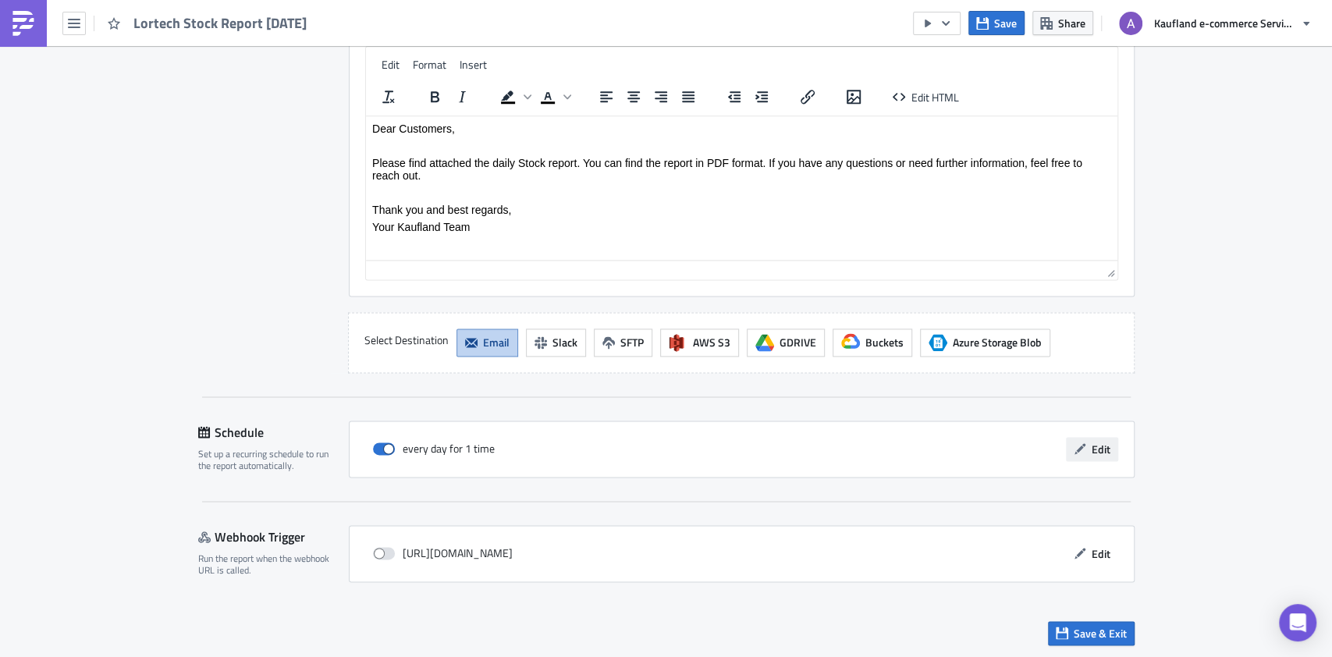
click at [1096, 450] on span "Edit" at bounding box center [1101, 449] width 19 height 16
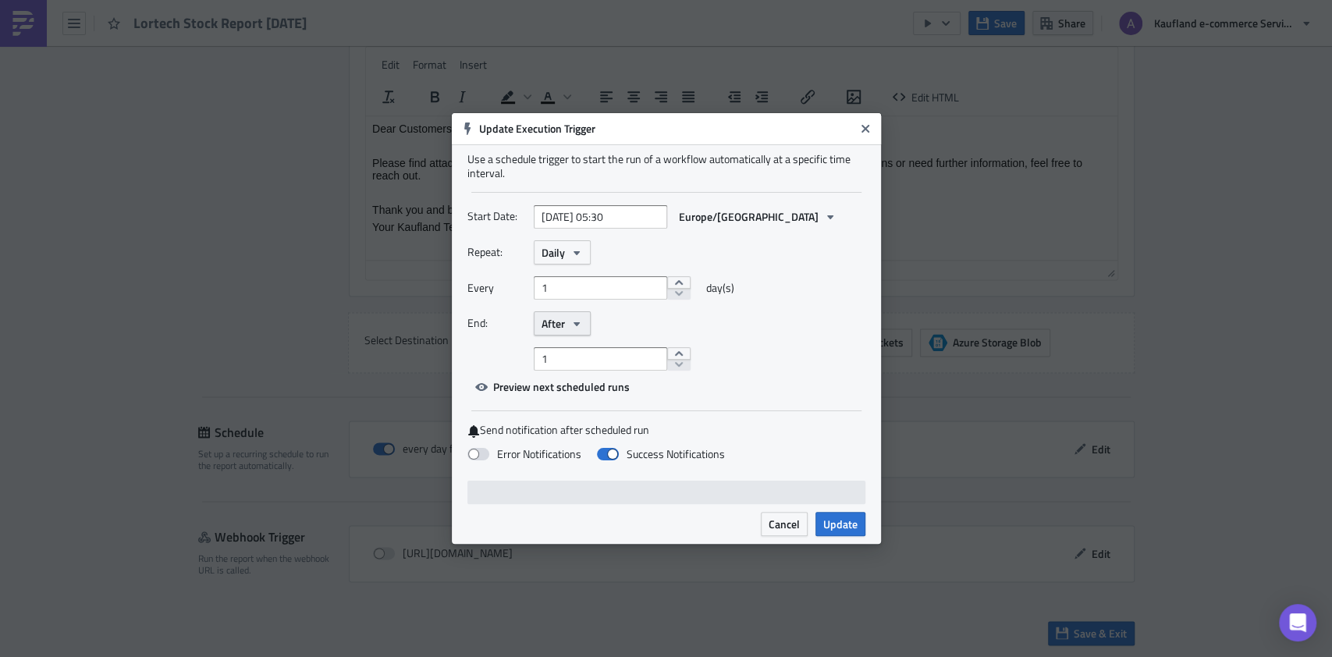
click at [567, 320] on button "After" at bounding box center [562, 323] width 57 height 24
click at [569, 341] on link "Never" at bounding box center [608, 351] width 140 height 23
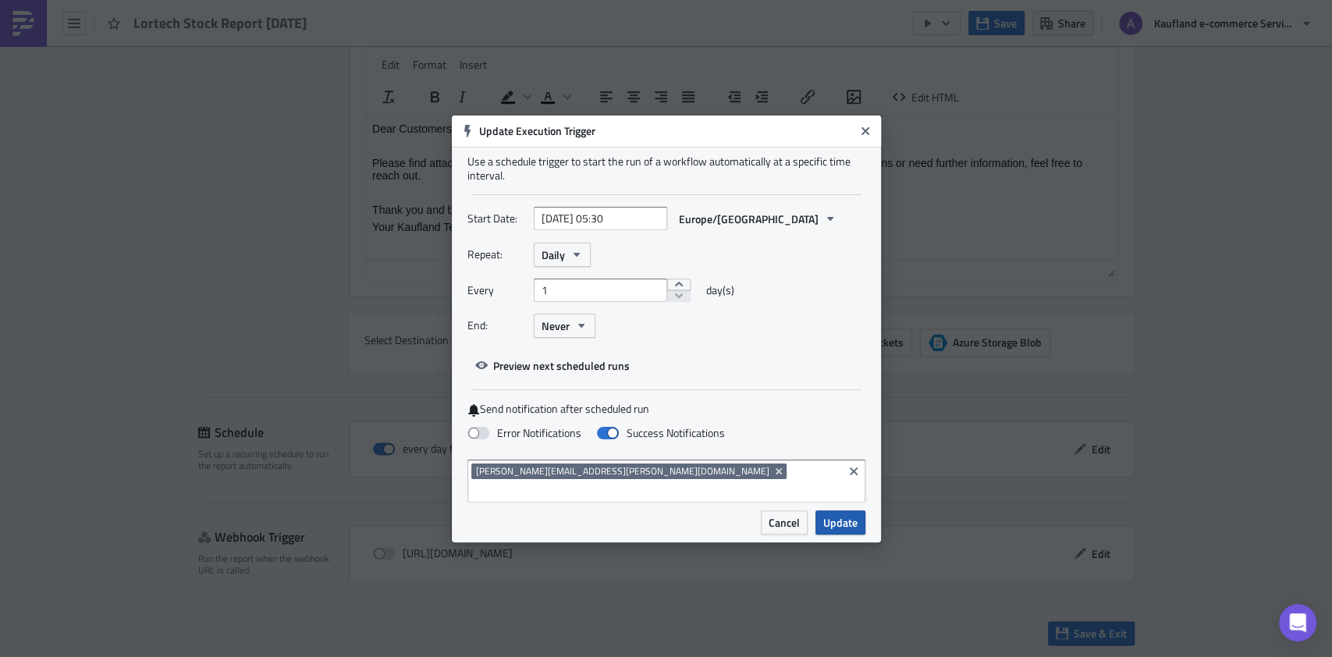
click at [843, 514] on span "Update" at bounding box center [840, 522] width 34 height 16
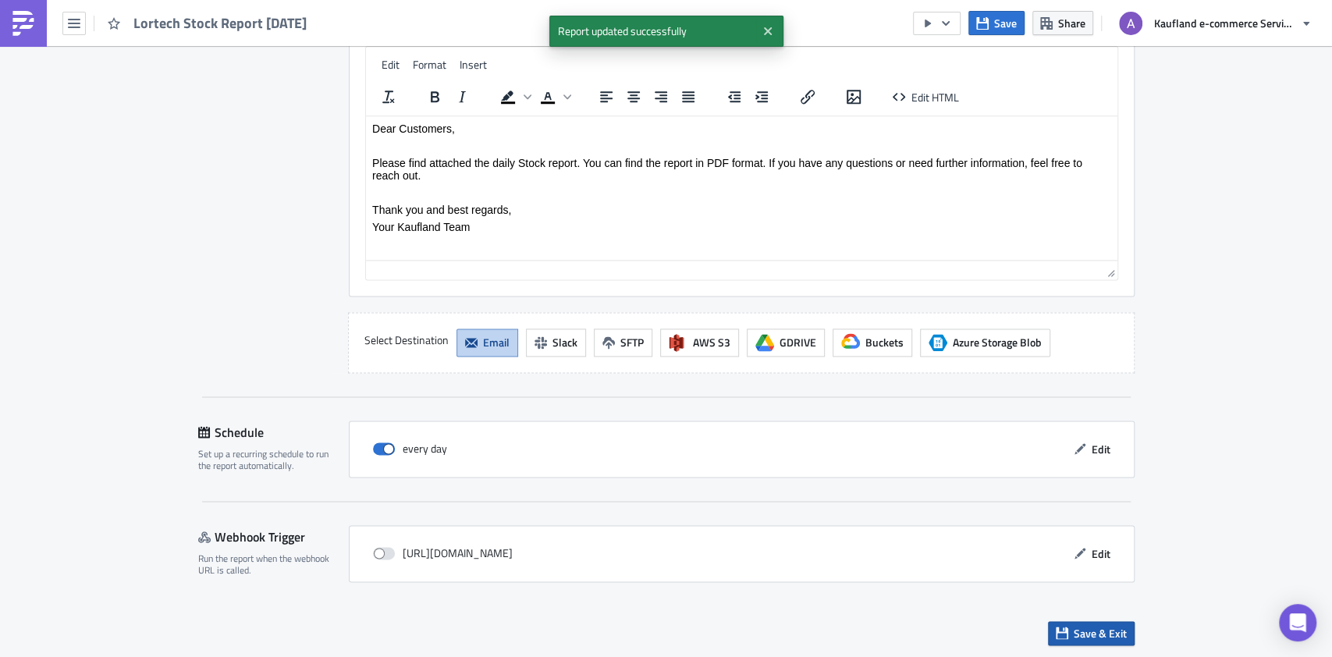
click at [1088, 625] on span "Save & Exit" at bounding box center [1100, 633] width 53 height 16
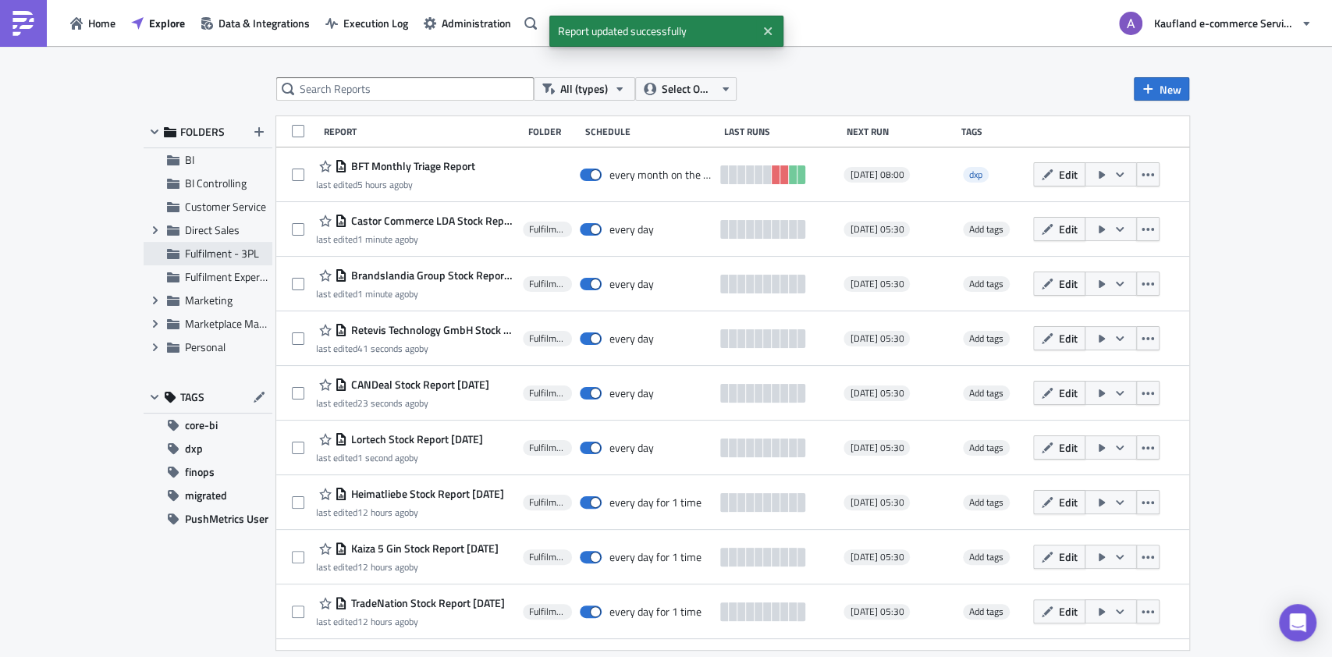
click at [231, 253] on span "Fulfilment - 3PL" at bounding box center [222, 253] width 74 height 16
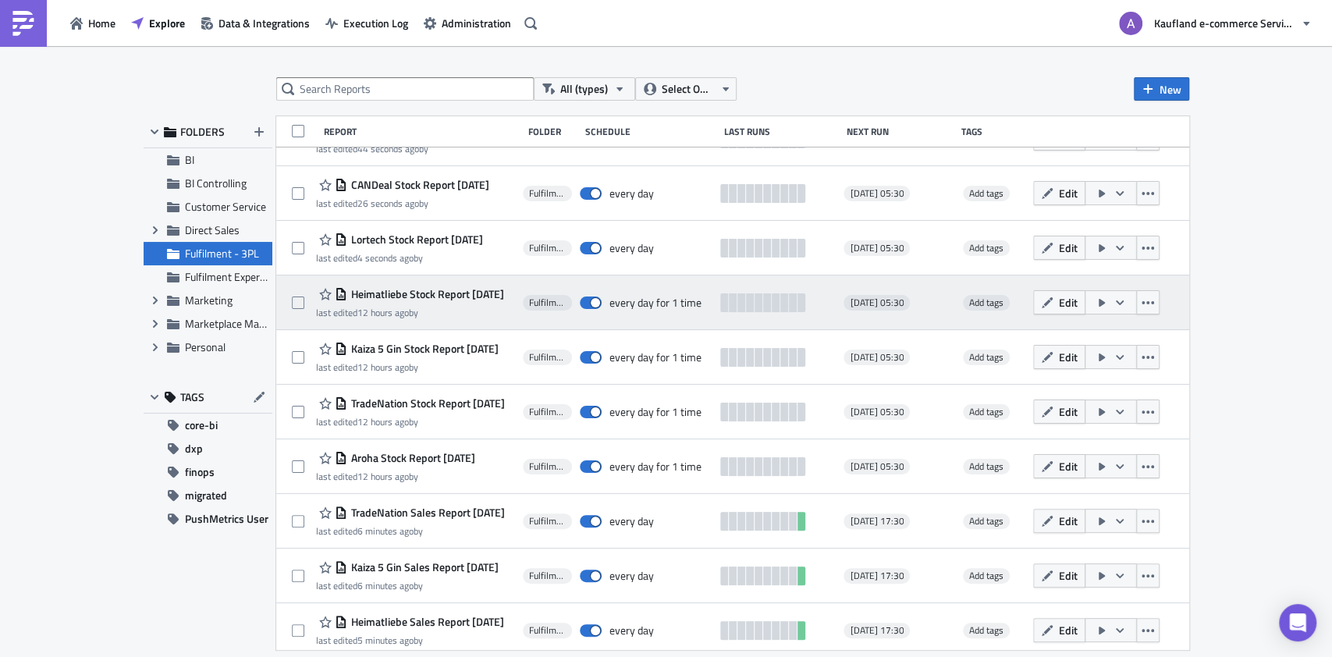
scroll to position [113, 0]
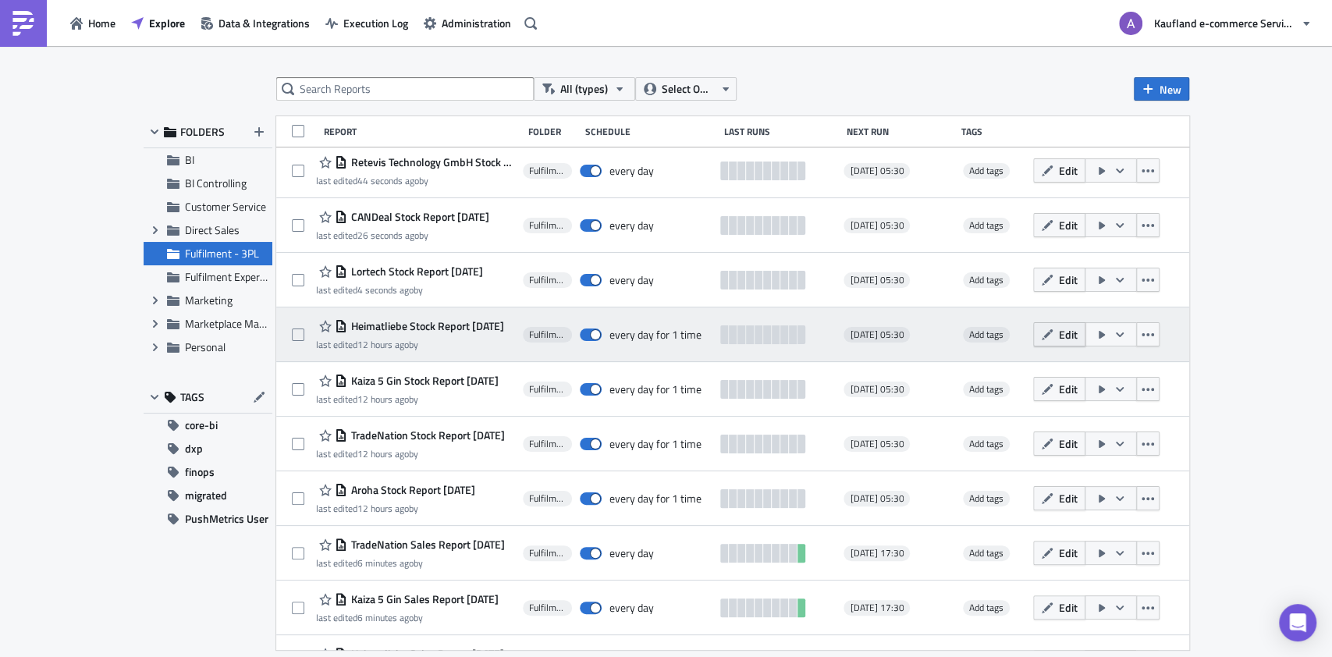
click at [1059, 336] on span "Edit" at bounding box center [1068, 334] width 19 height 16
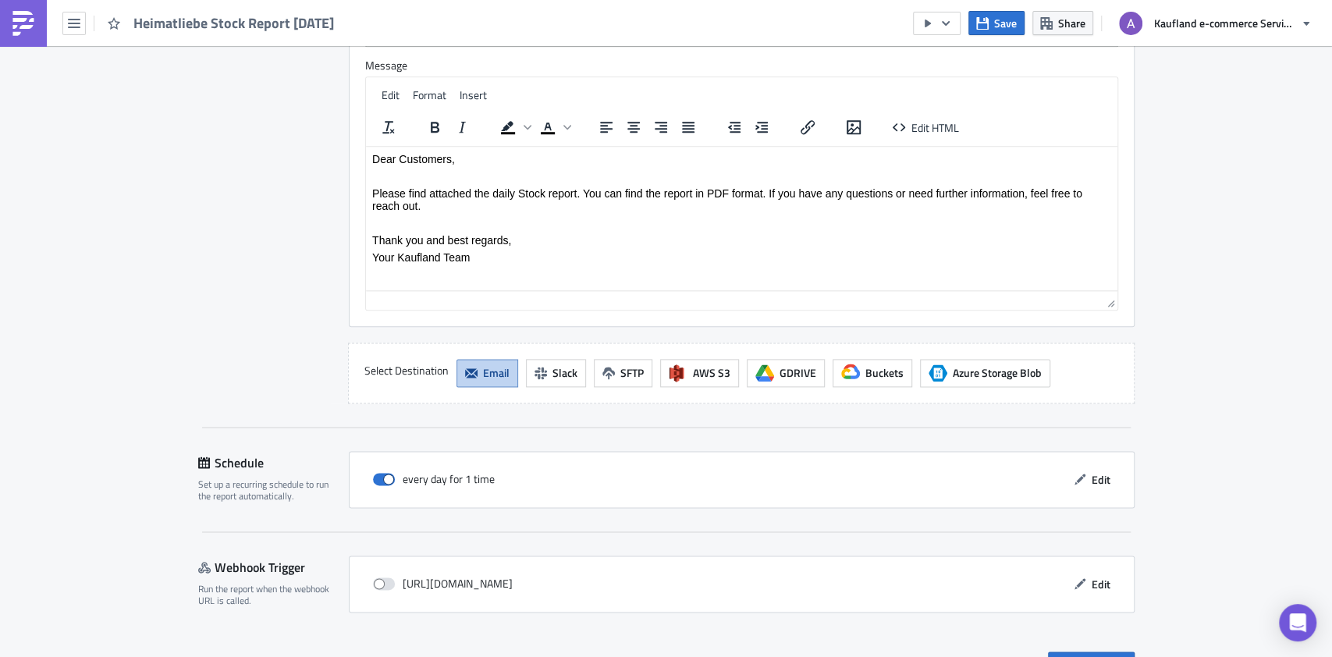
scroll to position [1235, 0]
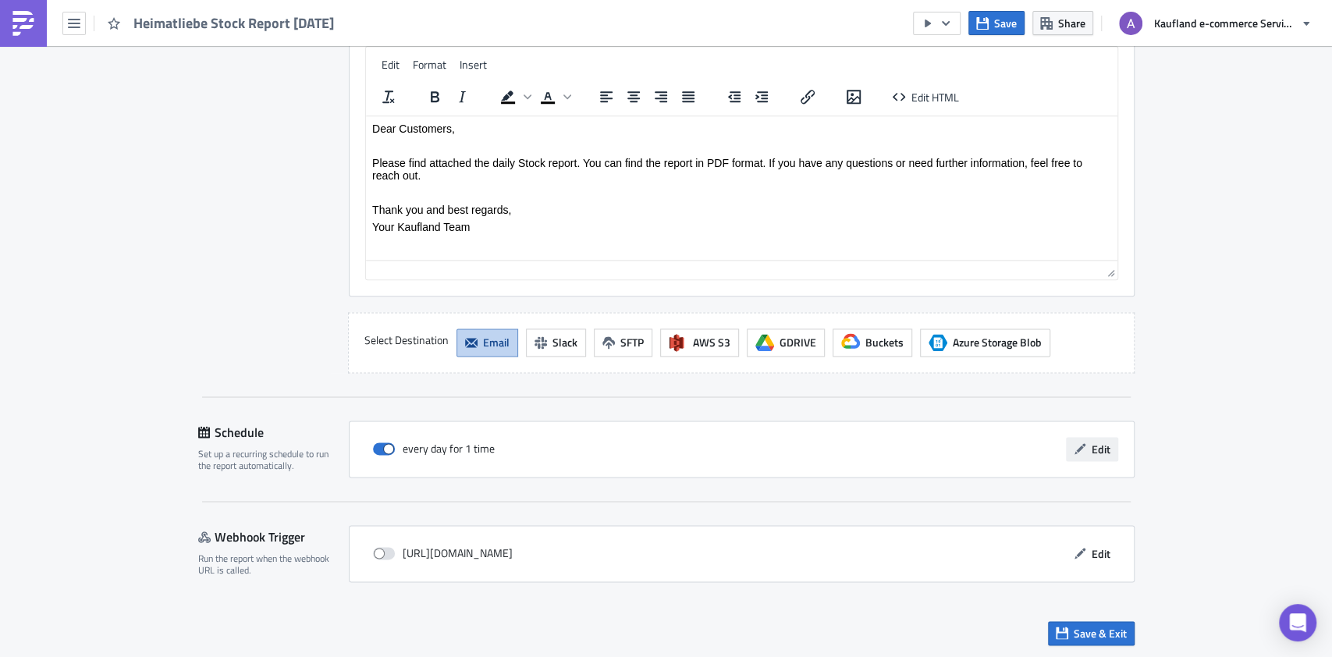
click at [1080, 453] on button "Edit" at bounding box center [1092, 449] width 52 height 24
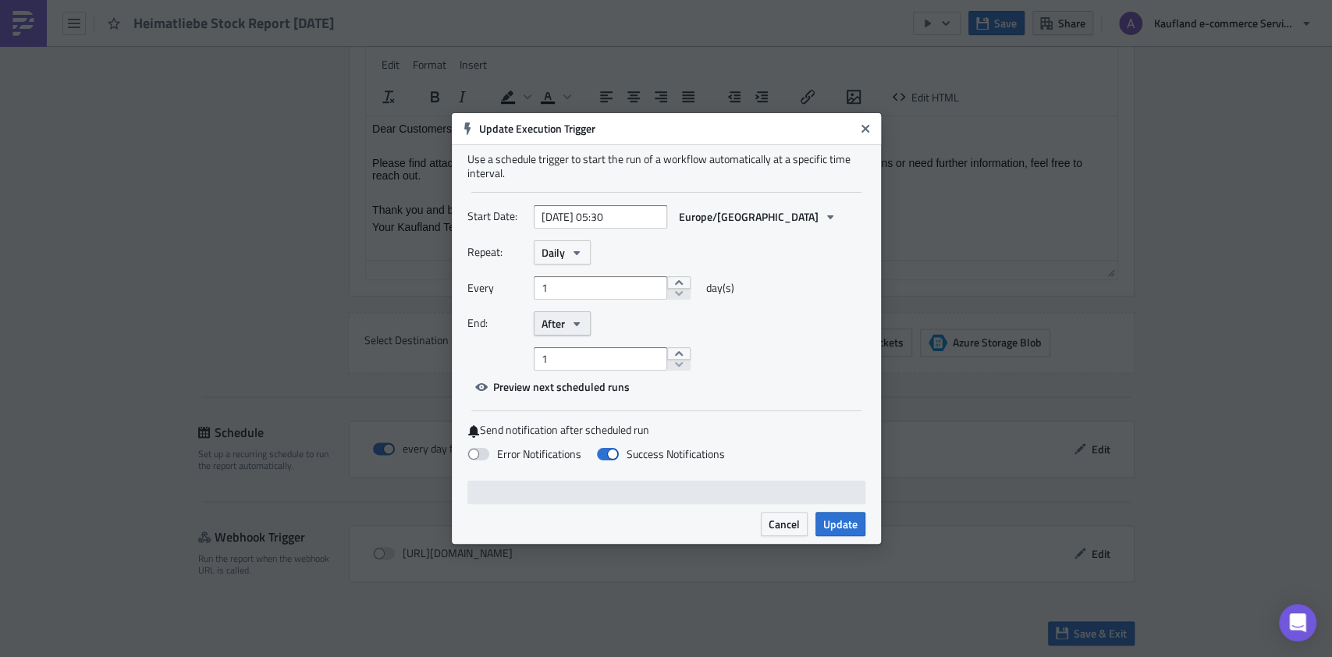
click at [571, 328] on icon "button" at bounding box center [576, 324] width 12 height 12
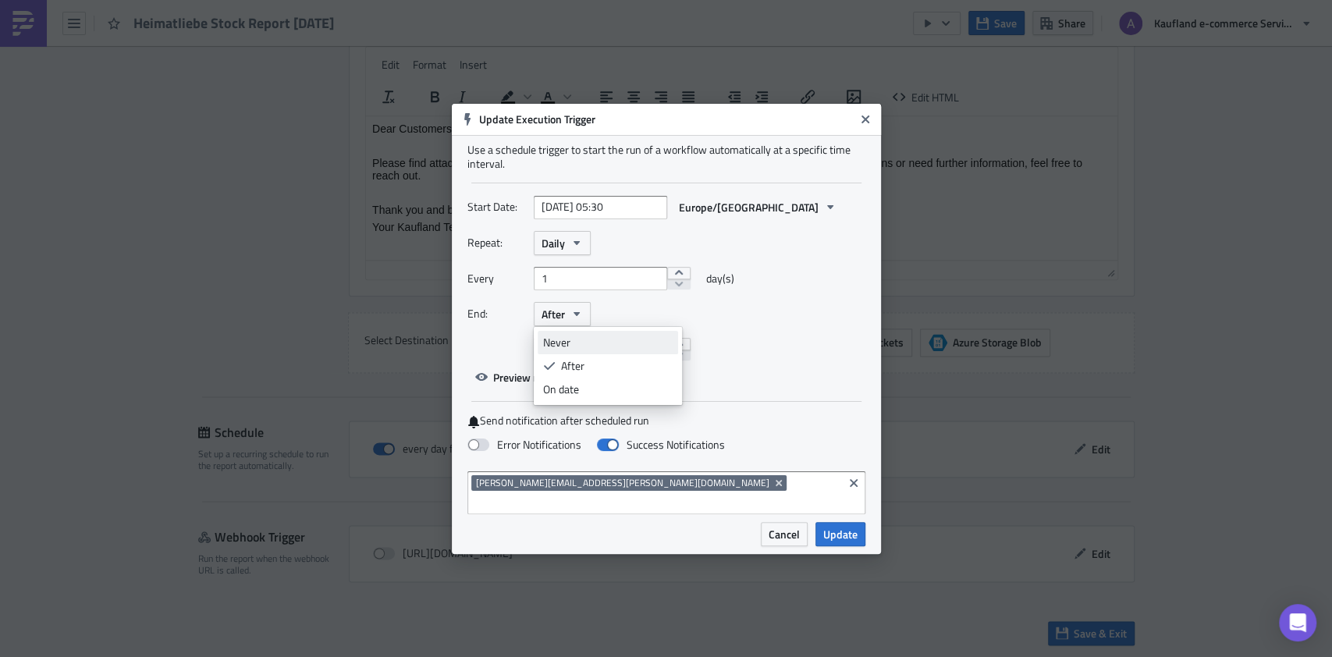
click at [577, 350] on div "Never" at bounding box center [608, 343] width 130 height 16
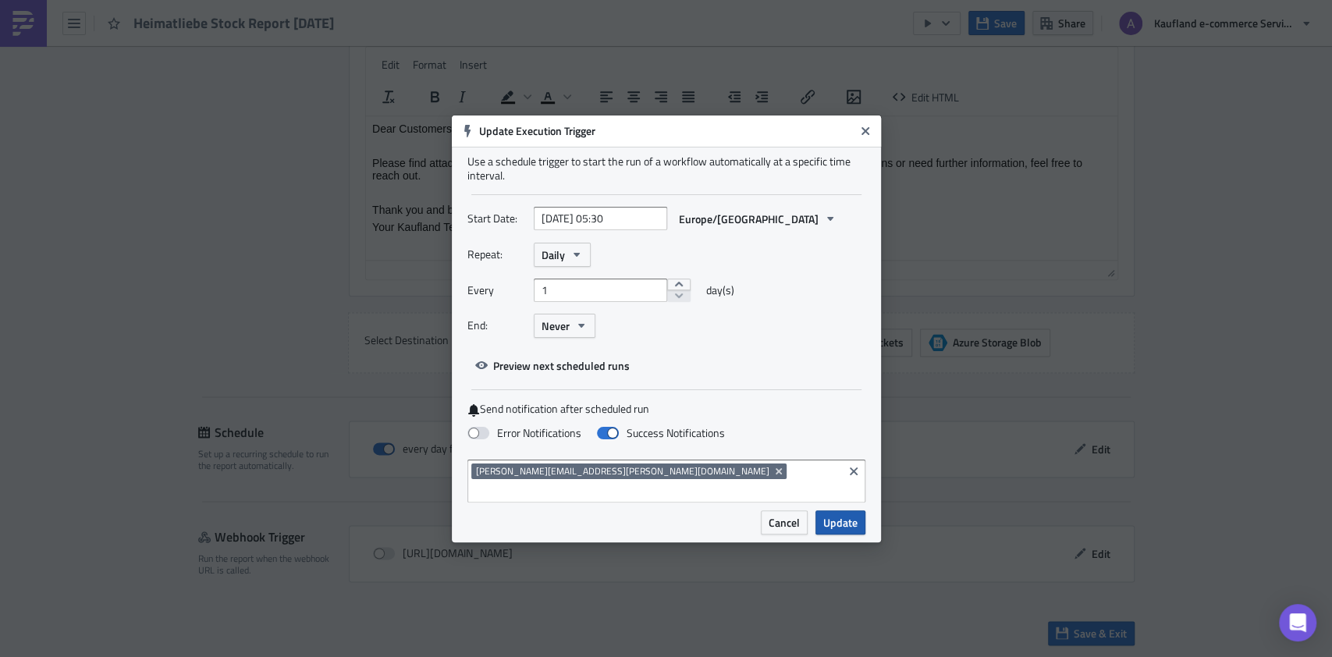
click at [839, 514] on span "Update" at bounding box center [840, 522] width 34 height 16
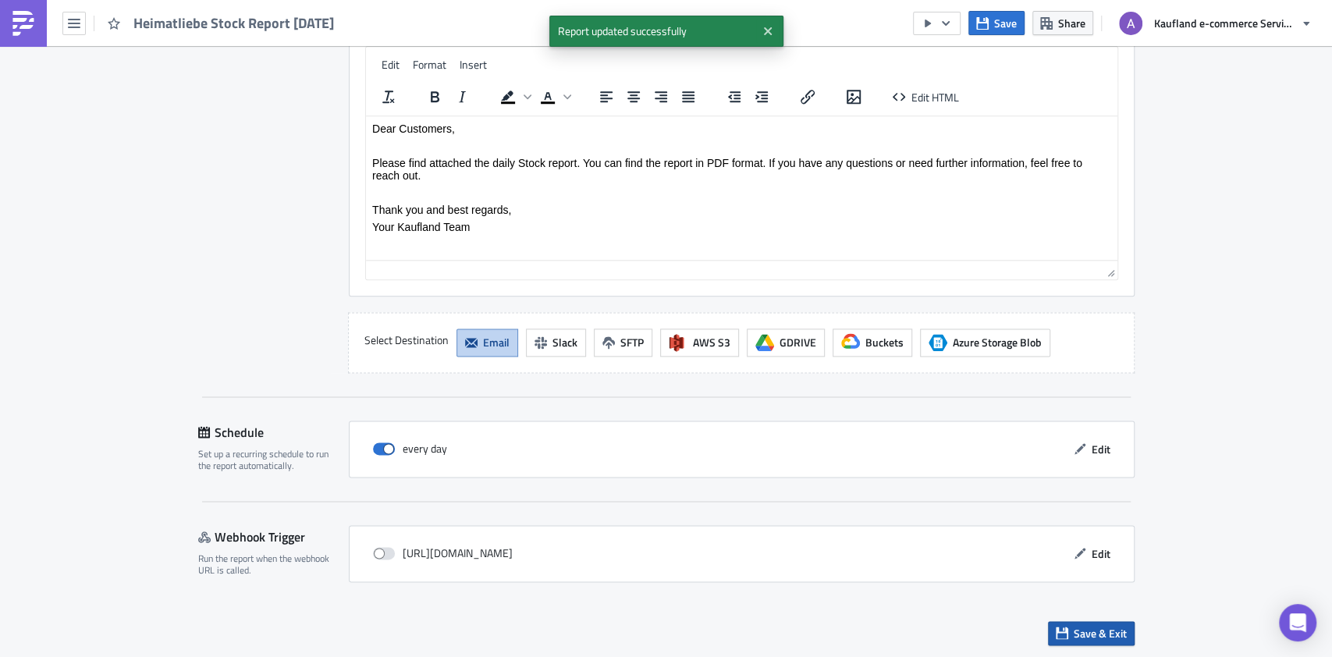
click at [1101, 625] on span "Save & Exit" at bounding box center [1100, 633] width 53 height 16
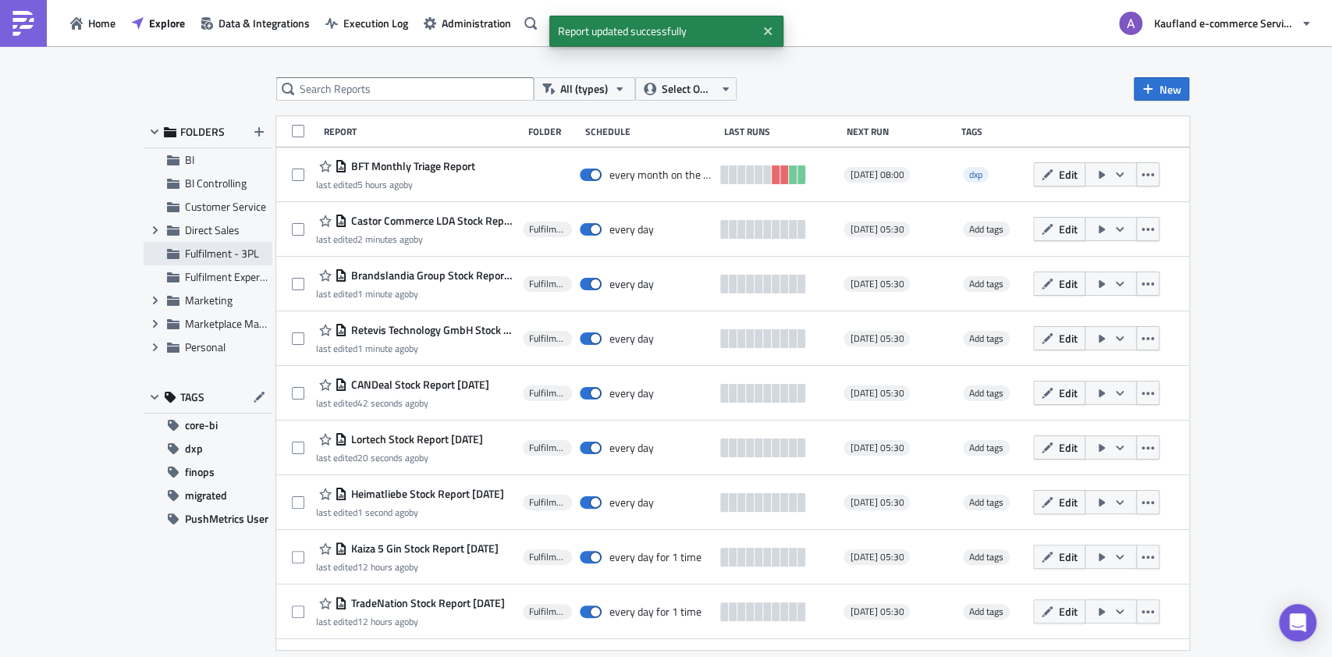
click at [217, 261] on div "Fulfilment - 3PL" at bounding box center [208, 253] width 129 height 23
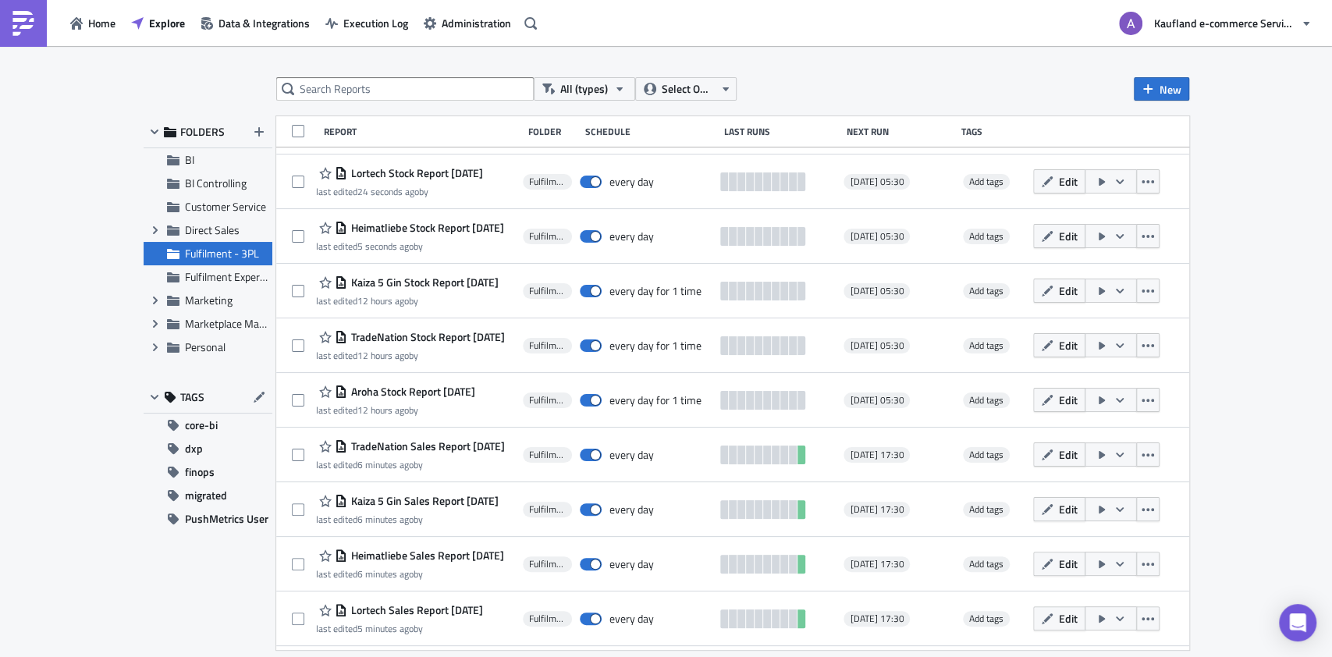
scroll to position [208, 0]
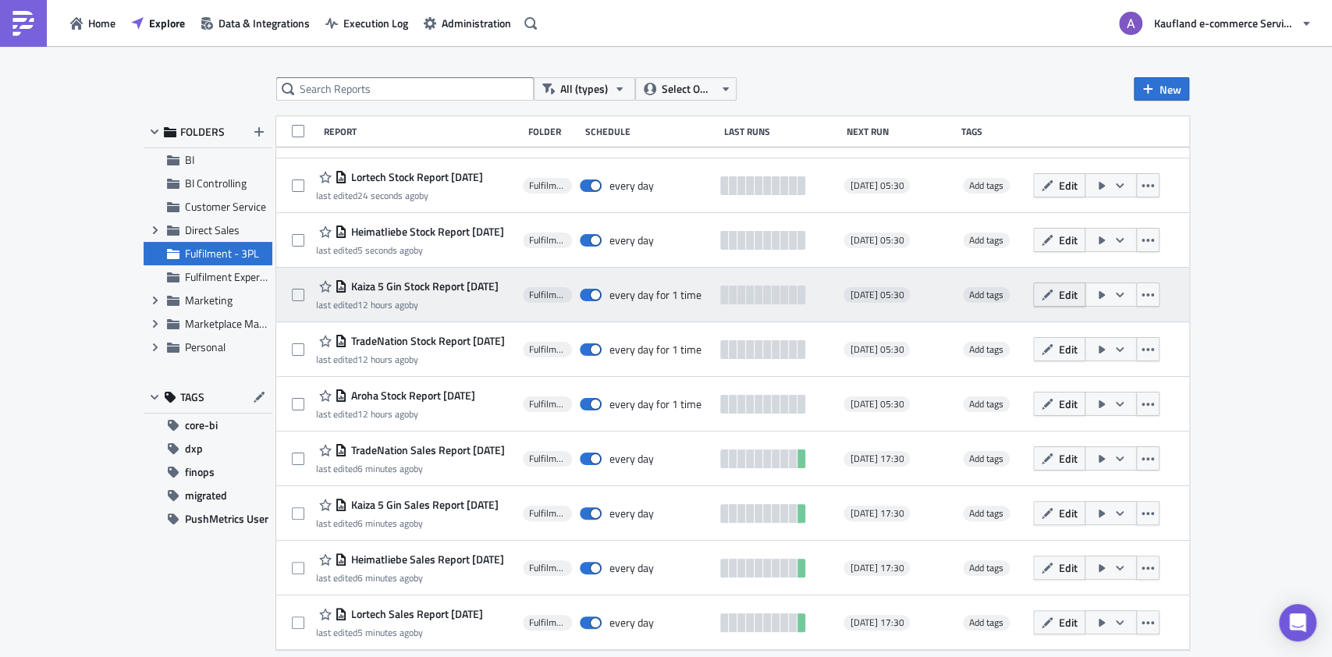
click at [1041, 295] on icon "button" at bounding box center [1047, 295] width 12 height 12
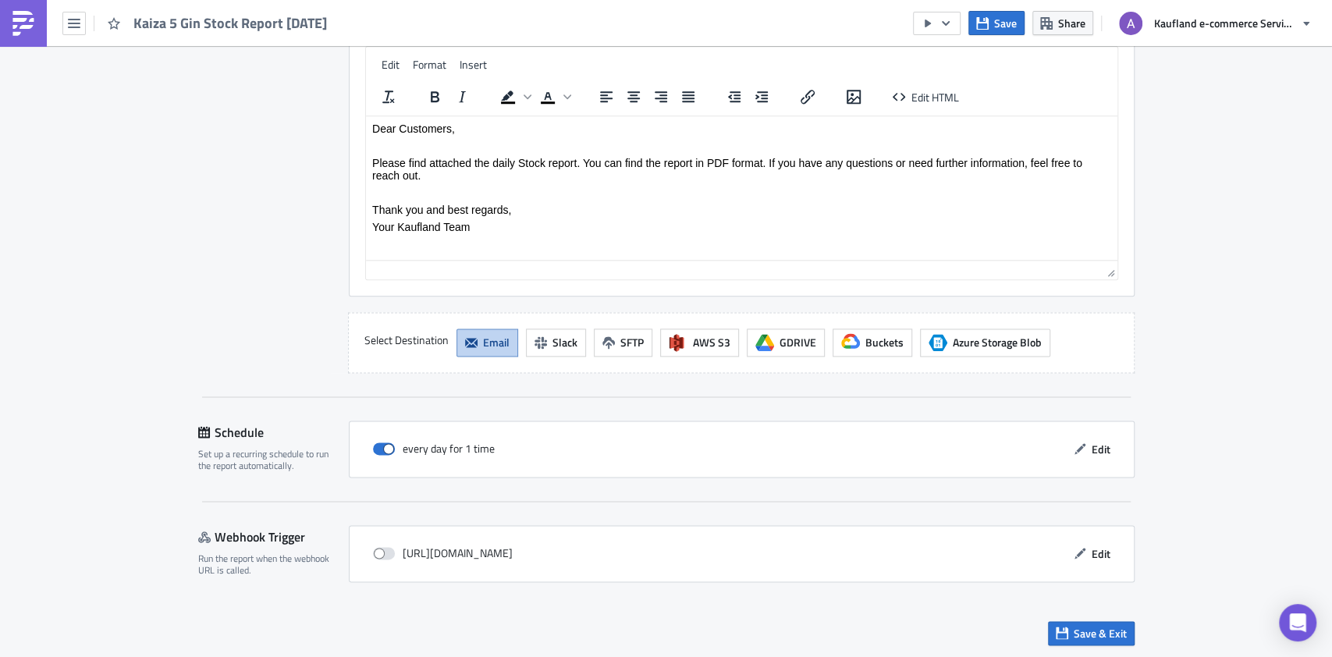
scroll to position [1327, 0]
click at [1103, 440] on button "Edit" at bounding box center [1092, 449] width 52 height 24
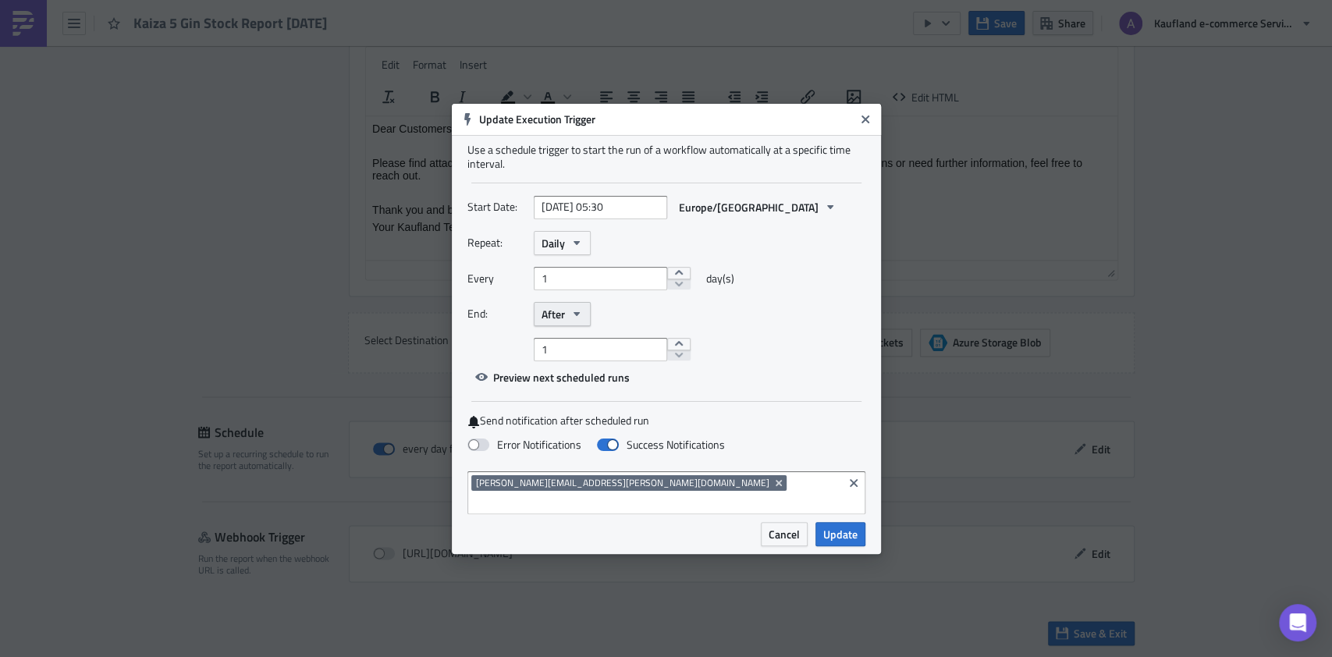
click at [568, 326] on button "After" at bounding box center [562, 314] width 57 height 24
click at [564, 345] on div "Never" at bounding box center [608, 343] width 130 height 16
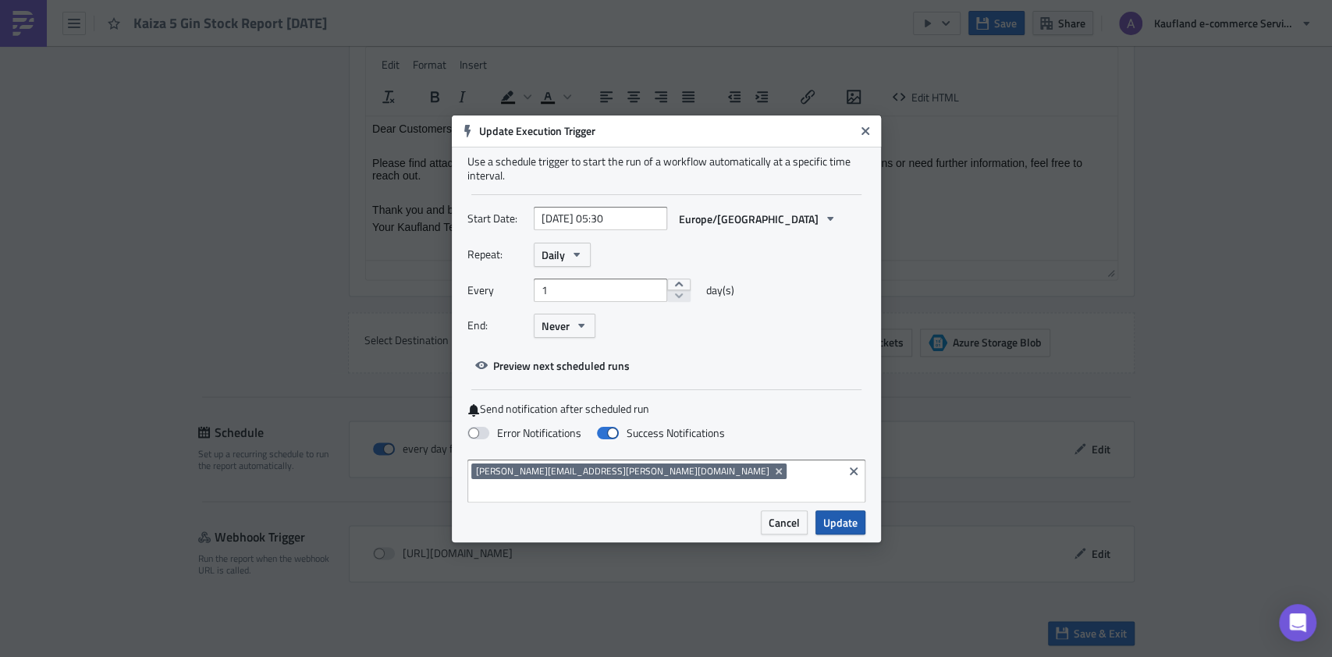
click at [833, 514] on span "Update" at bounding box center [840, 522] width 34 height 16
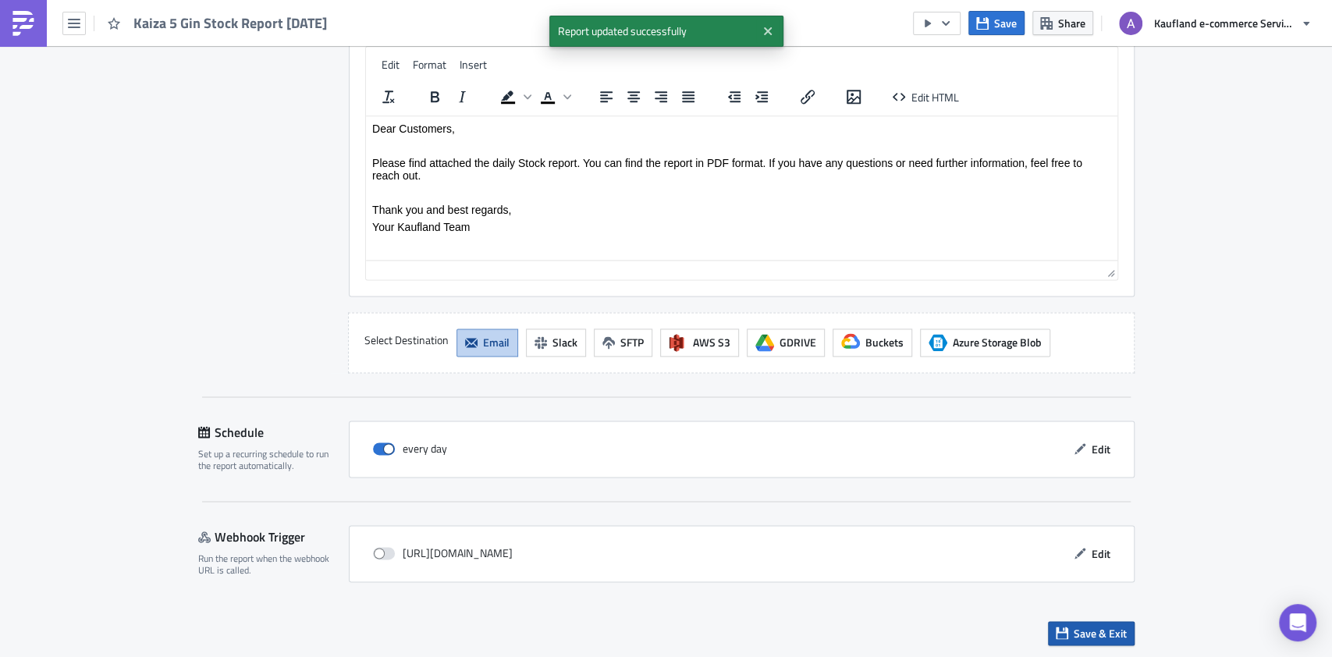
click at [1082, 625] on span "Save & Exit" at bounding box center [1100, 633] width 53 height 16
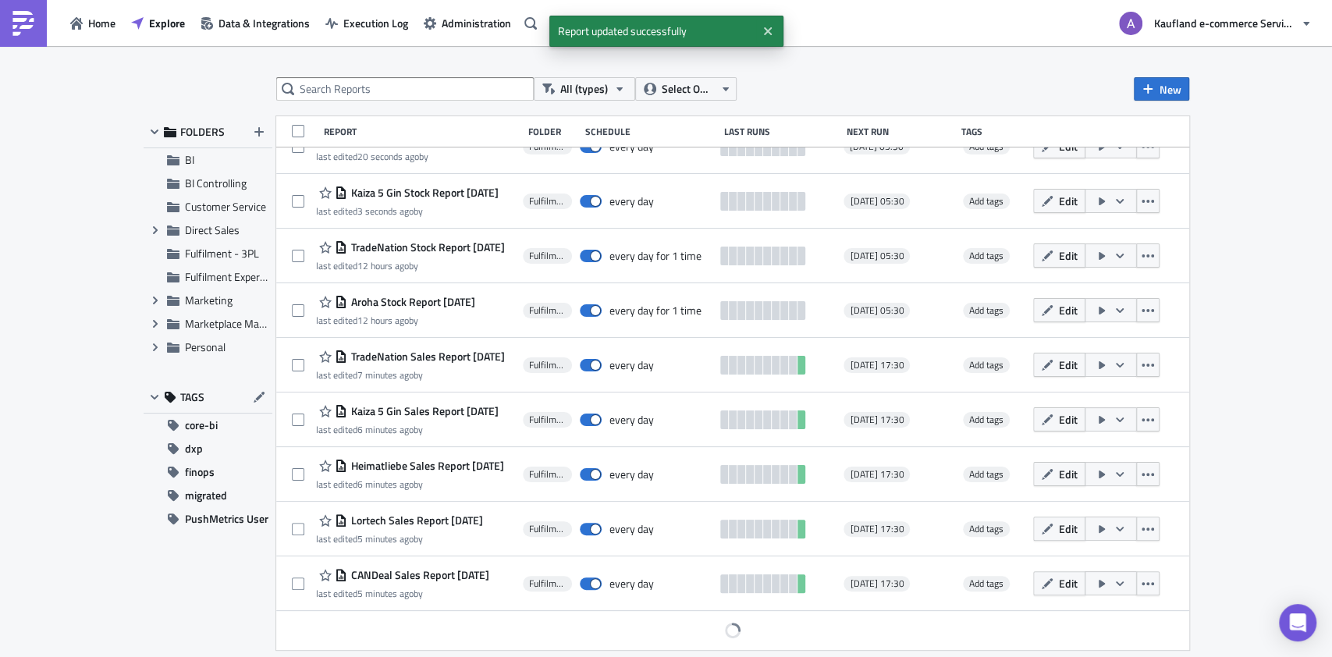
scroll to position [282, 0]
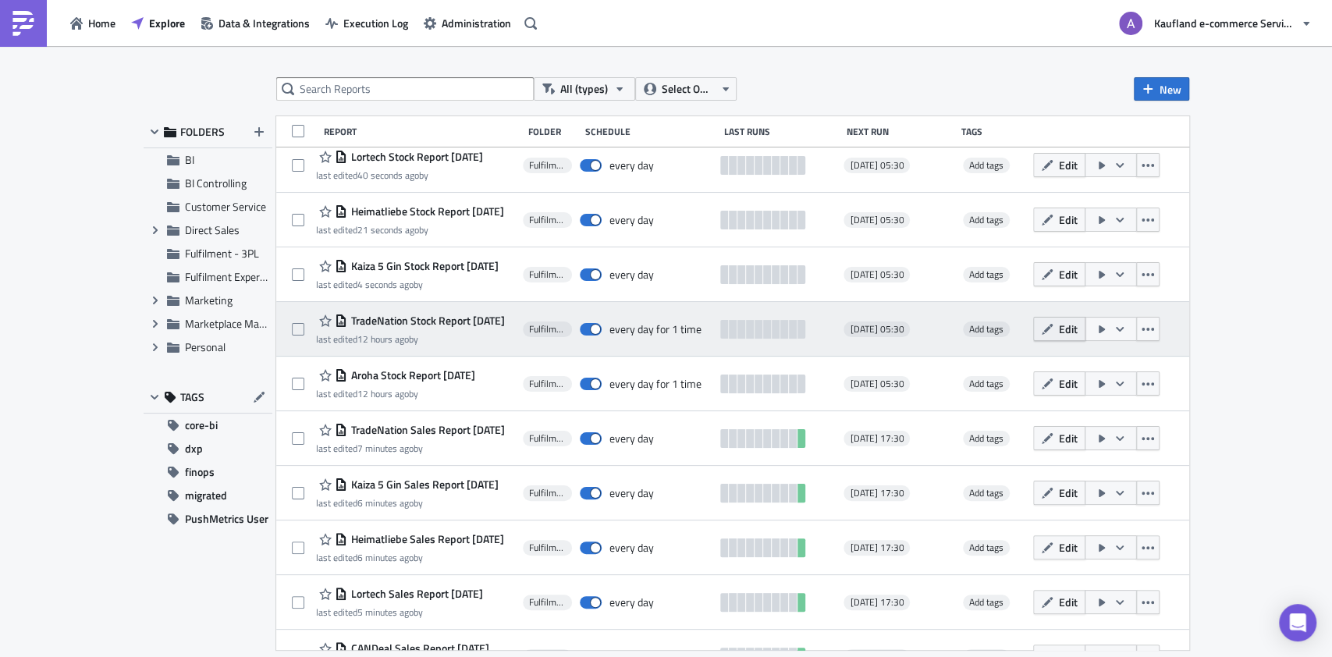
click at [1059, 324] on span "Edit" at bounding box center [1068, 329] width 19 height 16
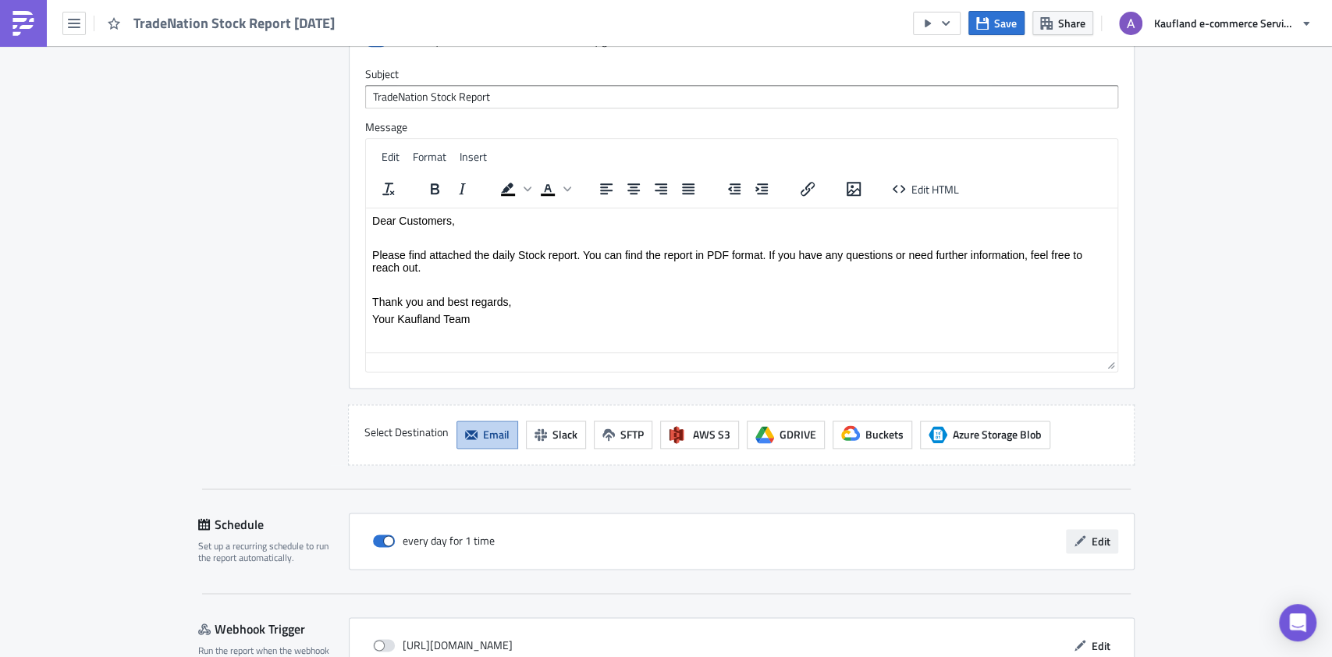
scroll to position [1327, 0]
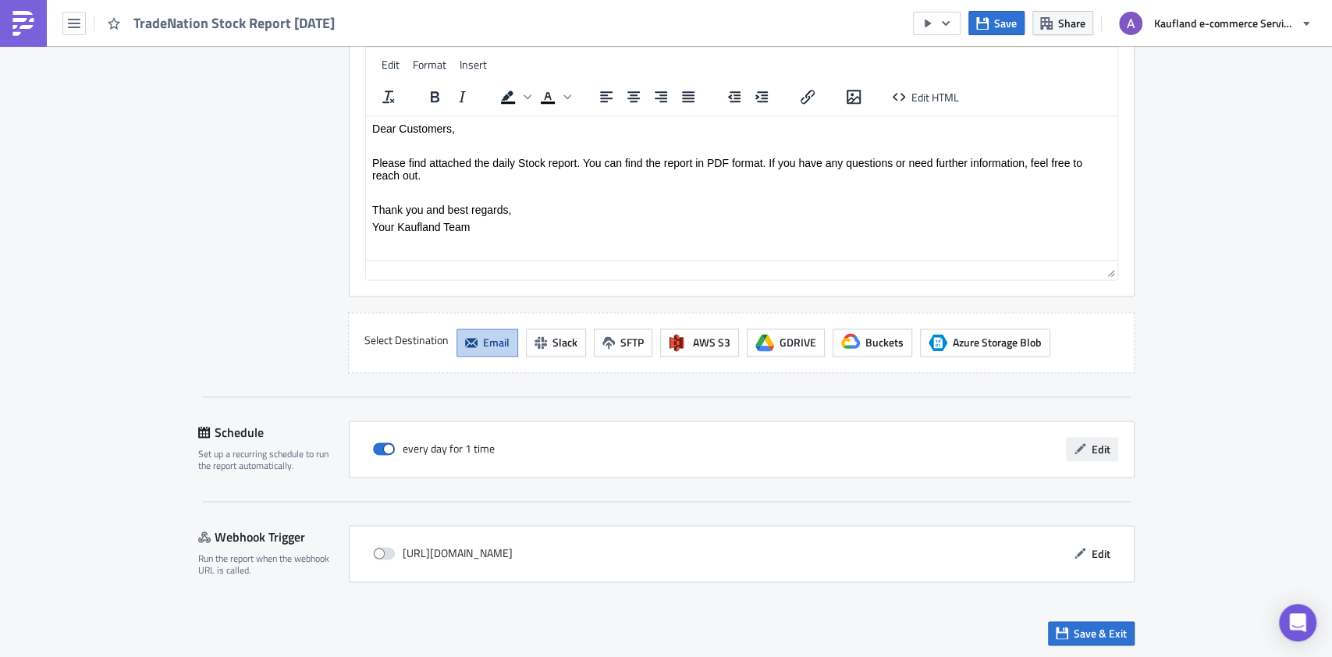
click at [1106, 453] on button "Edit" at bounding box center [1092, 449] width 52 height 24
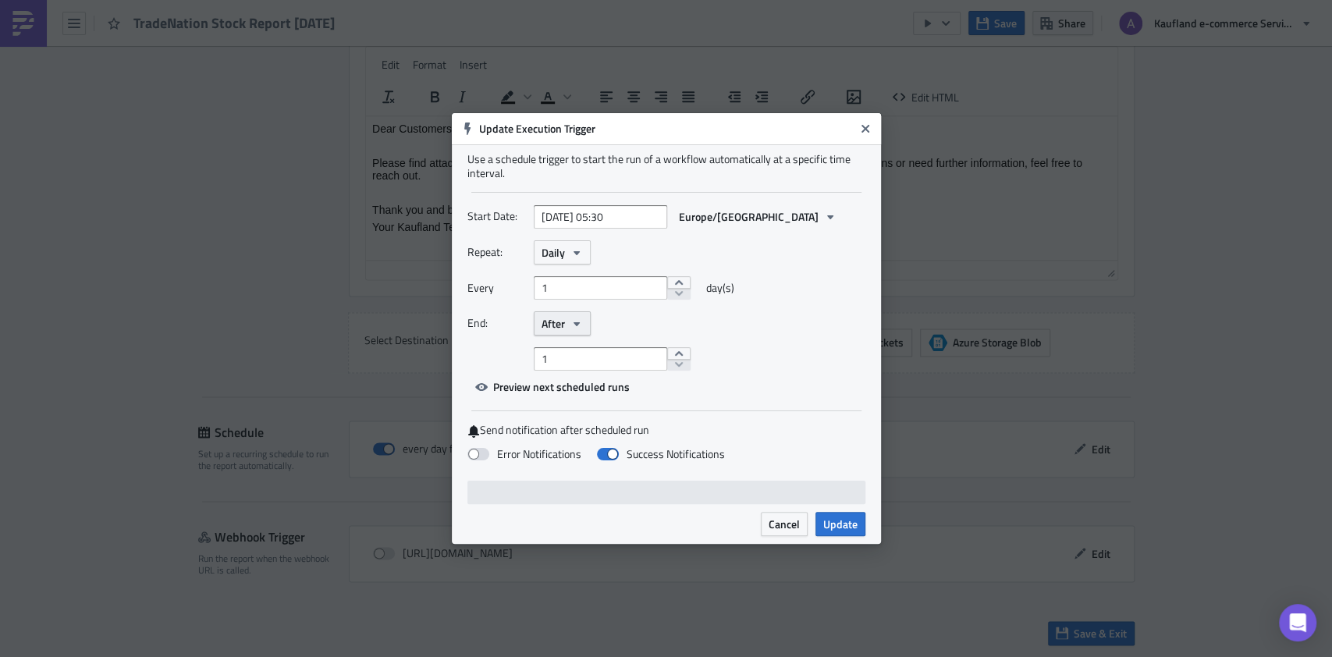
click at [566, 326] on button "After" at bounding box center [562, 323] width 57 height 24
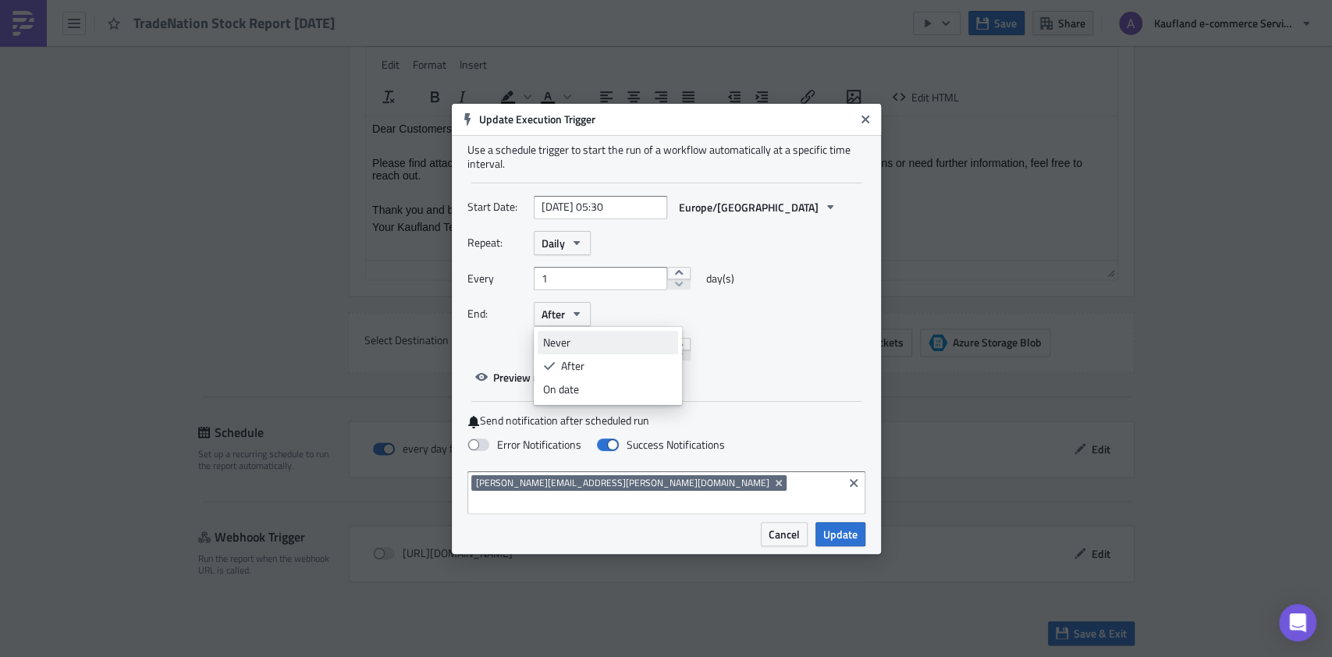
click at [570, 350] on div "Never" at bounding box center [608, 343] width 130 height 16
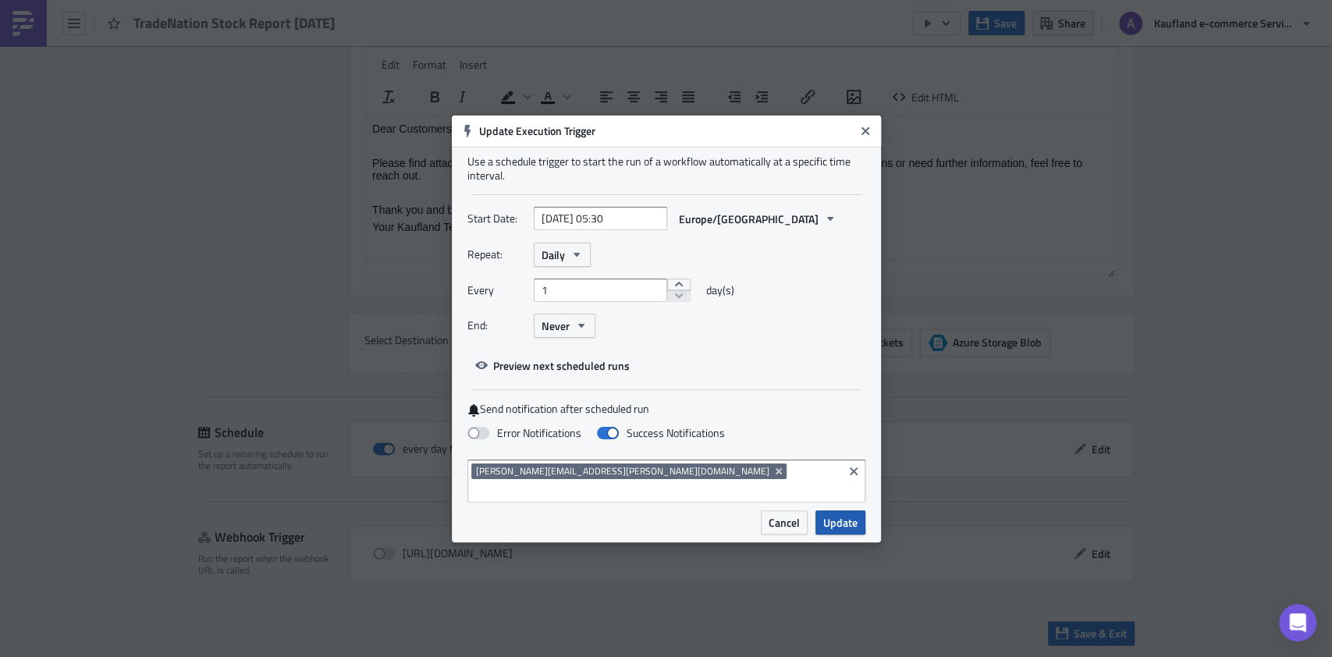
click at [836, 520] on span "Update" at bounding box center [840, 522] width 34 height 16
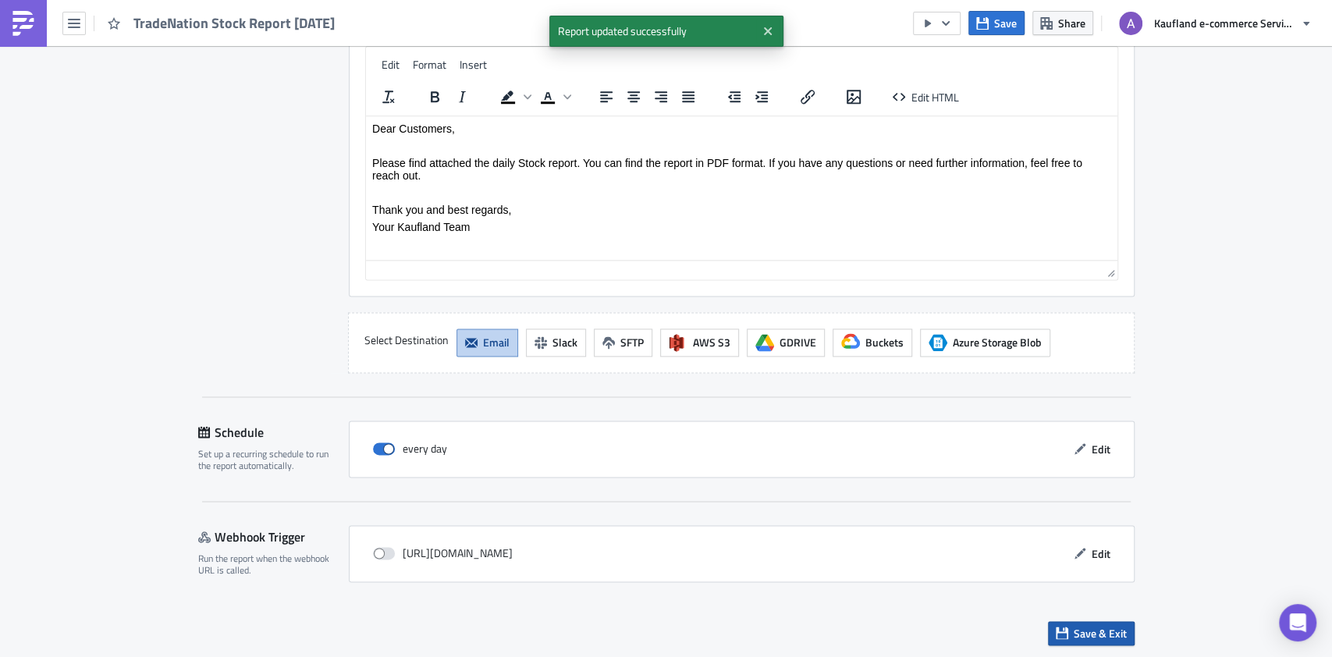
click at [1092, 632] on span "Save & Exit" at bounding box center [1100, 633] width 53 height 16
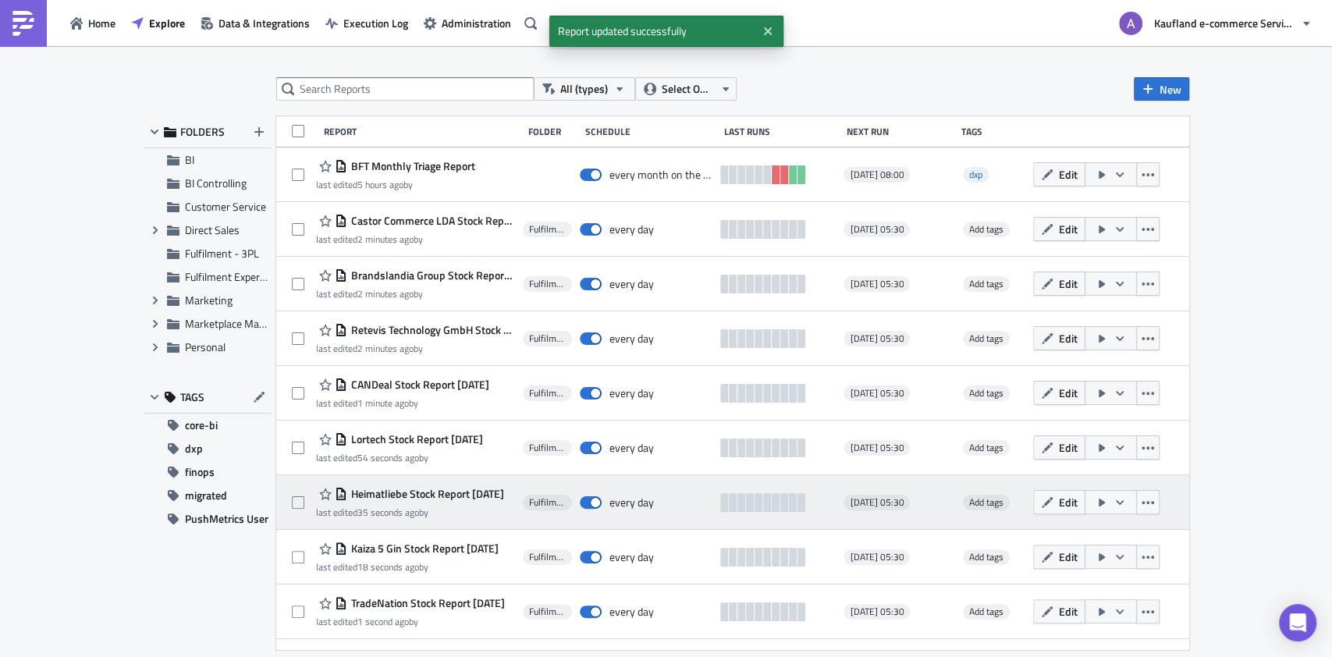
scroll to position [356, 0]
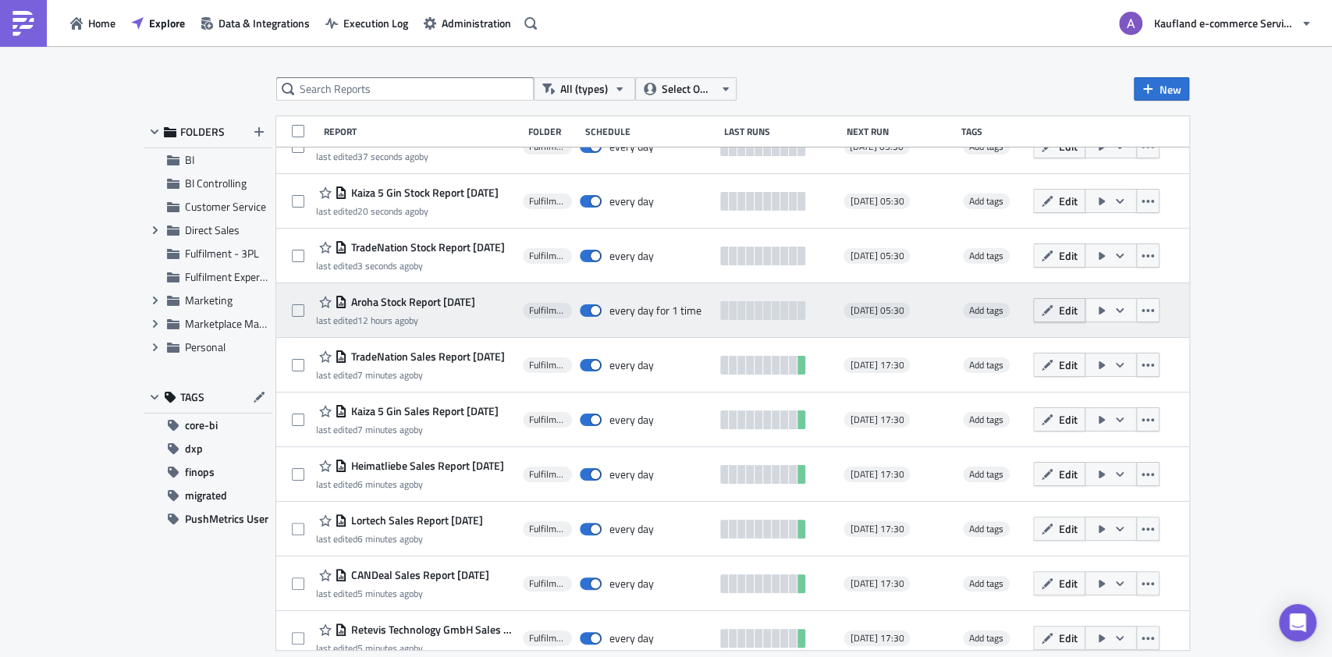
click at [1059, 314] on span "Edit" at bounding box center [1068, 310] width 19 height 16
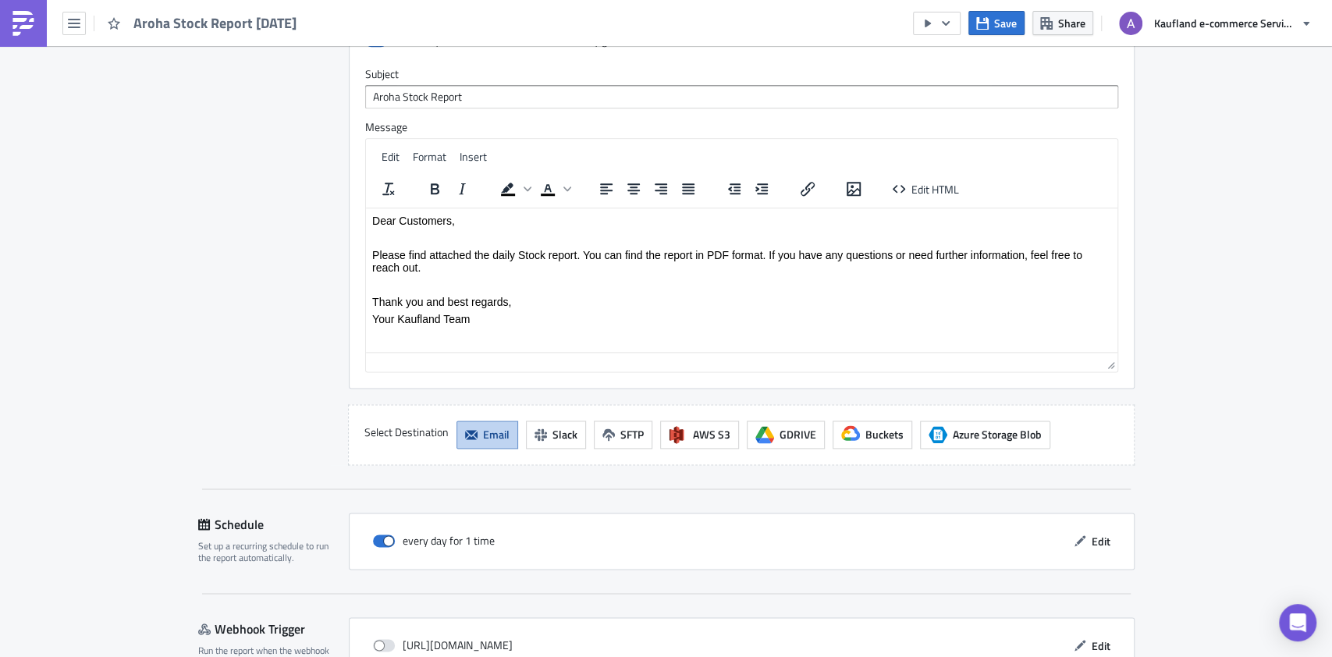
scroll to position [1327, 0]
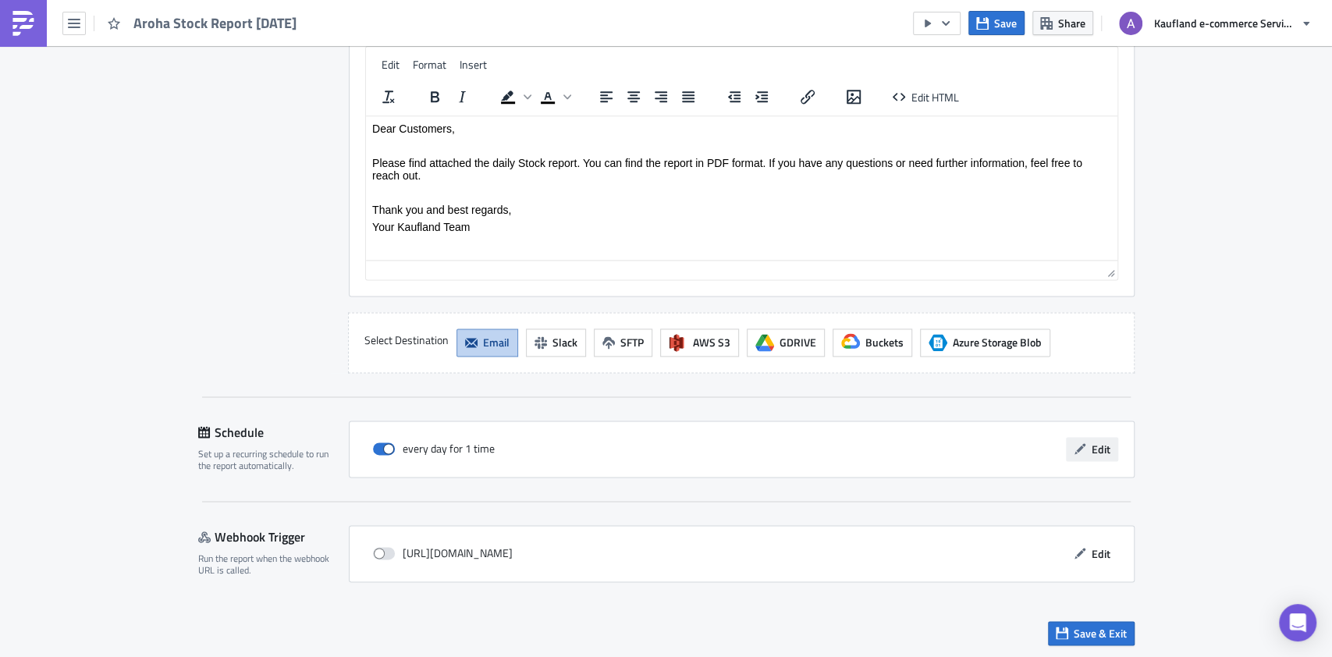
click at [1080, 437] on button "Edit" at bounding box center [1092, 449] width 52 height 24
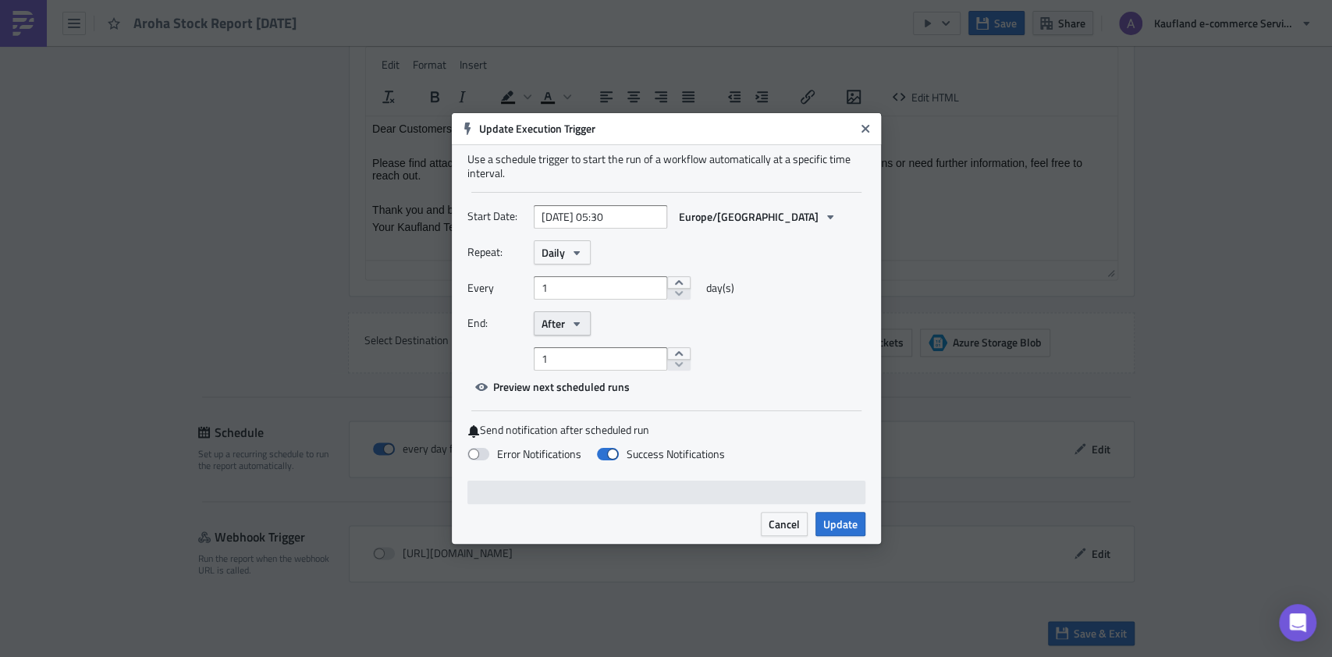
click at [550, 320] on span "After" at bounding box center [553, 323] width 23 height 16
click at [567, 344] on div "Never" at bounding box center [608, 352] width 130 height 16
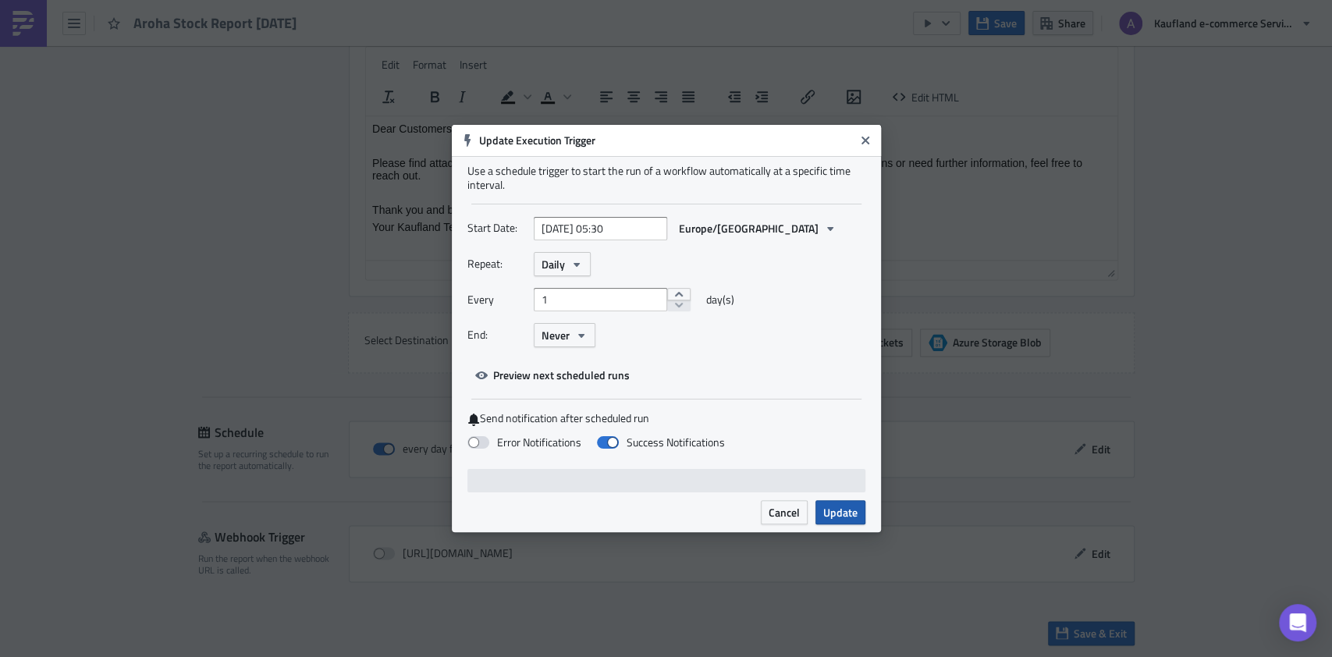
click at [833, 510] on span "Update" at bounding box center [840, 512] width 34 height 16
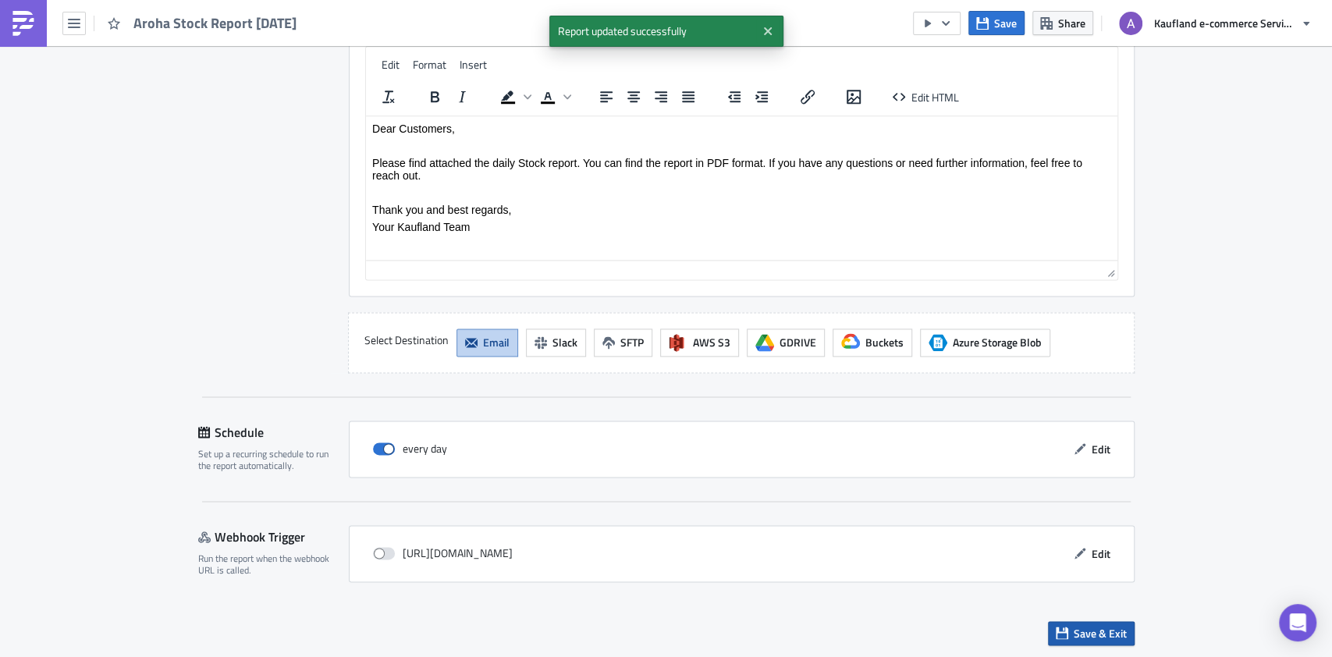
click at [1074, 627] on span "Save & Exit" at bounding box center [1100, 633] width 53 height 16
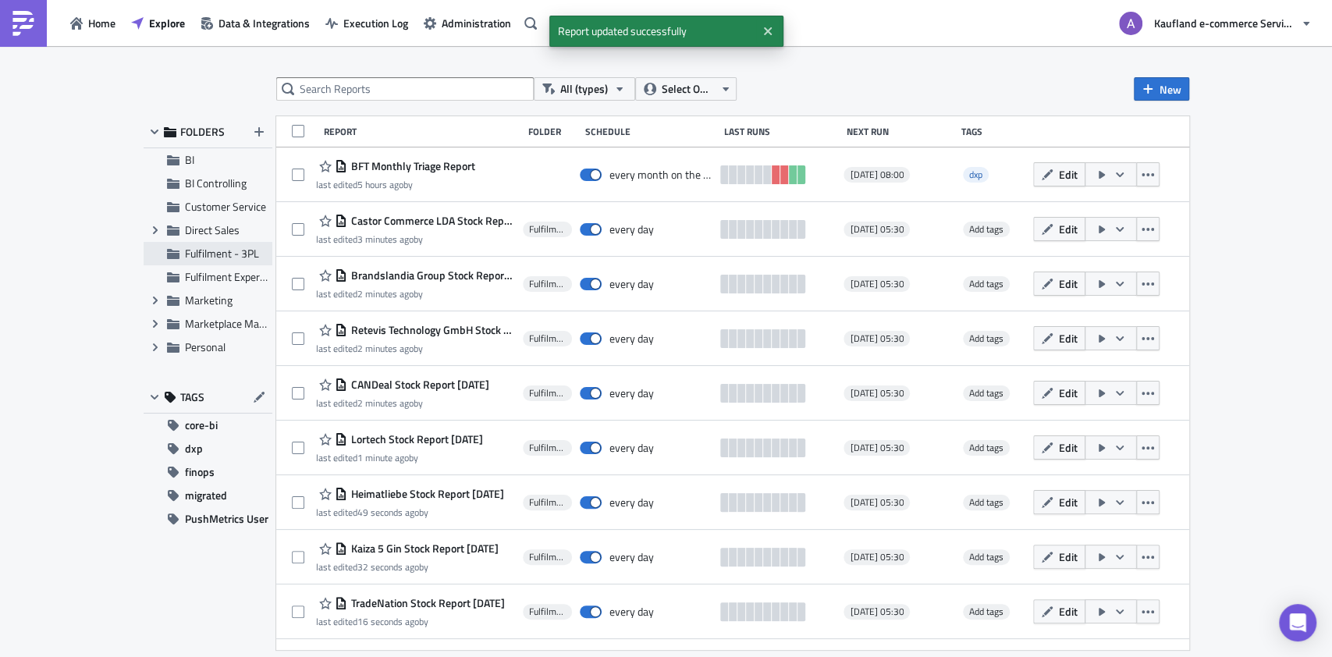
click at [209, 265] on div "Fulfilment - 3PL" at bounding box center [208, 253] width 129 height 23
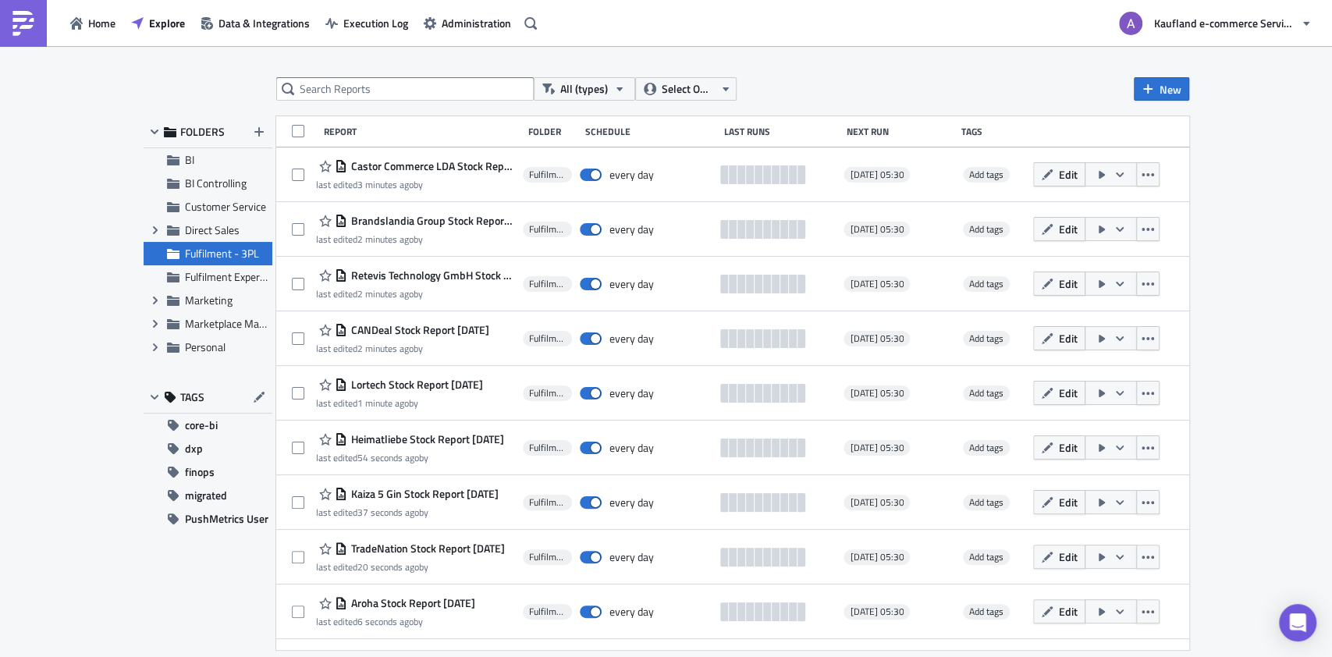
click at [1287, 149] on div "All (types) Select Owner New FOLDERS BI BI Controlling Customer Service Expand …" at bounding box center [666, 352] width 1332 height 613
click at [232, 253] on span "Fulfilment - 3PL" at bounding box center [222, 253] width 74 height 16
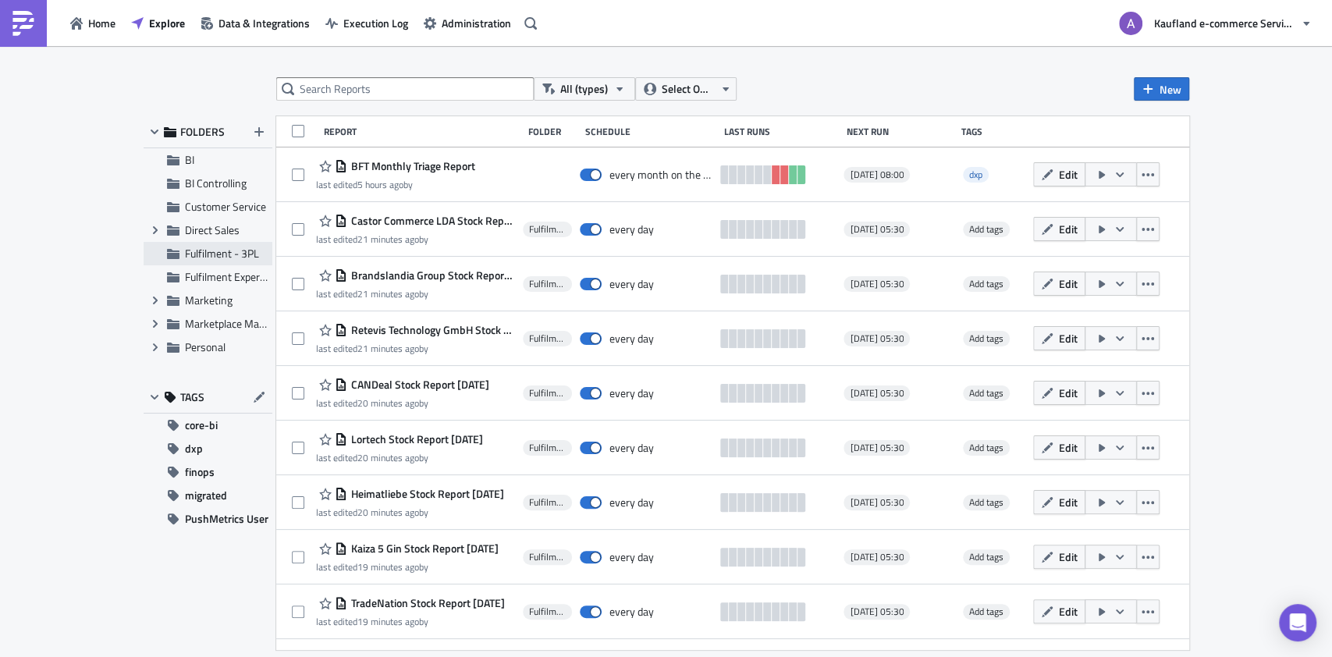
click at [239, 259] on span "Fulfilment - 3PL" at bounding box center [222, 253] width 74 height 16
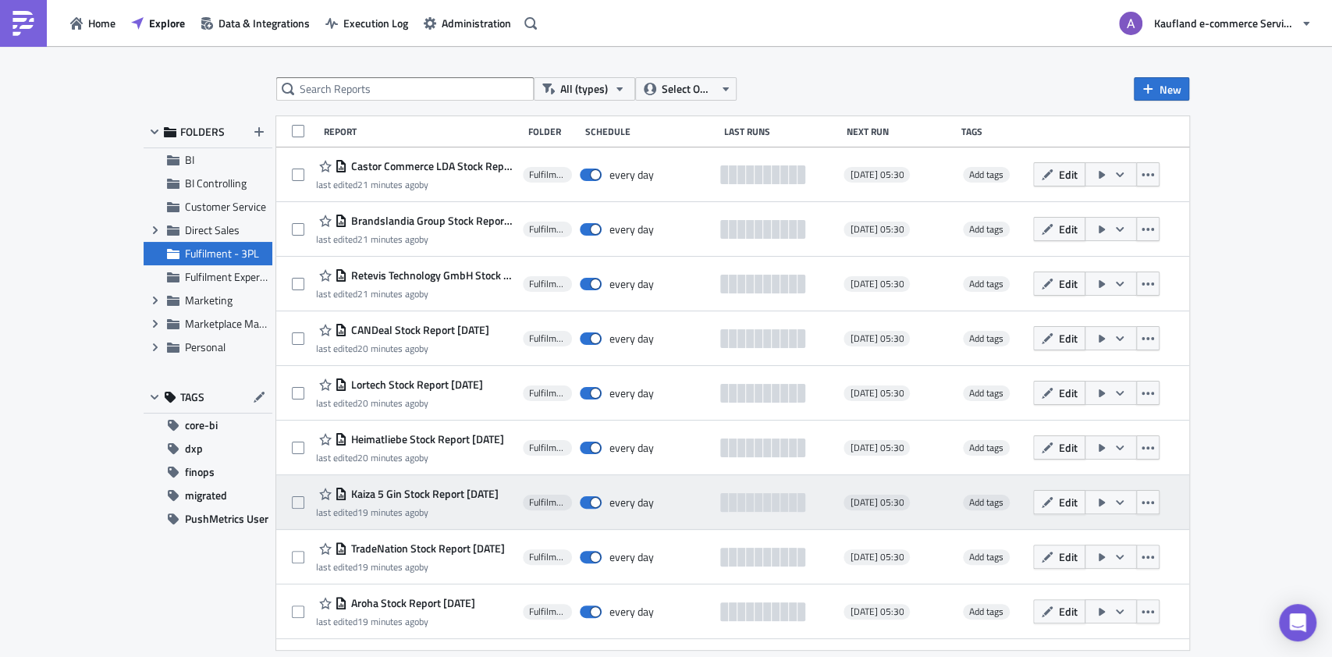
scroll to position [481, 0]
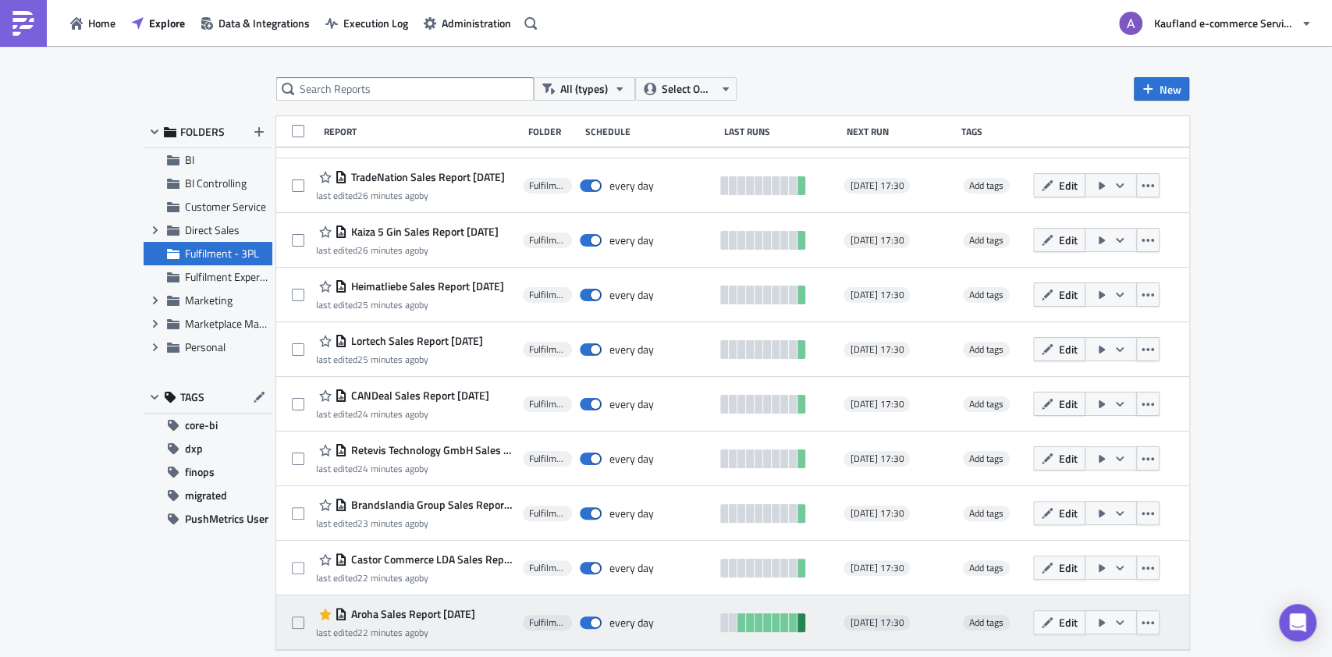
click at [797, 620] on link at bounding box center [801, 622] width 8 height 19
click at [737, 625] on link at bounding box center [741, 622] width 8 height 19
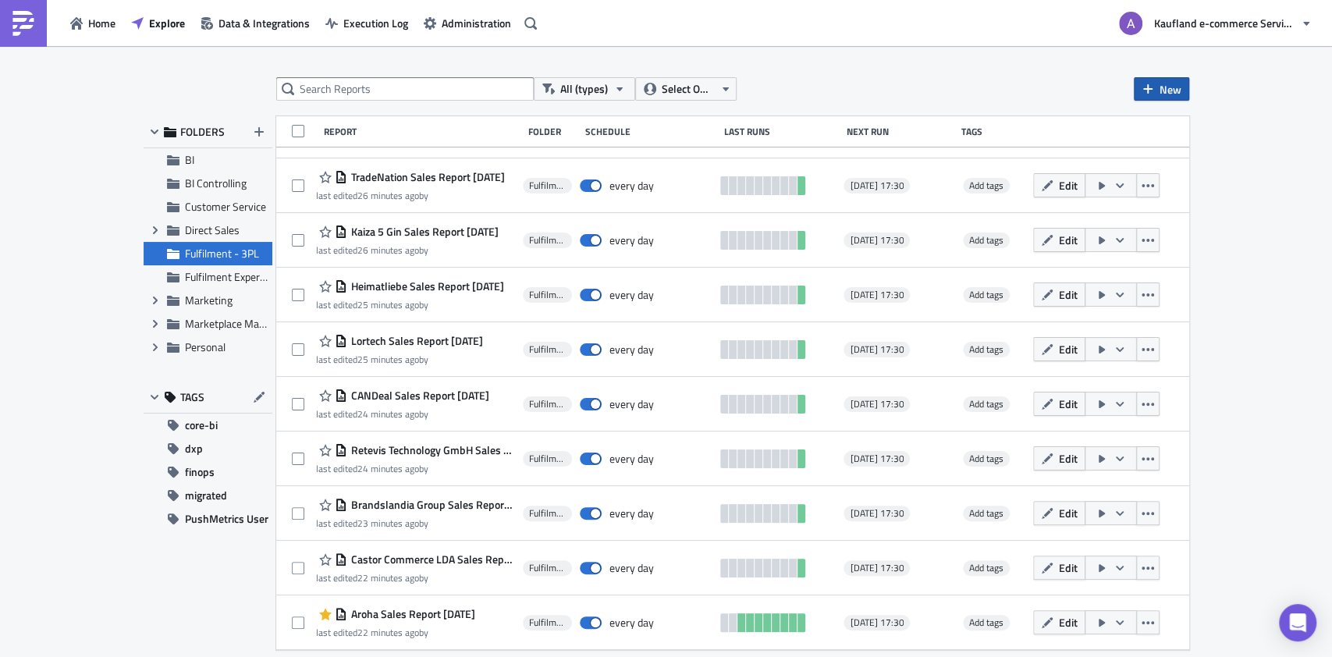
click at [1151, 87] on icon "button" at bounding box center [1148, 89] width 12 height 12
click at [1167, 122] on div "Report" at bounding box center [1213, 128] width 104 height 16
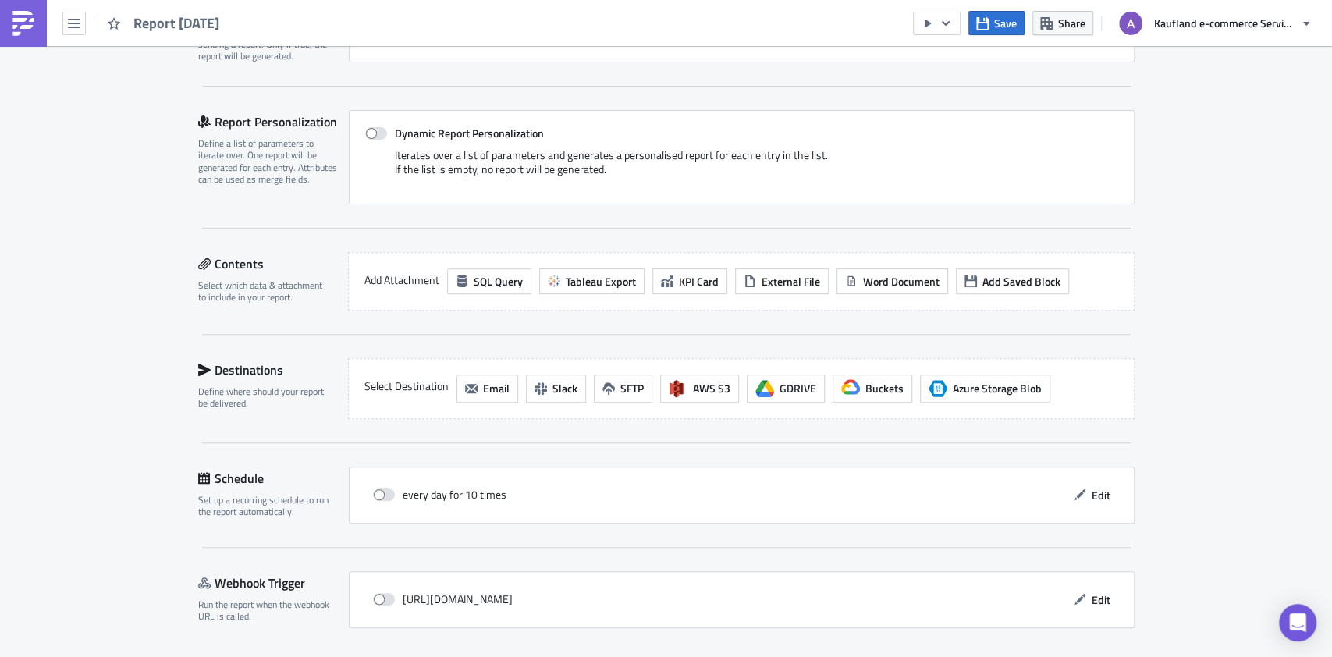
scroll to position [299, 0]
click at [493, 276] on span "SQL Query" at bounding box center [498, 282] width 49 height 16
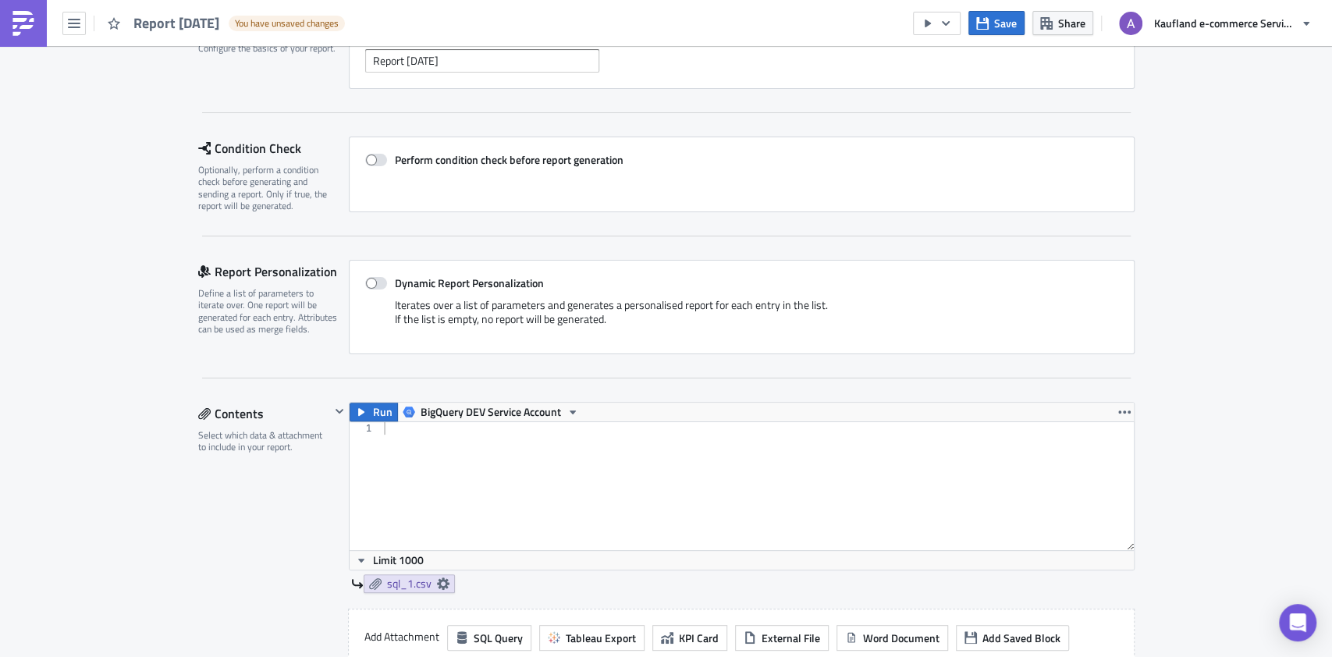
scroll to position [0, 0]
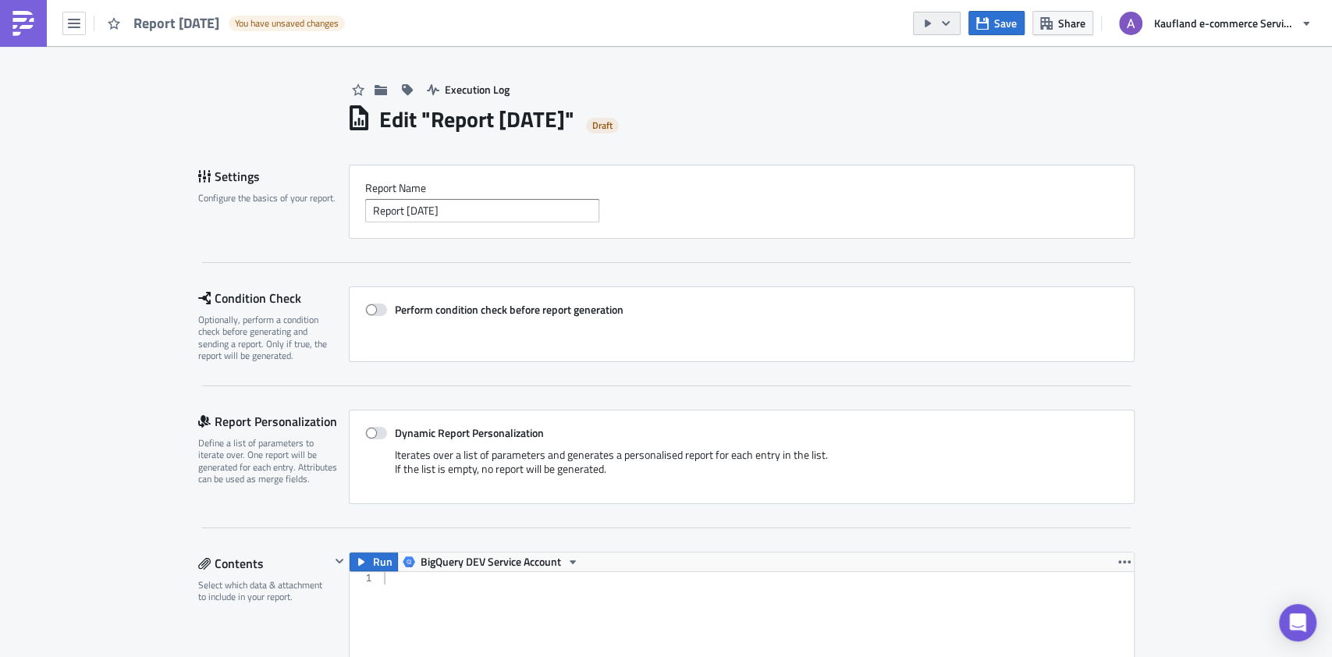
click at [949, 29] on button "button" at bounding box center [937, 23] width 48 height 23
click at [29, 25] on img at bounding box center [23, 23] width 25 height 25
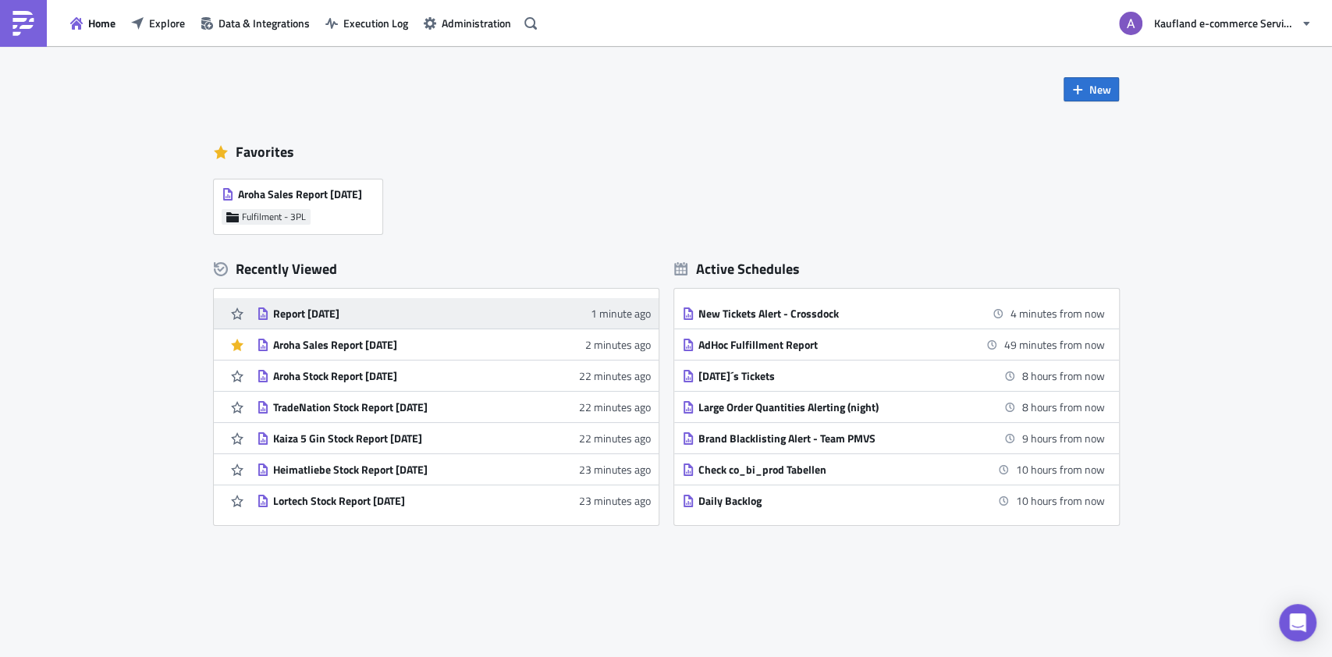
click at [493, 313] on div "Report 2025-10-15" at bounding box center [409, 314] width 273 height 14
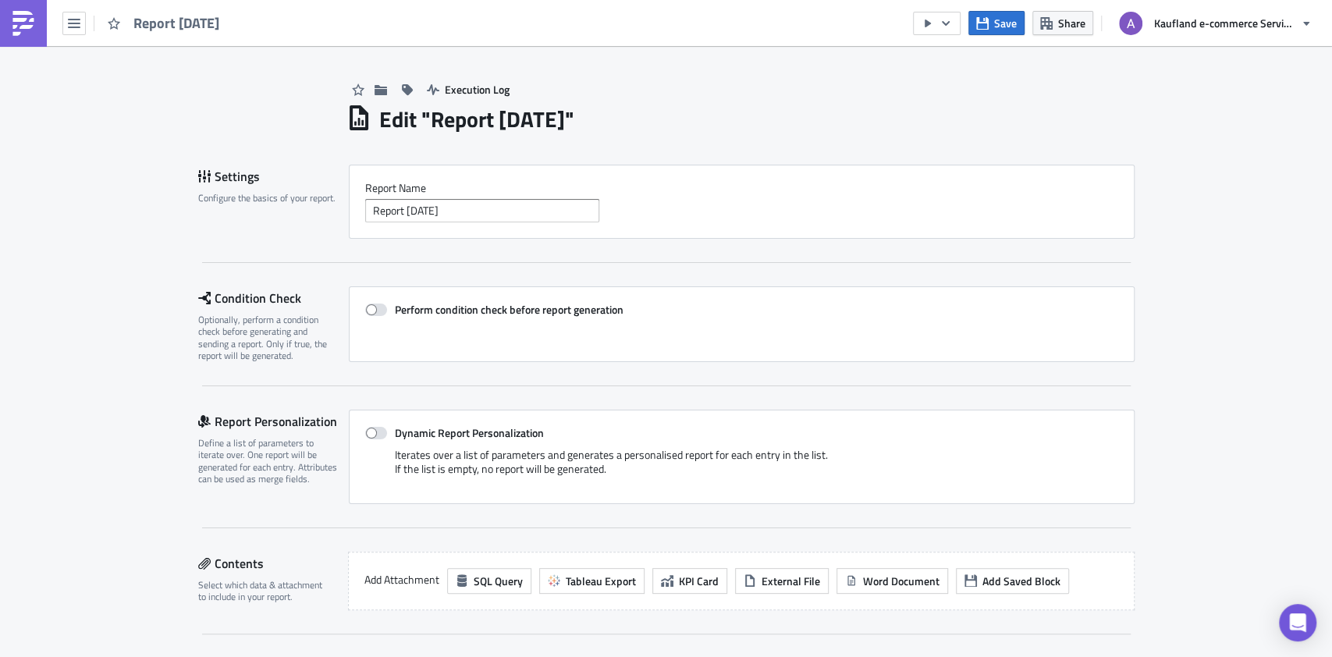
click at [11, 23] on img at bounding box center [23, 23] width 25 height 25
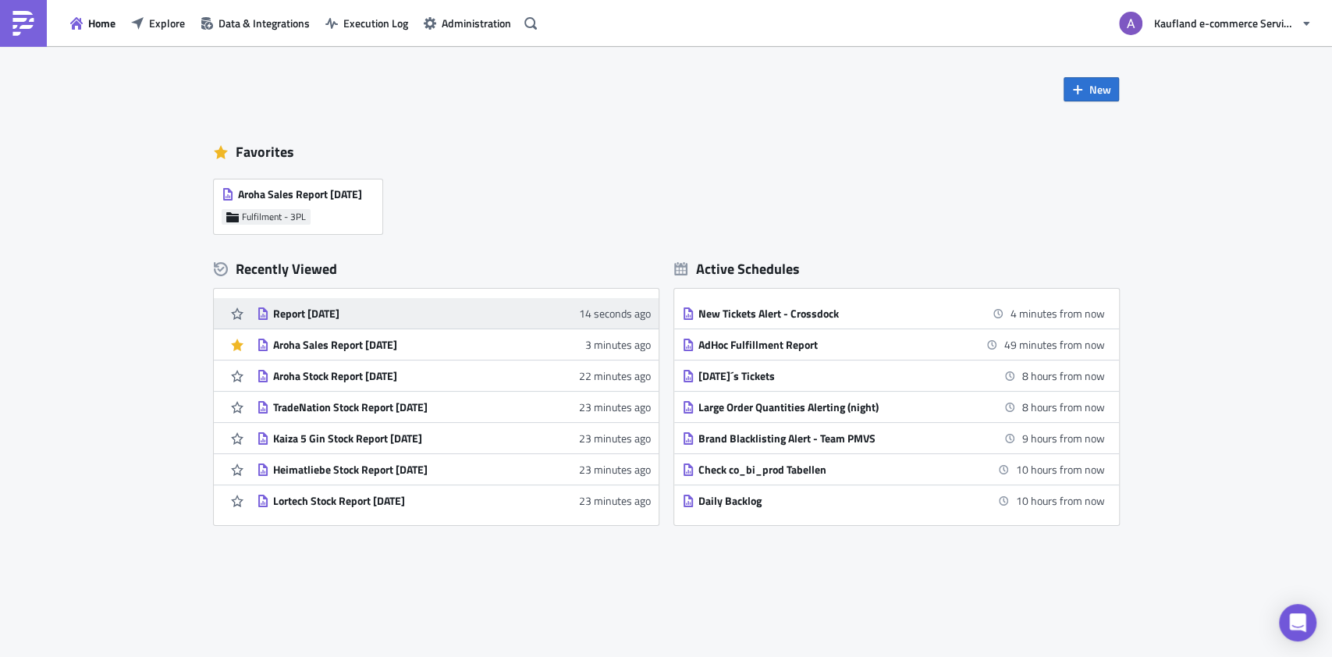
drag, startPoint x: 534, startPoint y: 318, endPoint x: 451, endPoint y: 307, distance: 84.1
click at [451, 307] on div "Report 2025-10-15" at bounding box center [409, 314] width 273 height 14
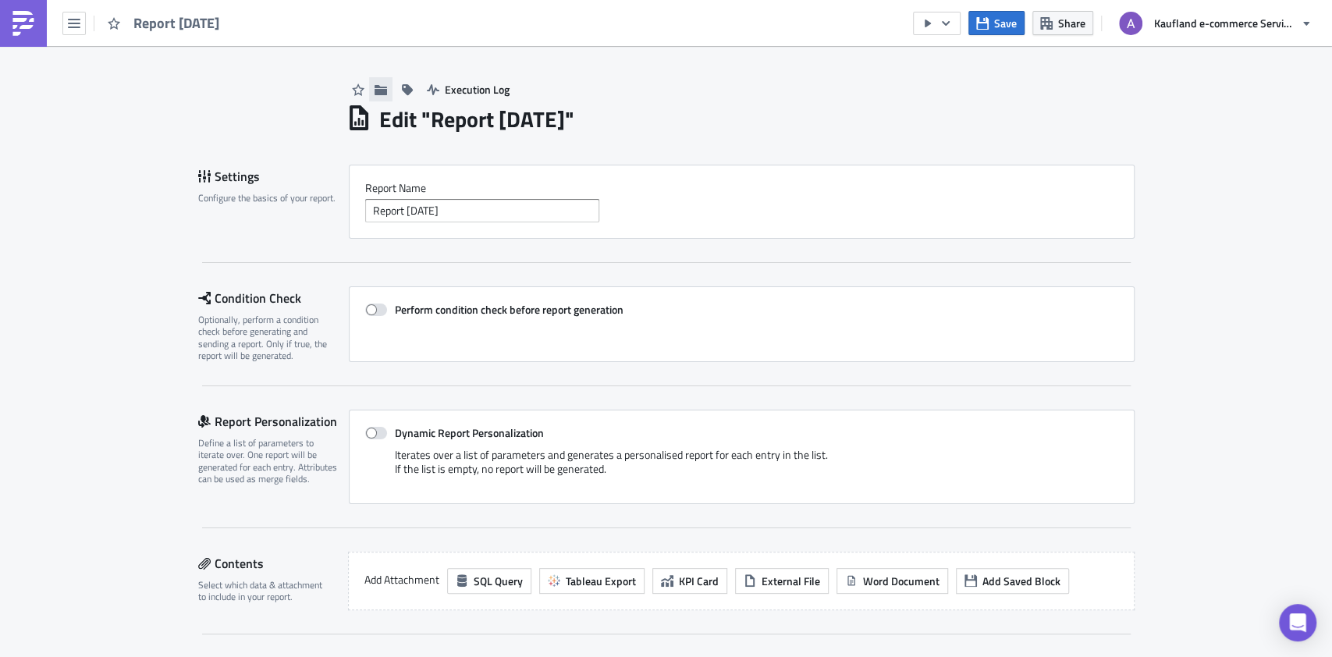
click at [374, 92] on icon "button" at bounding box center [380, 89] width 12 height 10
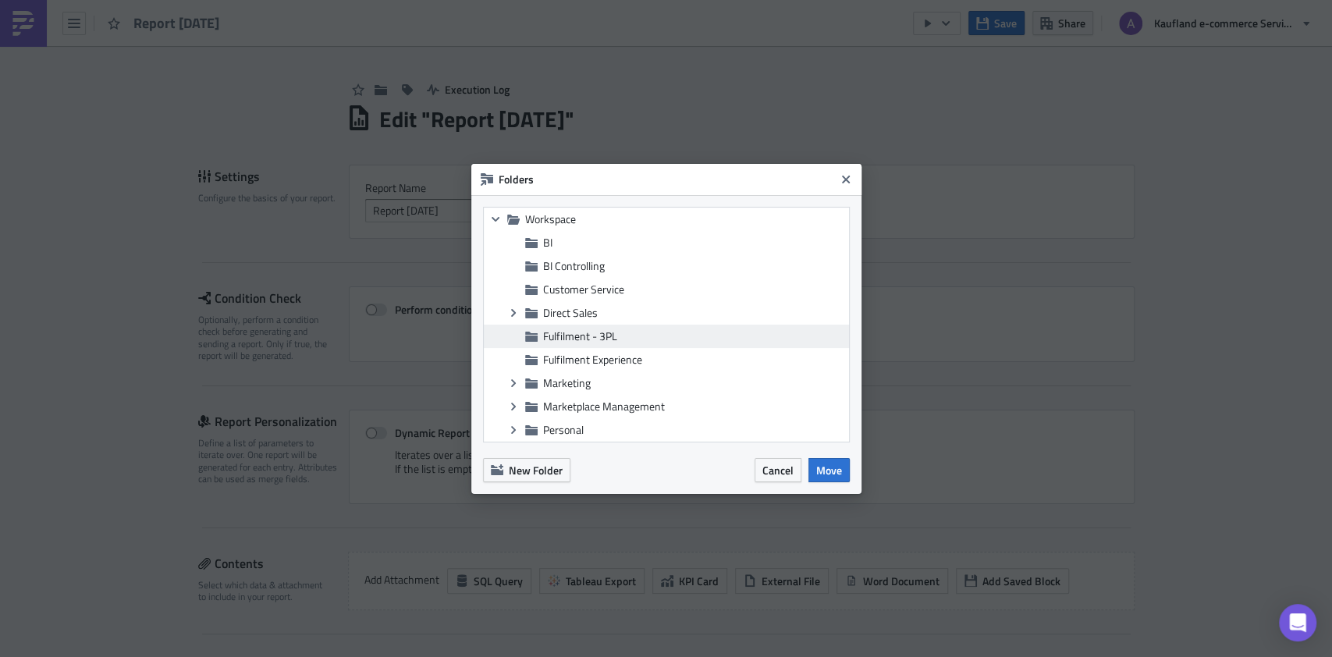
click at [648, 337] on span "Fulfilment - 3PL" at bounding box center [694, 336] width 302 height 14
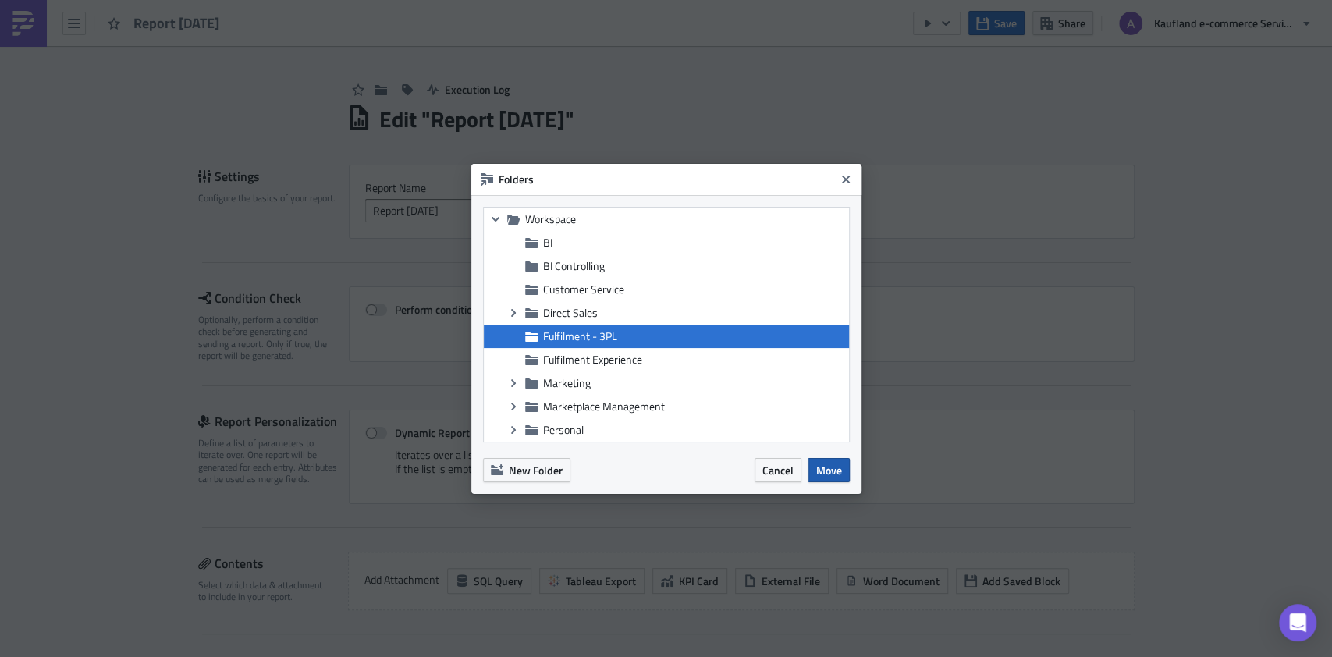
click at [835, 464] on span "Move" at bounding box center [829, 470] width 26 height 16
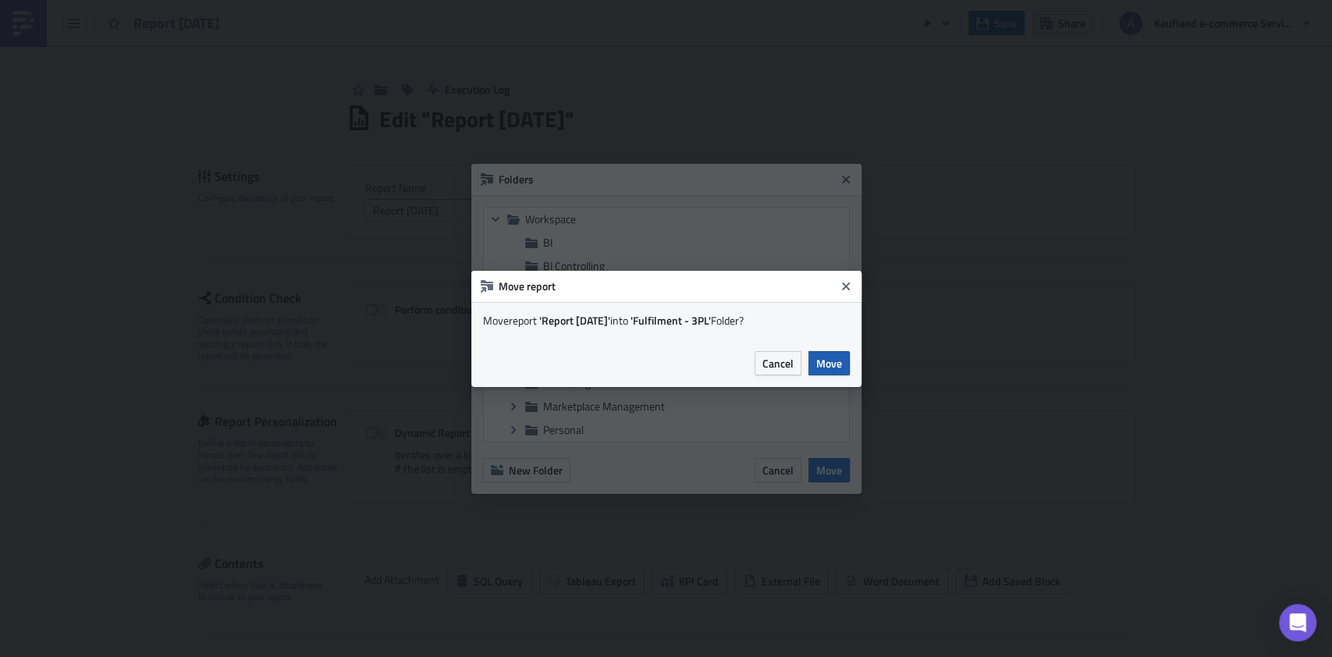
click at [834, 367] on span "Move" at bounding box center [829, 363] width 26 height 16
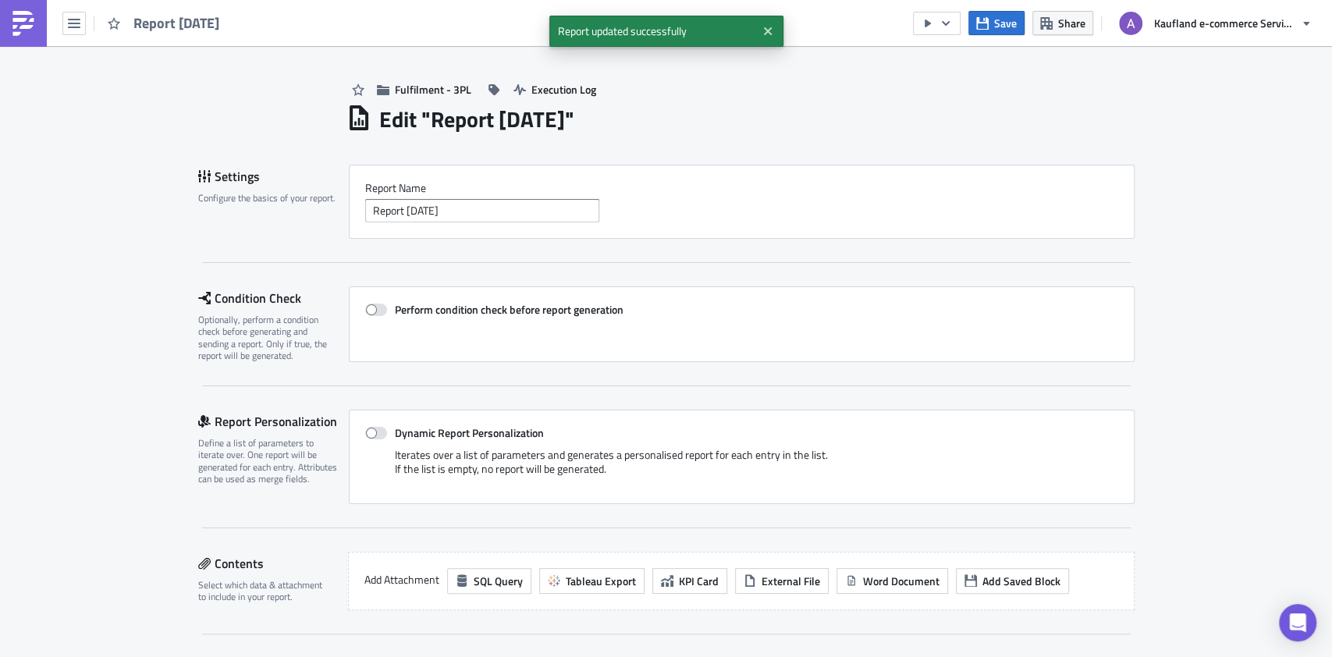
click at [29, 30] on img at bounding box center [23, 23] width 25 height 25
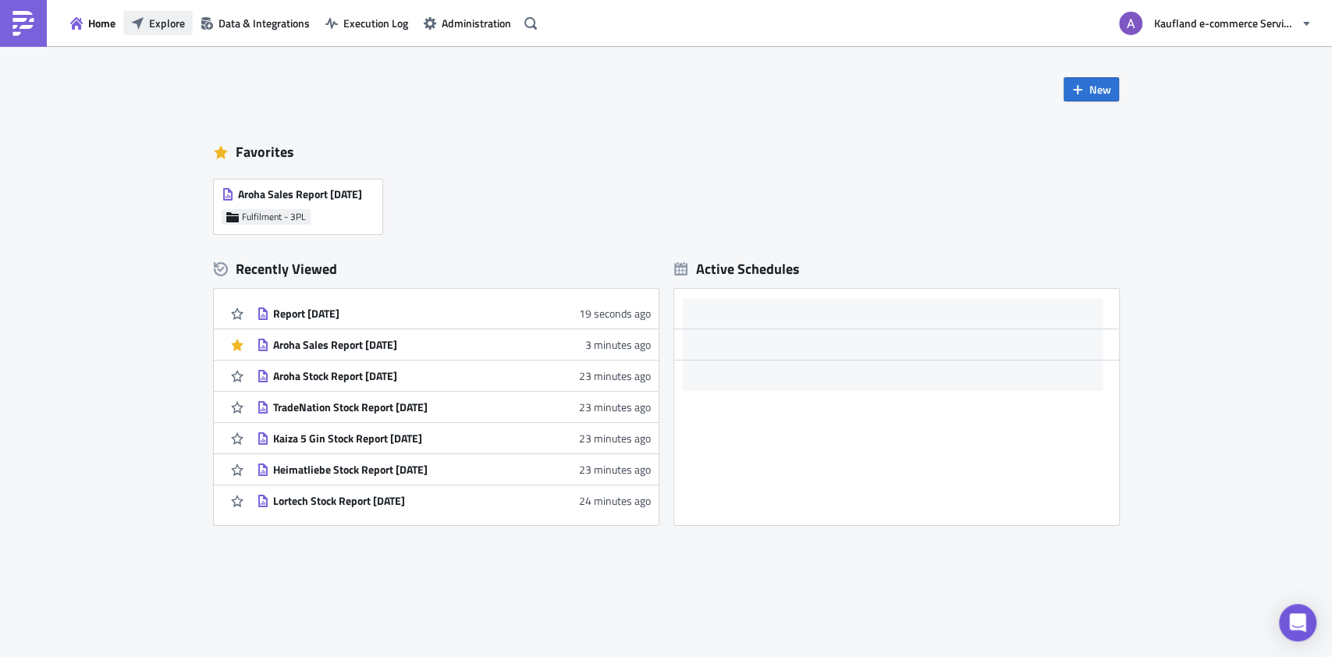
click at [175, 23] on span "Explore" at bounding box center [167, 23] width 36 height 16
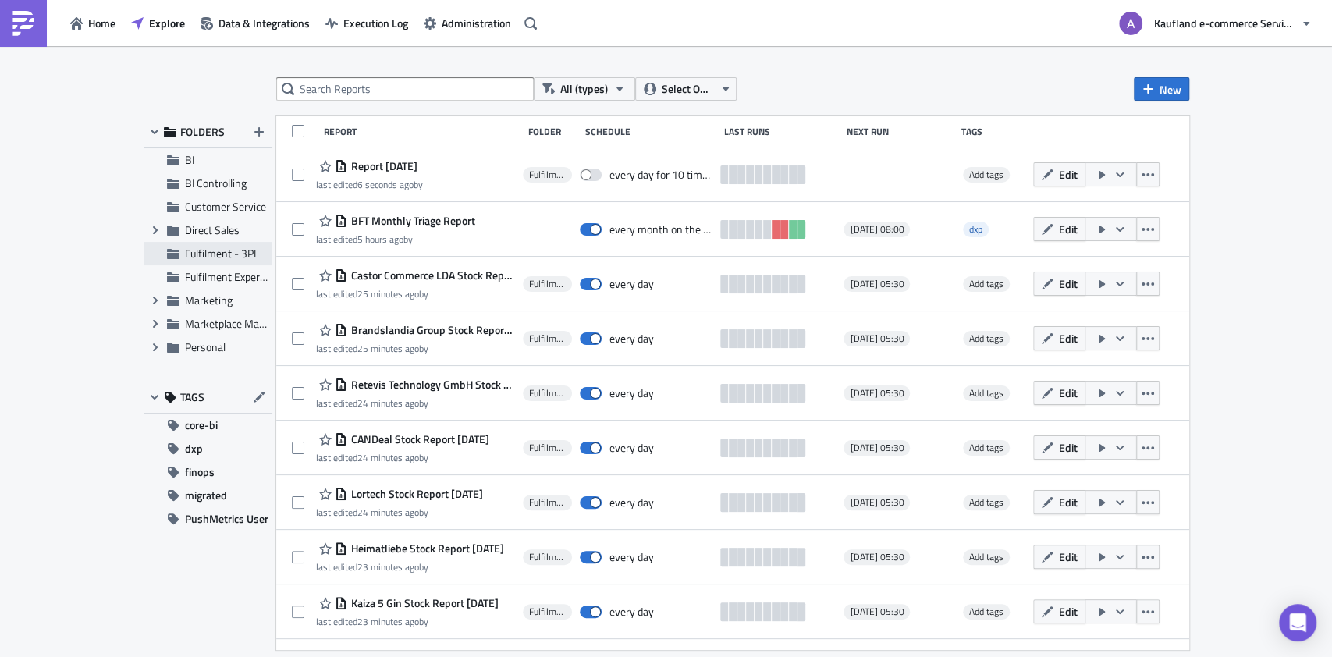
click at [235, 254] on span "Fulfilment - 3PL" at bounding box center [222, 253] width 74 height 16
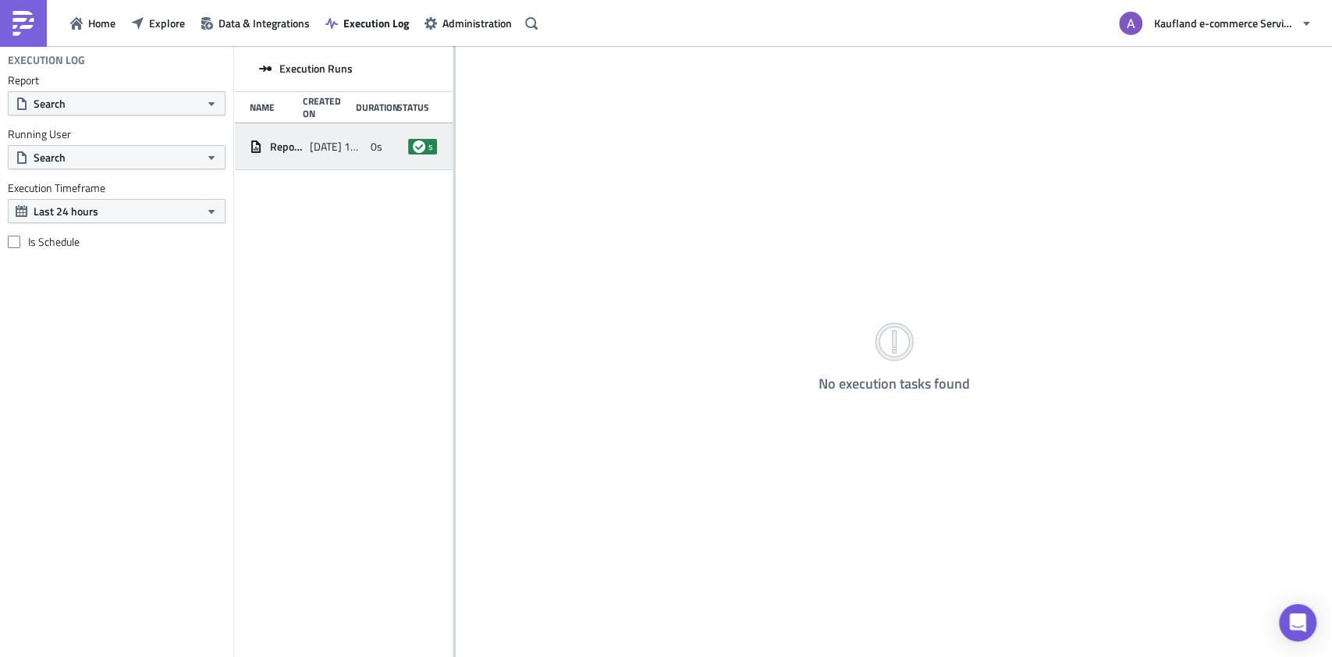
click at [364, 153] on div "Report [DATE] [DATE] 15:40 0s success" at bounding box center [343, 146] width 218 height 47
click at [79, 23] on icon "button" at bounding box center [76, 23] width 12 height 12
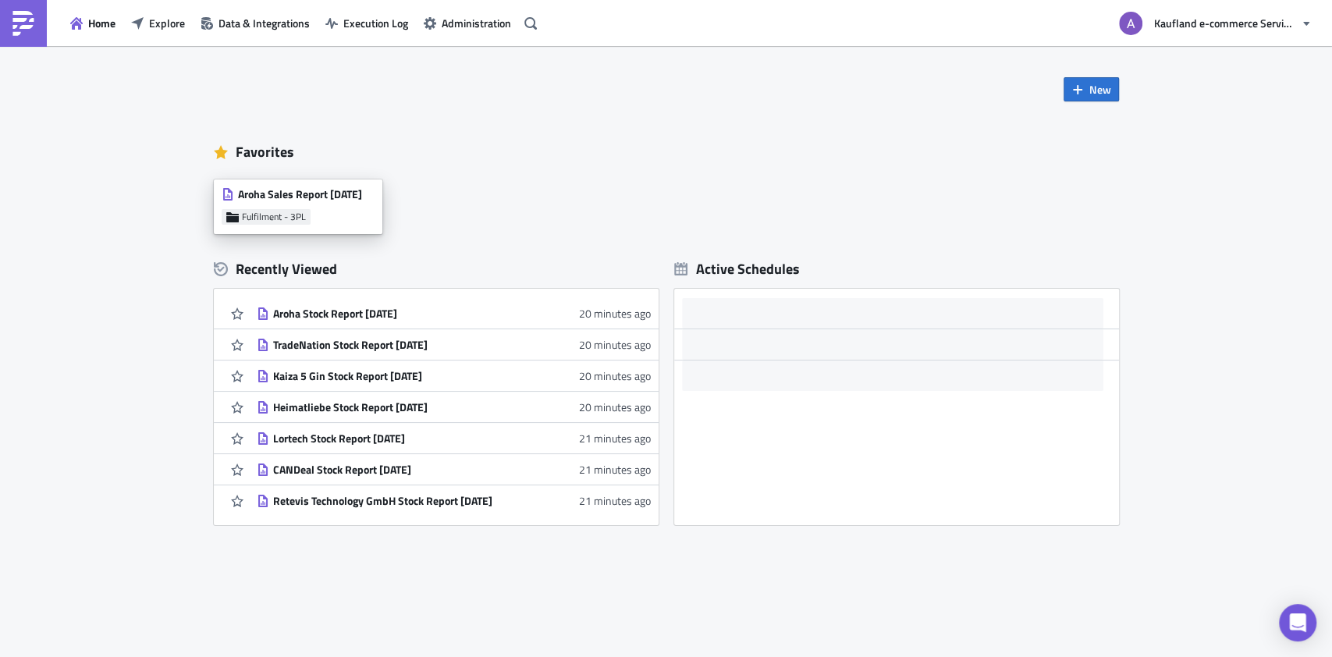
click at [323, 215] on div "Aroha Sales Report [DATE] Fulfilment - 3PL" at bounding box center [298, 206] width 169 height 55
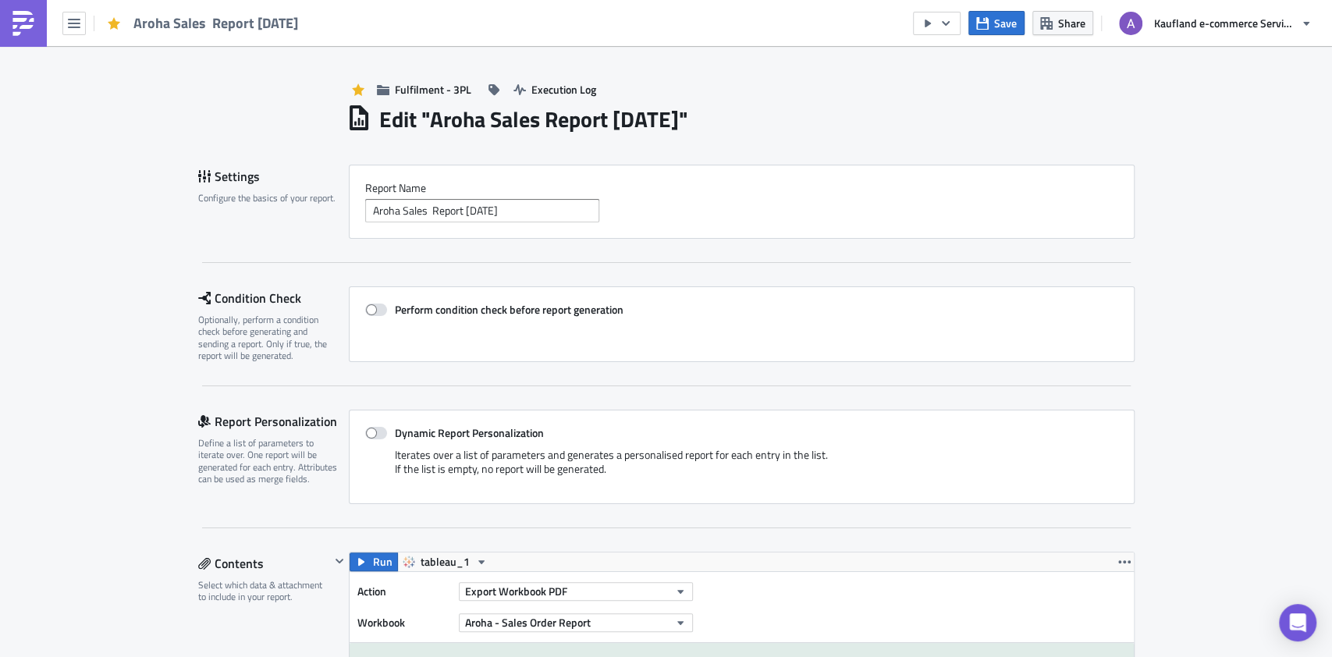
click at [32, 30] on img at bounding box center [23, 23] width 25 height 25
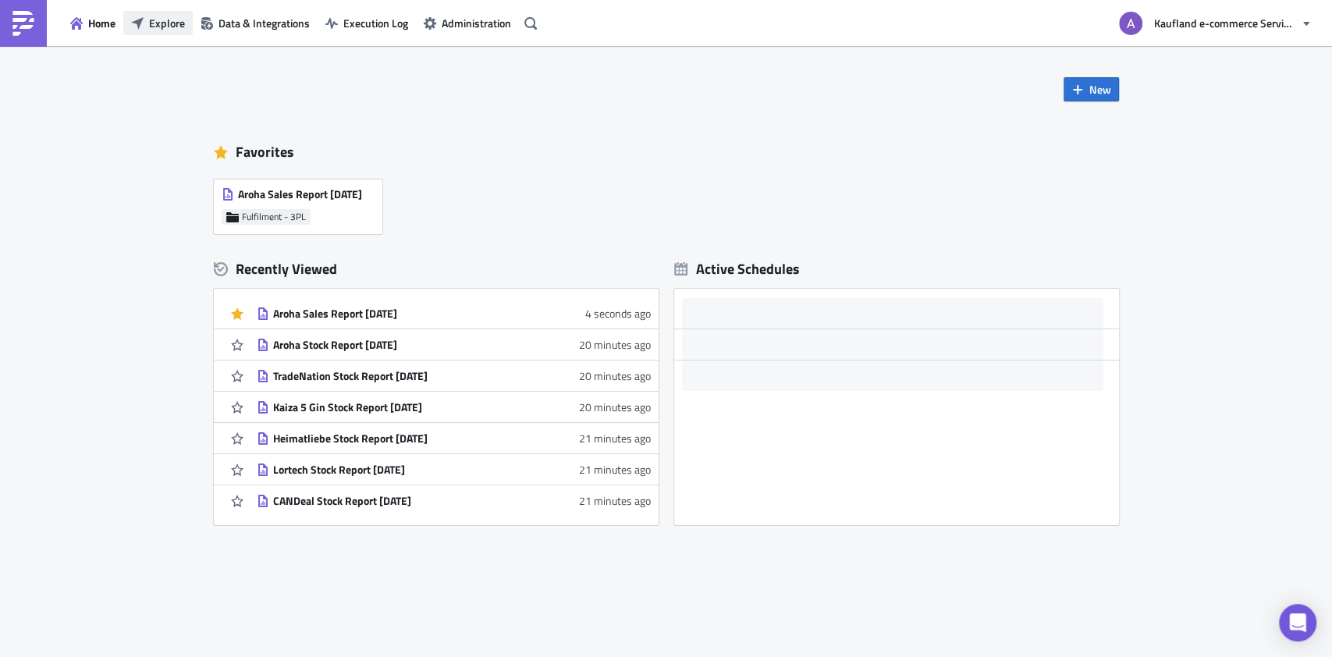
click at [156, 23] on span "Explore" at bounding box center [167, 23] width 36 height 16
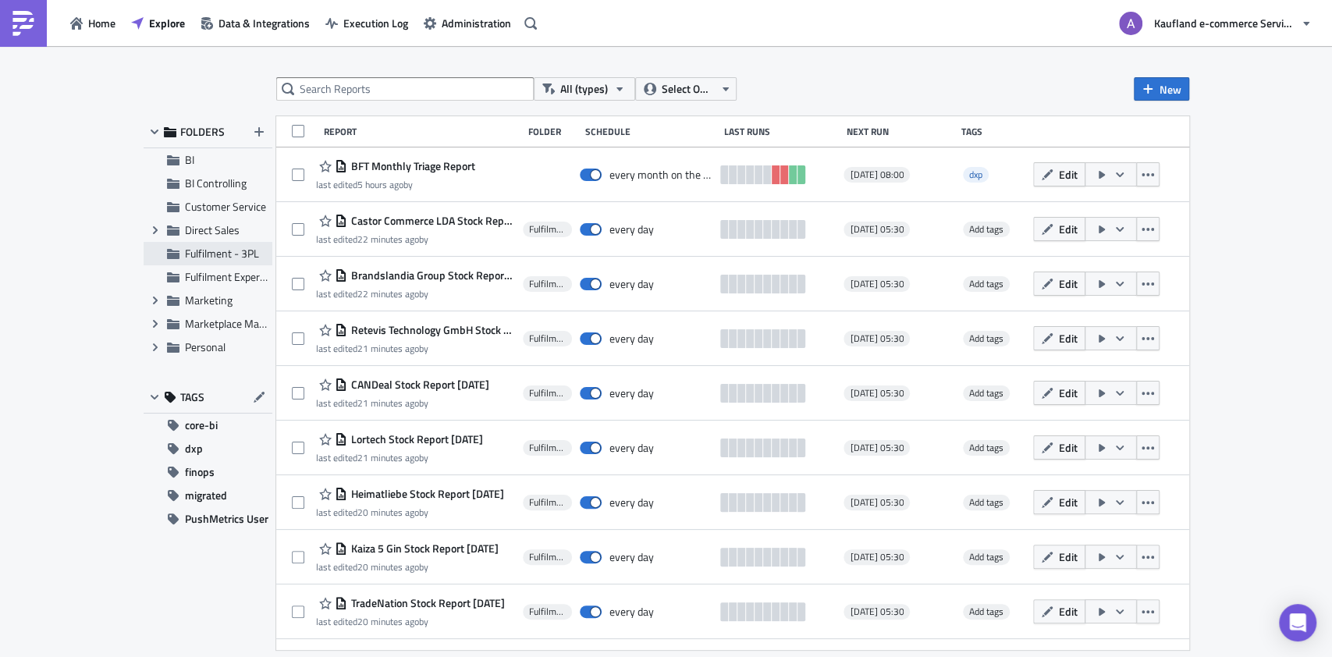
click at [246, 257] on span "Fulfilment - 3PL" at bounding box center [222, 253] width 74 height 16
